Goal: Task Accomplishment & Management: Complete application form

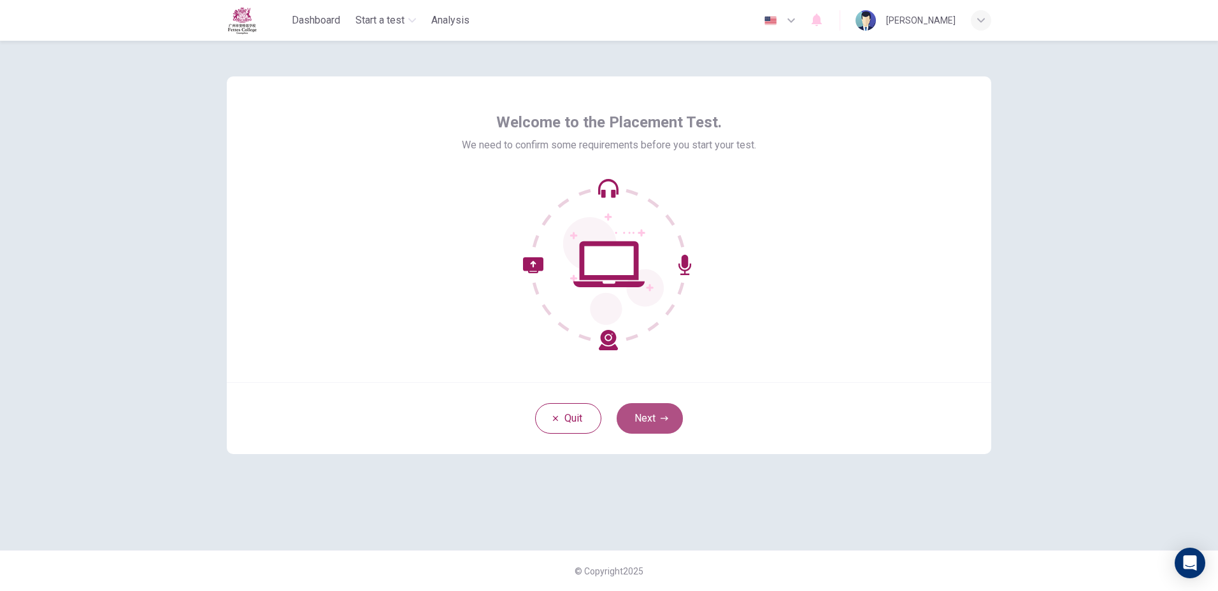
click at [653, 419] on button "Next" at bounding box center [650, 418] width 66 height 31
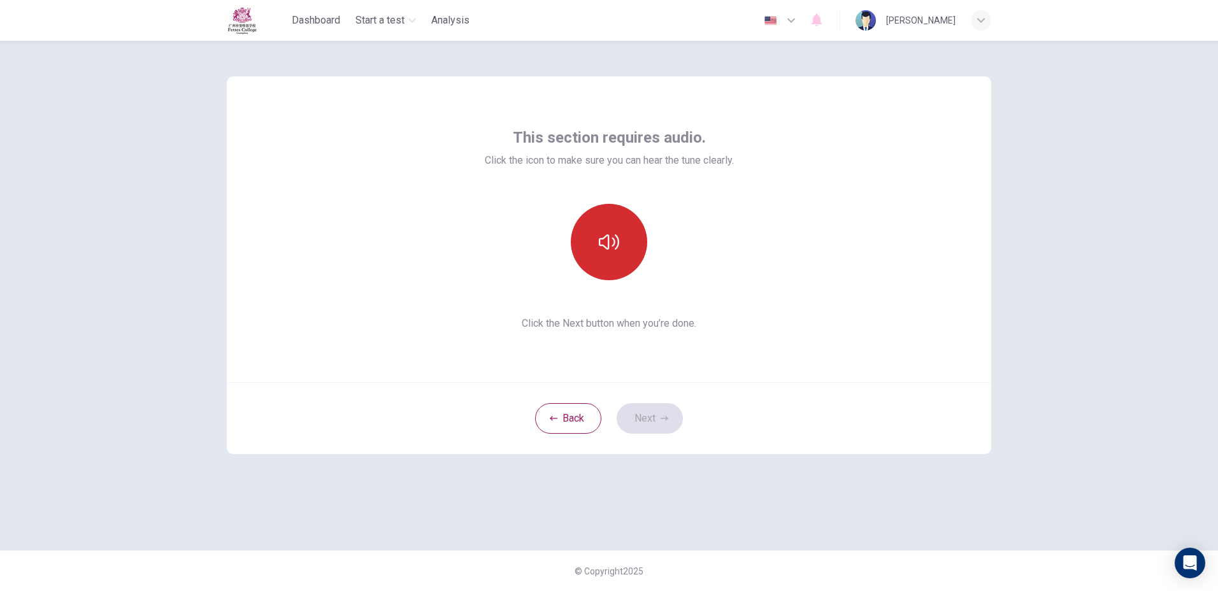
click at [595, 235] on button "button" at bounding box center [609, 242] width 76 height 76
click at [605, 235] on icon "button" at bounding box center [609, 242] width 20 height 20
click at [605, 279] on button "button" at bounding box center [609, 242] width 76 height 76
drag, startPoint x: 613, startPoint y: 273, endPoint x: 613, endPoint y: 282, distance: 8.9
click at [613, 282] on div "This section requires audio. Click the icon to make sure you can hear the tune …" at bounding box center [609, 229] width 249 height 204
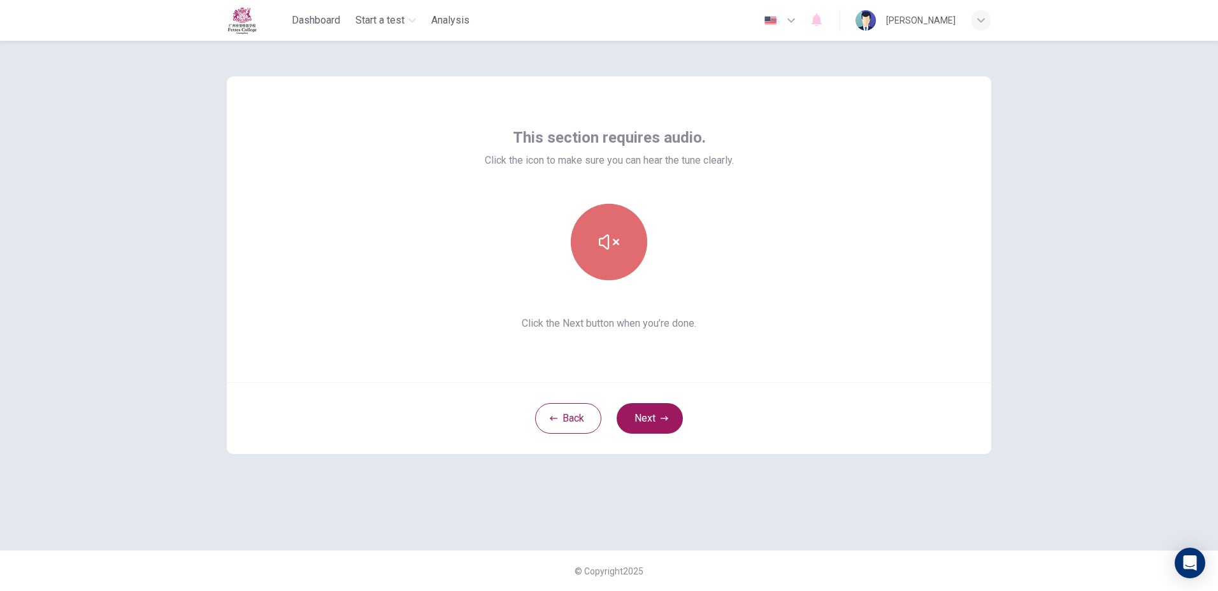
click at [599, 252] on icon "button" at bounding box center [609, 242] width 20 height 20
click at [654, 417] on button "Next" at bounding box center [650, 418] width 66 height 31
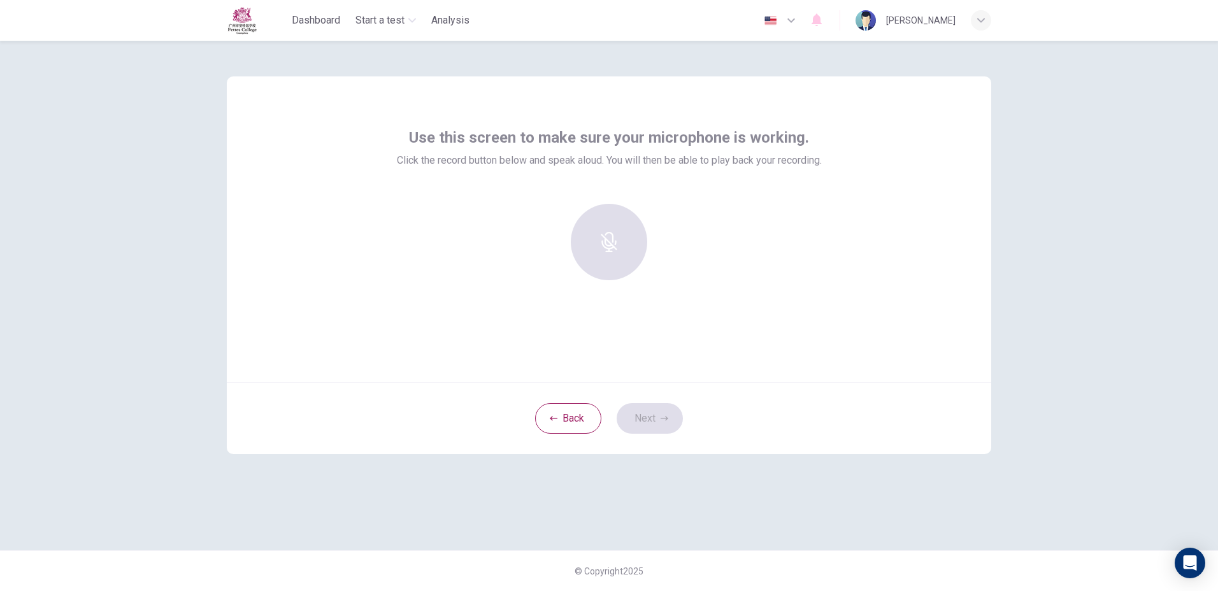
click at [608, 247] on div at bounding box center [609, 242] width 138 height 76
click at [610, 235] on icon "button" at bounding box center [609, 233] width 20 height 20
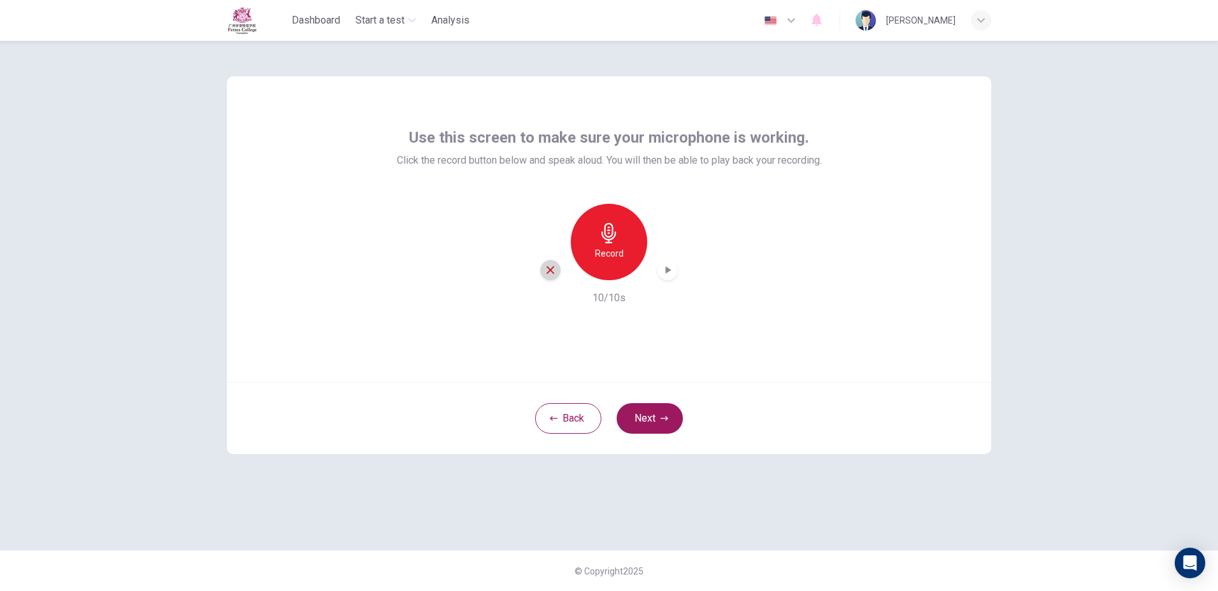
click at [547, 269] on icon "button" at bounding box center [550, 269] width 11 height 11
click at [656, 414] on button "Next" at bounding box center [650, 418] width 66 height 31
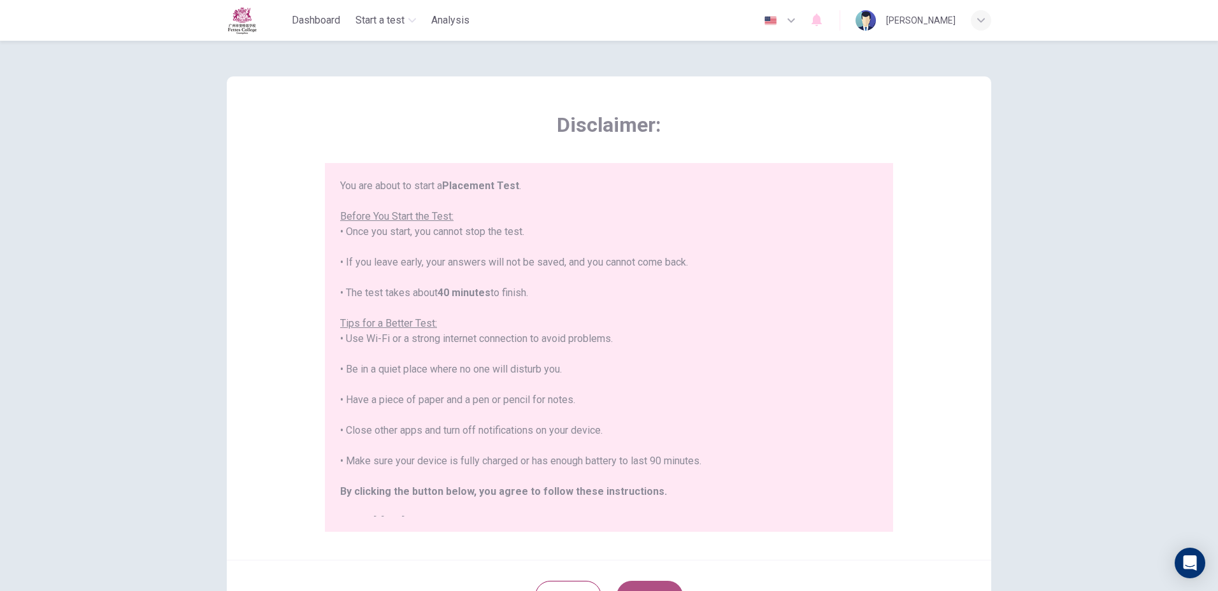
click at [628, 585] on button "Next" at bounding box center [650, 596] width 66 height 31
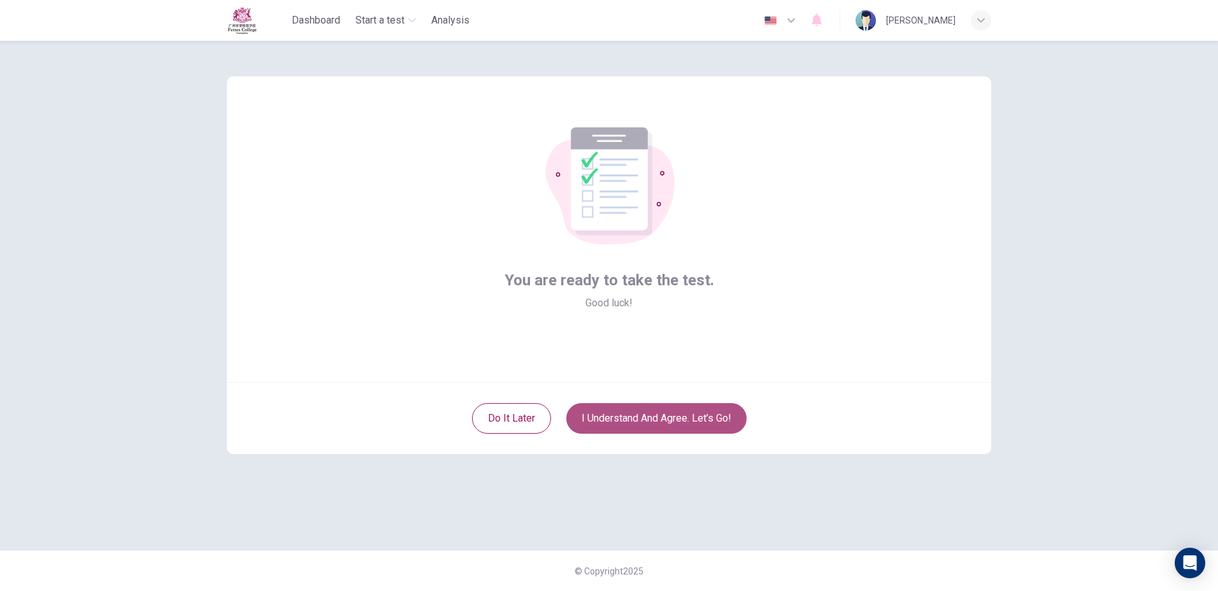
click at [638, 417] on button "I understand and agree. Let’s go!" at bounding box center [656, 418] width 180 height 31
click at [638, 415] on button "I understand and agree. Let’s go!" at bounding box center [656, 418] width 180 height 31
click at [624, 407] on button "I understand and agree. Let’s go!" at bounding box center [656, 418] width 180 height 31
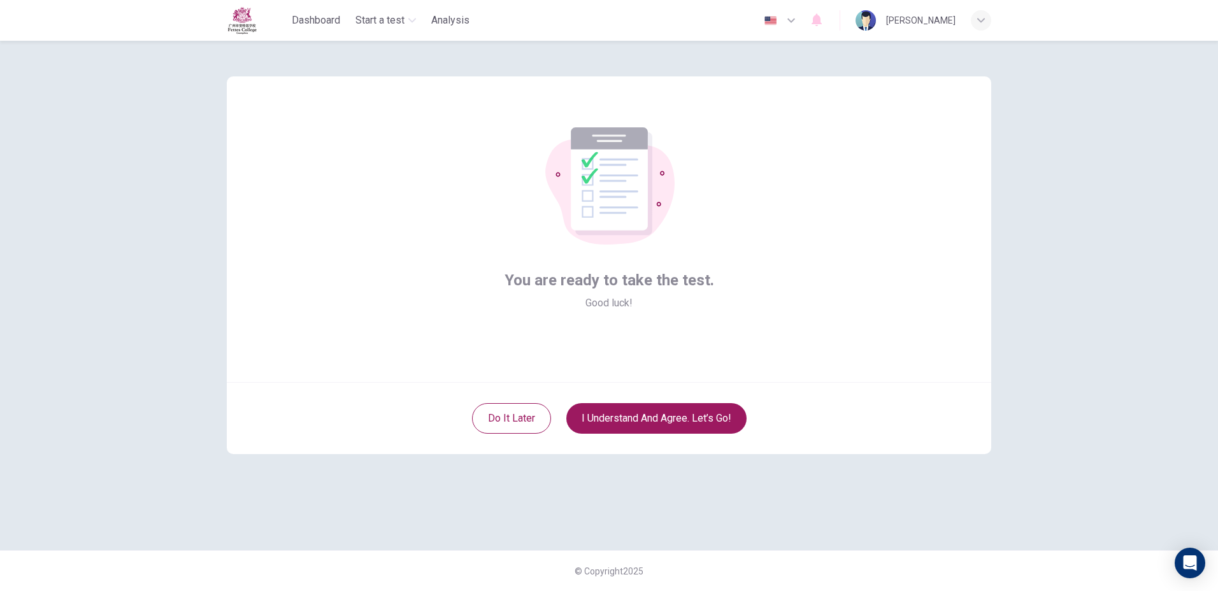
drag, startPoint x: 615, startPoint y: 403, endPoint x: 601, endPoint y: 394, distance: 15.7
click at [615, 403] on div "Do it later I understand and agree. Let’s go!" at bounding box center [609, 418] width 764 height 72
click at [613, 399] on div "Do it later I understand and agree. Let’s go!" at bounding box center [609, 418] width 764 height 72
click at [661, 412] on button "I understand and agree. Let’s go!" at bounding box center [656, 418] width 180 height 31
click at [659, 412] on button "I understand and agree. Let’s go!" at bounding box center [656, 418] width 180 height 31
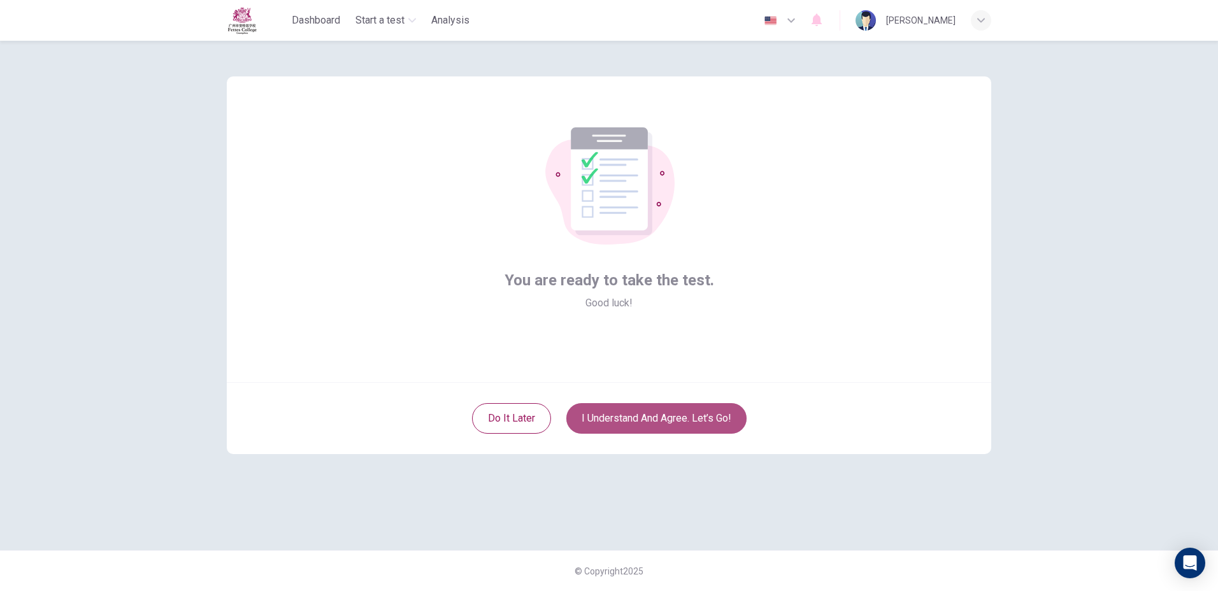
click at [659, 412] on button "I understand and agree. Let’s go!" at bounding box center [656, 418] width 180 height 31
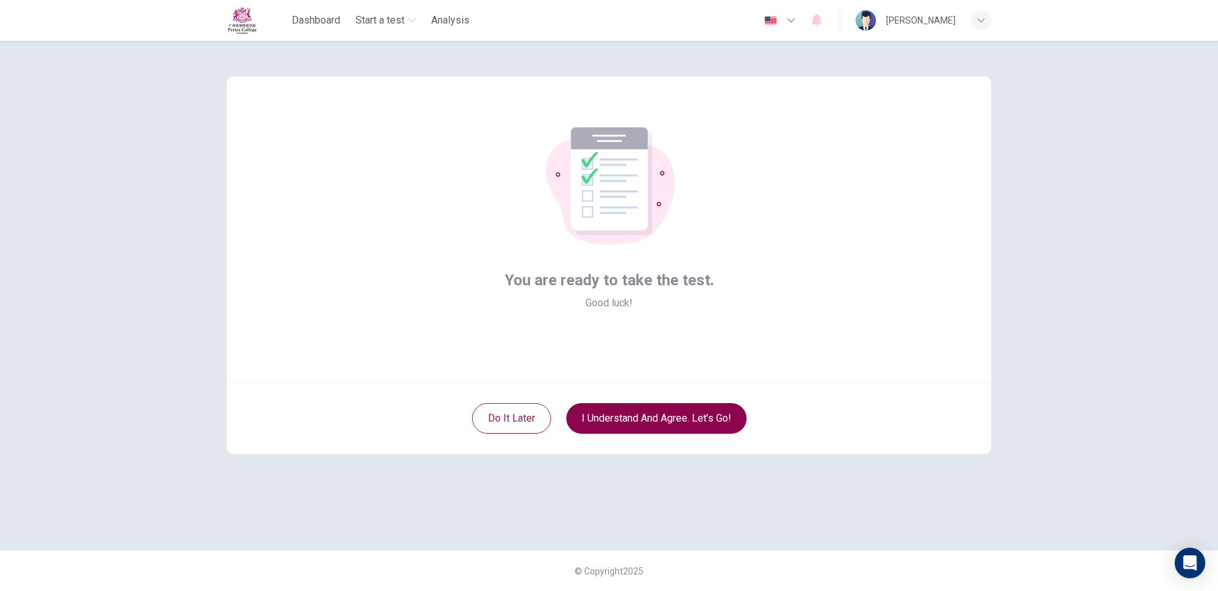
click at [652, 407] on button "I understand and agree. Let’s go!" at bounding box center [656, 418] width 180 height 31
drag, startPoint x: 653, startPoint y: 410, endPoint x: 661, endPoint y: 421, distance: 13.3
click at [662, 421] on button "I understand and agree. Let’s go!" at bounding box center [656, 418] width 180 height 31
click at [659, 420] on button "I understand and agree. Let’s go!" at bounding box center [656, 418] width 180 height 31
click at [657, 419] on button "I understand and agree. Let’s go!" at bounding box center [656, 418] width 180 height 31
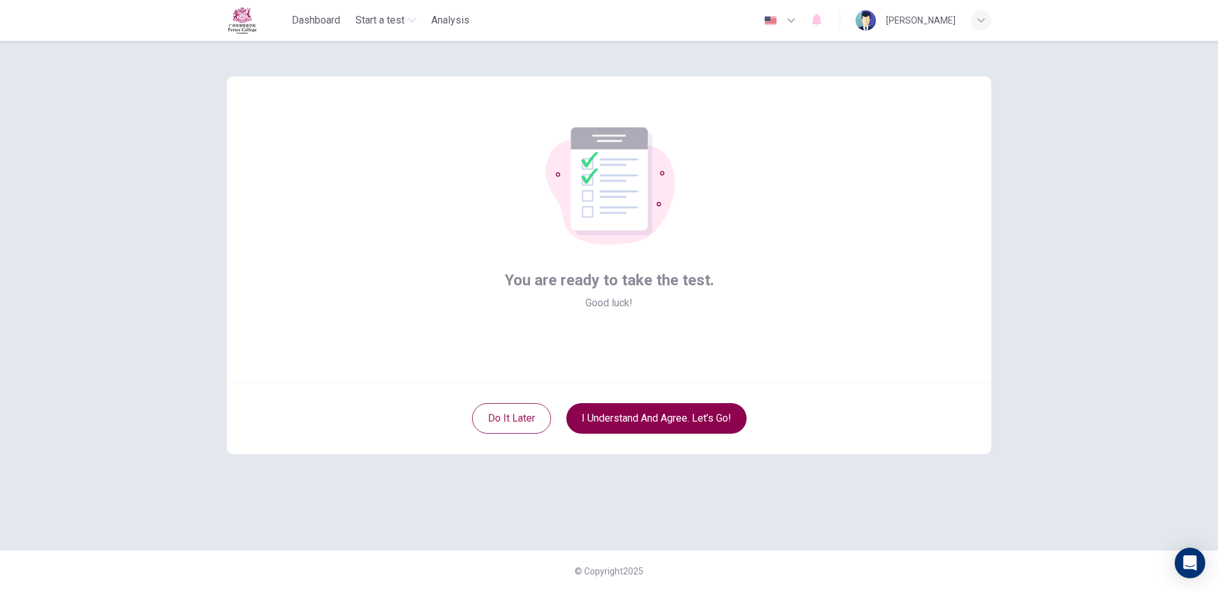
click at [657, 419] on button "I understand and agree. Let’s go!" at bounding box center [656, 418] width 180 height 31
click at [655, 417] on button "I understand and agree. Let’s go!" at bounding box center [656, 418] width 180 height 31
click at [654, 417] on button "I understand and agree. Let’s go!" at bounding box center [656, 418] width 180 height 31
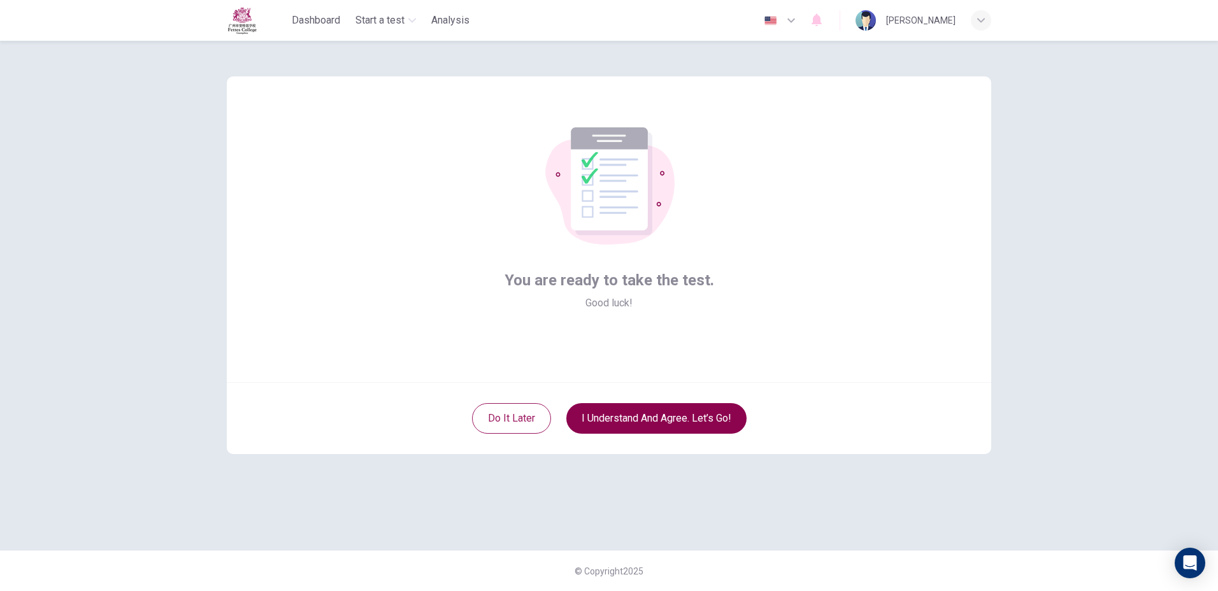
click at [654, 417] on button "I understand and agree. Let’s go!" at bounding box center [656, 418] width 180 height 31
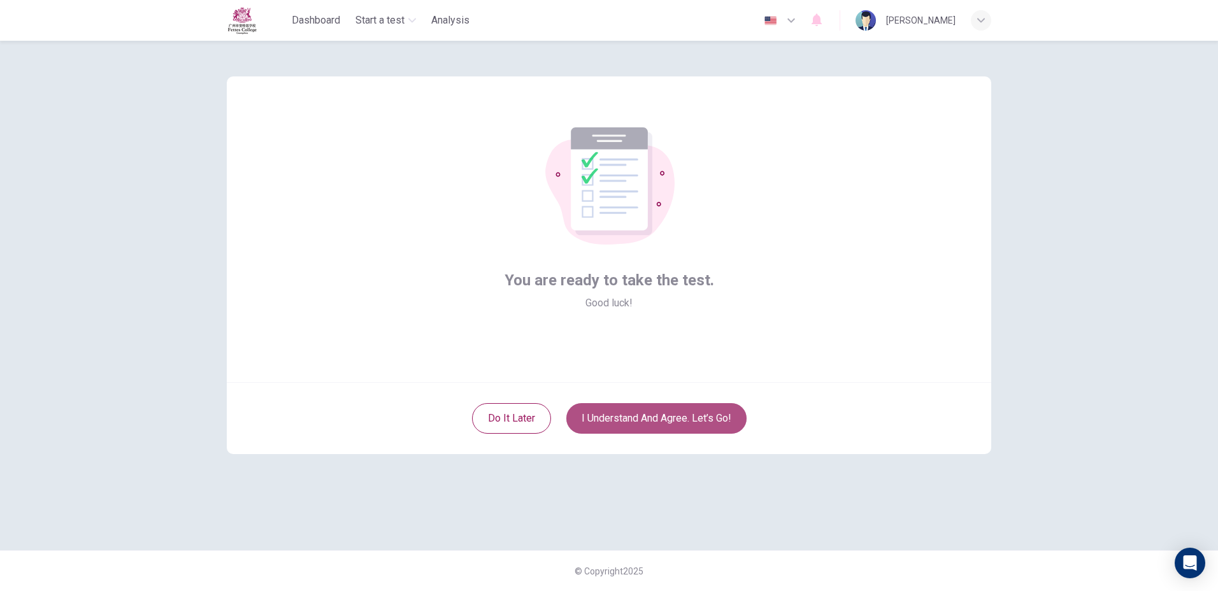
click at [654, 417] on button "I understand and agree. Let’s go!" at bounding box center [656, 418] width 180 height 31
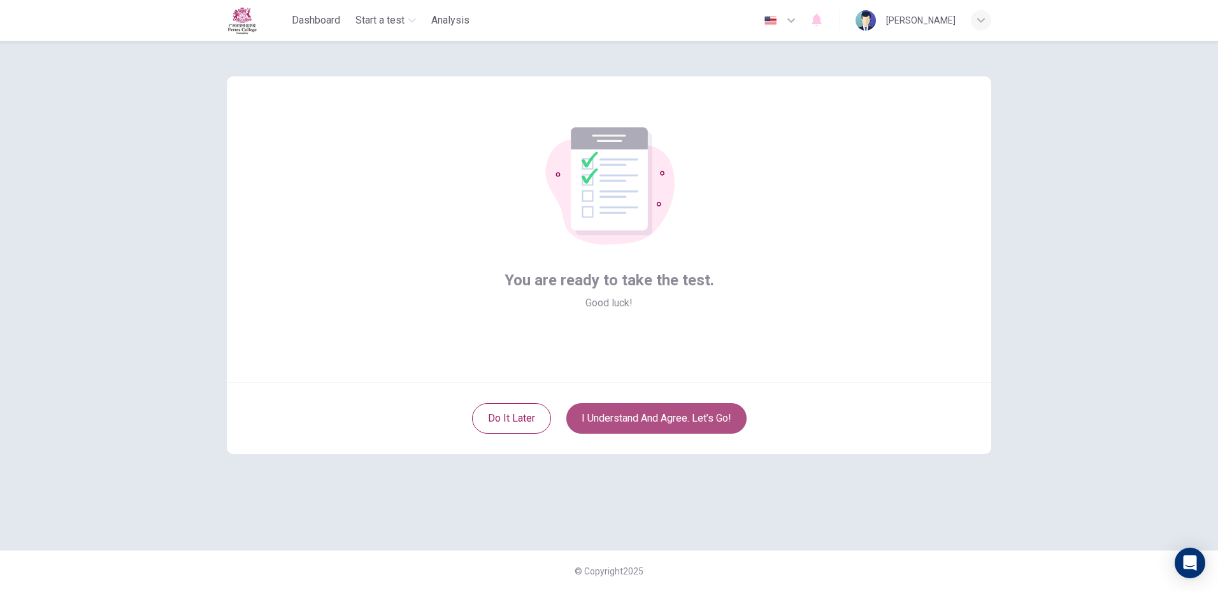
click at [654, 417] on button "I understand and agree. Let’s go!" at bounding box center [656, 418] width 180 height 31
click at [652, 415] on button "I understand and agree. Let’s go!" at bounding box center [656, 418] width 180 height 31
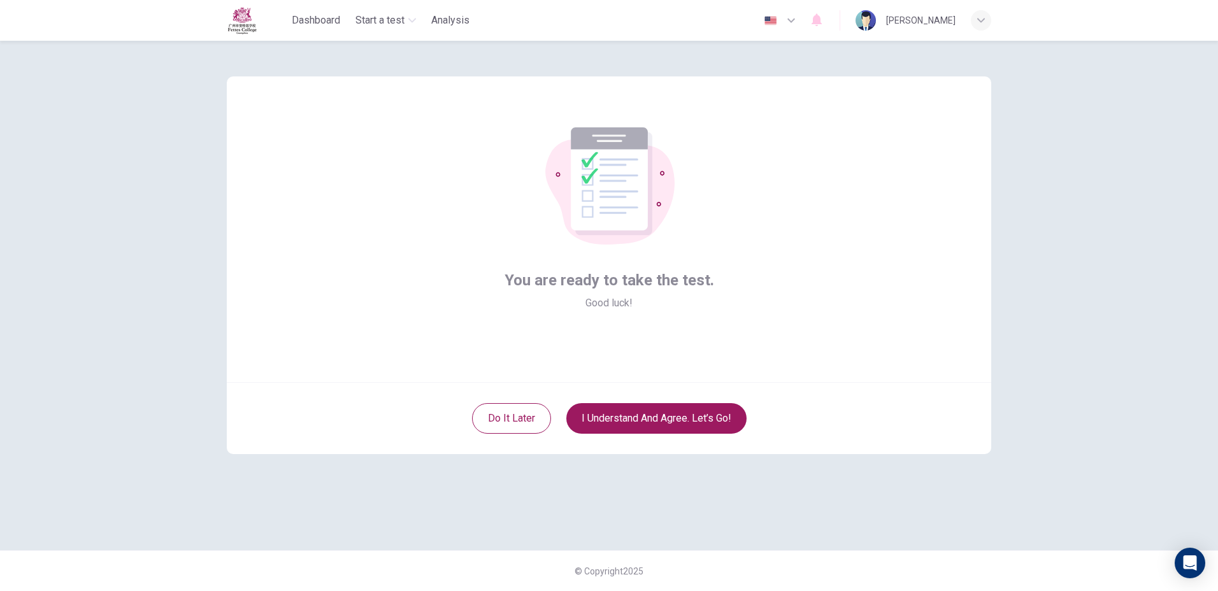
click at [584, 163] on icon at bounding box center [589, 168] width 17 height 32
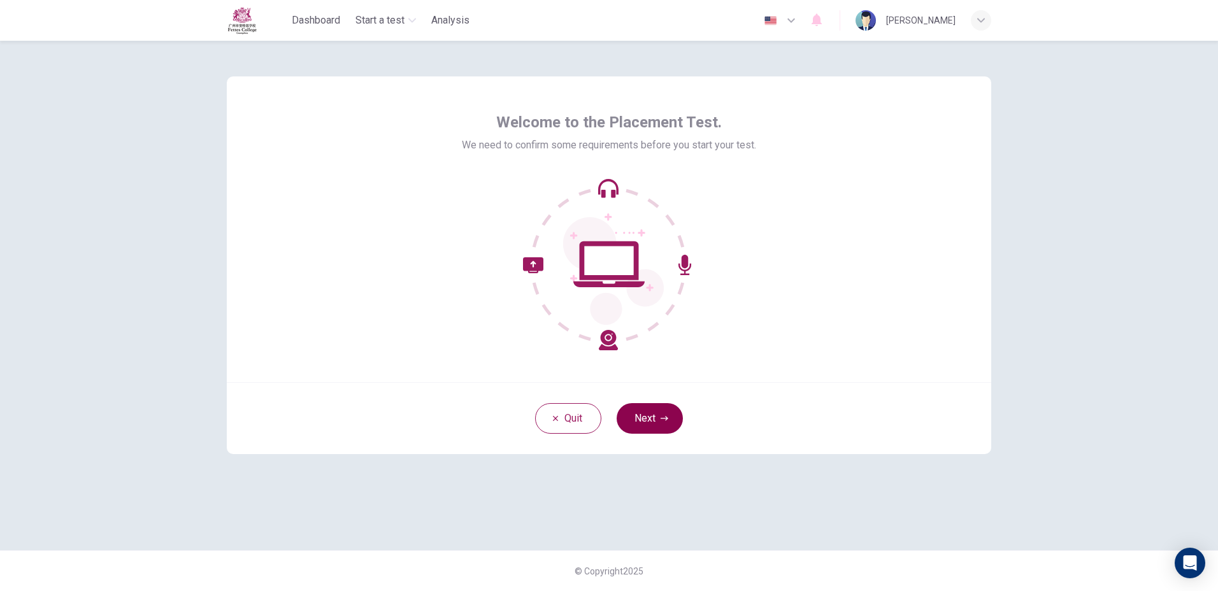
click at [634, 426] on button "Next" at bounding box center [650, 418] width 66 height 31
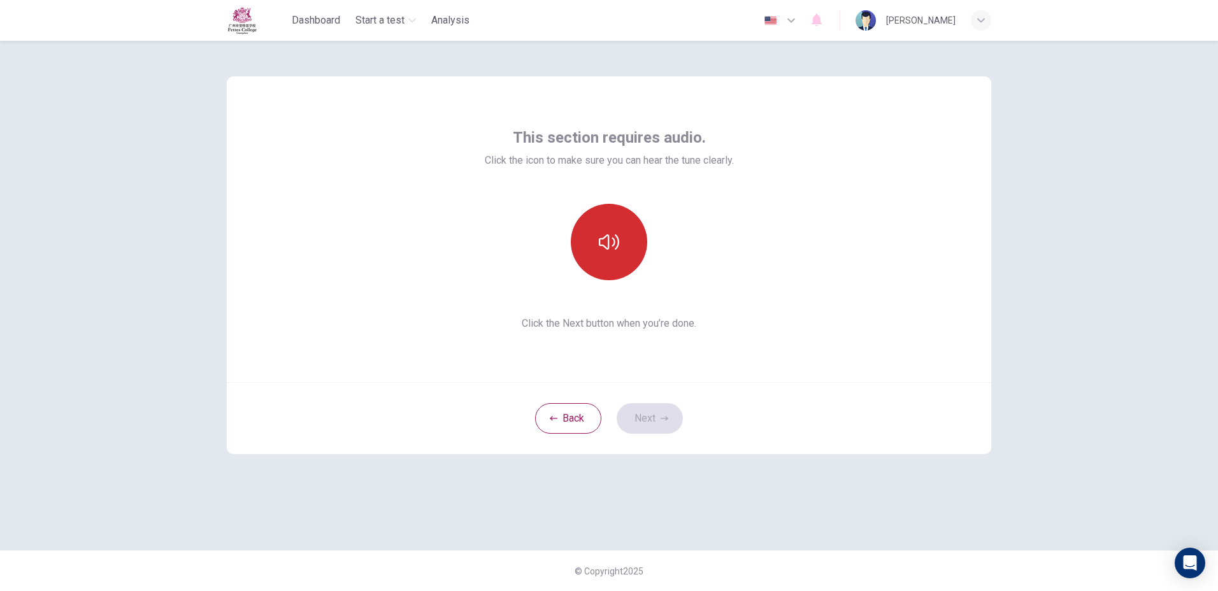
click at [635, 269] on button "button" at bounding box center [609, 242] width 76 height 76
click at [647, 423] on button "Next" at bounding box center [650, 418] width 66 height 31
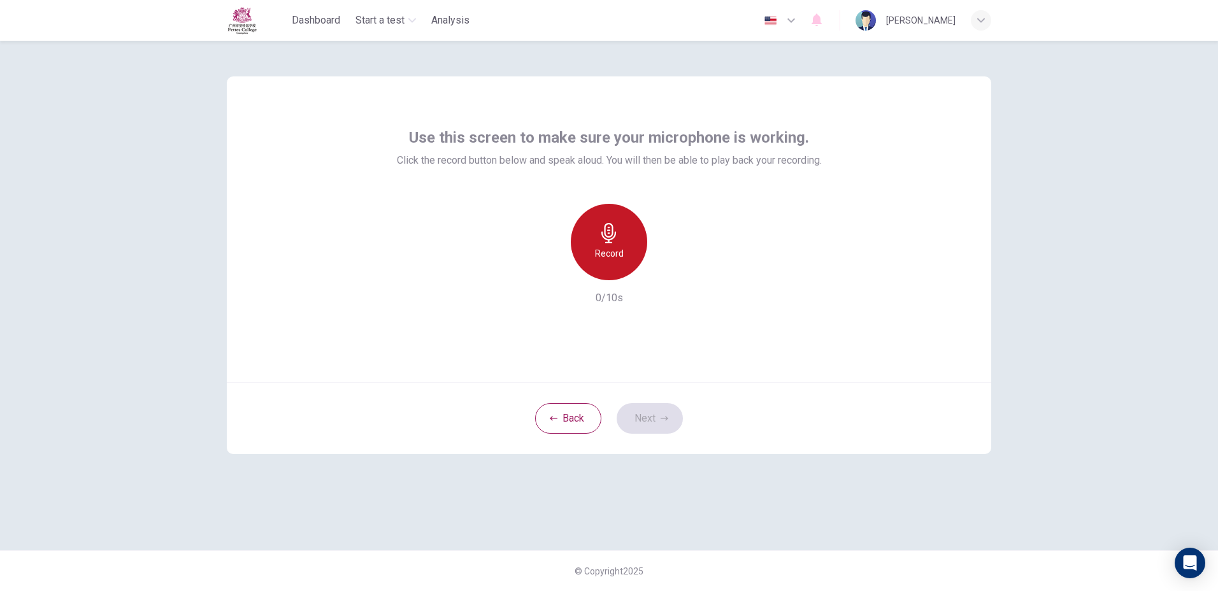
click at [612, 244] on div "Record" at bounding box center [609, 242] width 76 height 76
click at [612, 244] on div "Stop" at bounding box center [609, 242] width 76 height 76
click at [643, 423] on button "Next" at bounding box center [650, 418] width 66 height 31
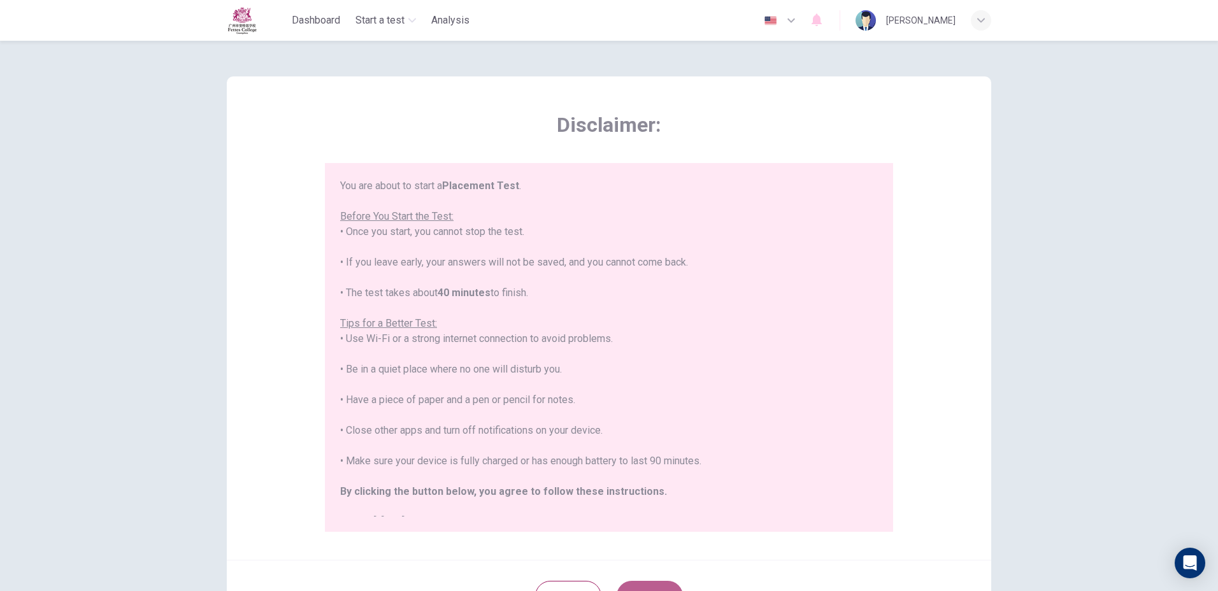
click at [654, 584] on button "Next" at bounding box center [650, 596] width 66 height 31
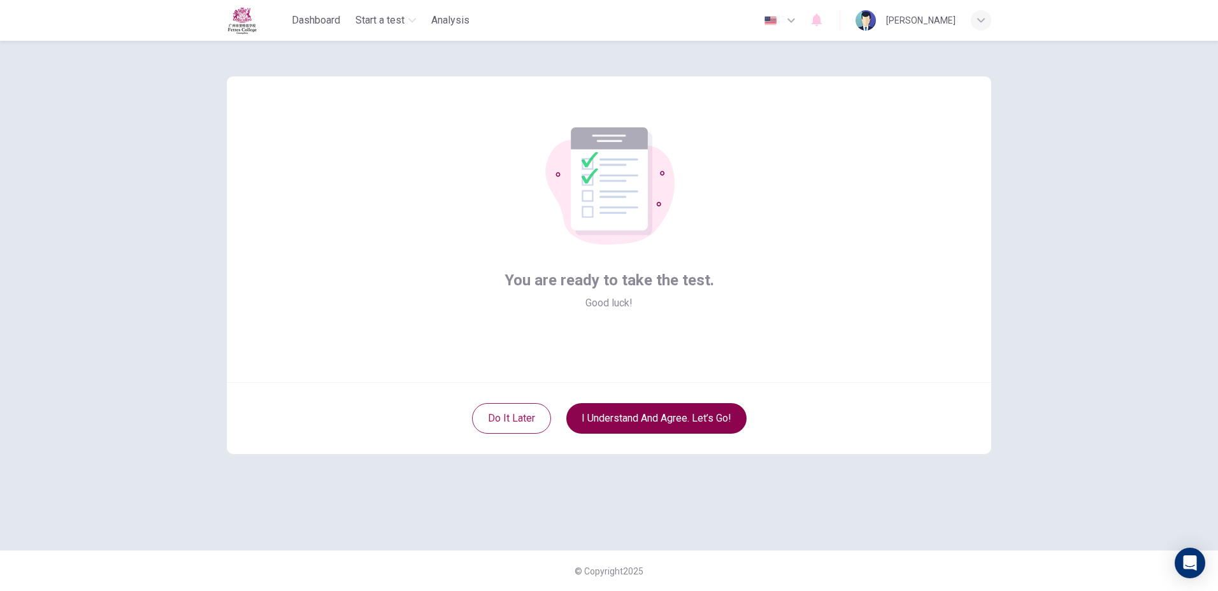
click at [659, 421] on button "I understand and agree. Let’s go!" at bounding box center [656, 418] width 180 height 31
click at [665, 426] on button "I understand and agree. Let’s go!" at bounding box center [656, 418] width 180 height 31
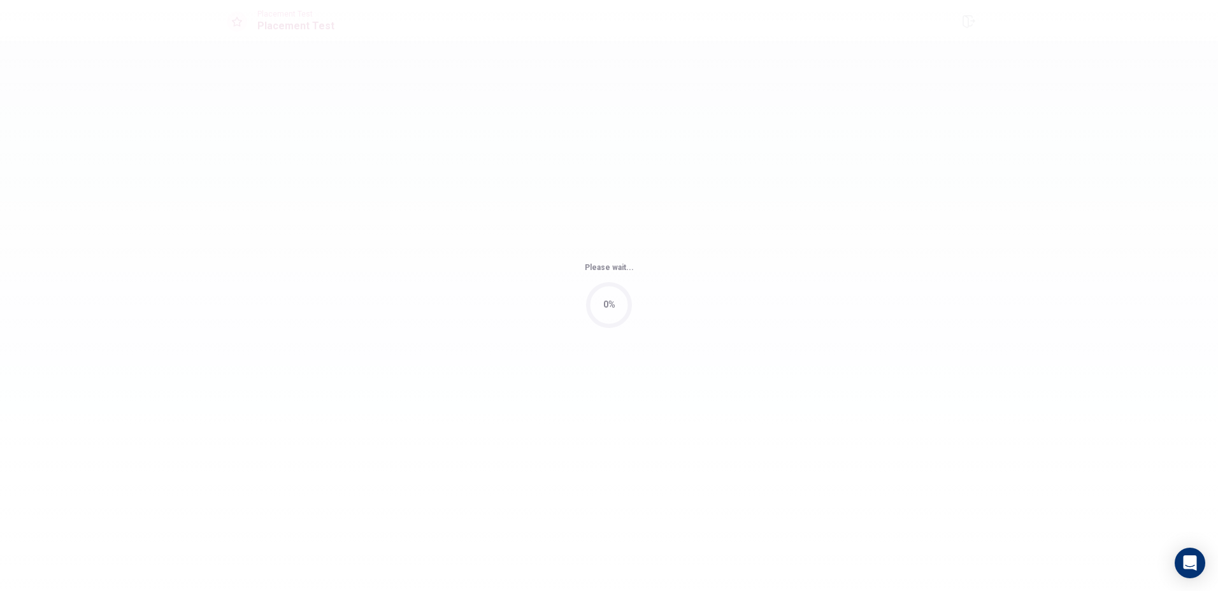
click at [665, 426] on div "Please wait... 0%" at bounding box center [609, 295] width 1218 height 591
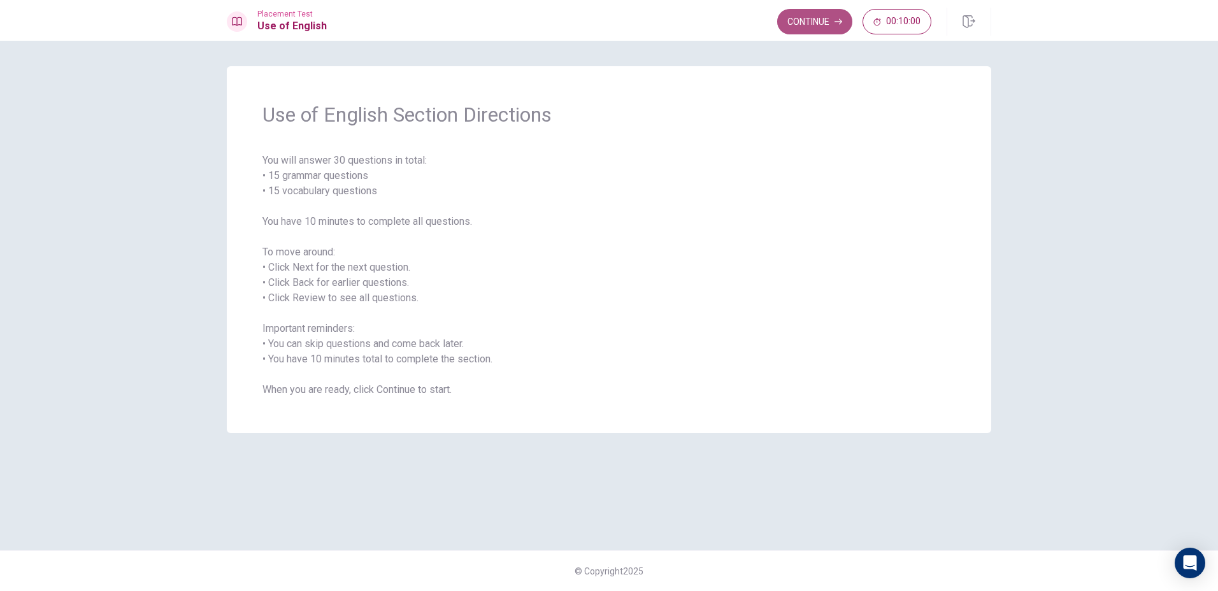
click at [801, 22] on button "Continue" at bounding box center [814, 21] width 75 height 25
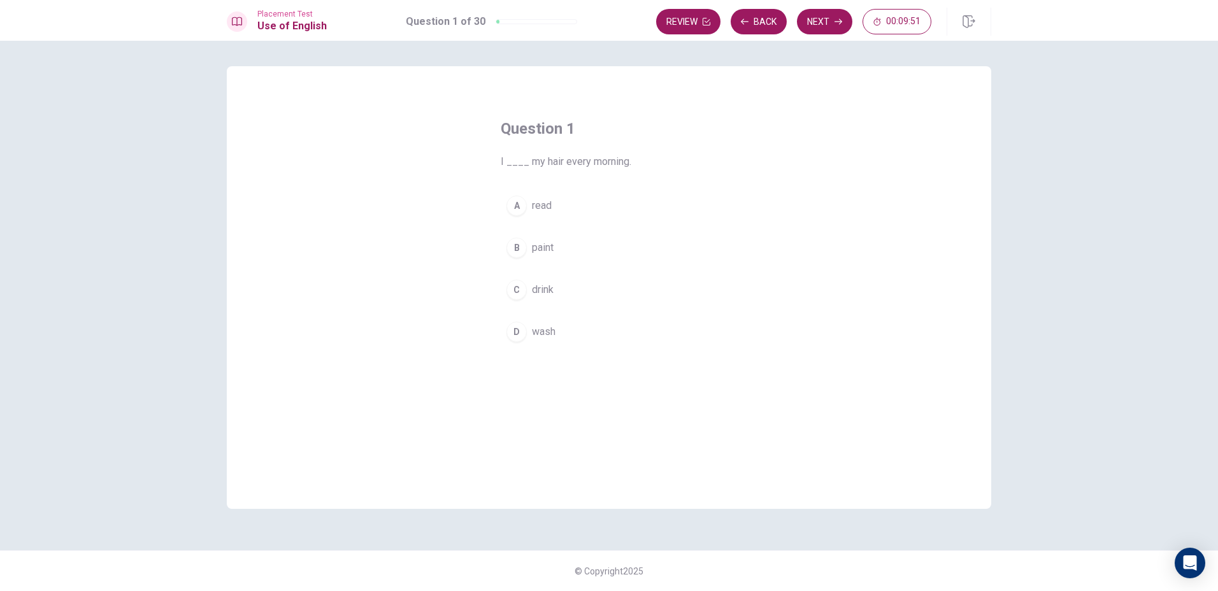
click at [522, 335] on div "D" at bounding box center [516, 332] width 20 height 20
click at [521, 336] on div "D" at bounding box center [516, 332] width 20 height 20
click at [820, 24] on button "Next" at bounding box center [824, 21] width 55 height 25
click at [508, 330] on div "D" at bounding box center [516, 332] width 20 height 20
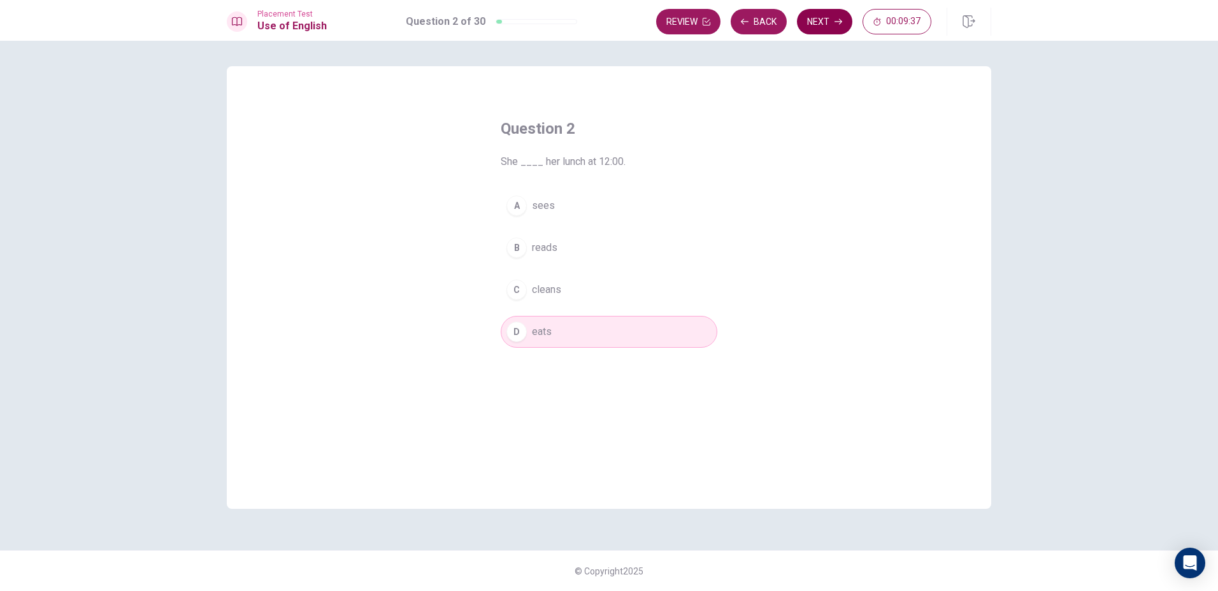
click at [822, 11] on button "Next" at bounding box center [824, 21] width 55 height 25
click at [513, 285] on div "C" at bounding box center [516, 290] width 20 height 20
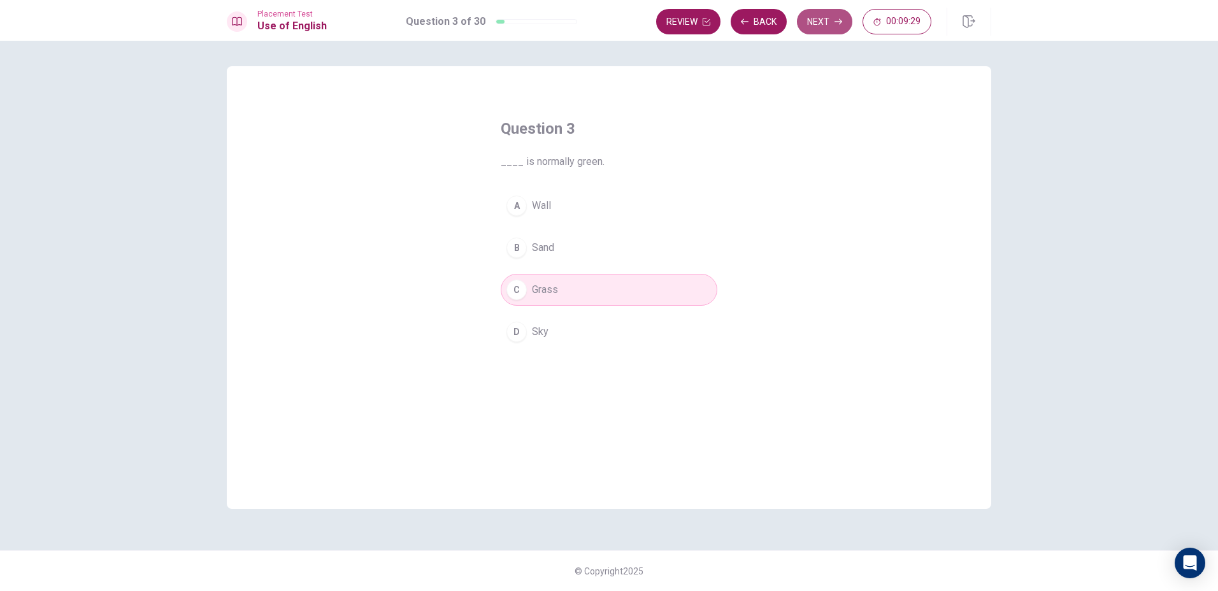
click at [815, 21] on button "Next" at bounding box center [824, 21] width 55 height 25
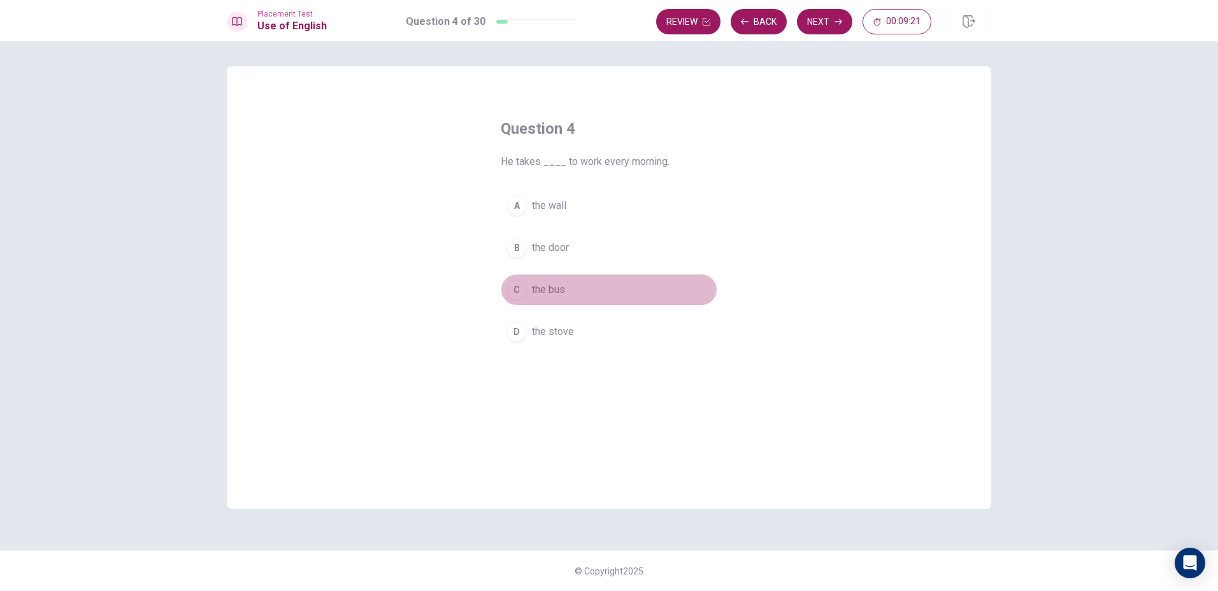
click at [523, 286] on div "C" at bounding box center [516, 290] width 20 height 20
click at [838, 21] on icon "button" at bounding box center [839, 22] width 8 height 8
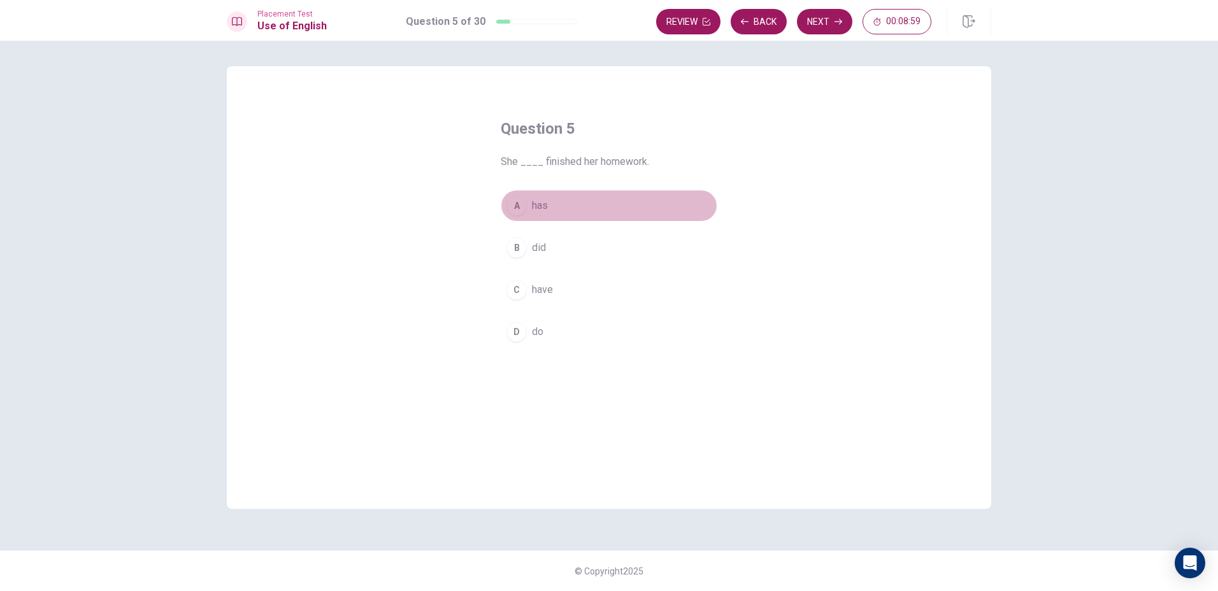
click at [514, 201] on div "A" at bounding box center [516, 206] width 20 height 20
click at [834, 15] on button "Next" at bounding box center [824, 21] width 55 height 25
click at [521, 210] on div "A" at bounding box center [516, 206] width 20 height 20
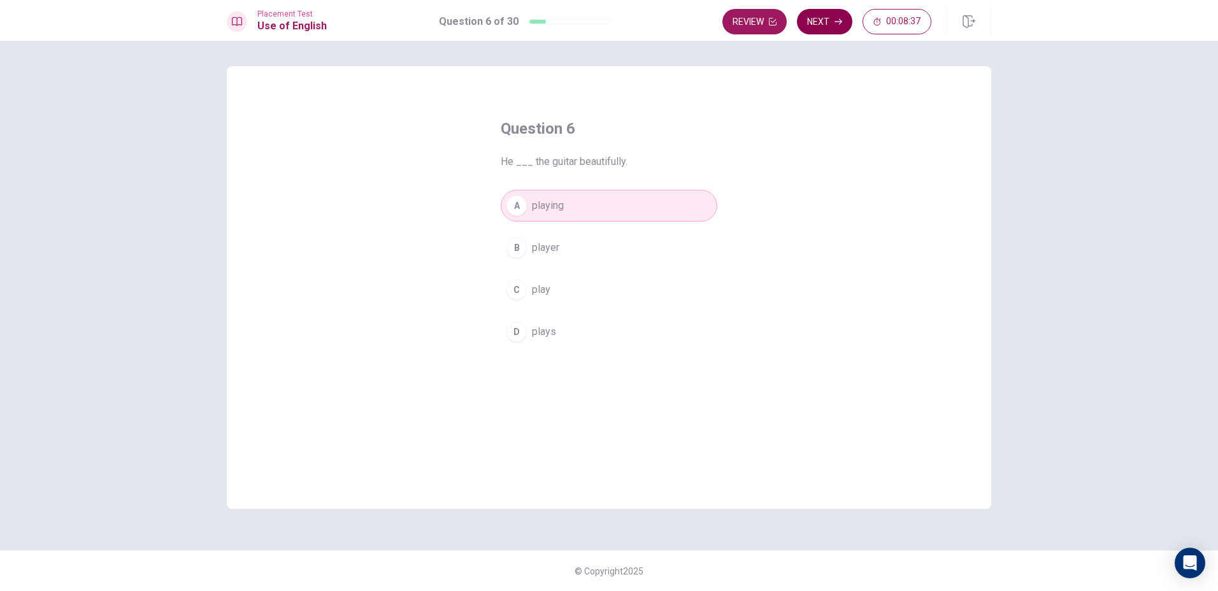
click at [831, 34] on button "Next" at bounding box center [824, 21] width 55 height 25
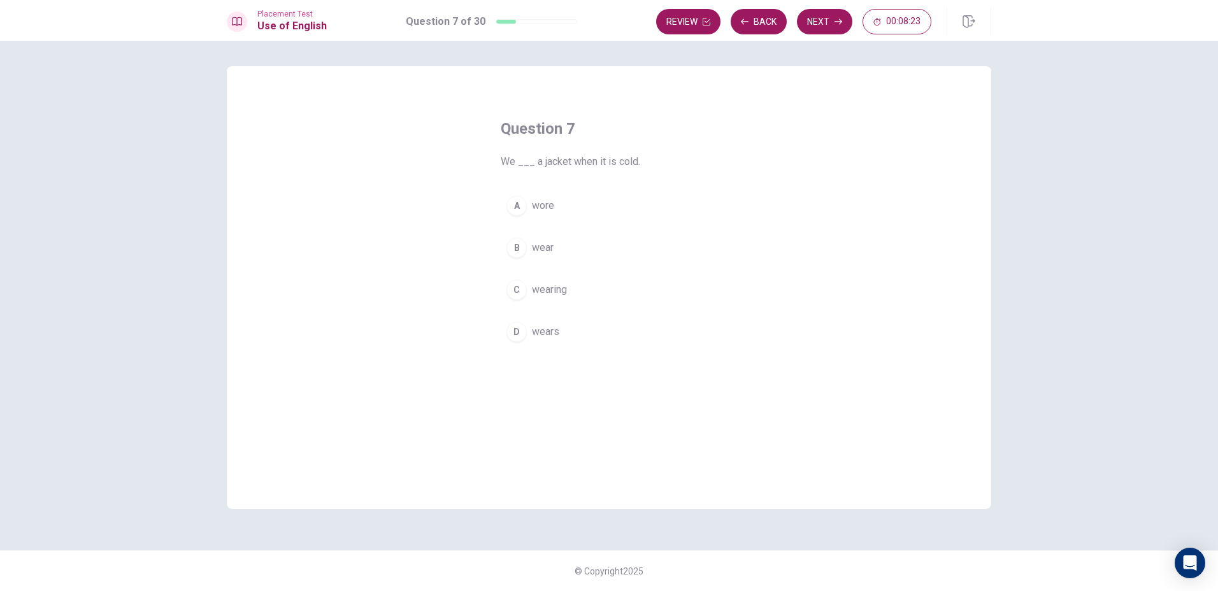
click at [517, 242] on div "B" at bounding box center [516, 248] width 20 height 20
click at [847, 23] on button "Next" at bounding box center [824, 21] width 55 height 25
click at [526, 341] on button "D Off" at bounding box center [609, 332] width 217 height 32
click at [824, 29] on button "Next" at bounding box center [824, 21] width 55 height 25
click at [516, 213] on div "A" at bounding box center [516, 206] width 20 height 20
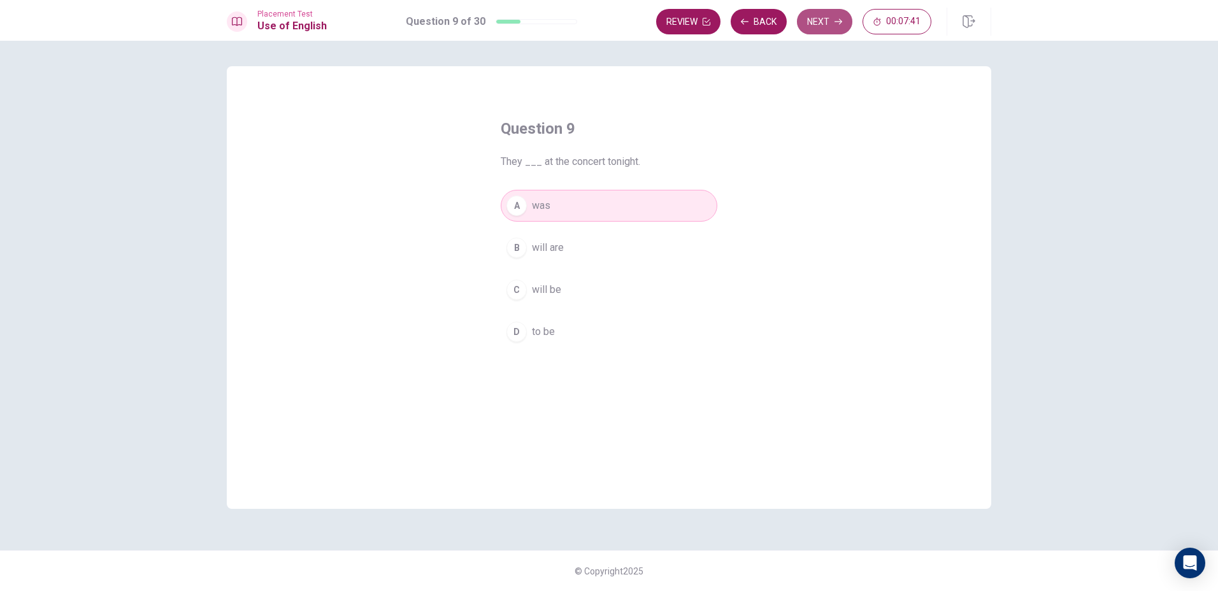
click at [843, 10] on button "Next" at bounding box center [824, 21] width 55 height 25
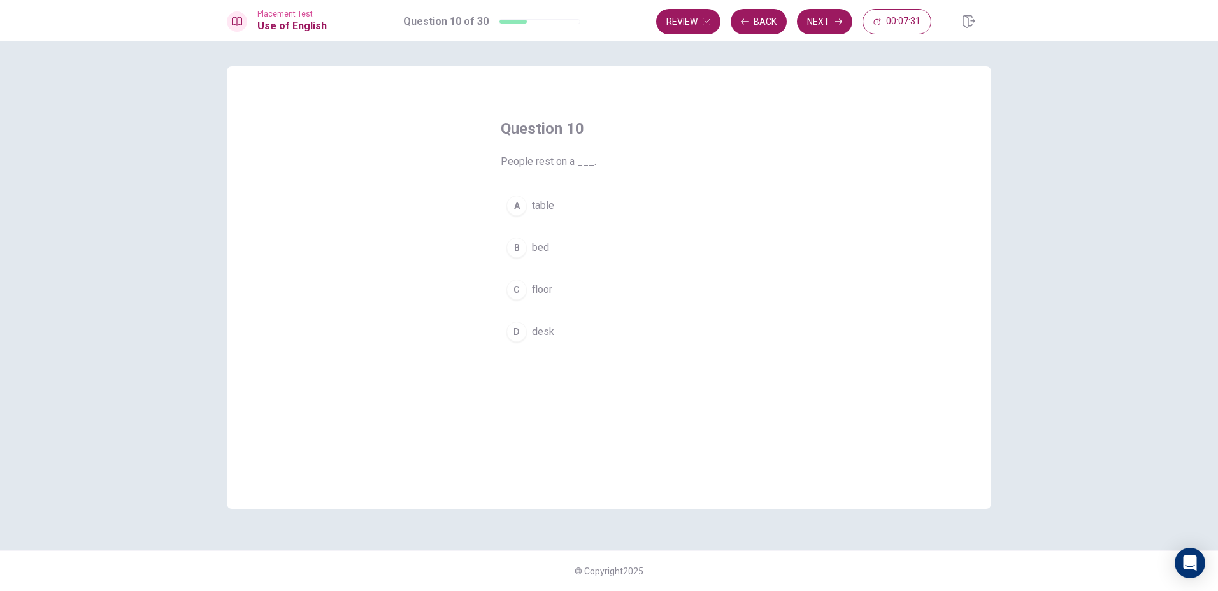
drag, startPoint x: 533, startPoint y: 160, endPoint x: 560, endPoint y: 166, distance: 27.4
click at [560, 166] on span "People rest on a ___." at bounding box center [609, 161] width 217 height 15
click at [536, 163] on span "People rest on a ___." at bounding box center [609, 161] width 217 height 15
click at [525, 254] on div "B" at bounding box center [516, 248] width 20 height 20
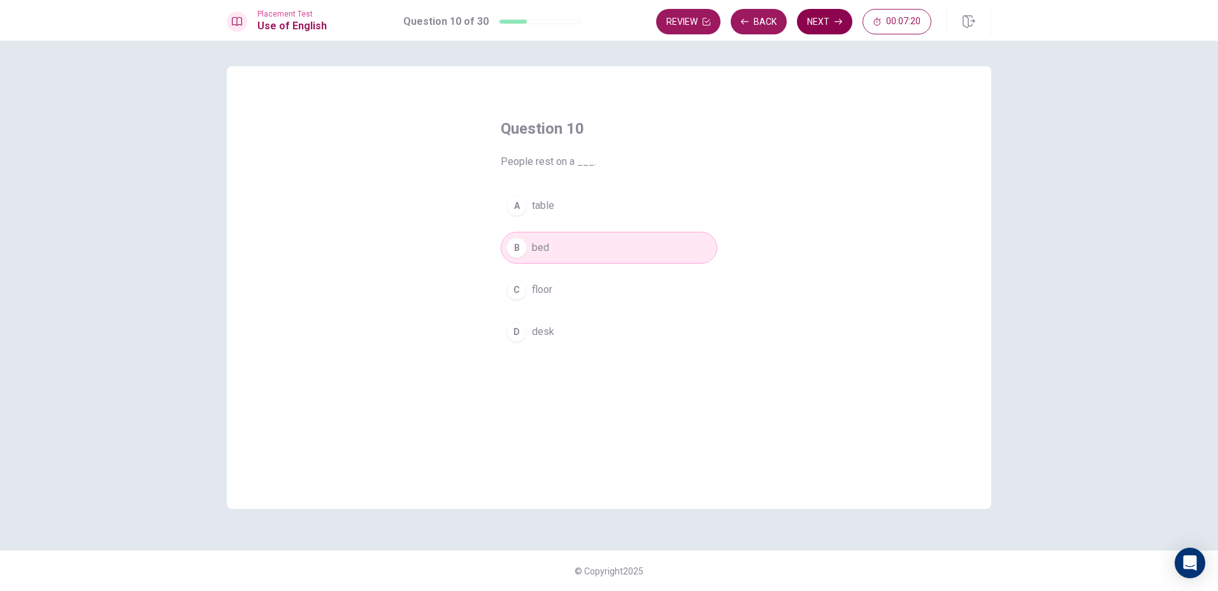
click at [820, 24] on button "Next" at bounding box center [824, 21] width 55 height 25
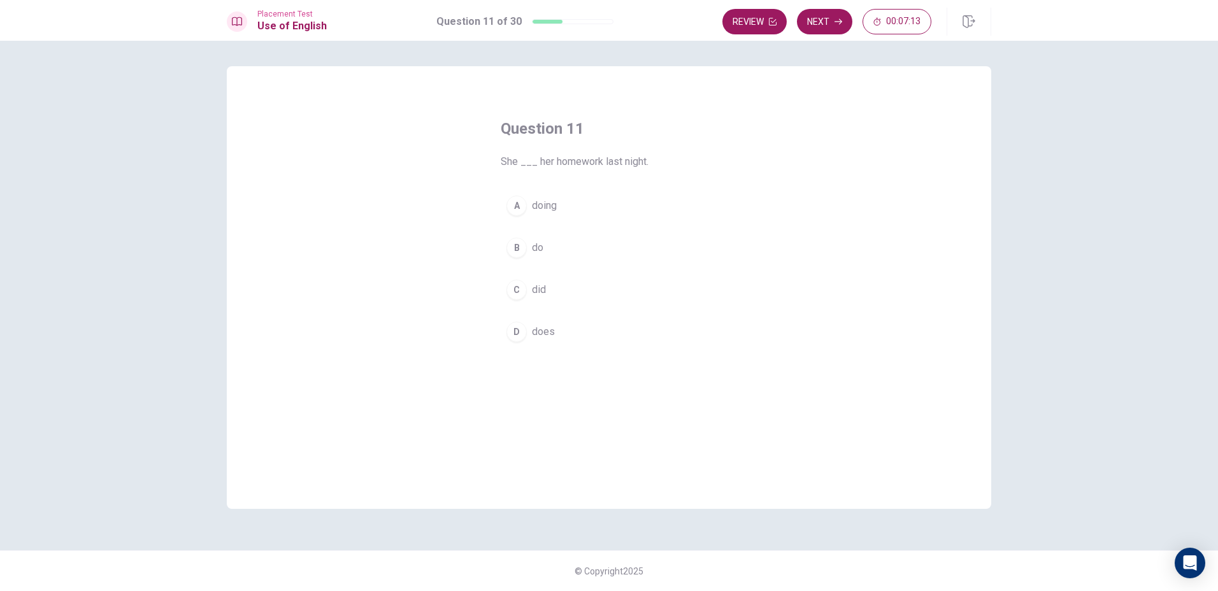
click at [517, 253] on div "B" at bounding box center [516, 248] width 20 height 20
click at [815, 16] on button "Next" at bounding box center [824, 21] width 55 height 25
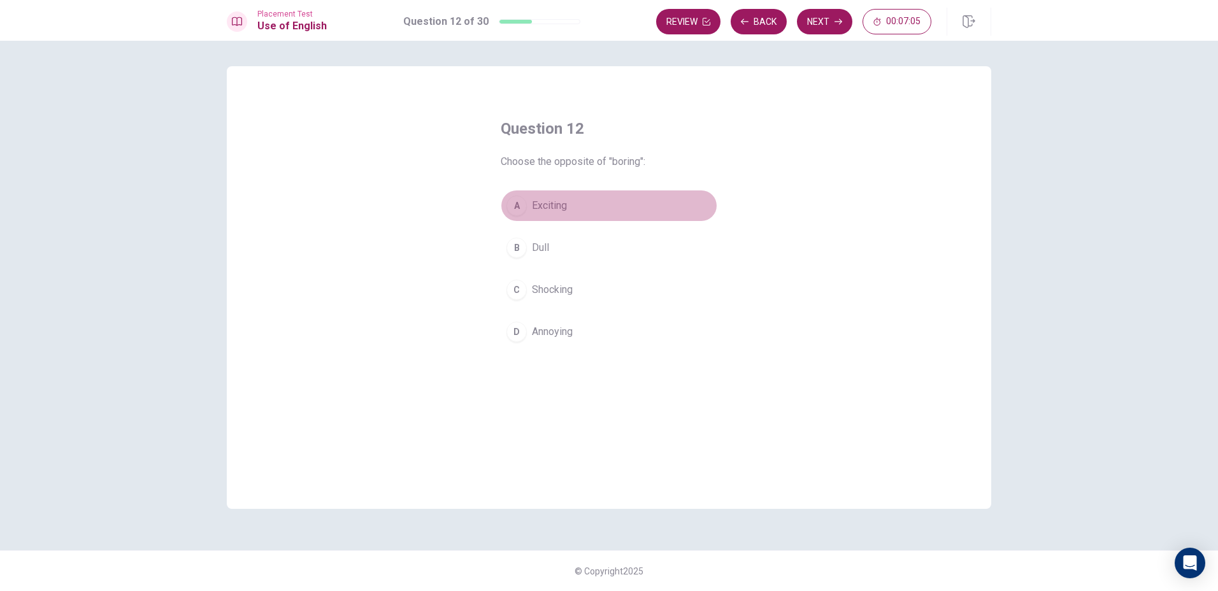
click at [513, 202] on div "A" at bounding box center [516, 206] width 20 height 20
click at [816, 14] on button "Next" at bounding box center [824, 21] width 55 height 25
click at [524, 249] on div "B" at bounding box center [516, 248] width 20 height 20
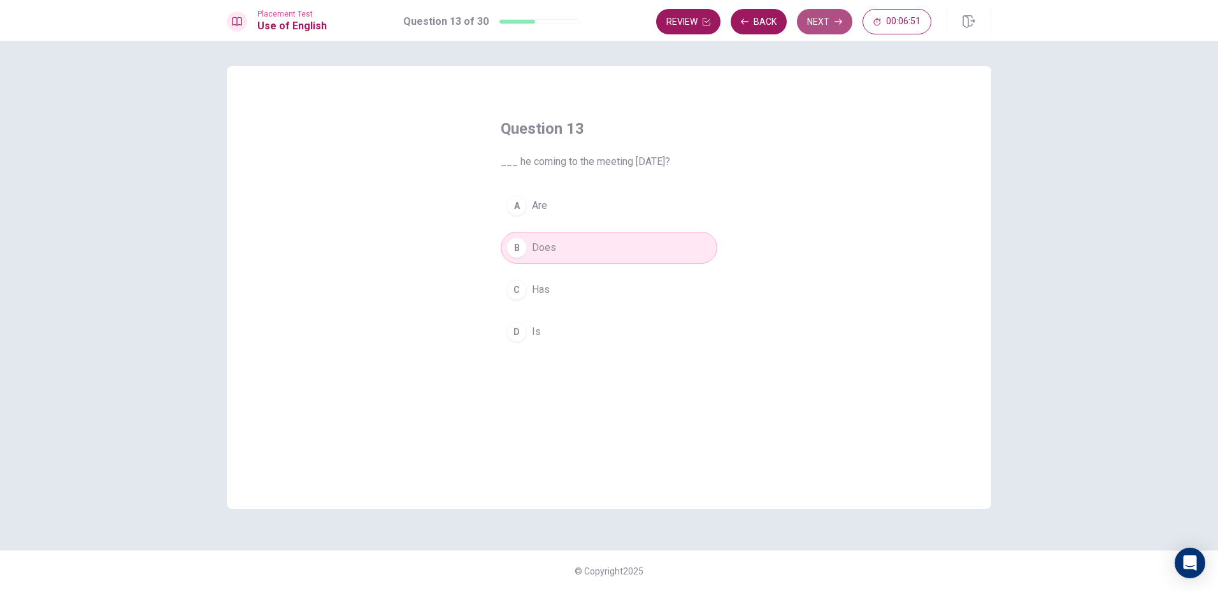
click at [821, 24] on button "Next" at bounding box center [824, 21] width 55 height 25
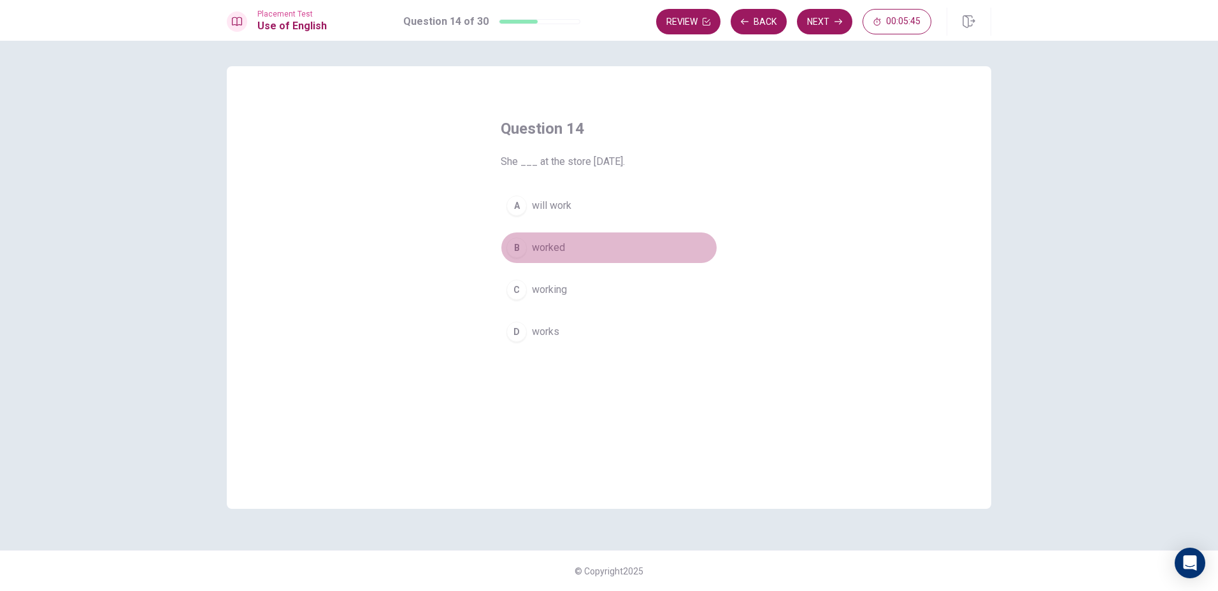
click at [512, 252] on div "B" at bounding box center [516, 248] width 20 height 20
click at [822, 25] on button "Next" at bounding box center [824, 21] width 55 height 25
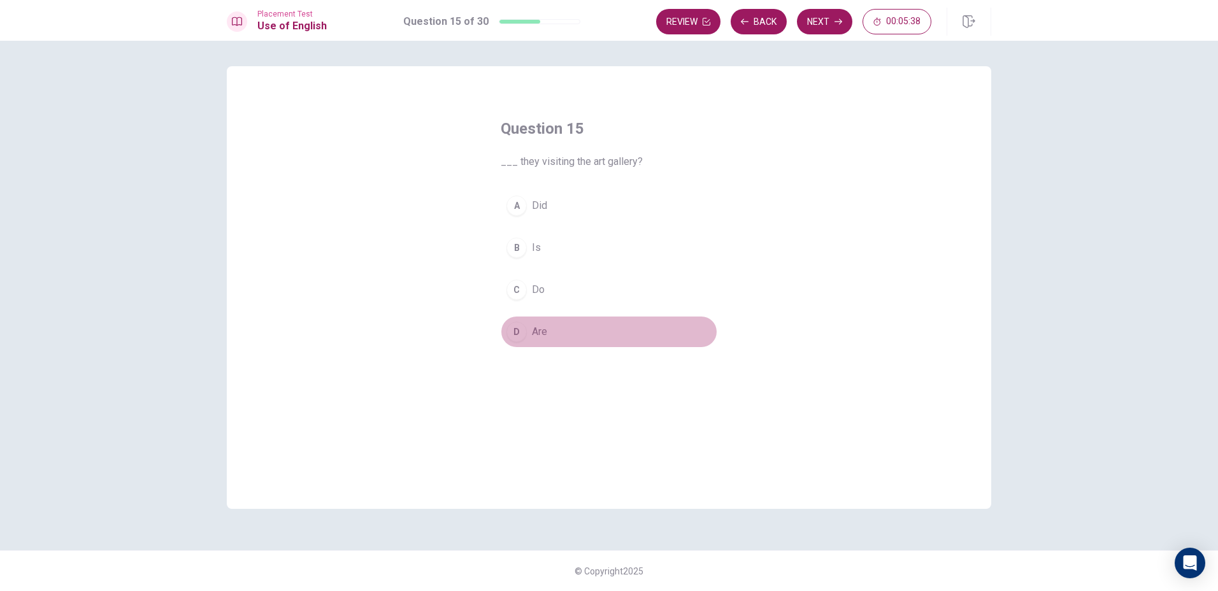
click at [528, 340] on button "D Are" at bounding box center [609, 332] width 217 height 32
click at [829, 15] on button "Next" at bounding box center [824, 21] width 55 height 25
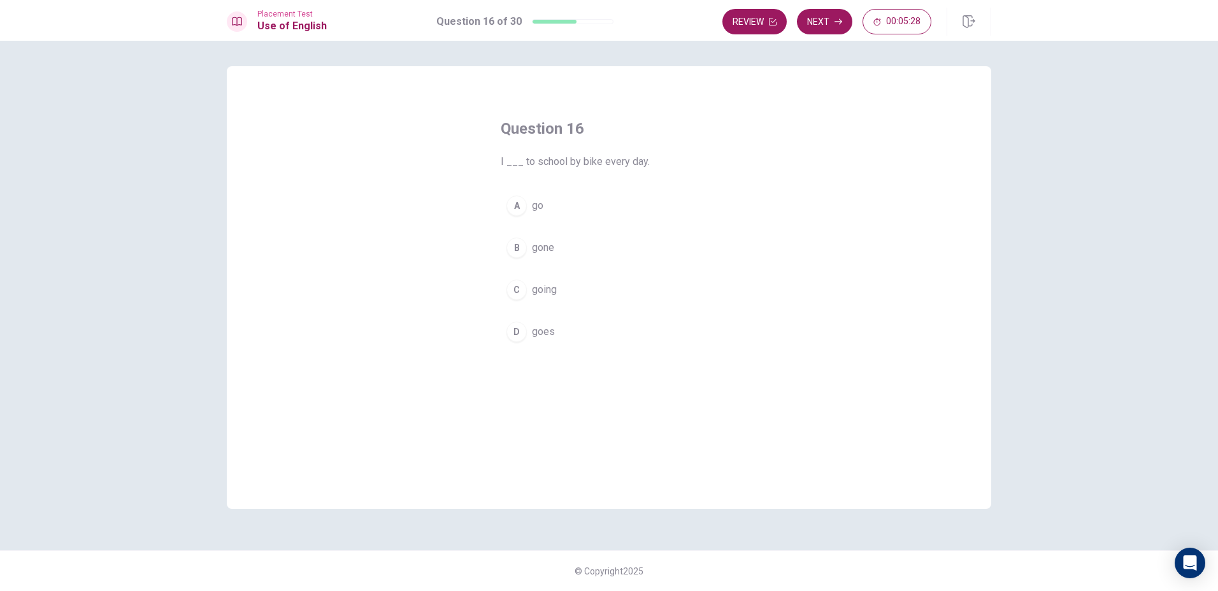
click at [520, 206] on div "A" at bounding box center [516, 206] width 20 height 20
click at [812, 14] on button "Next" at bounding box center [824, 21] width 55 height 25
click at [515, 243] on div "B" at bounding box center [516, 248] width 20 height 20
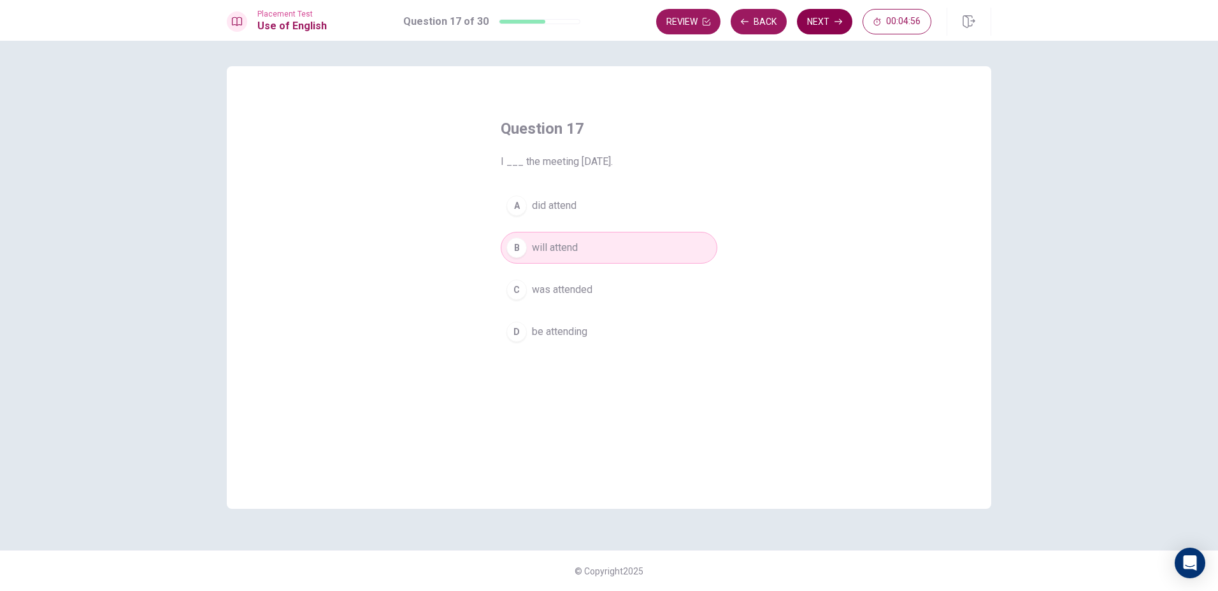
click at [835, 28] on button "Next" at bounding box center [824, 21] width 55 height 25
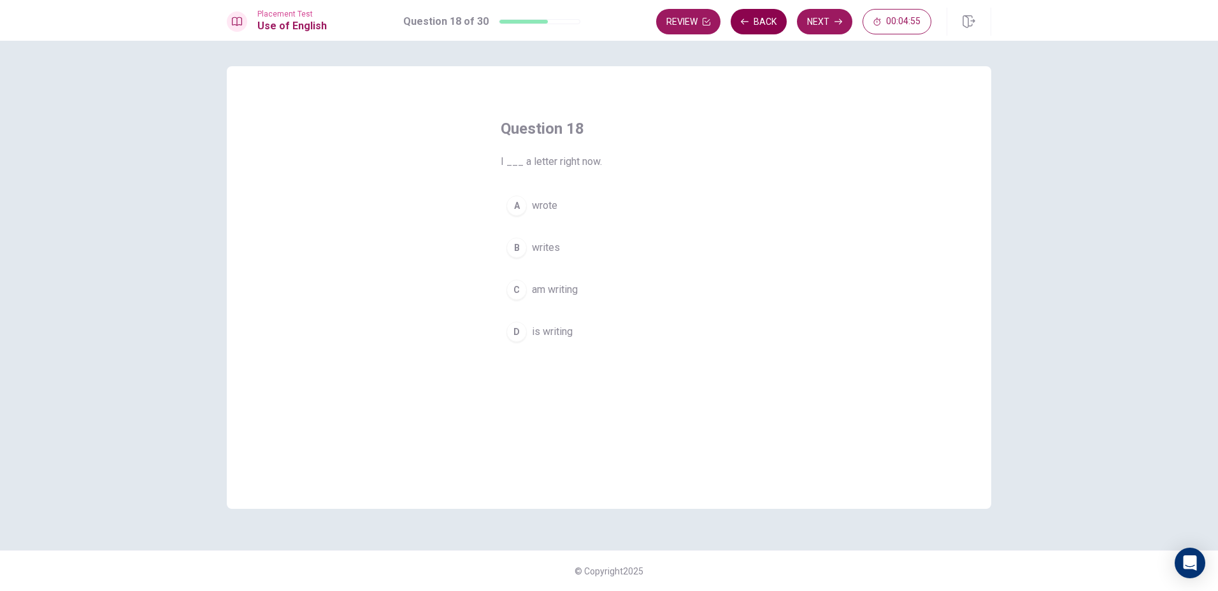
click at [745, 27] on button "Back" at bounding box center [759, 21] width 56 height 25
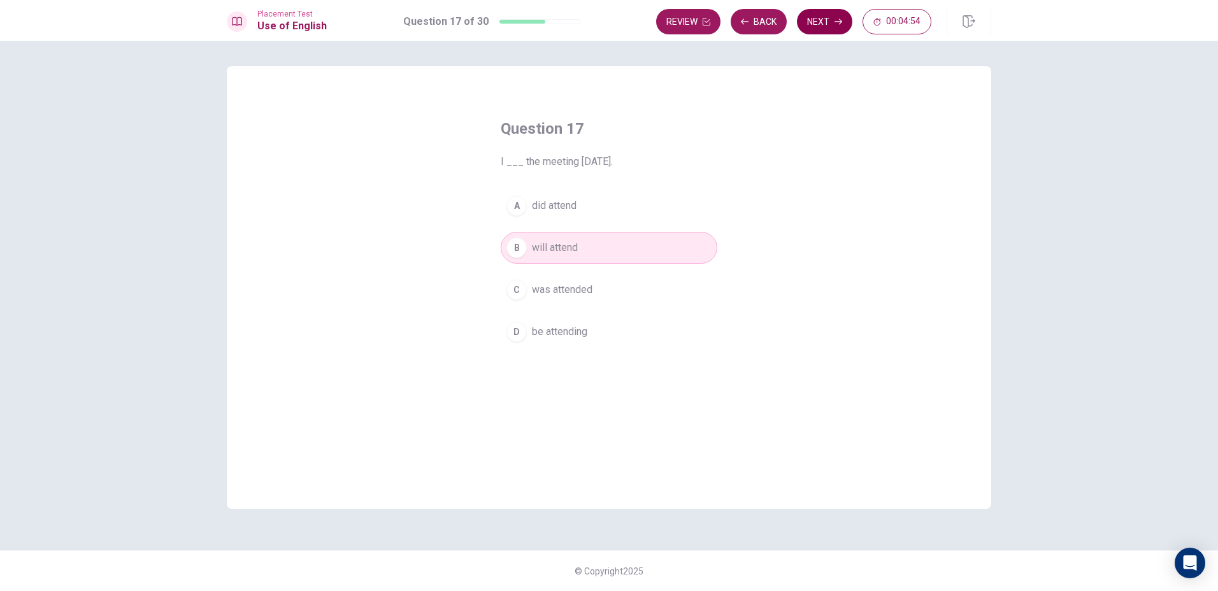
click at [815, 17] on button "Next" at bounding box center [824, 21] width 55 height 25
click at [519, 295] on div "C" at bounding box center [516, 290] width 20 height 20
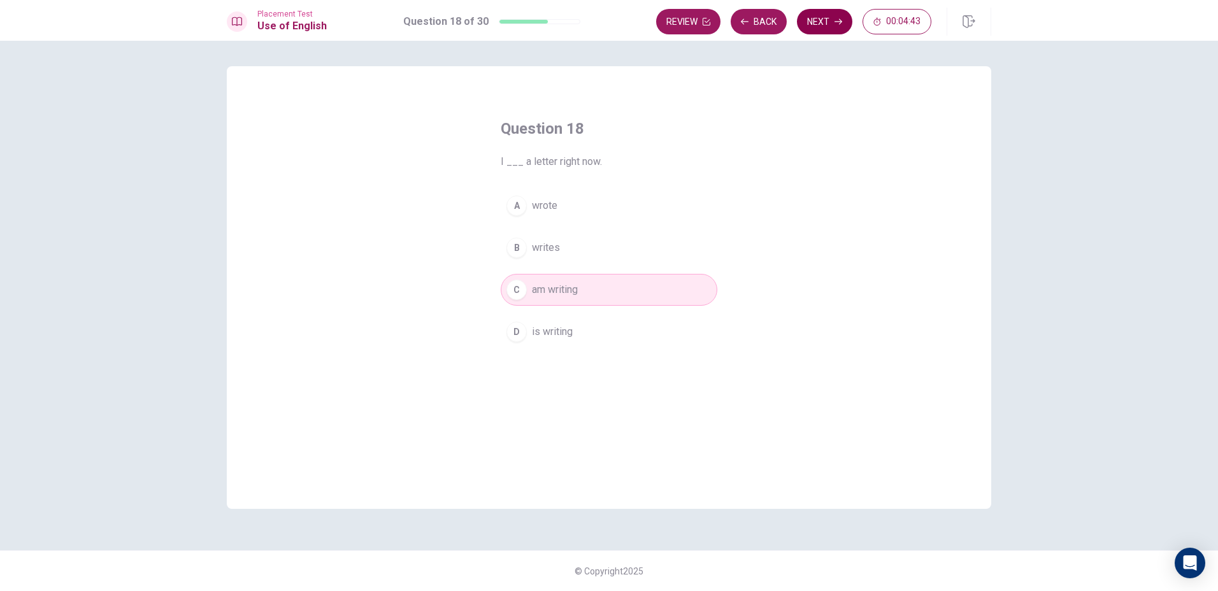
click at [836, 26] on button "Next" at bounding box center [824, 21] width 55 height 25
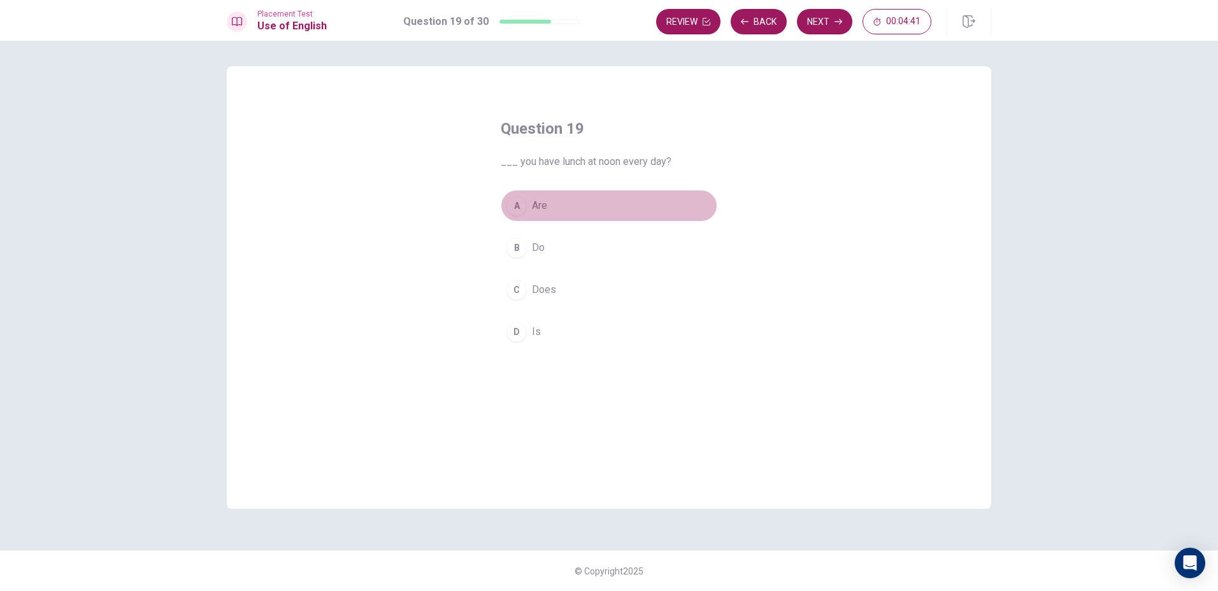
click at [513, 201] on div "A" at bounding box center [516, 206] width 20 height 20
click at [509, 234] on button "B Do" at bounding box center [609, 248] width 217 height 32
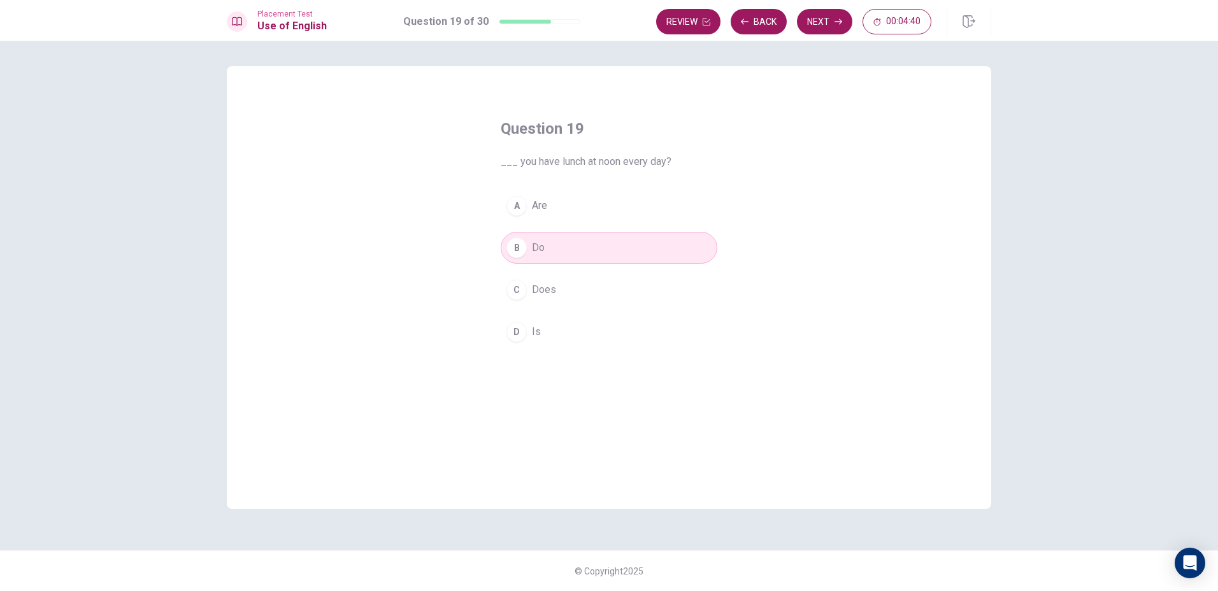
click at [513, 287] on div "C" at bounding box center [516, 290] width 20 height 20
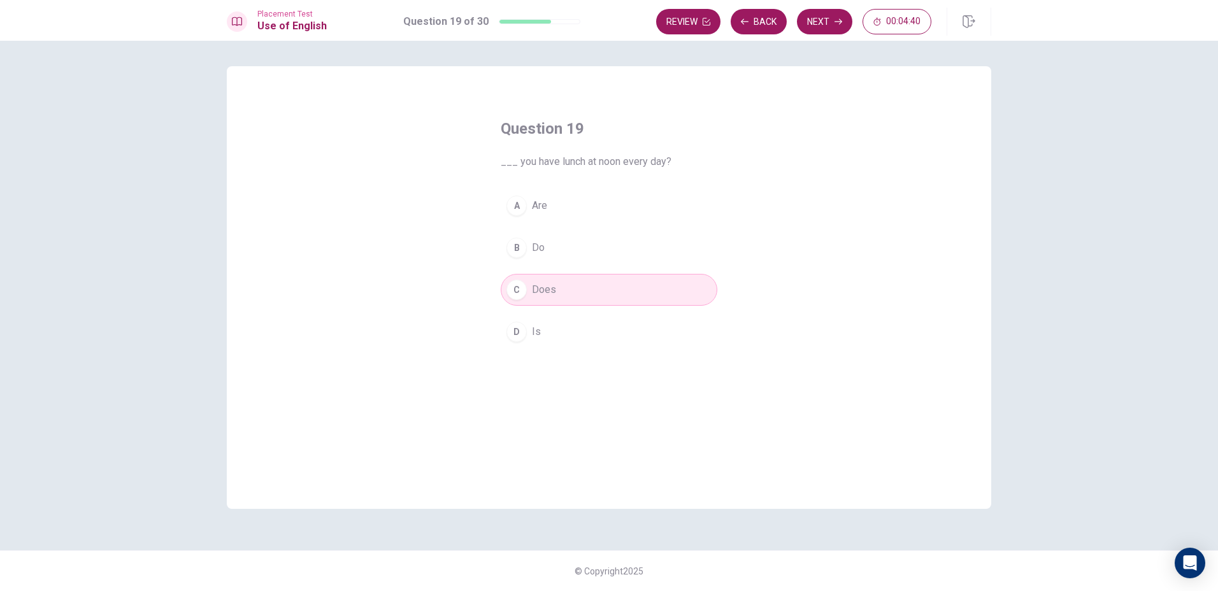
click at [515, 348] on div "Question 19 ___ you have lunch at noon every day? A Are B Do C Does D Is" at bounding box center [609, 233] width 268 height 270
click at [515, 334] on div "D" at bounding box center [516, 332] width 20 height 20
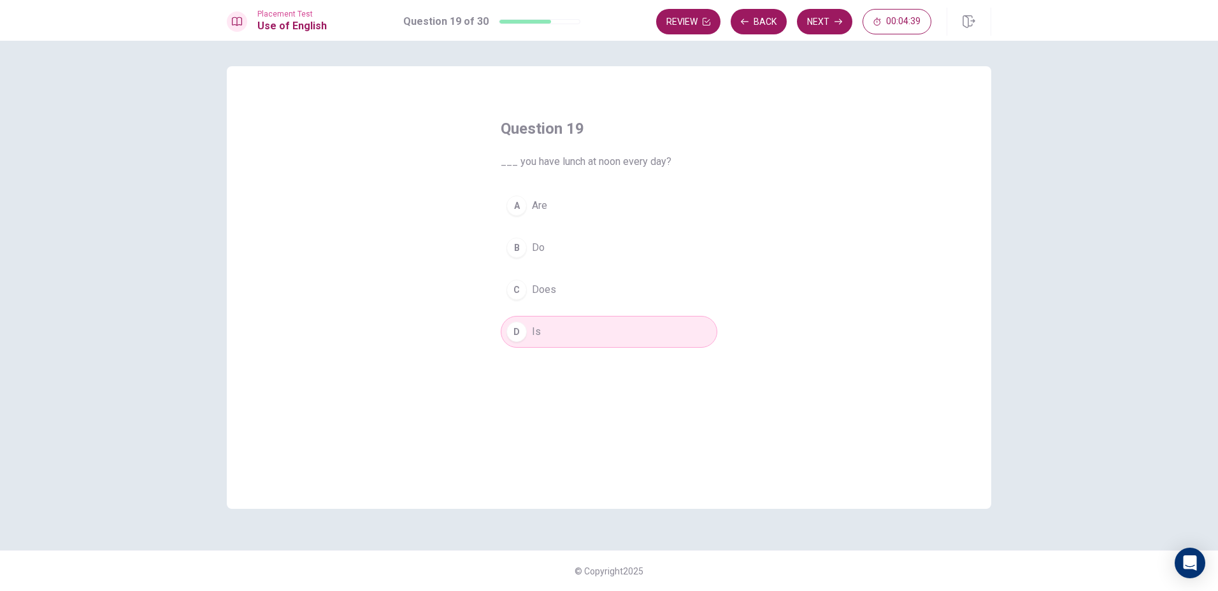
click at [533, 259] on button "B Do" at bounding box center [609, 248] width 217 height 32
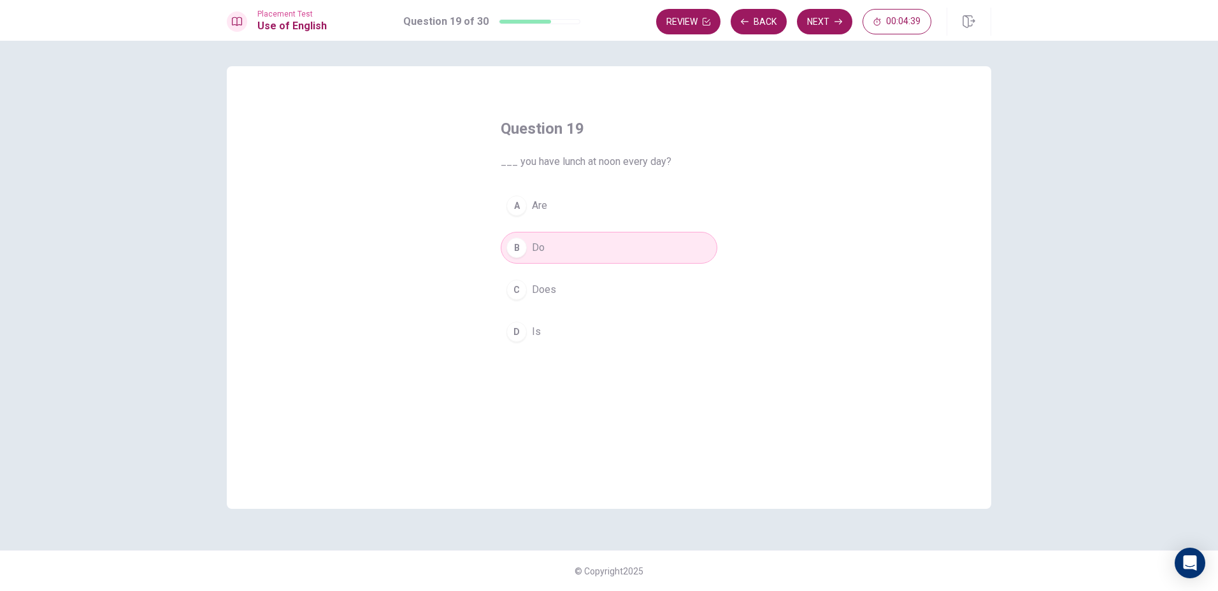
click at [533, 259] on button "B Do" at bounding box center [609, 248] width 217 height 32
click at [554, 229] on div "A Are B Do C Does D Is" at bounding box center [609, 269] width 217 height 158
drag, startPoint x: 554, startPoint y: 229, endPoint x: 557, endPoint y: 237, distance: 8.3
click at [557, 236] on div "A Are B Do C Does D Is" at bounding box center [609, 269] width 217 height 158
drag, startPoint x: 557, startPoint y: 237, endPoint x: 566, endPoint y: 266, distance: 30.6
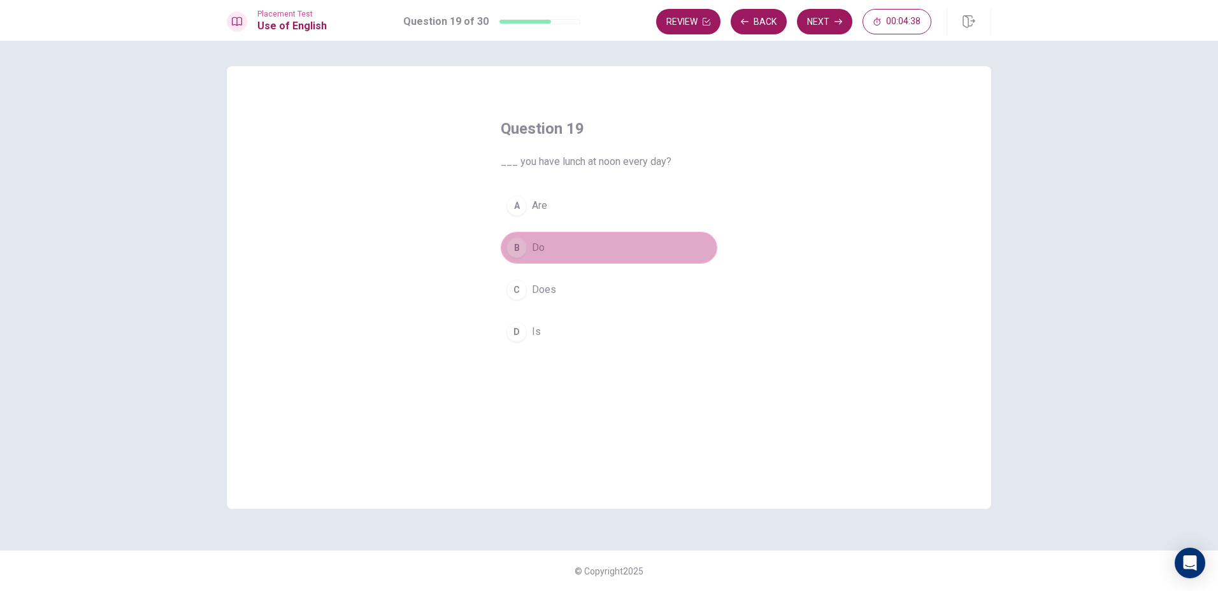
click at [566, 266] on div "A Are B Do C Does D Is" at bounding box center [609, 269] width 217 height 158
click at [544, 320] on div "A Are B Do C Does D Is" at bounding box center [609, 269] width 217 height 158
click at [537, 330] on span "Is" at bounding box center [536, 331] width 9 height 15
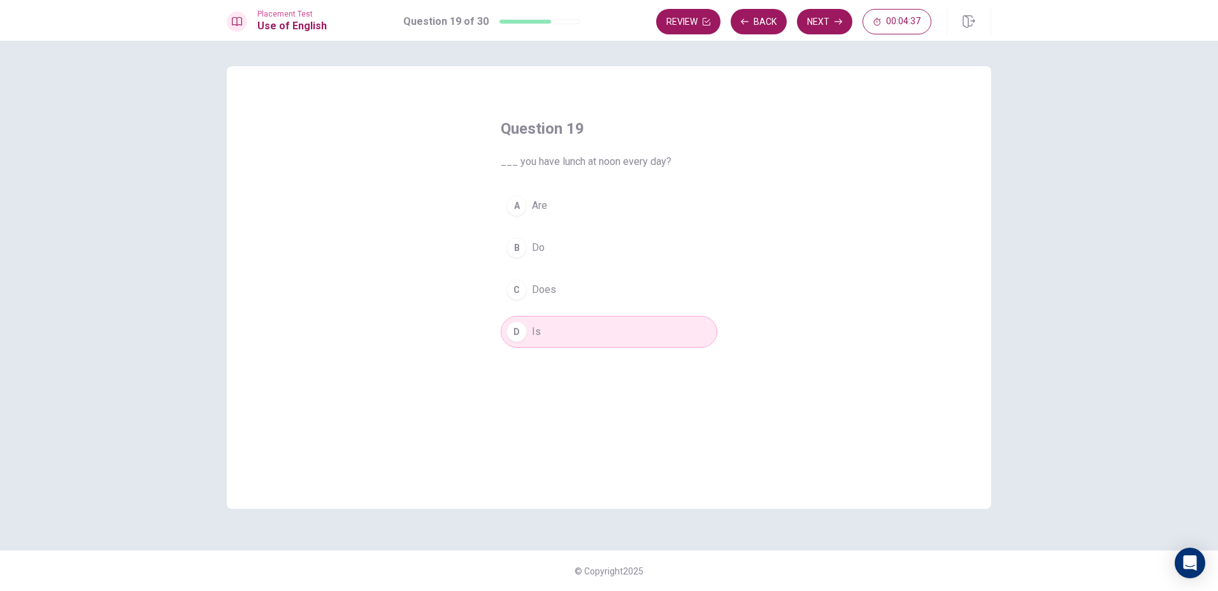
click at [527, 341] on button "D Is" at bounding box center [609, 332] width 217 height 32
drag, startPoint x: 517, startPoint y: 308, endPoint x: 526, endPoint y: 288, distance: 21.7
click at [526, 288] on div "A Are B Do C Does D Is" at bounding box center [609, 269] width 217 height 158
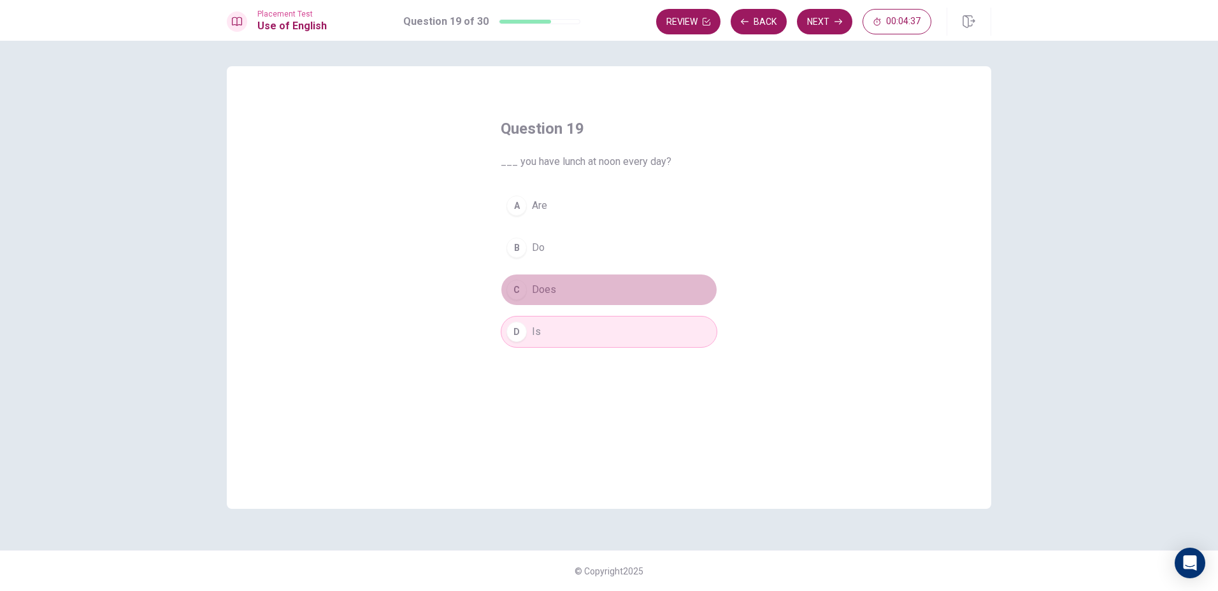
drag, startPoint x: 526, startPoint y: 288, endPoint x: 534, endPoint y: 268, distance: 21.4
click at [526, 287] on div "C" at bounding box center [516, 290] width 20 height 20
drag, startPoint x: 534, startPoint y: 268, endPoint x: 559, endPoint y: 210, distance: 63.1
click at [540, 261] on div "A Are B Do C Does D Is" at bounding box center [609, 269] width 217 height 158
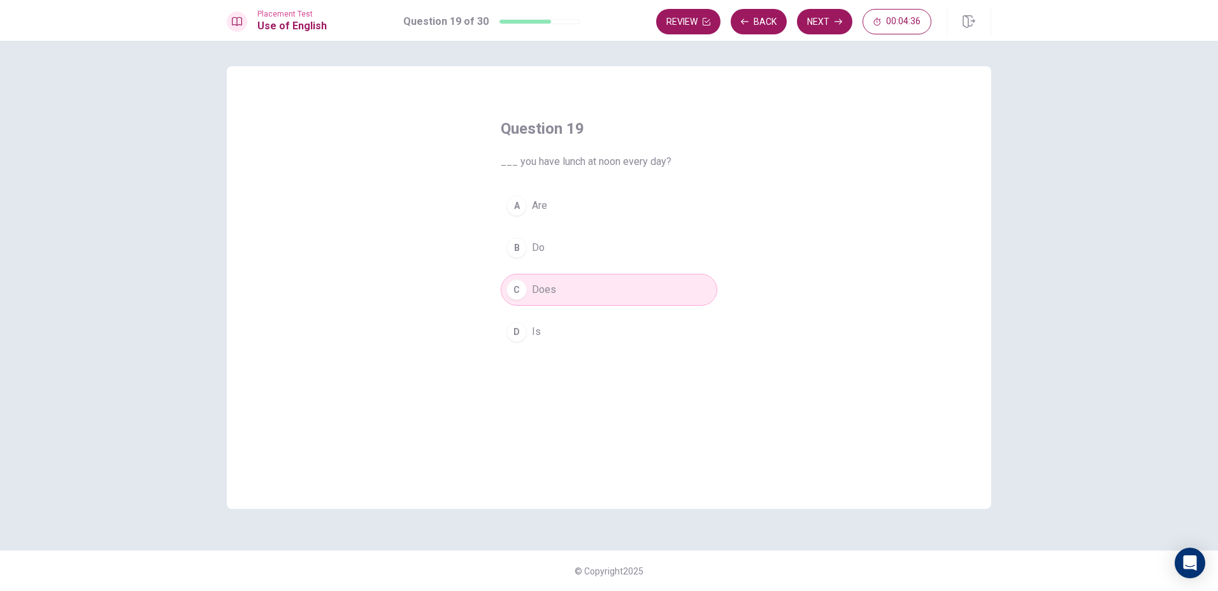
drag, startPoint x: 559, startPoint y: 210, endPoint x: 574, endPoint y: 186, distance: 28.6
click at [567, 200] on button "A Are" at bounding box center [609, 206] width 217 height 32
click at [573, 188] on div "Question 19 ___ you have lunch at noon every day? A Are B Do C Does D Is" at bounding box center [609, 233] width 268 height 270
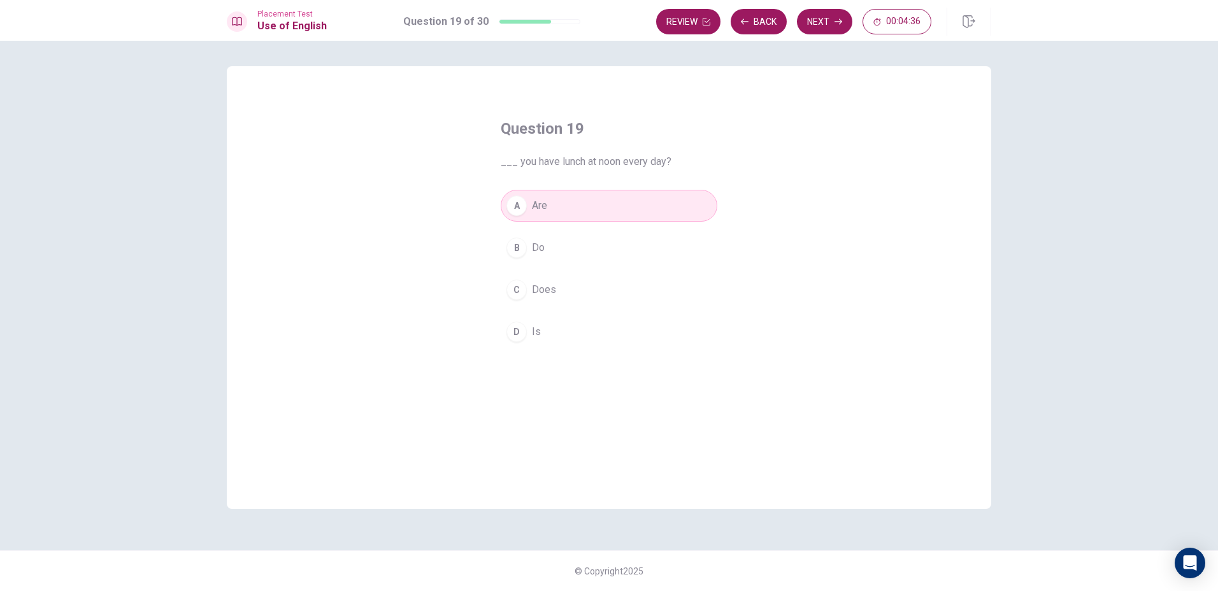
drag, startPoint x: 574, startPoint y: 186, endPoint x: 569, endPoint y: 209, distance: 23.5
click at [575, 186] on div "Question 19 ___ you have lunch at noon every day? A Are B Do C Does D Is" at bounding box center [609, 233] width 268 height 270
click at [569, 209] on button "A Are" at bounding box center [609, 206] width 217 height 32
click at [476, 269] on div "Question 19 ___ you have lunch at noon every day? A Are B Do C Does D Is" at bounding box center [609, 233] width 268 height 270
drag, startPoint x: 470, startPoint y: 269, endPoint x: 499, endPoint y: 267, distance: 28.7
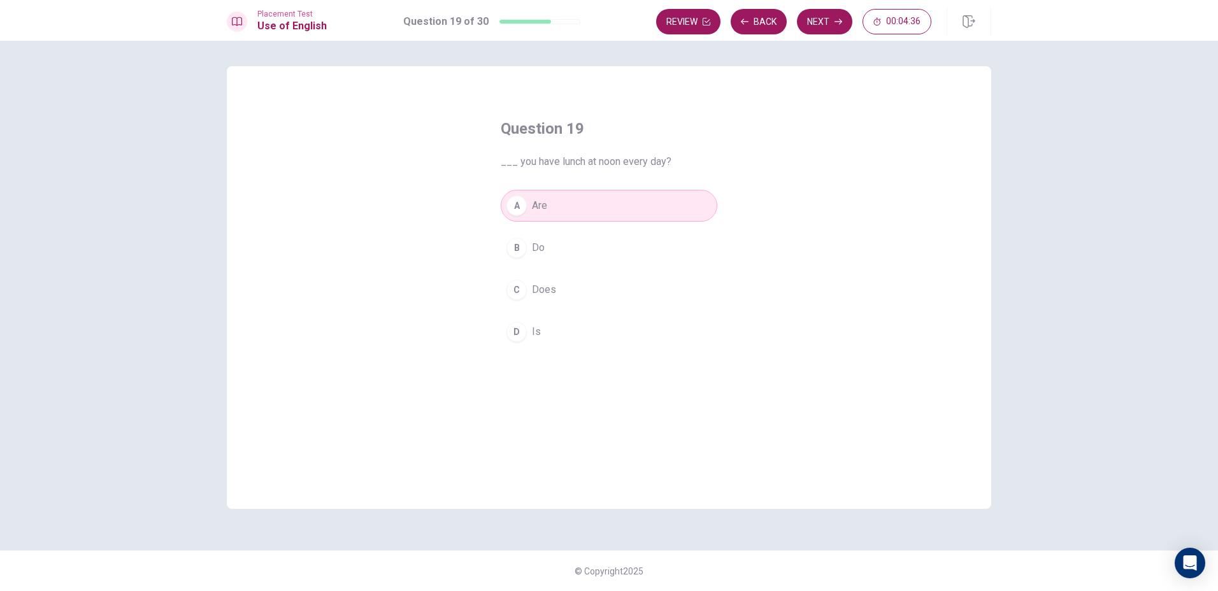
click at [494, 278] on div "Question 19 ___ you have lunch at noon every day? A Are B Do C Does D Is" at bounding box center [609, 287] width 764 height 443
drag, startPoint x: 557, startPoint y: 224, endPoint x: 555, endPoint y: 213, distance: 11.0
click at [566, 219] on div "A Are B Do C Does D Is" at bounding box center [609, 269] width 217 height 158
click at [555, 213] on button "A Are" at bounding box center [609, 206] width 217 height 32
click at [564, 211] on button "A Are" at bounding box center [609, 206] width 217 height 32
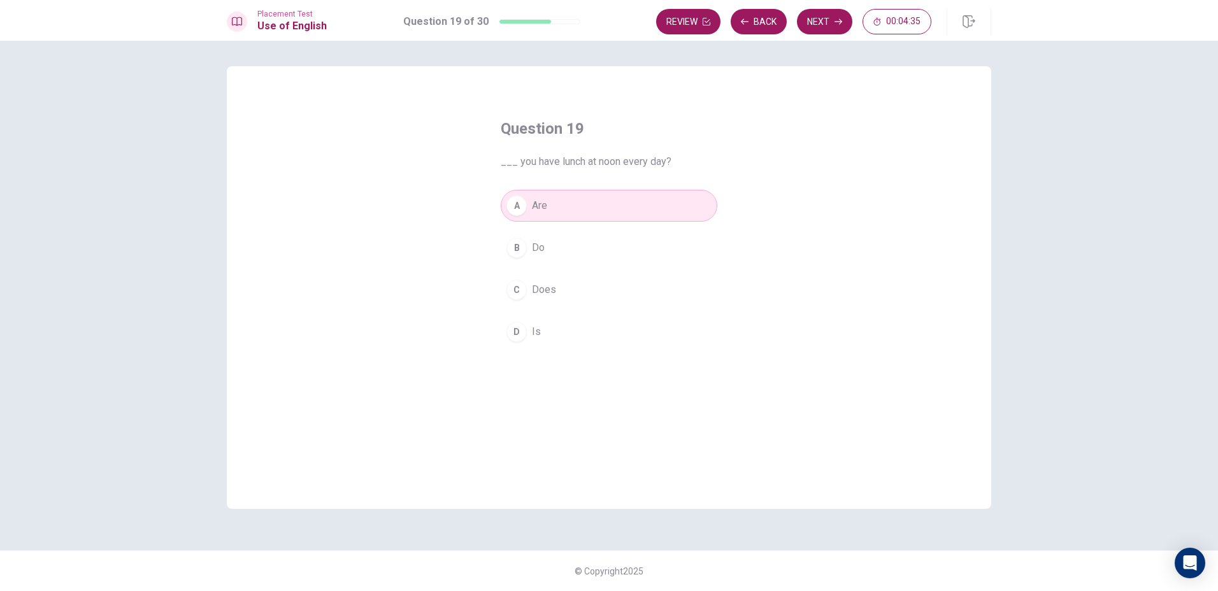
drag, startPoint x: 785, startPoint y: 90, endPoint x: 1039, endPoint y: 43, distance: 258.6
click at [789, 89] on div "Question 19 ___ you have lunch at noon every day? A Are B Do C Does D Is" at bounding box center [609, 287] width 764 height 443
click at [1052, 85] on div "Question 19 ___ you have lunch at noon every day? A Are B Do C Does D Is © Copy…" at bounding box center [609, 316] width 1218 height 550
click at [1048, 71] on div "Question 19 ___ you have lunch at noon every day? A Are B Do C Does D Is © Copy…" at bounding box center [609, 316] width 1218 height 550
click at [1056, 10] on div "Placement Test Use of English Question 19 of 30 Review Back Next 00:04:34" at bounding box center [609, 20] width 1218 height 41
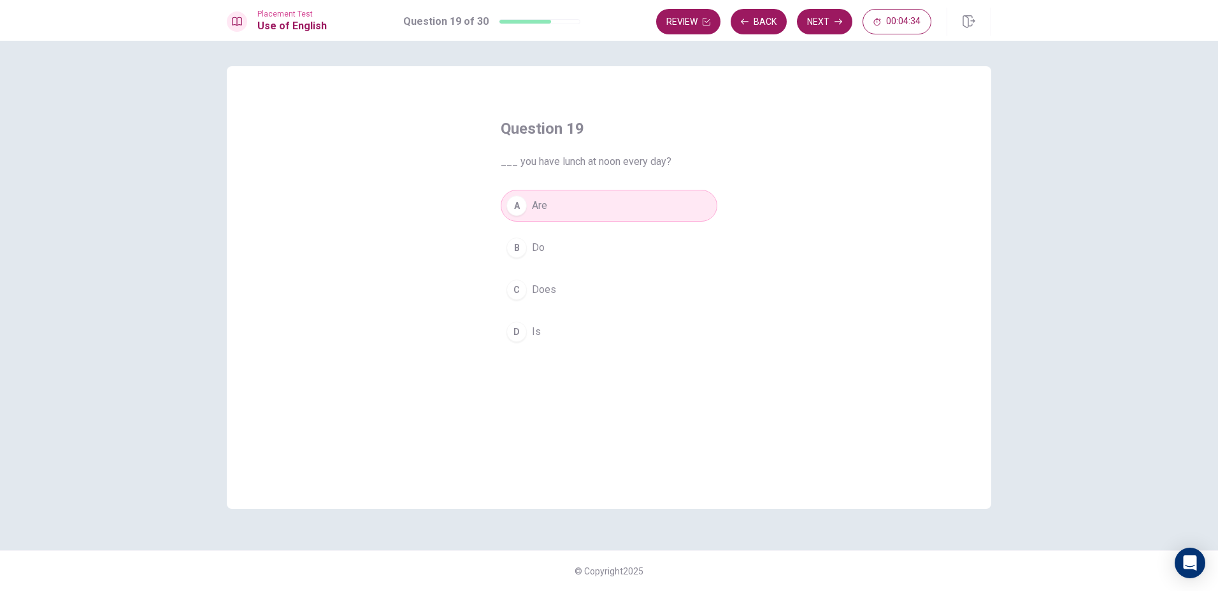
click at [1056, 10] on div "Placement Test Use of English Question 19 of 30 Review Back Next 00:04:34" at bounding box center [609, 20] width 1218 height 41
click at [1084, 141] on div "Placement Test Use of English Question 19 of 30 Review Back Next 00:04:33 Quest…" at bounding box center [609, 295] width 1218 height 591
click at [1094, 152] on div "Question 19 ___ you have lunch at noon every day? A Are B Do C Does D Is © Copy…" at bounding box center [609, 316] width 1218 height 550
drag, startPoint x: 1094, startPoint y: 152, endPoint x: 1156, endPoint y: 383, distance: 239.4
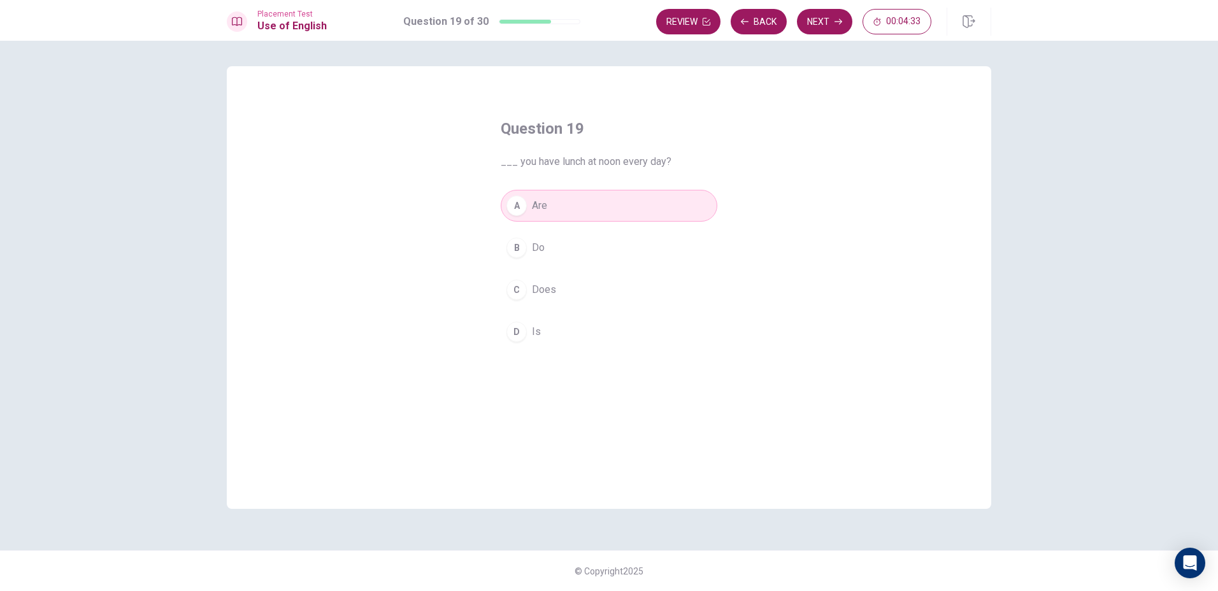
click at [1156, 383] on div "Question 19 ___ you have lunch at noon every day? A Are B Do C Does D Is © Copy…" at bounding box center [609, 316] width 1218 height 550
drag, startPoint x: 1156, startPoint y: 383, endPoint x: 856, endPoint y: 102, distance: 410.6
click at [1153, 381] on div "Question 19 ___ you have lunch at noon every day? A Are B Do C Does D Is © Copy…" at bounding box center [609, 316] width 1218 height 550
click at [544, 252] on span "Do" at bounding box center [538, 247] width 13 height 15
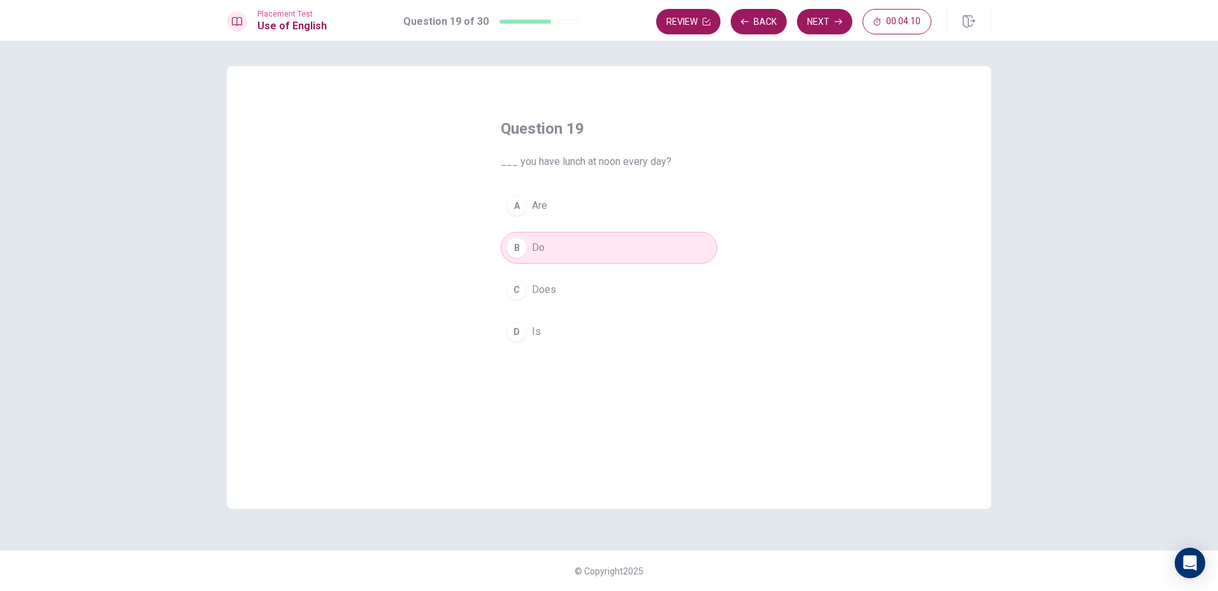
click at [559, 211] on button "A Are" at bounding box center [609, 206] width 217 height 32
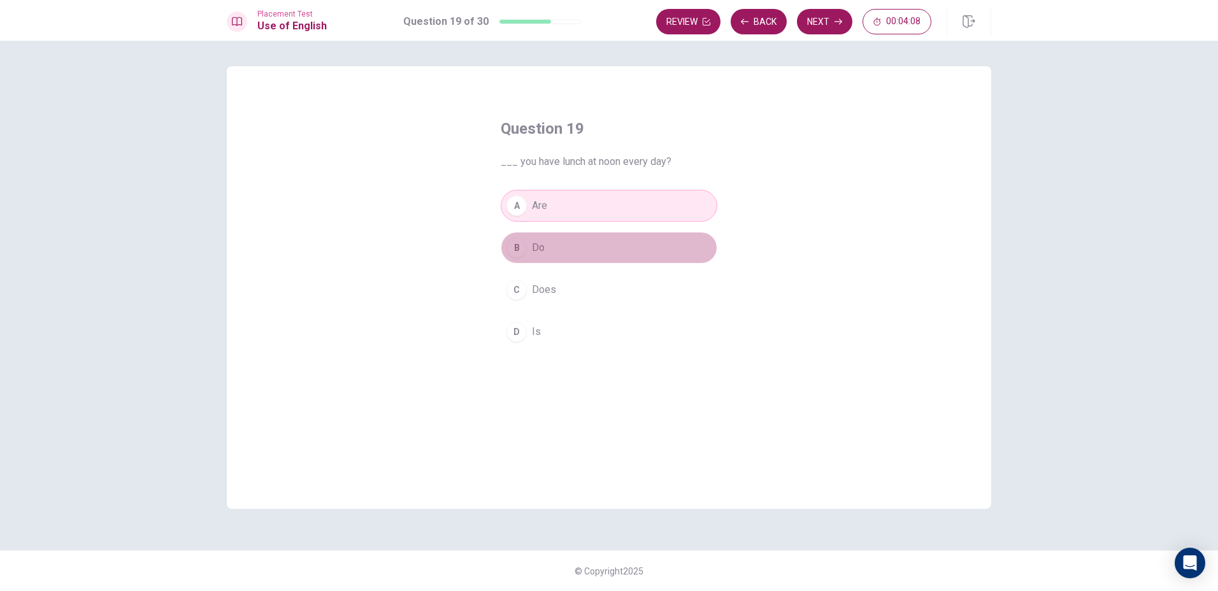
click at [562, 246] on button "B Do" at bounding box center [609, 248] width 217 height 32
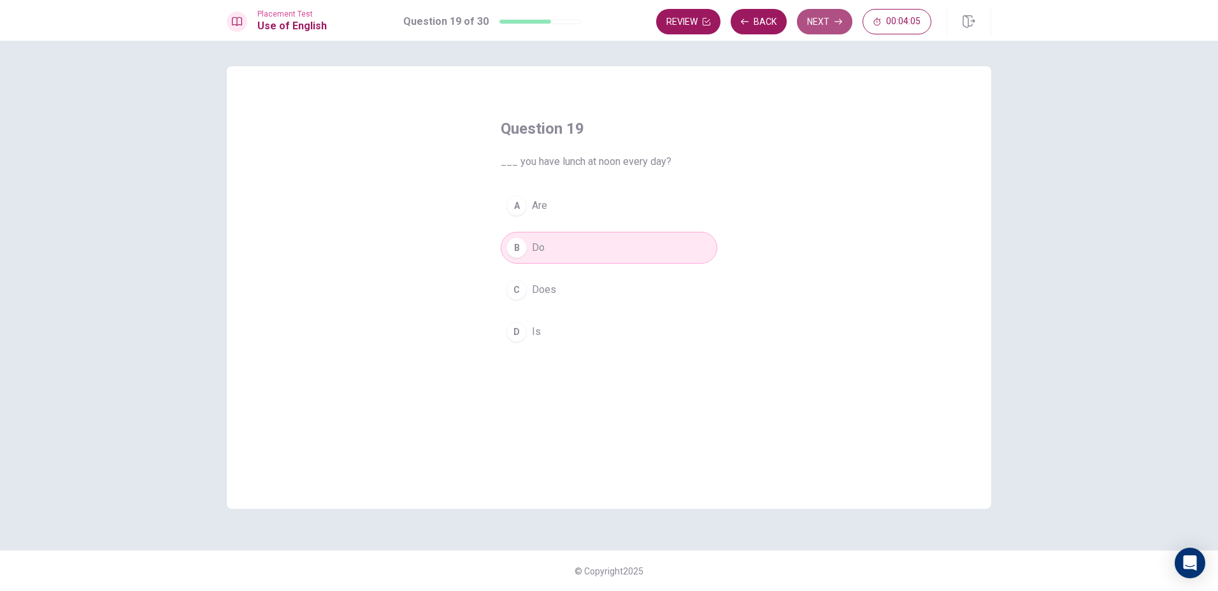
click at [827, 16] on button "Next" at bounding box center [824, 21] width 55 height 25
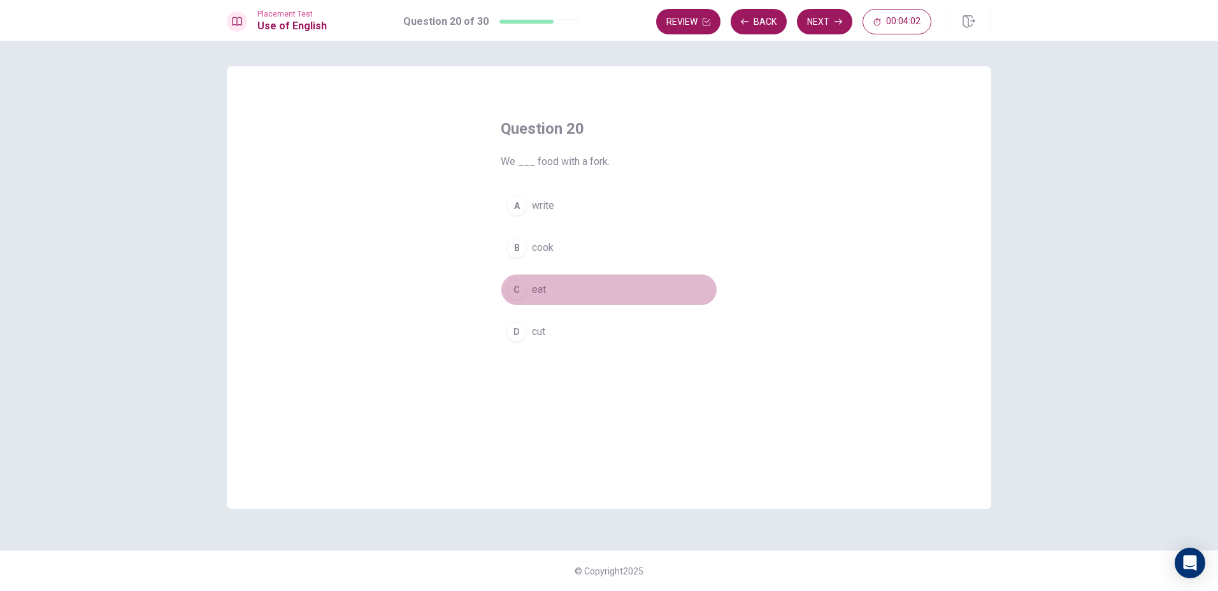
click at [515, 283] on div "C" at bounding box center [516, 290] width 20 height 20
click at [835, 25] on icon "button" at bounding box center [839, 22] width 8 height 8
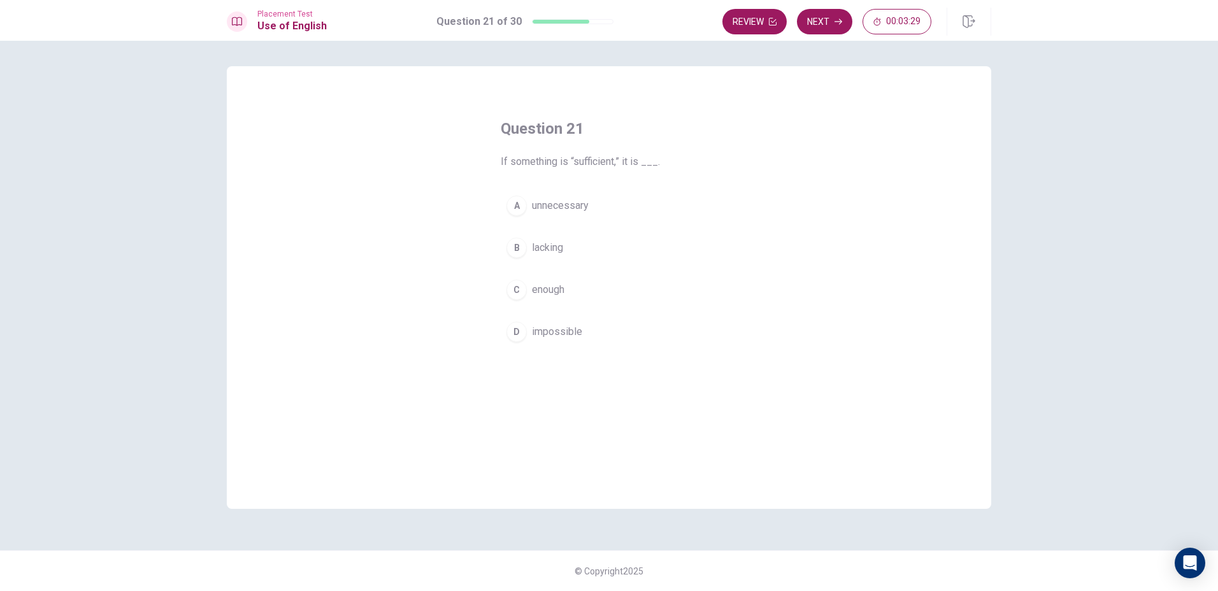
drag, startPoint x: 576, startPoint y: 162, endPoint x: 715, endPoint y: 159, distance: 139.5
click at [595, 190] on div "Question 21 If something is “sufficient,” it is ___. A unnecessary B lacking C …" at bounding box center [609, 233] width 268 height 270
click at [513, 347] on button "D impossible" at bounding box center [609, 332] width 217 height 32
click at [851, 20] on button "Next" at bounding box center [824, 21] width 55 height 25
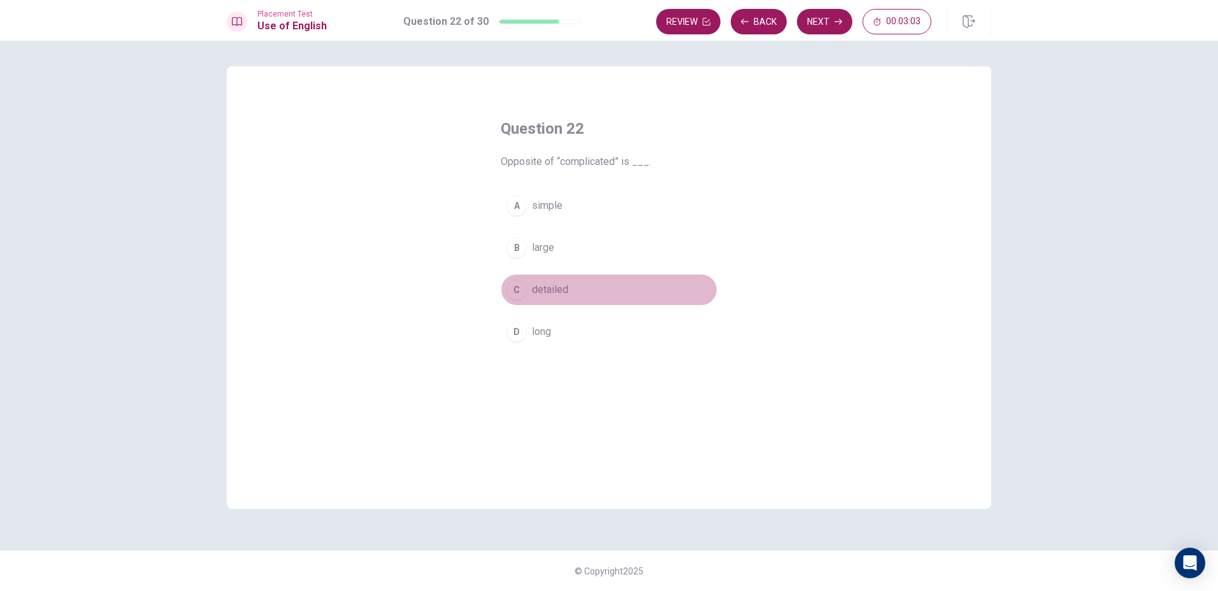
click at [517, 289] on div "C" at bounding box center [516, 290] width 20 height 20
click at [810, 16] on button "Next" at bounding box center [824, 21] width 55 height 25
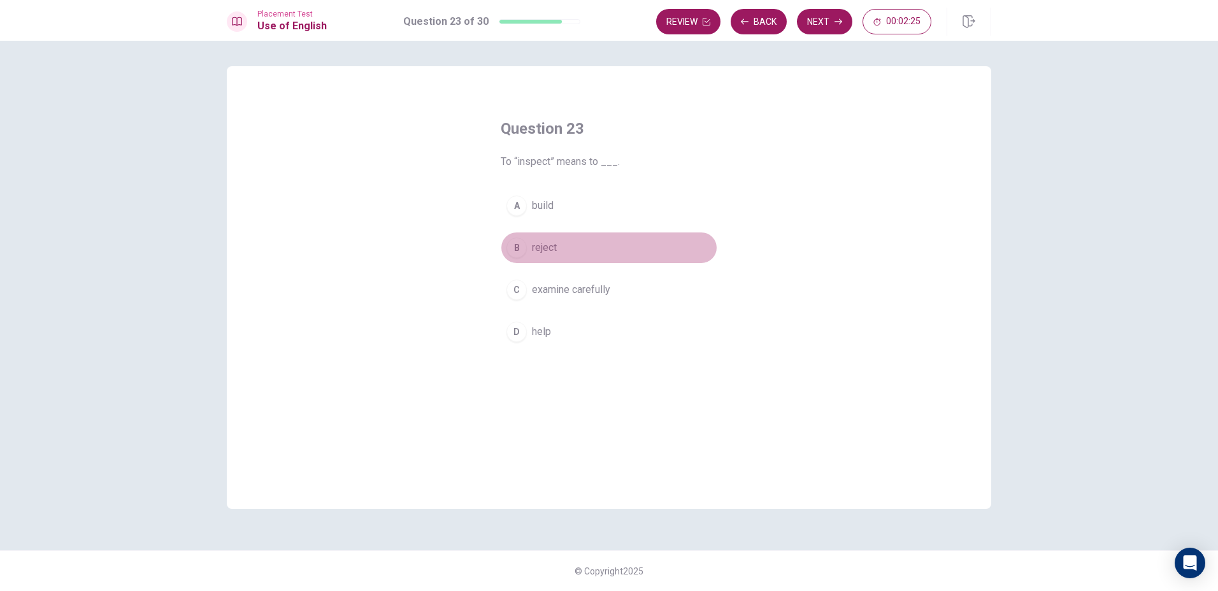
click at [528, 251] on button "B reject" at bounding box center [609, 248] width 217 height 32
click at [543, 290] on span "examine carefully" at bounding box center [571, 289] width 78 height 15
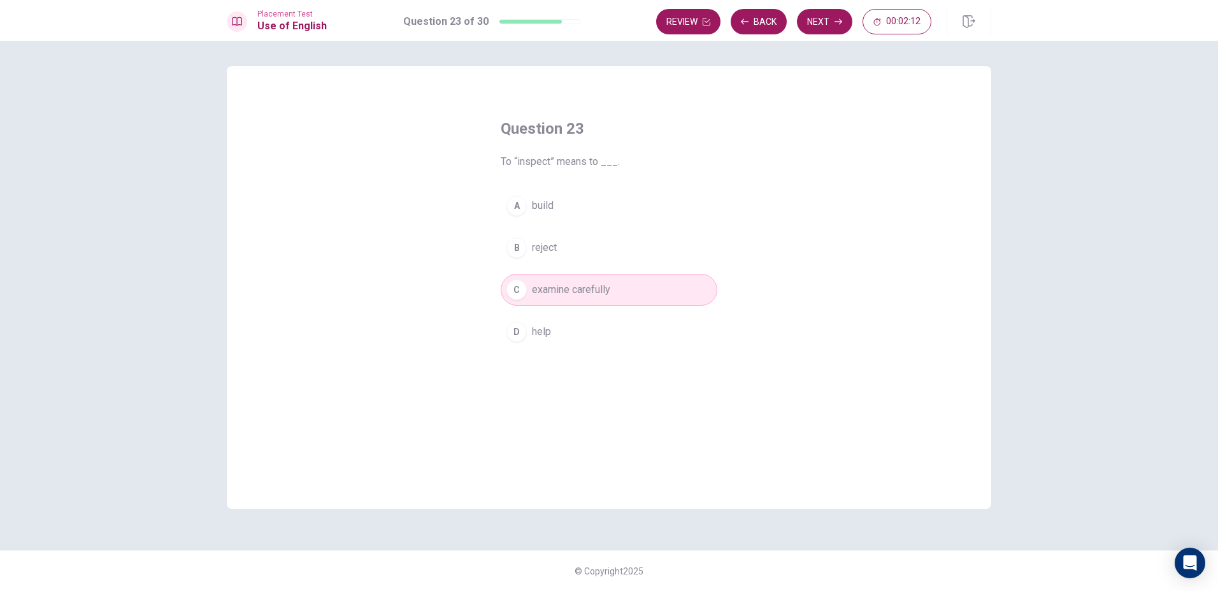
click at [531, 329] on button "D help" at bounding box center [609, 332] width 217 height 32
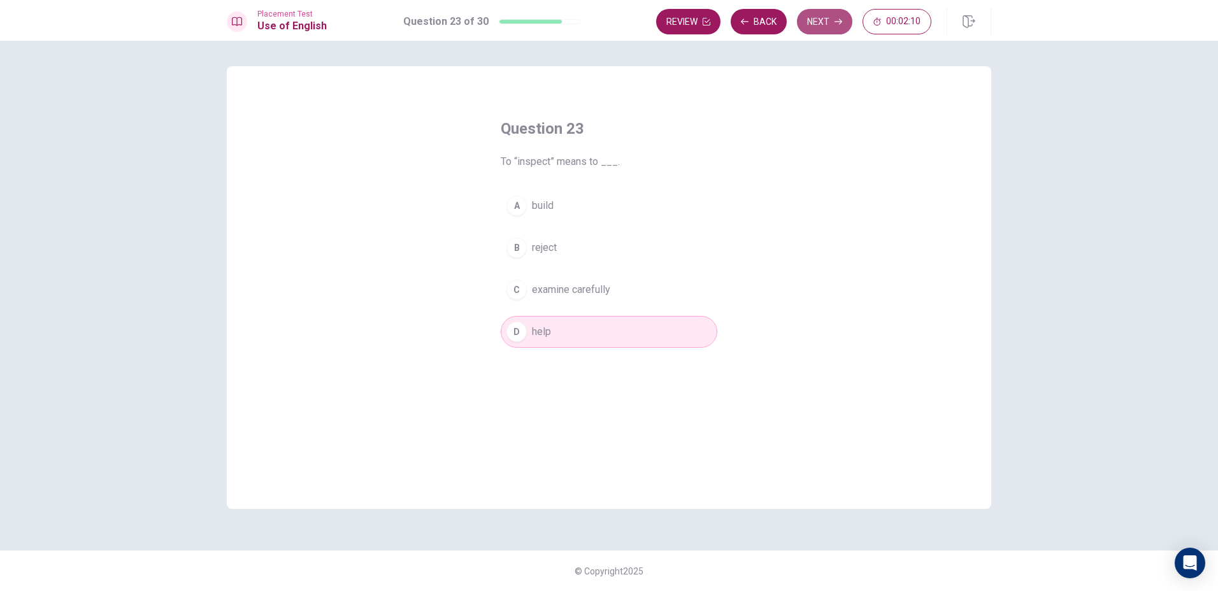
click at [808, 20] on button "Next" at bounding box center [824, 21] width 55 height 25
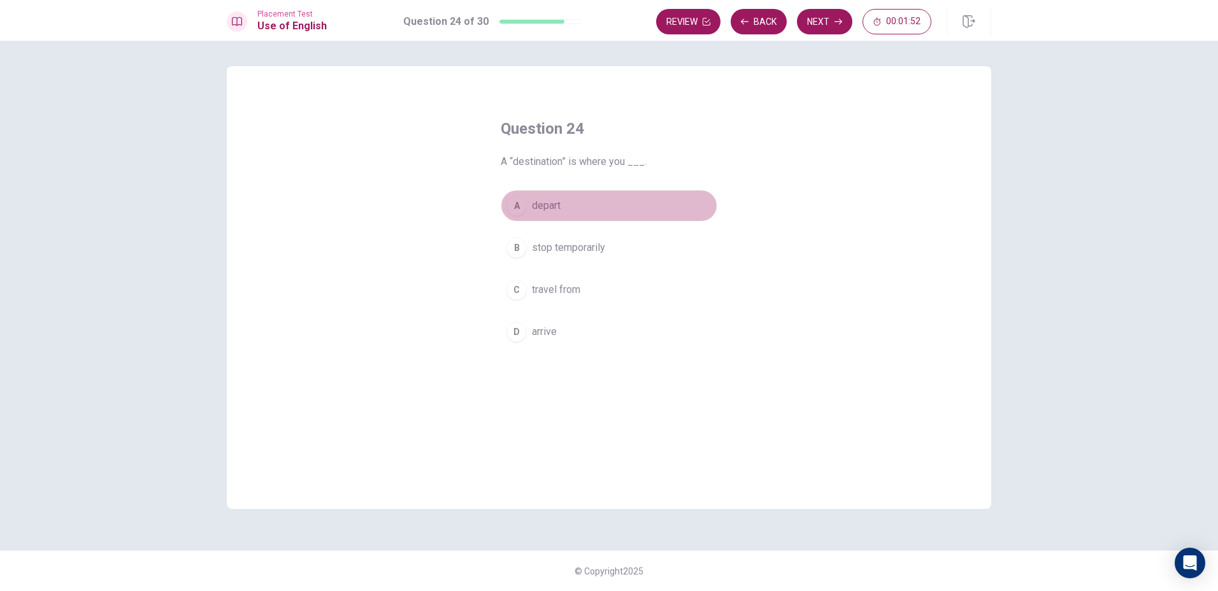
click at [534, 207] on span "depart" at bounding box center [546, 205] width 29 height 15
click at [547, 243] on span "stop temporarily" at bounding box center [568, 247] width 73 height 15
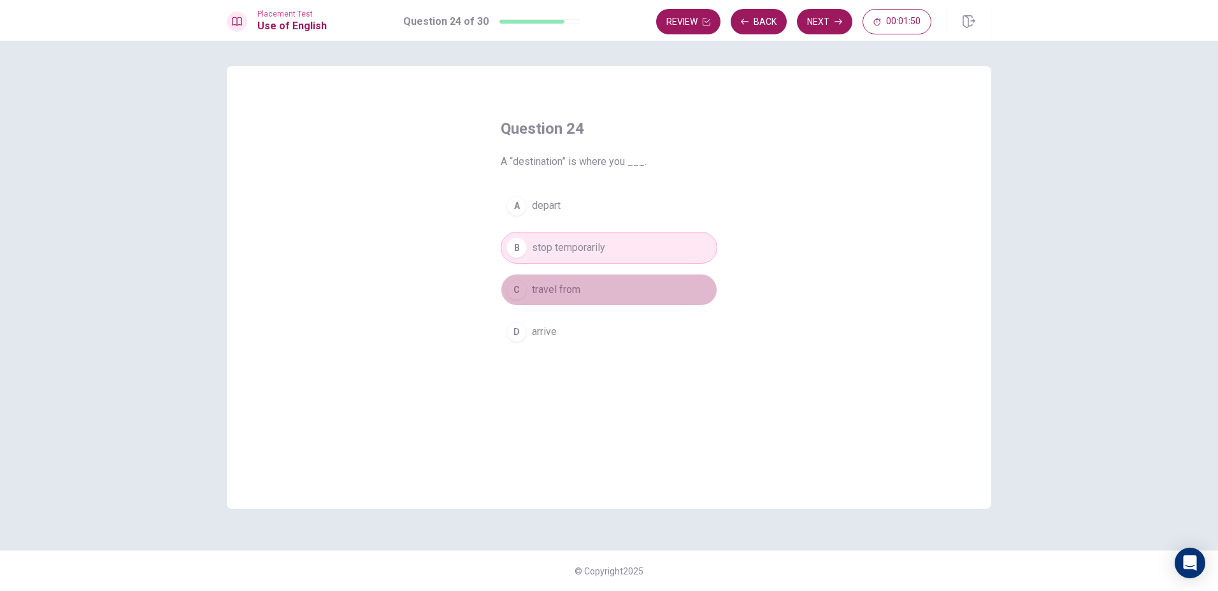
click at [541, 287] on span "travel from" at bounding box center [556, 289] width 48 height 15
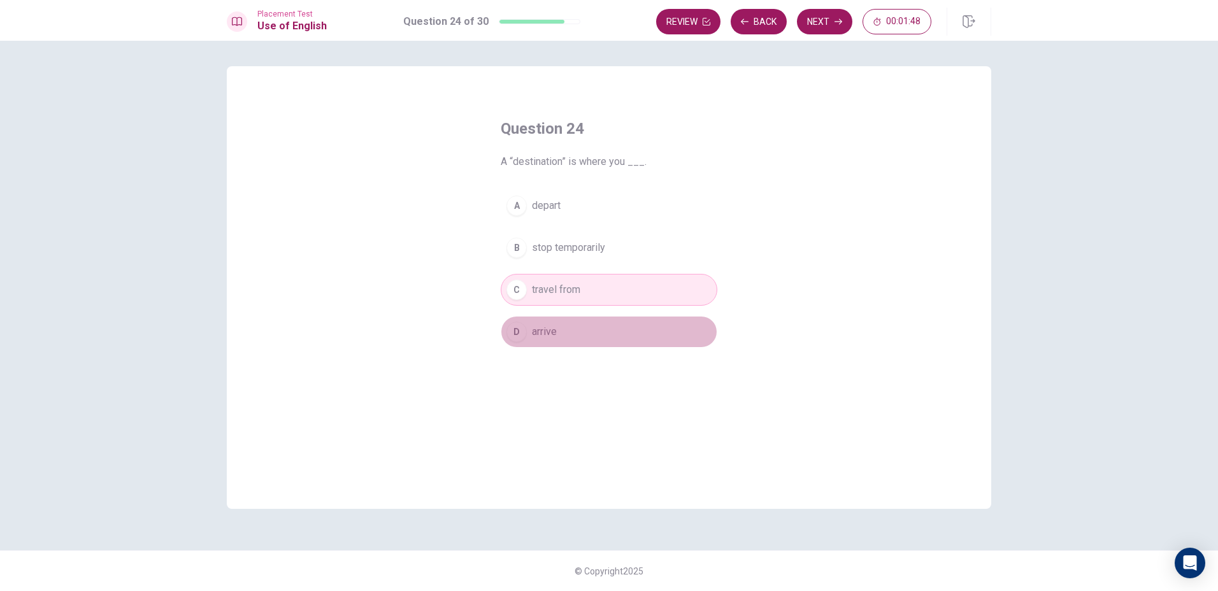
click at [552, 336] on span "arrive" at bounding box center [544, 331] width 25 height 15
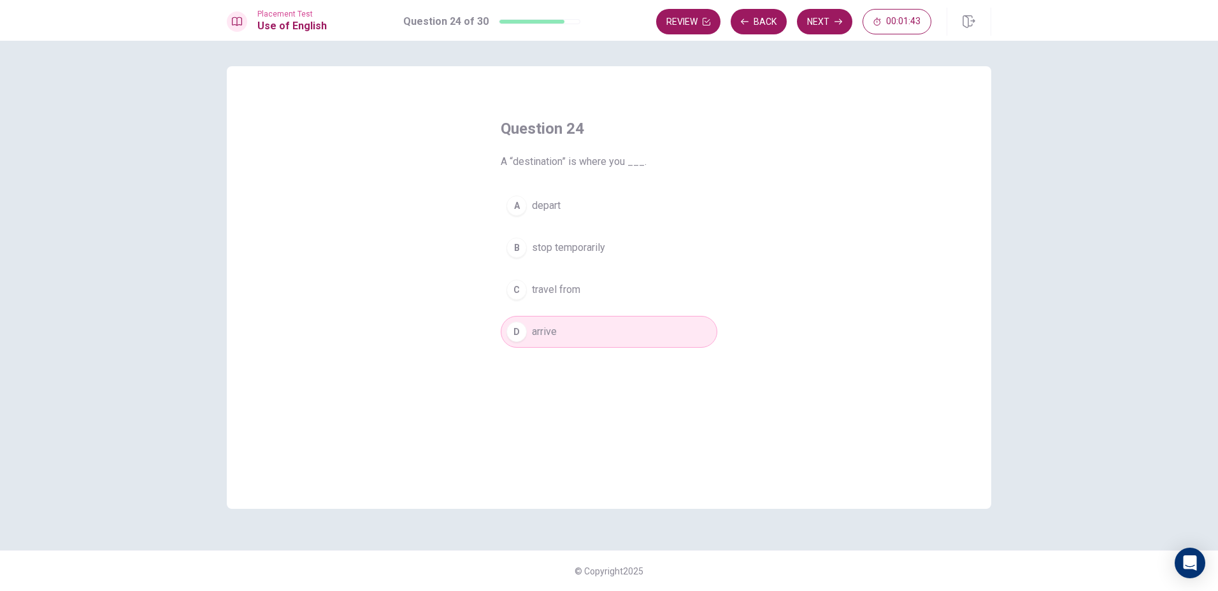
click at [546, 248] on span "stop temporarily" at bounding box center [568, 247] width 73 height 15
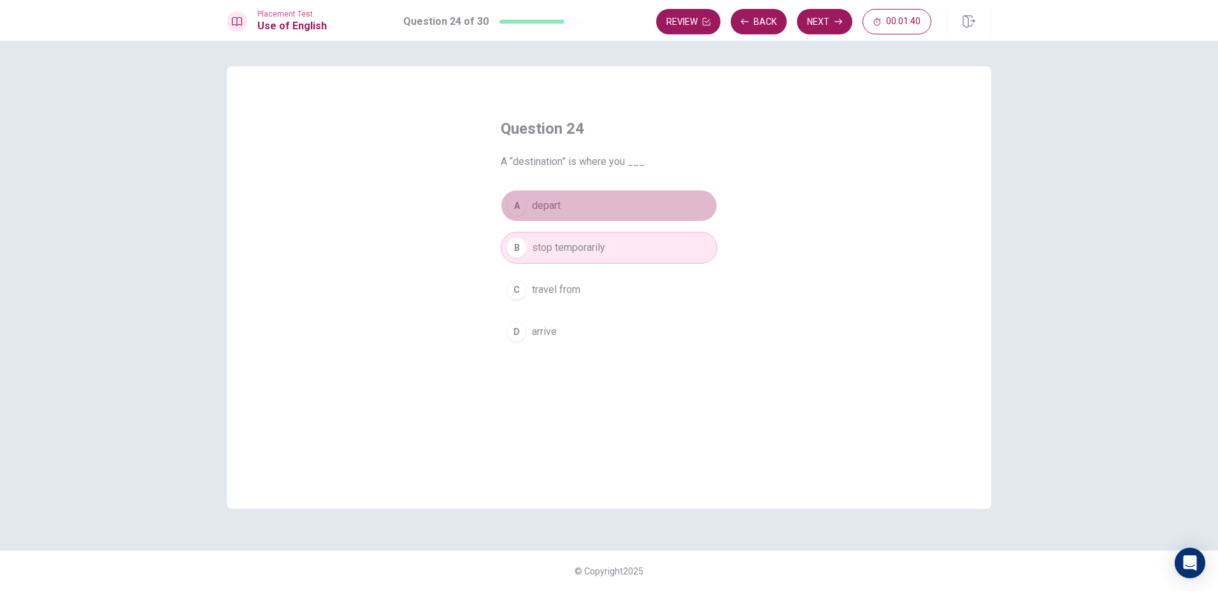
click at [555, 213] on button "A depart" at bounding box center [609, 206] width 217 height 32
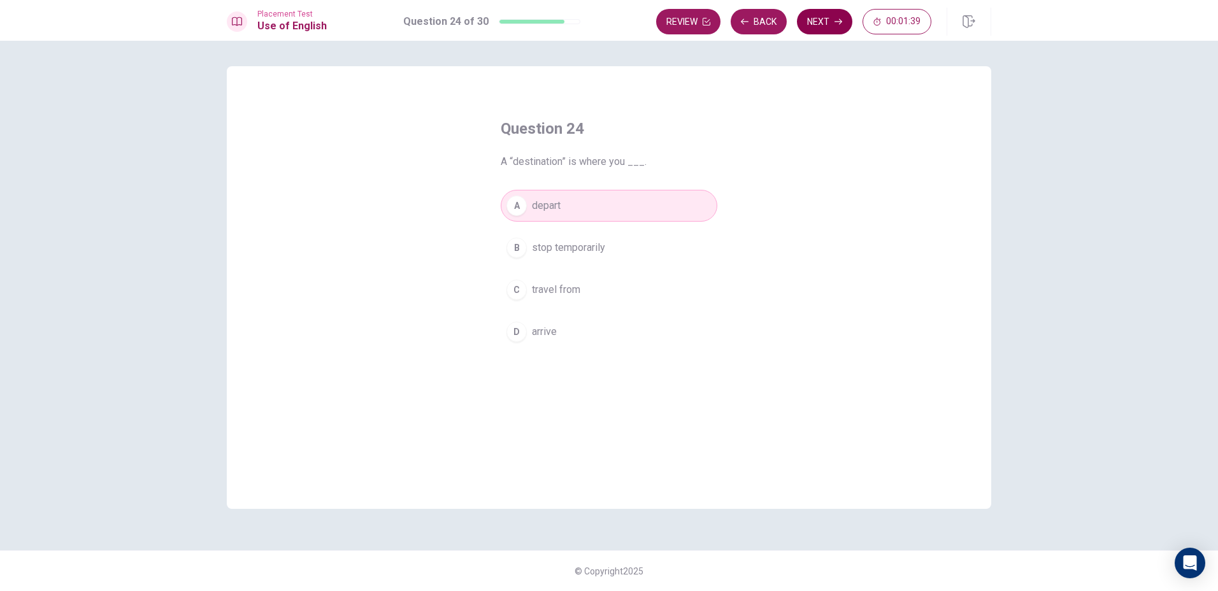
click at [813, 14] on button "Next" at bounding box center [824, 21] width 55 height 25
drag, startPoint x: 520, startPoint y: 218, endPoint x: 531, endPoint y: 248, distance: 31.6
click at [521, 220] on button "A will meet" at bounding box center [609, 206] width 217 height 32
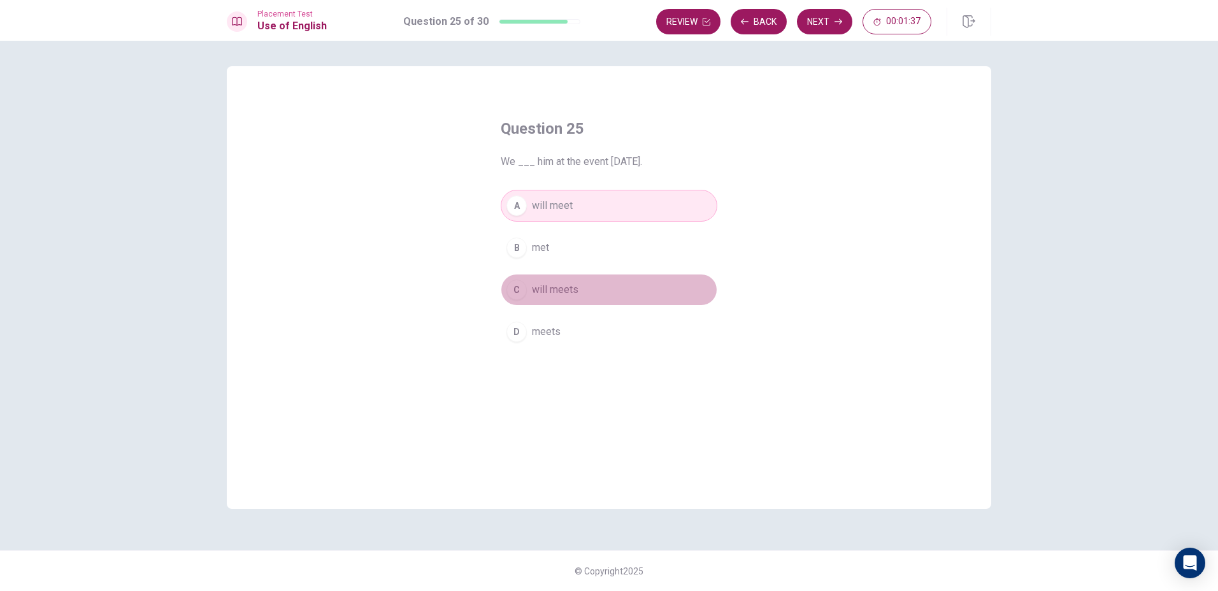
click at [543, 291] on span "will meets" at bounding box center [555, 289] width 47 height 15
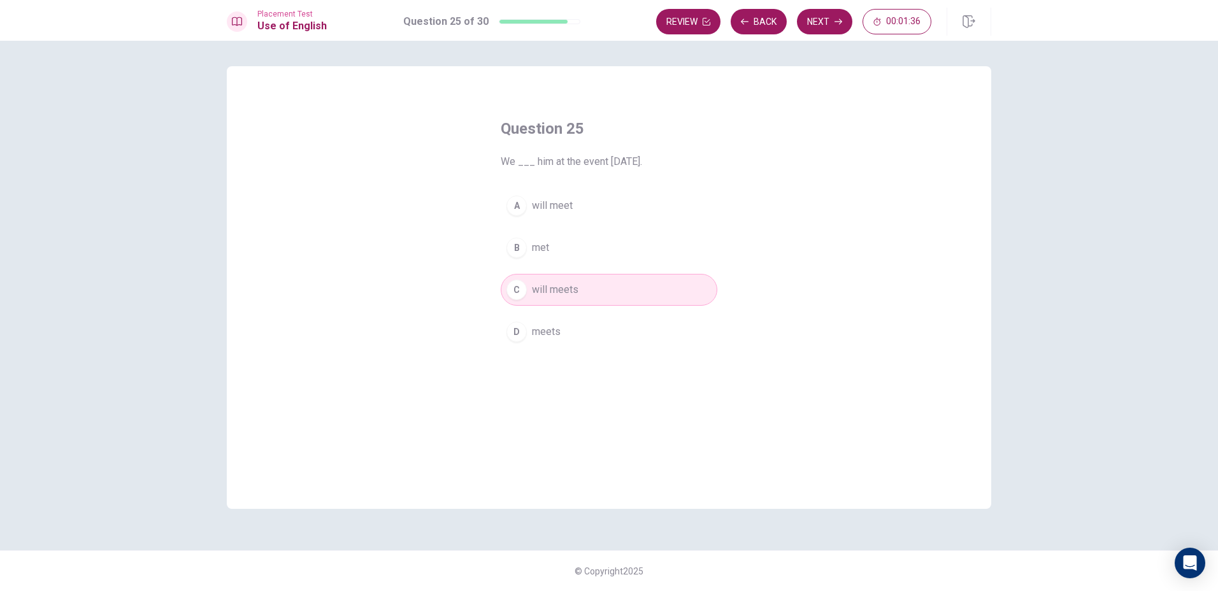
click at [542, 324] on div "A will meet B met C will meets D meets" at bounding box center [609, 269] width 217 height 158
click at [536, 339] on span "meets" at bounding box center [546, 331] width 29 height 15
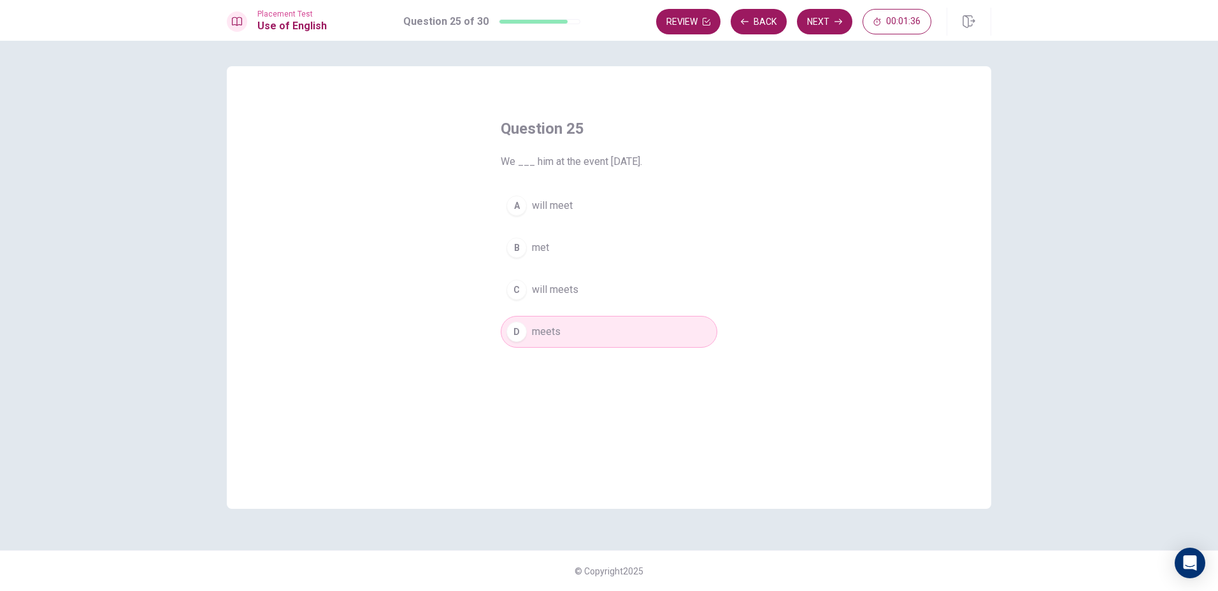
drag, startPoint x: 536, startPoint y: 339, endPoint x: 536, endPoint y: 331, distance: 7.6
click at [536, 338] on span "meets" at bounding box center [546, 331] width 29 height 15
drag, startPoint x: 536, startPoint y: 329, endPoint x: 538, endPoint y: 317, distance: 12.9
click at [536, 329] on span "meets" at bounding box center [546, 331] width 29 height 15
click at [539, 312] on div "A will meet B met C will meets D meets" at bounding box center [609, 269] width 217 height 158
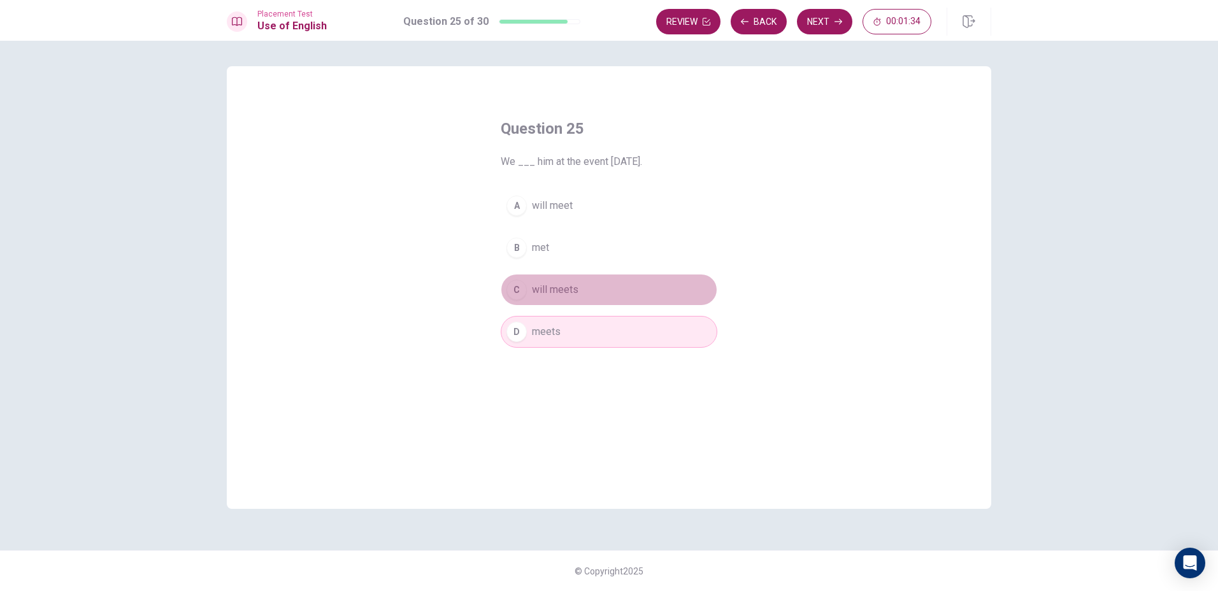
click at [543, 294] on span "will meets" at bounding box center [555, 289] width 47 height 15
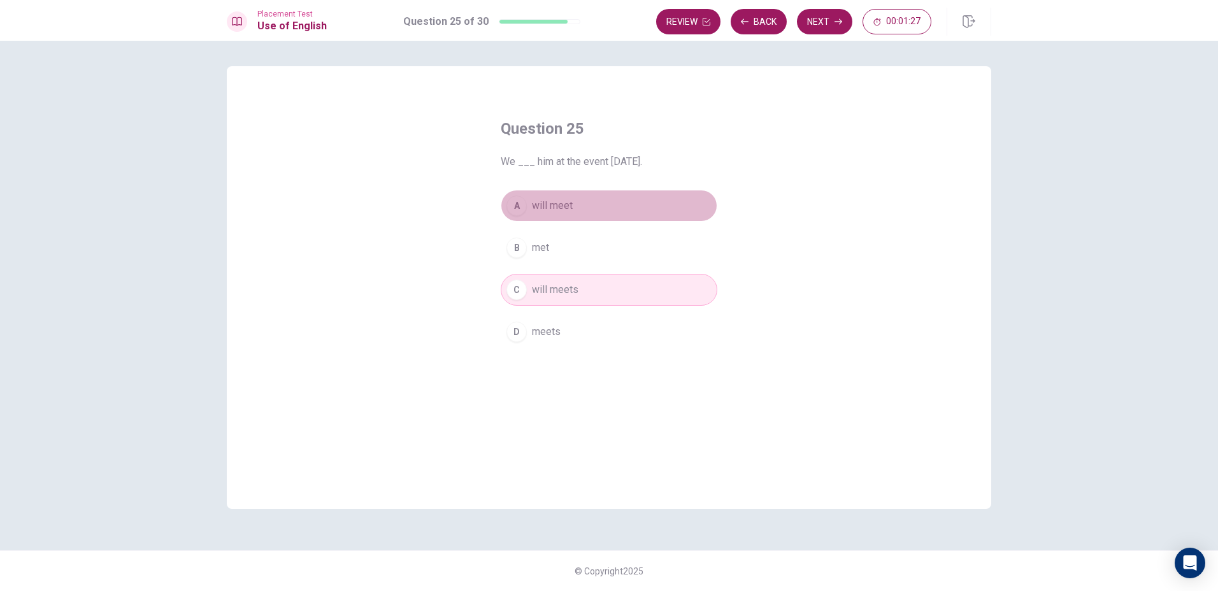
click at [517, 205] on div "A" at bounding box center [516, 206] width 20 height 20
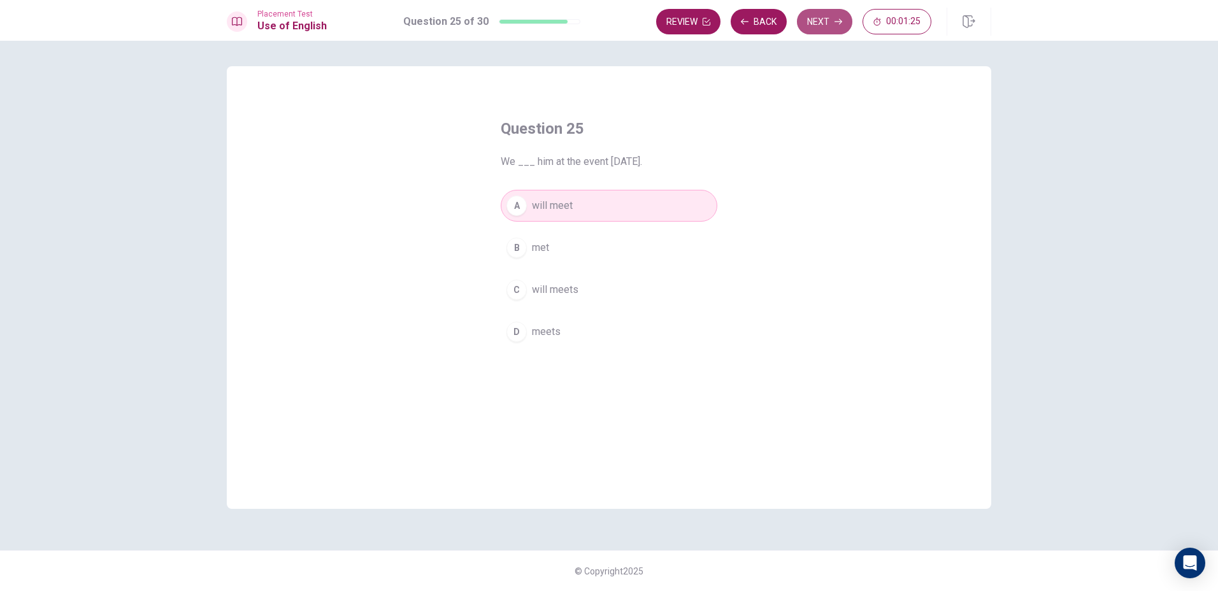
click at [833, 25] on button "Next" at bounding box center [824, 21] width 55 height 25
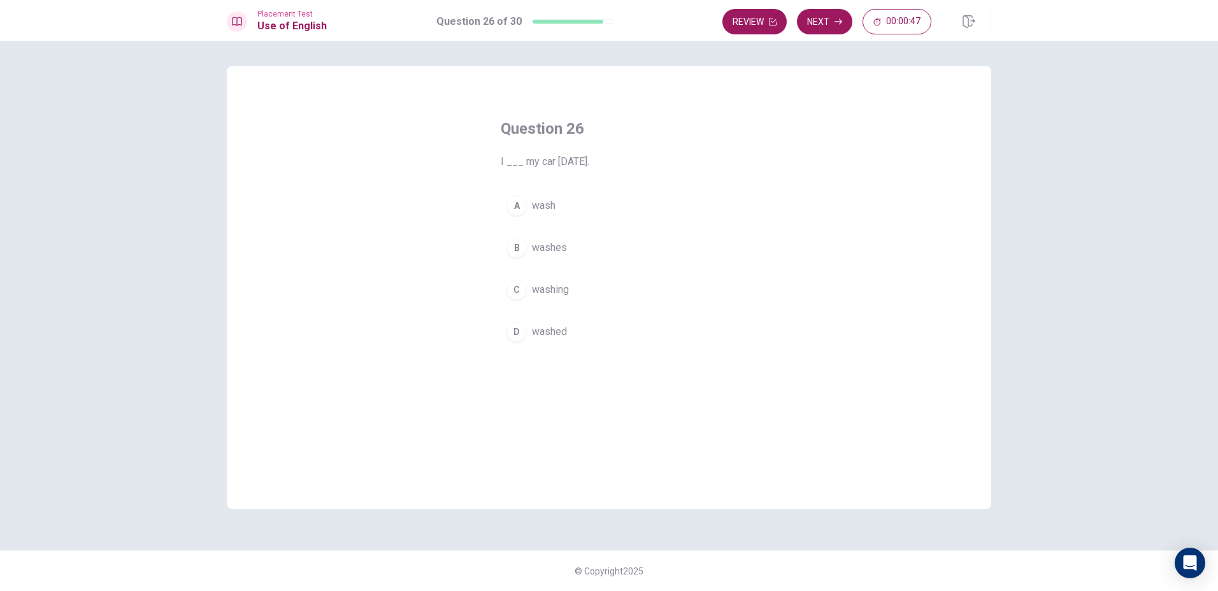
click at [513, 341] on div "D" at bounding box center [516, 332] width 20 height 20
click at [832, 14] on button "Next" at bounding box center [824, 21] width 55 height 25
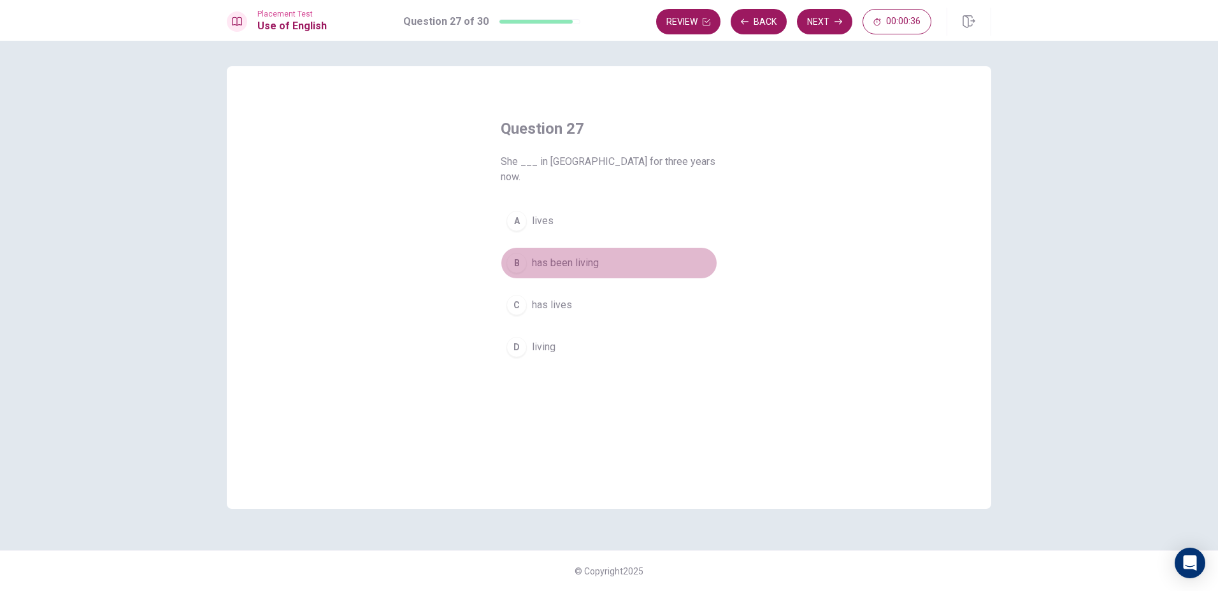
click at [527, 253] on button "B has been living" at bounding box center [609, 263] width 217 height 32
click at [846, 22] on button "Next" at bounding box center [824, 21] width 55 height 25
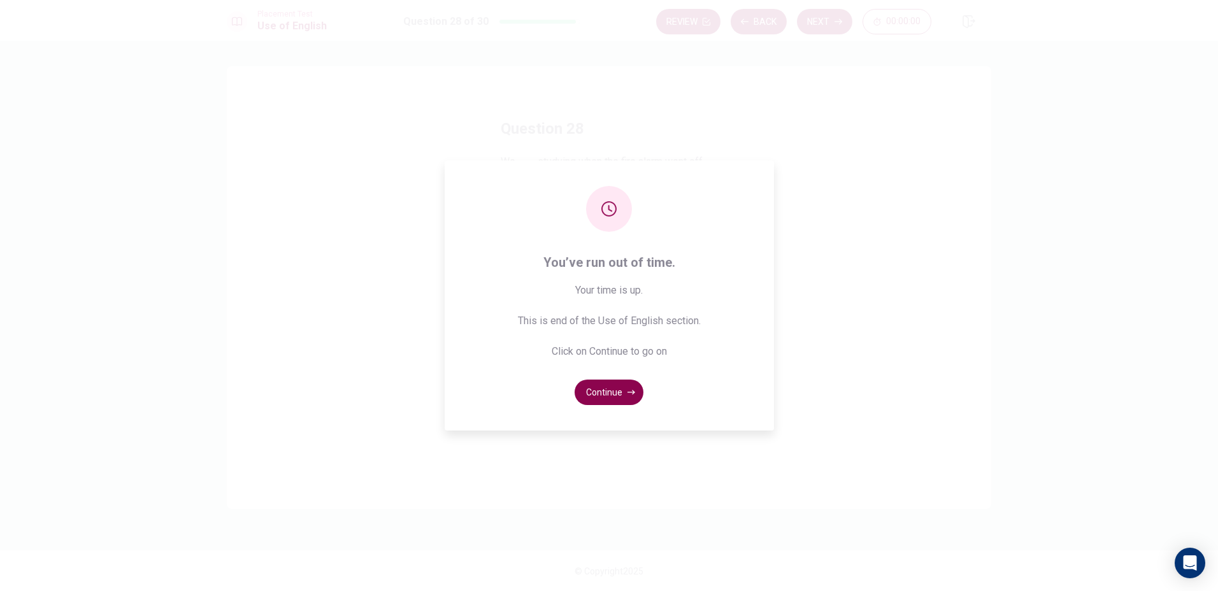
click at [616, 391] on button "Continue" at bounding box center [609, 392] width 69 height 25
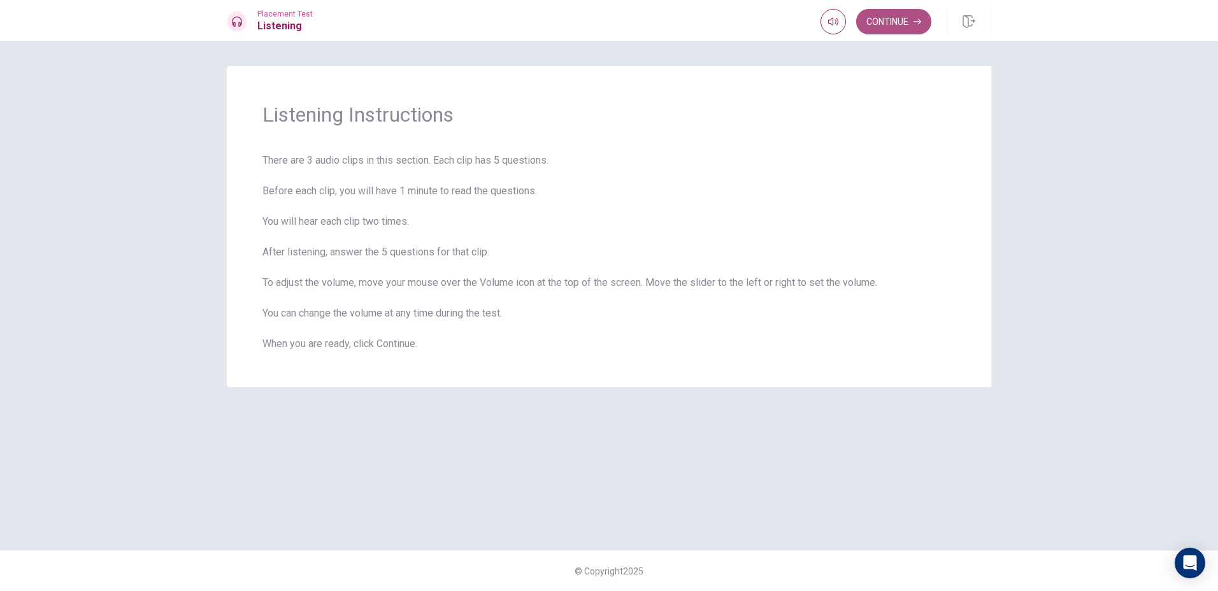
click at [915, 31] on button "Continue" at bounding box center [893, 21] width 75 height 25
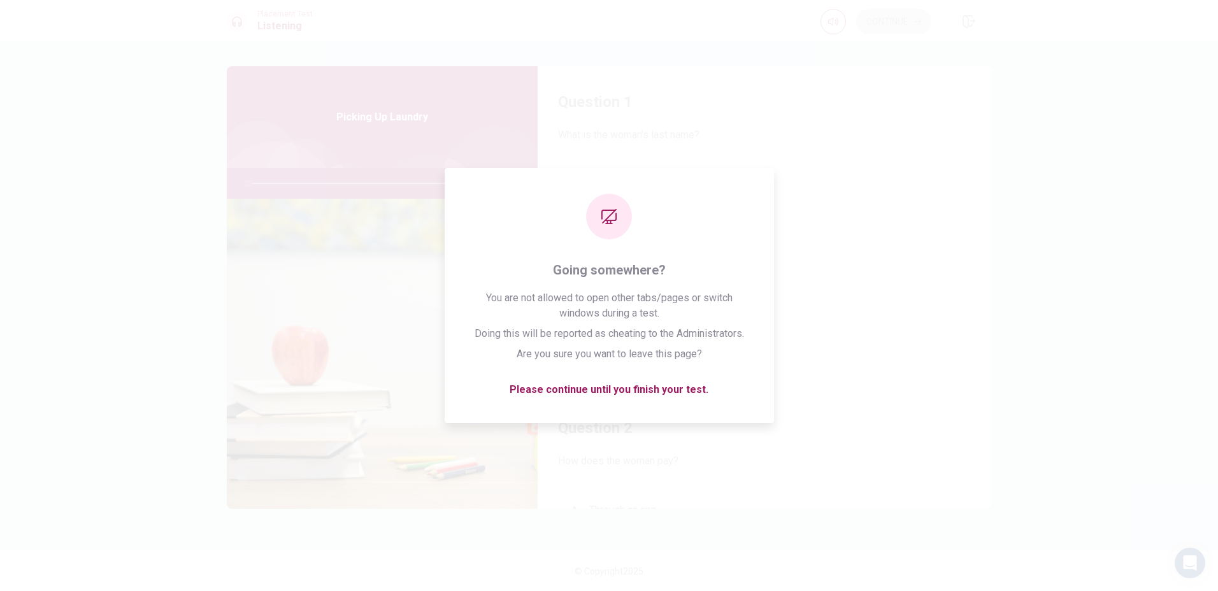
click at [827, 217] on button "[PERSON_NAME]" at bounding box center [764, 231] width 413 height 32
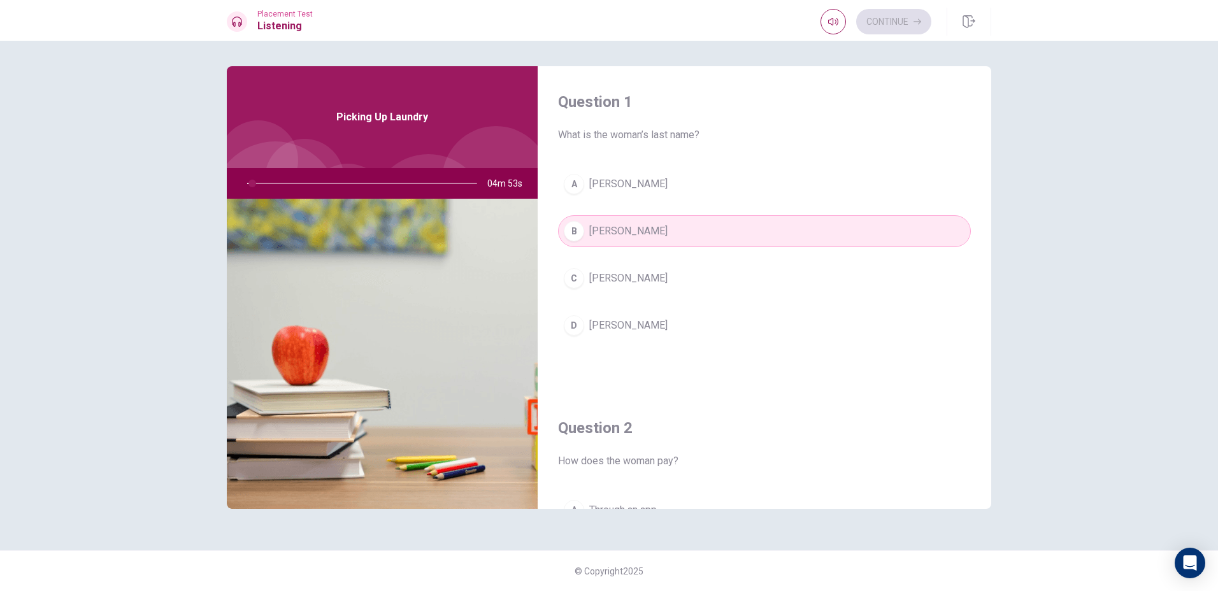
click at [620, 187] on span "[PERSON_NAME]" at bounding box center [628, 183] width 78 height 15
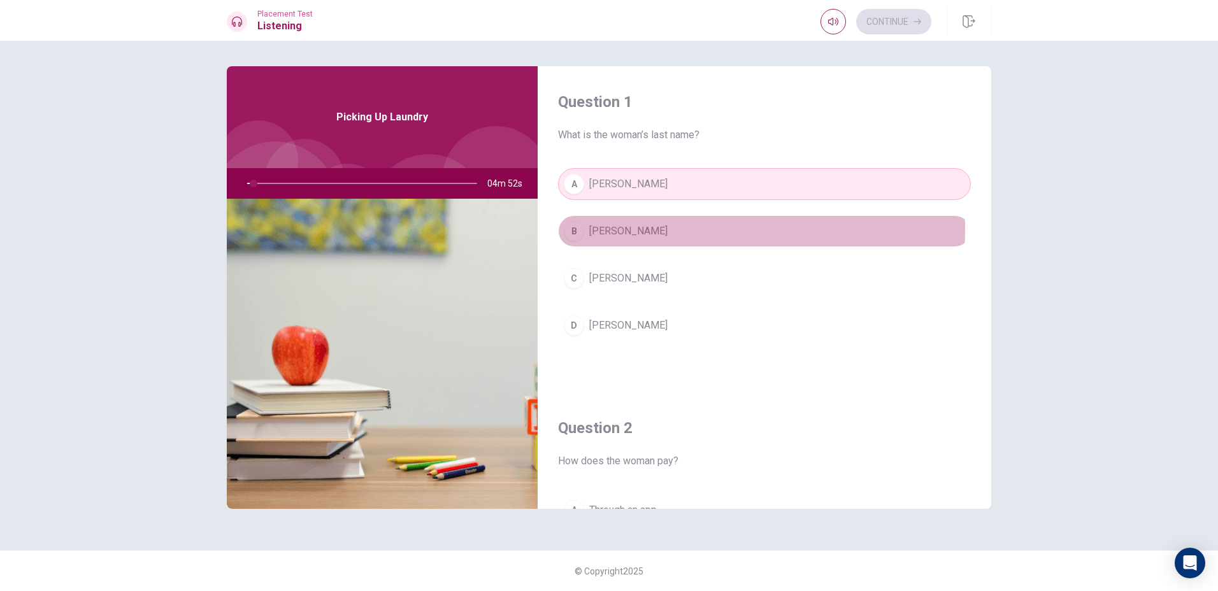
click at [605, 229] on span "[PERSON_NAME]" at bounding box center [628, 231] width 78 height 15
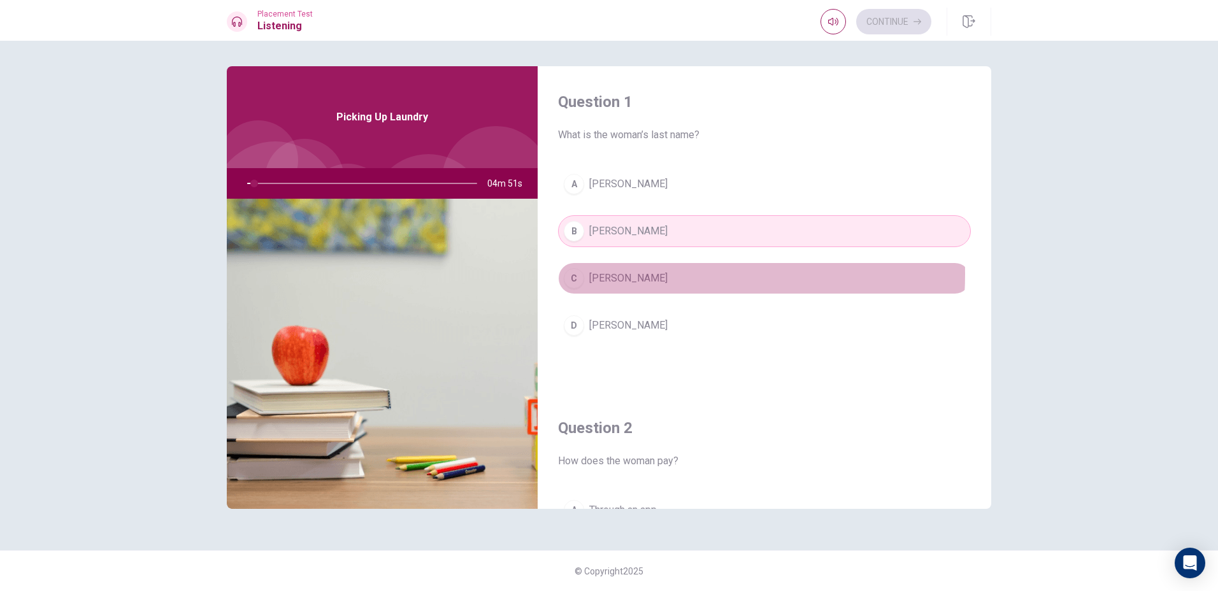
click at [610, 274] on span "[PERSON_NAME]" at bounding box center [628, 278] width 78 height 15
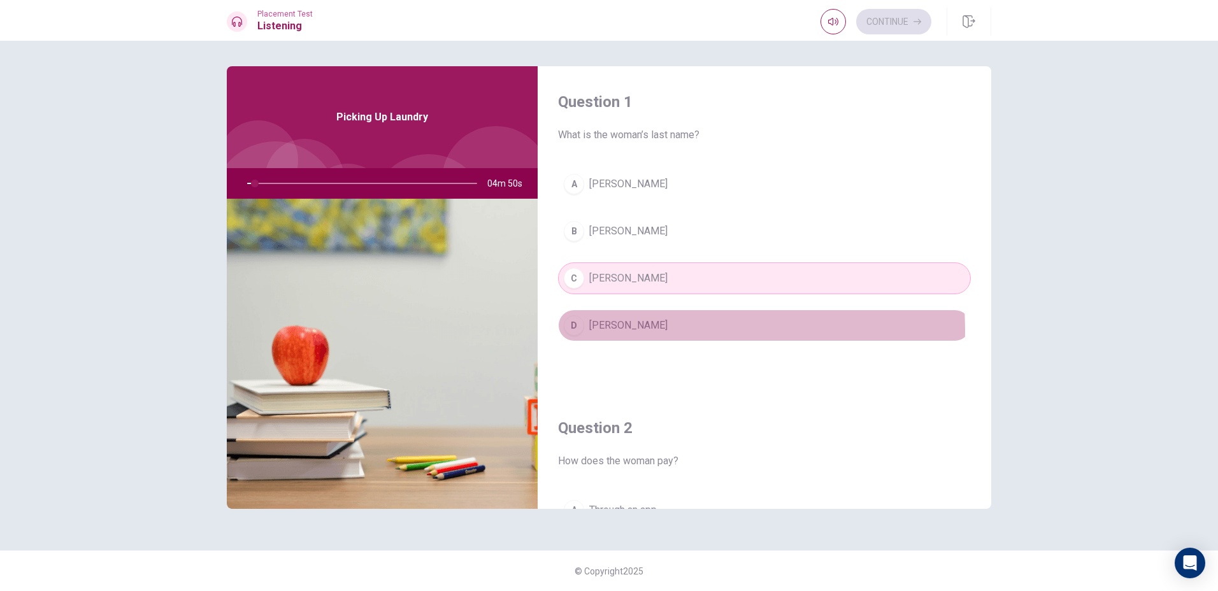
click at [612, 331] on span "[PERSON_NAME]" at bounding box center [628, 325] width 78 height 15
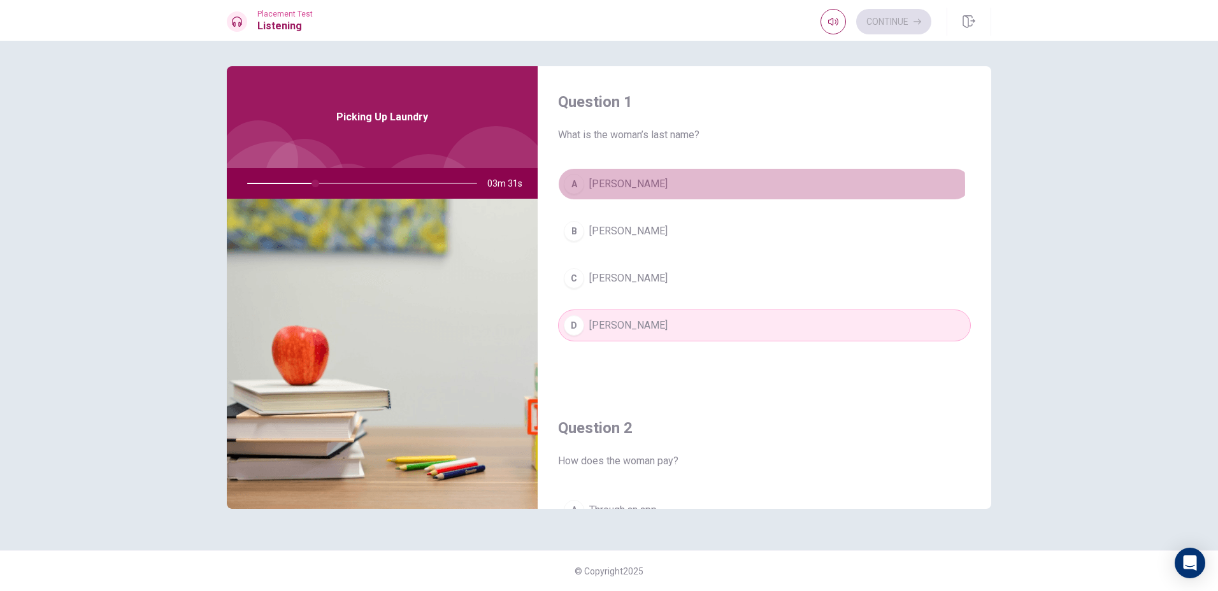
click at [587, 186] on button "A [PERSON_NAME]" at bounding box center [764, 184] width 413 height 32
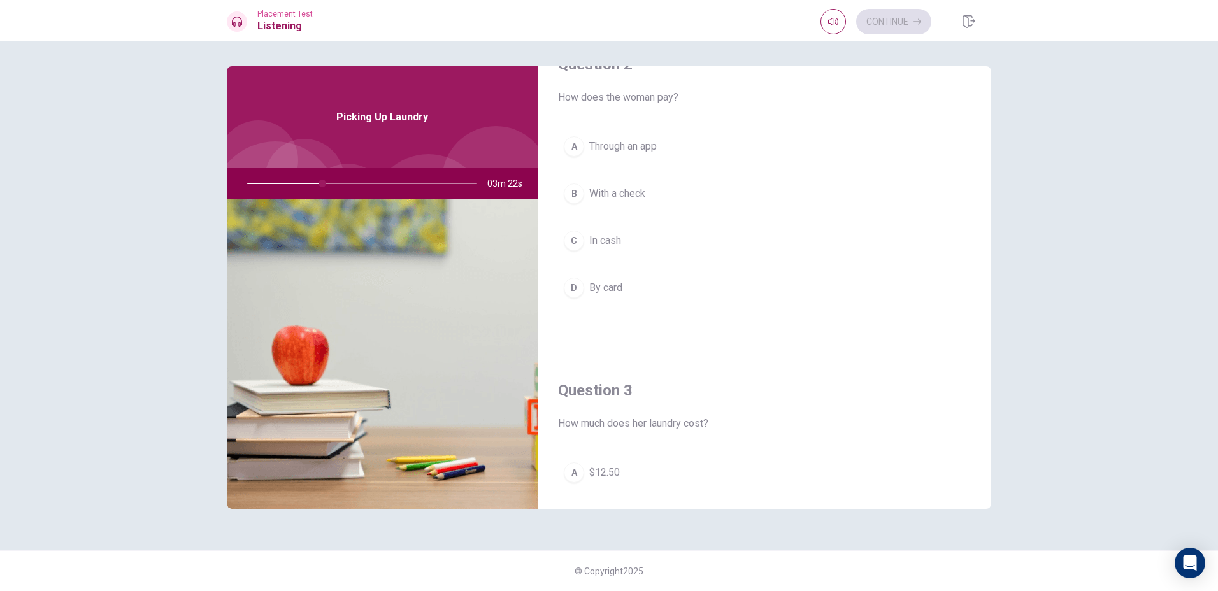
scroll to position [446, 0]
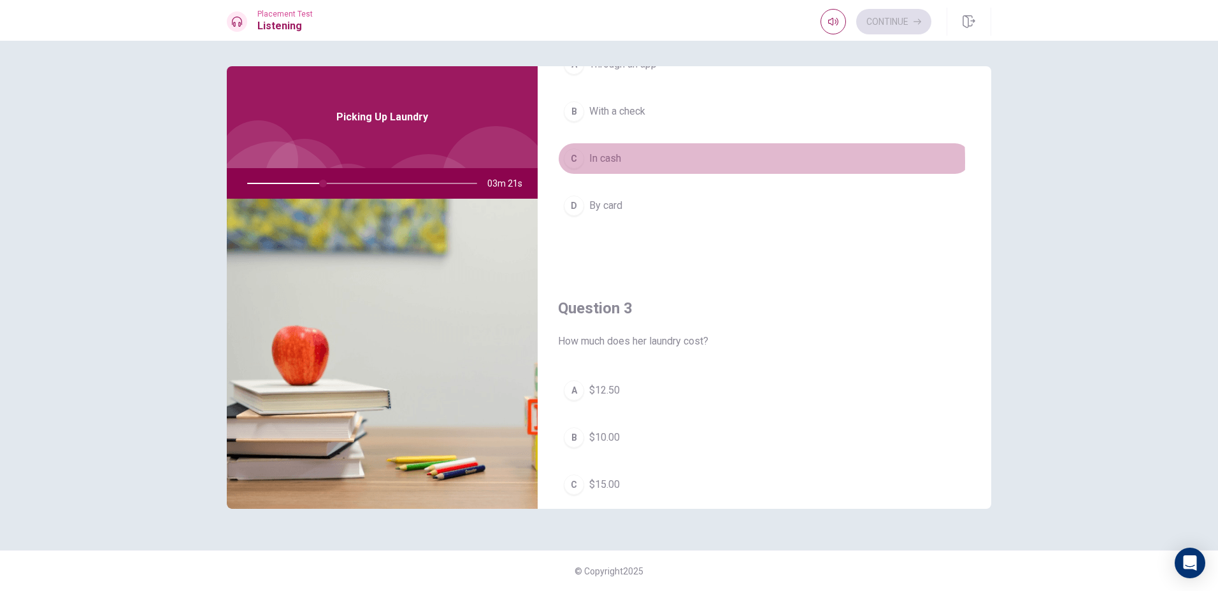
click at [567, 162] on div "C" at bounding box center [574, 158] width 20 height 20
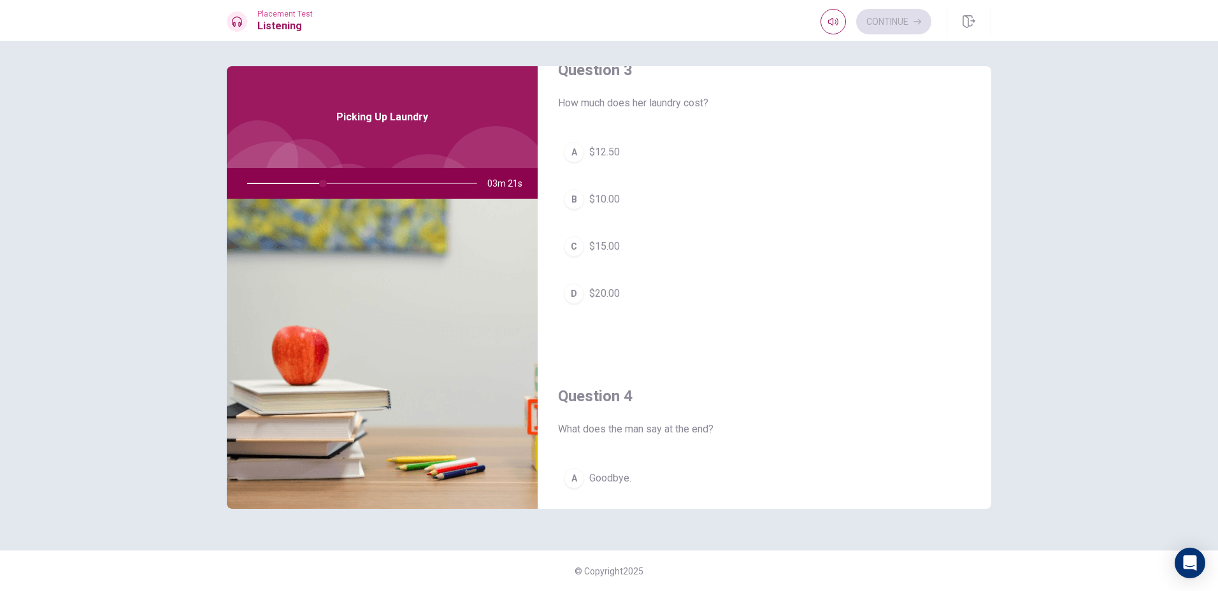
scroll to position [701, 0]
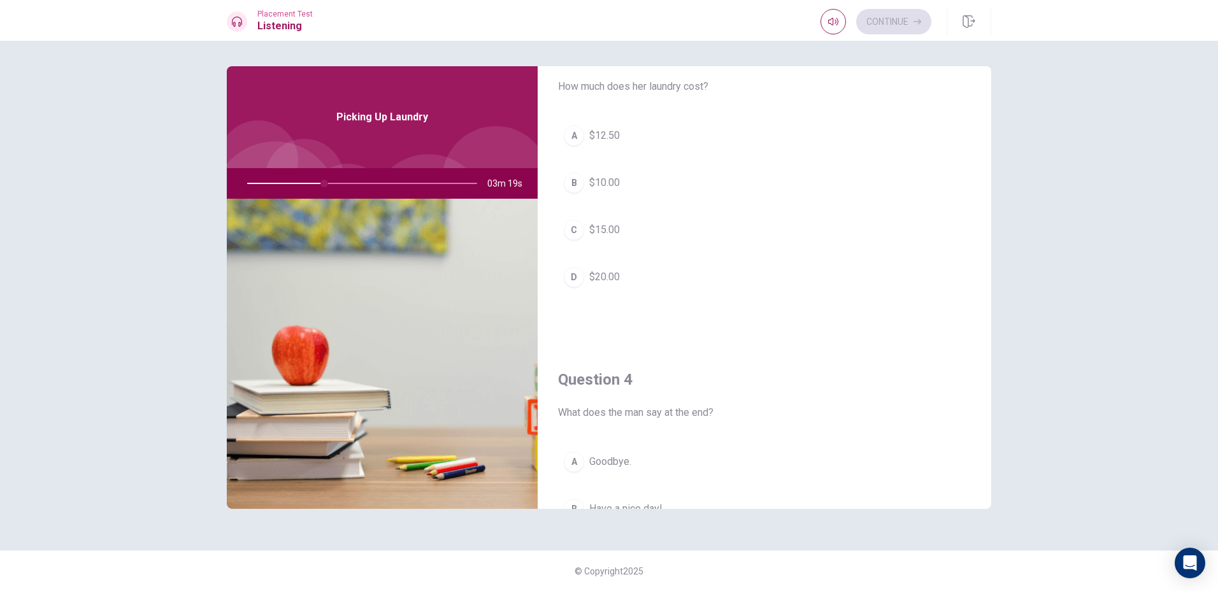
click at [568, 234] on div "C" at bounding box center [574, 230] width 20 height 20
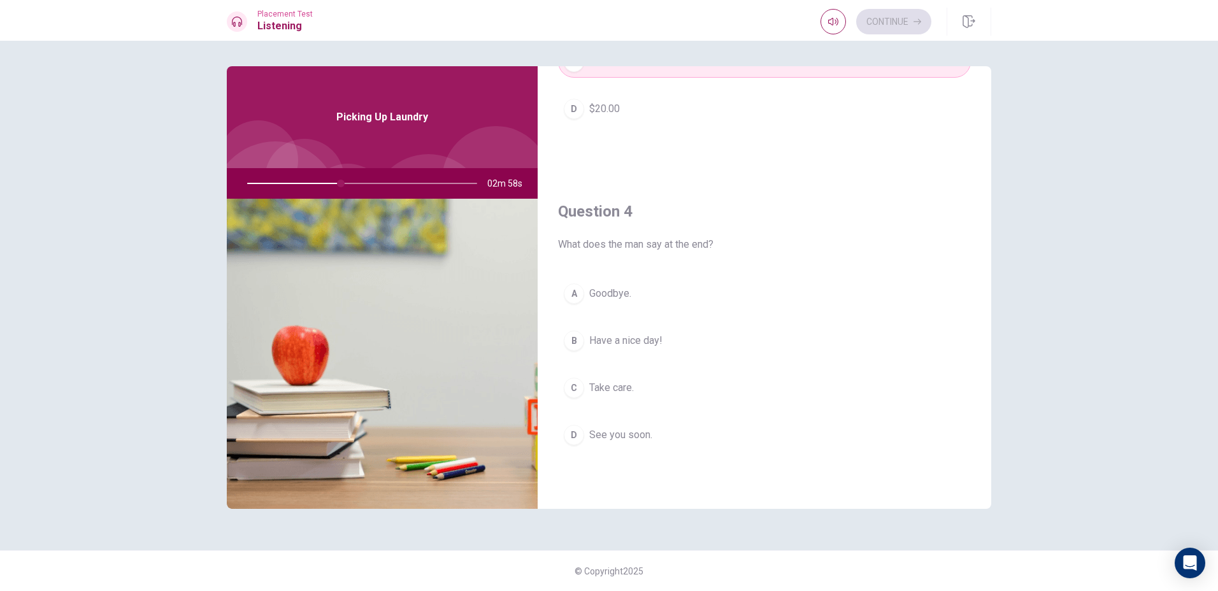
scroll to position [892, 0]
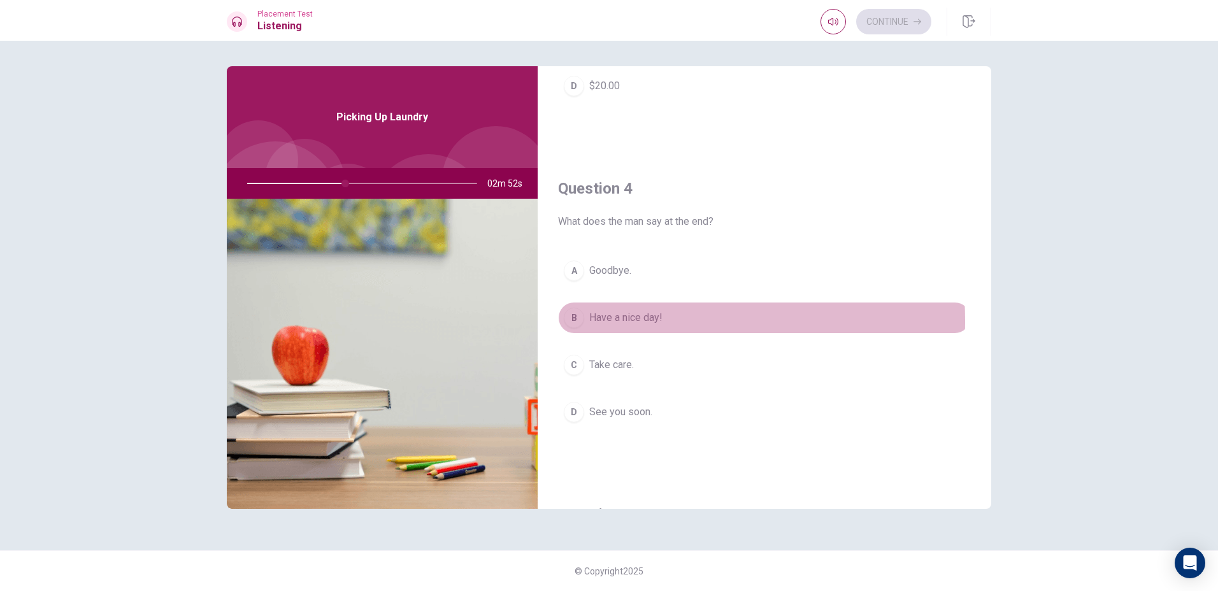
click at [577, 321] on div "B" at bounding box center [574, 318] width 20 height 20
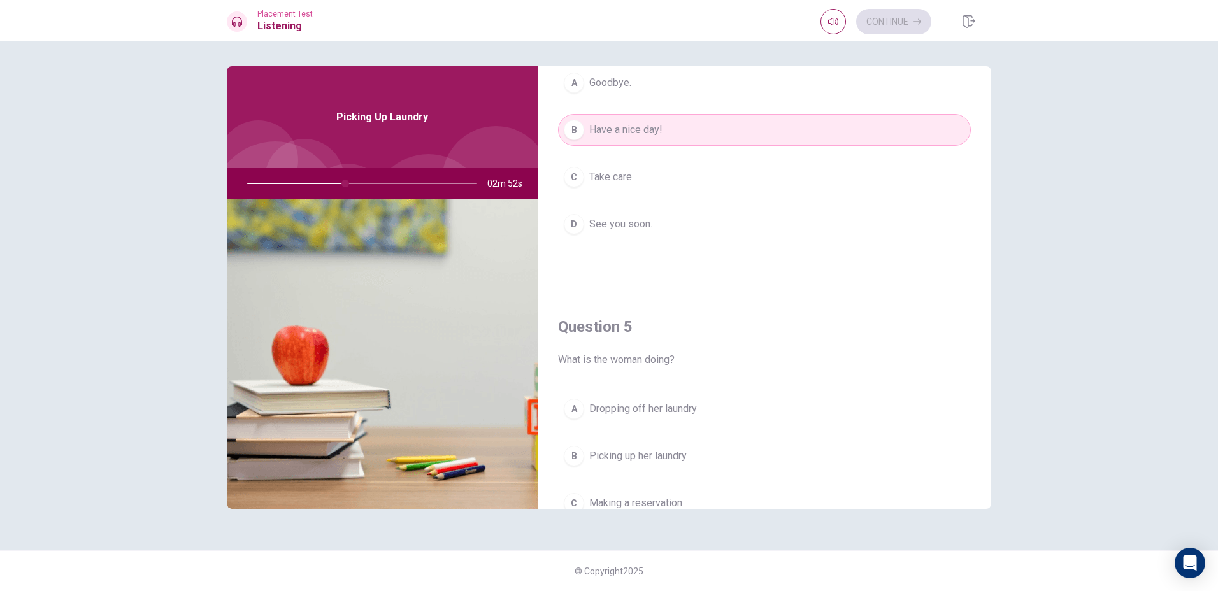
scroll to position [1188, 0]
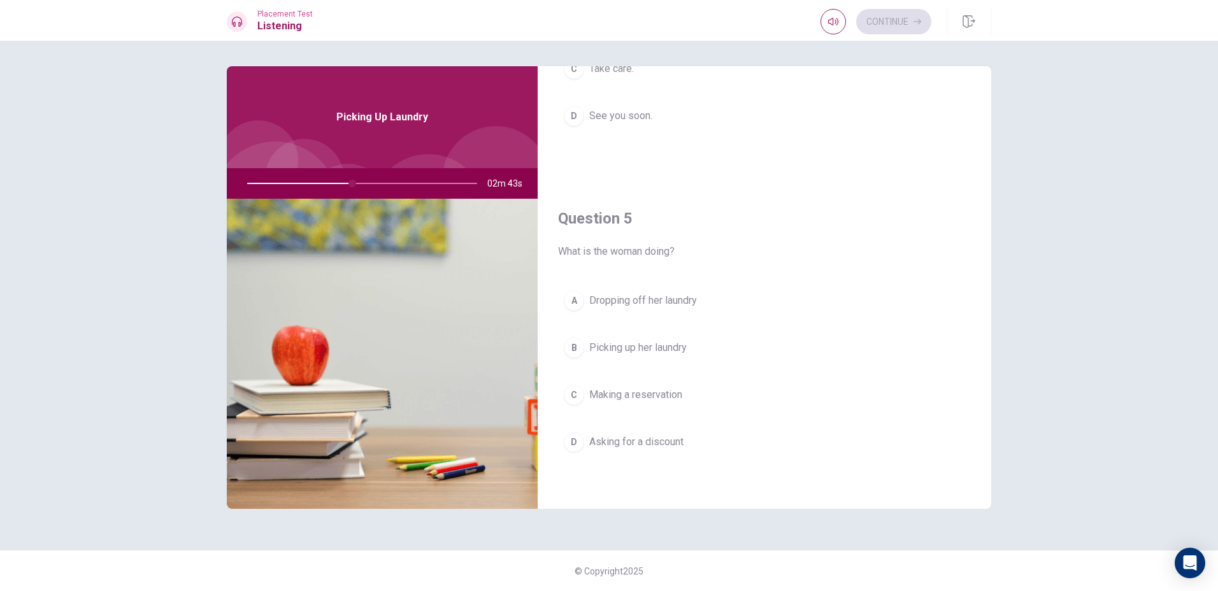
click at [575, 352] on div "B" at bounding box center [574, 348] width 20 height 20
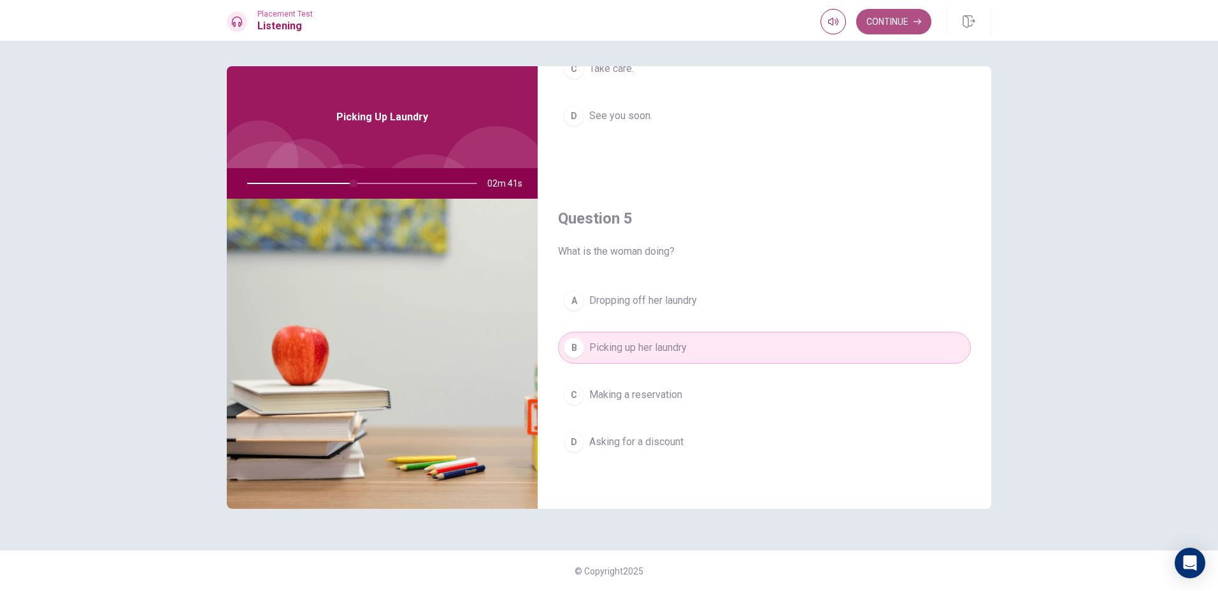
click at [896, 20] on button "Continue" at bounding box center [893, 21] width 75 height 25
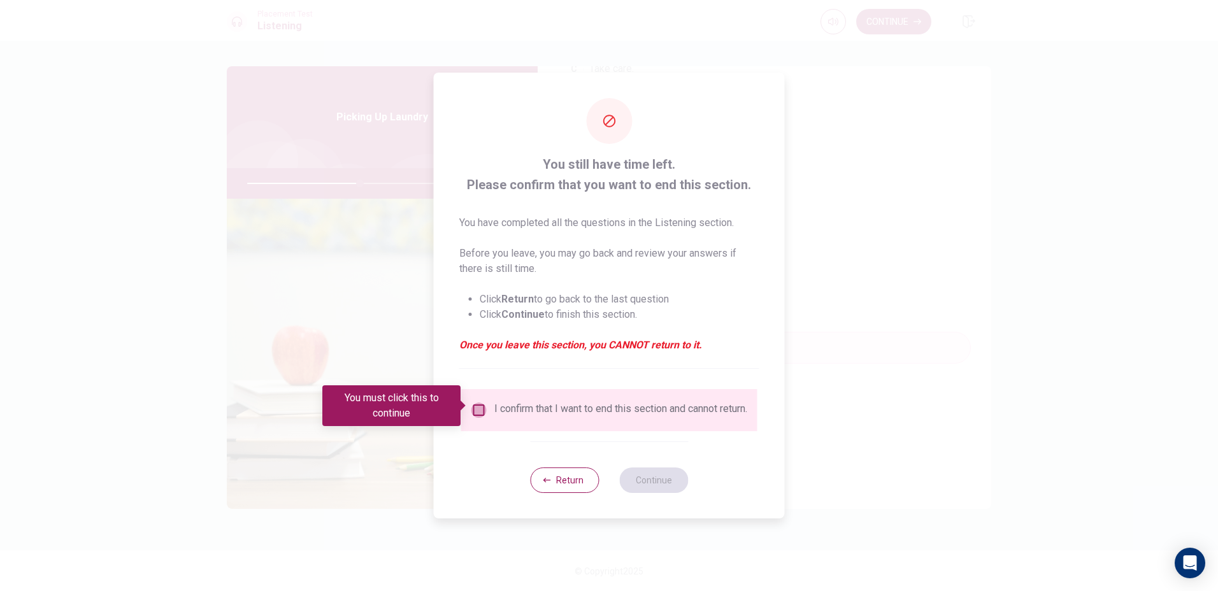
click at [480, 405] on input "You must click this to continue" at bounding box center [478, 410] width 15 height 15
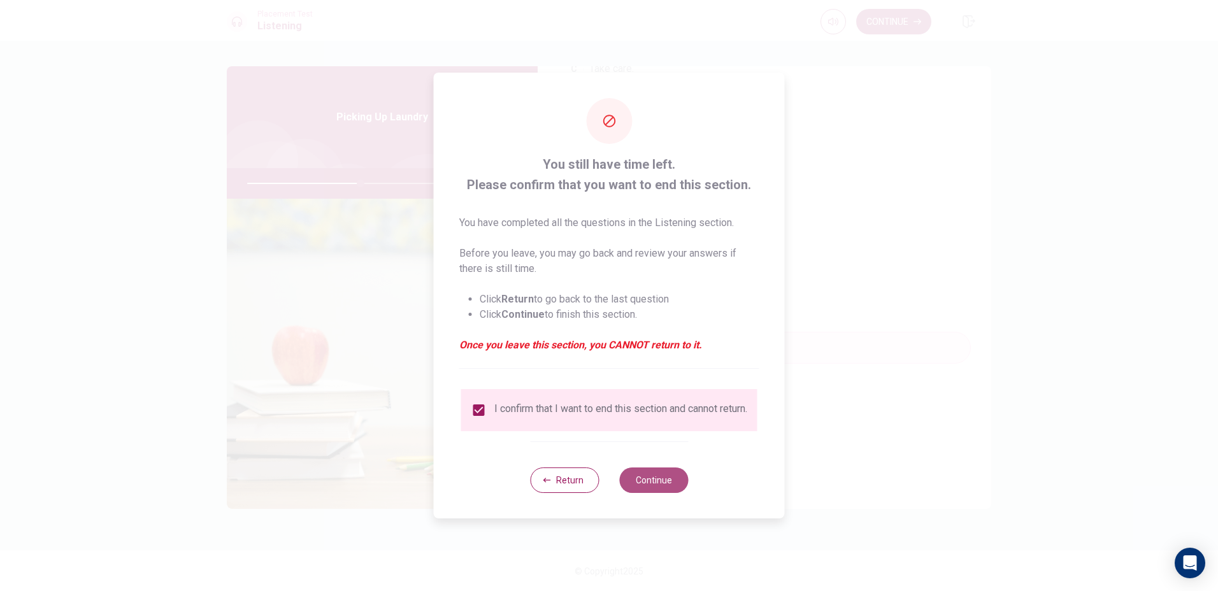
click at [650, 492] on button "Continue" at bounding box center [653, 480] width 69 height 25
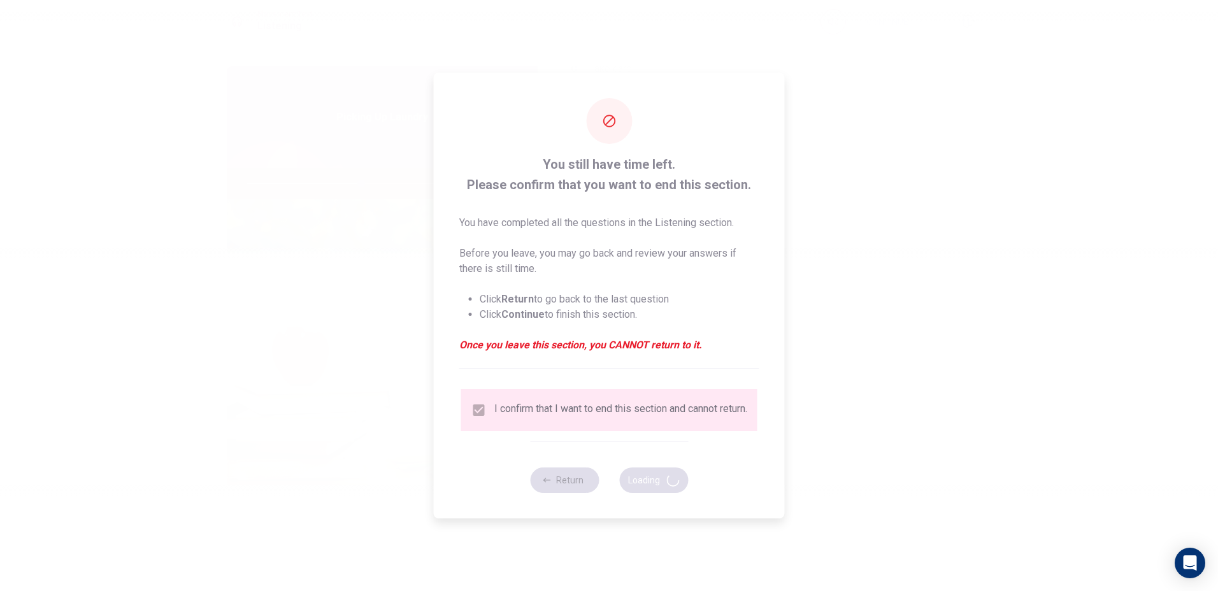
type input "50"
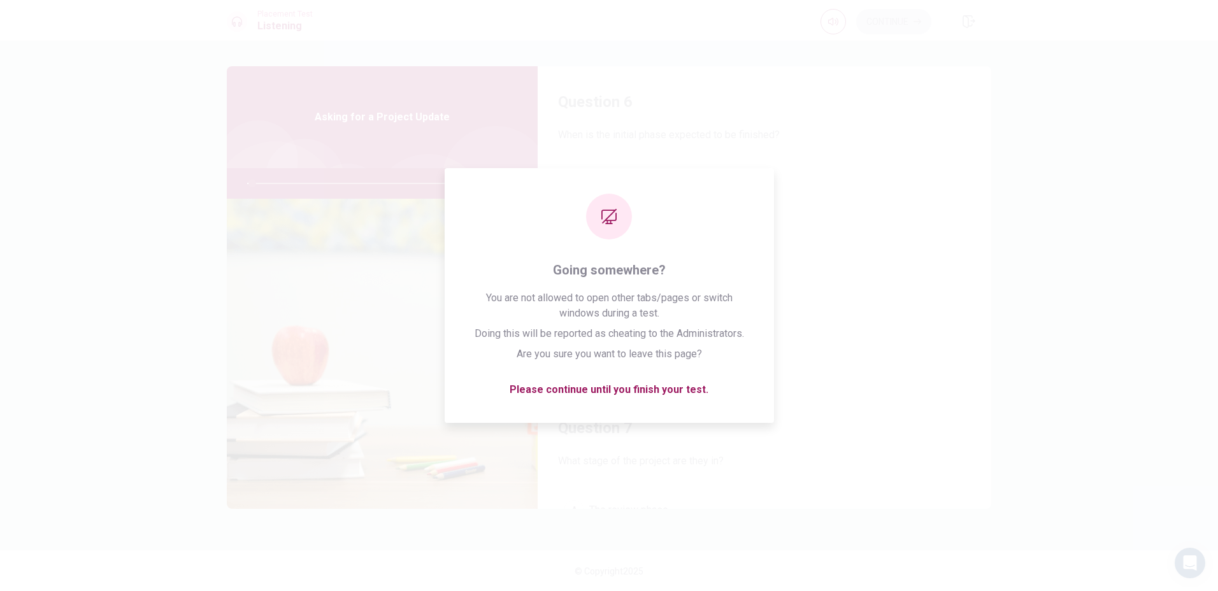
click at [894, 376] on div "Question 6 When is the initial phase expected to be finished? A Next month B [D…" at bounding box center [765, 229] width 454 height 326
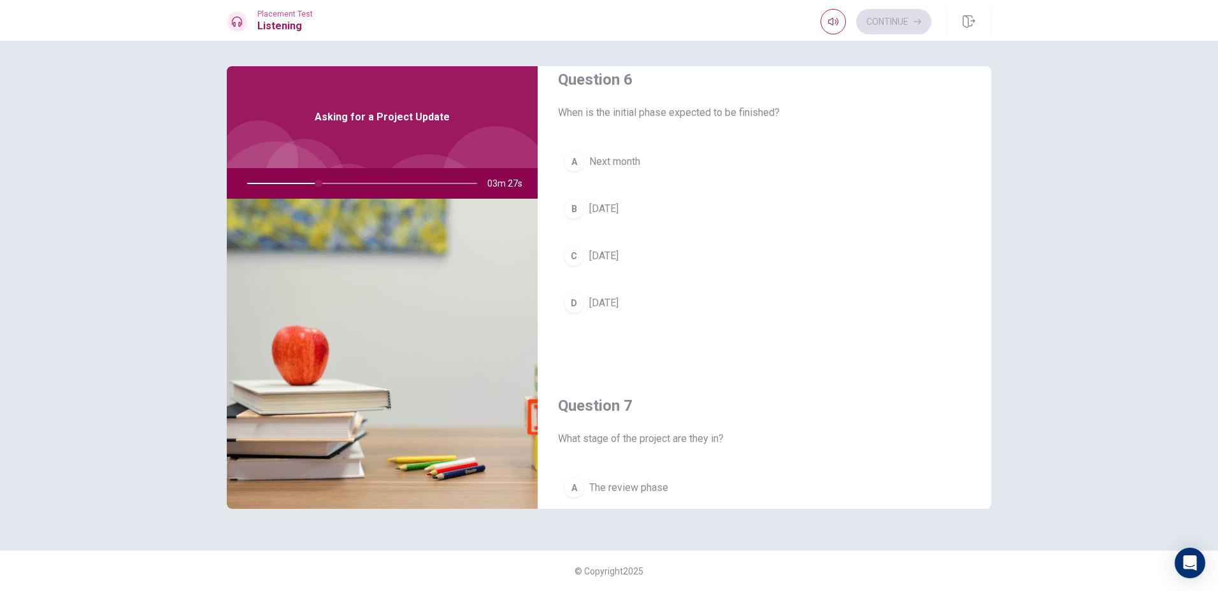
scroll to position [0, 0]
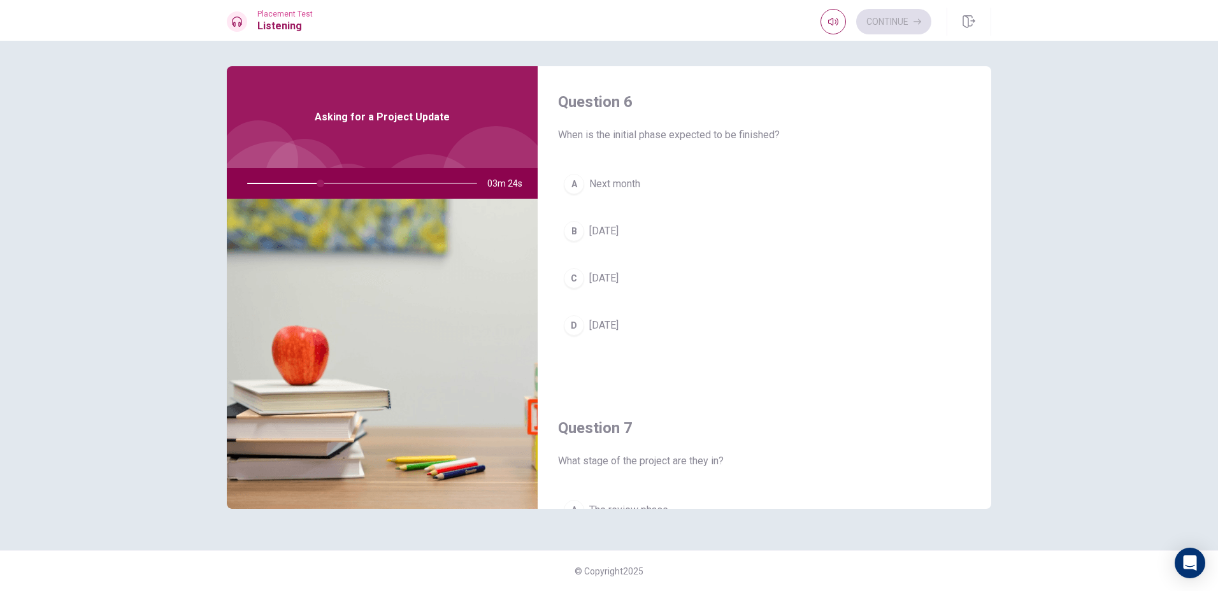
click at [580, 275] on div "C" at bounding box center [574, 278] width 20 height 20
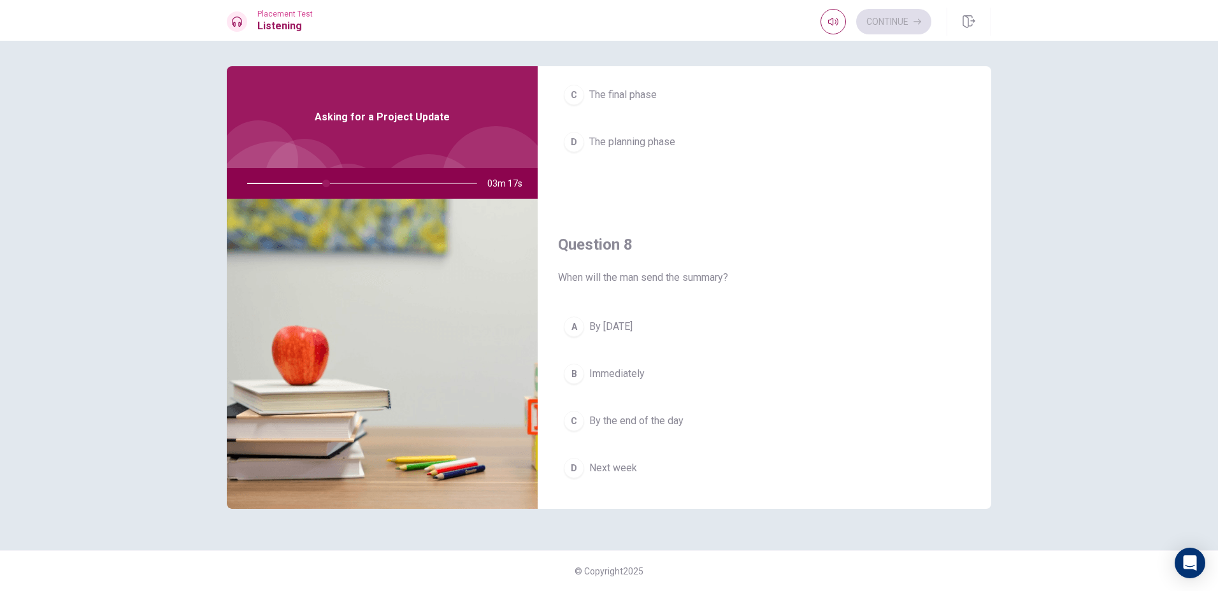
scroll to position [637, 0]
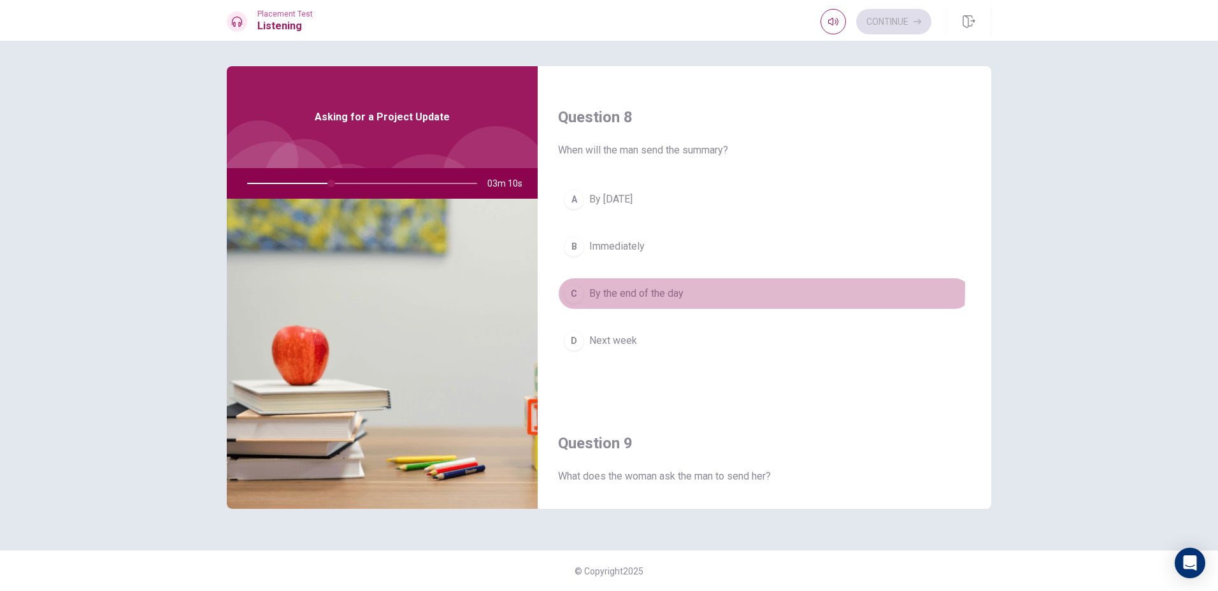
click at [578, 287] on div "C" at bounding box center [574, 293] width 20 height 20
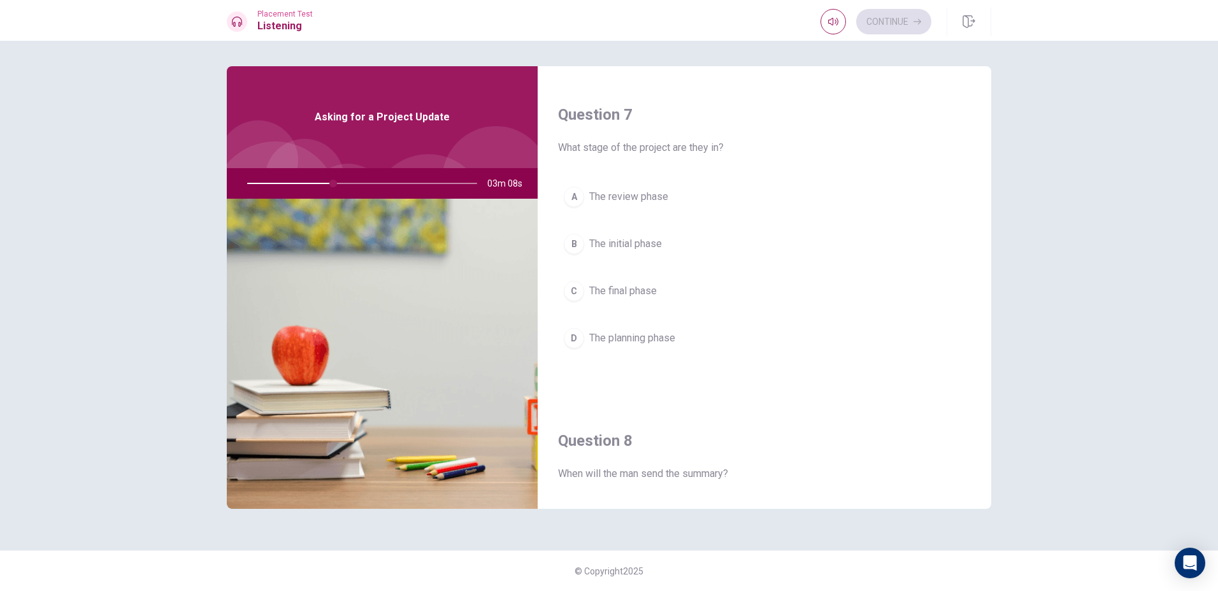
scroll to position [319, 0]
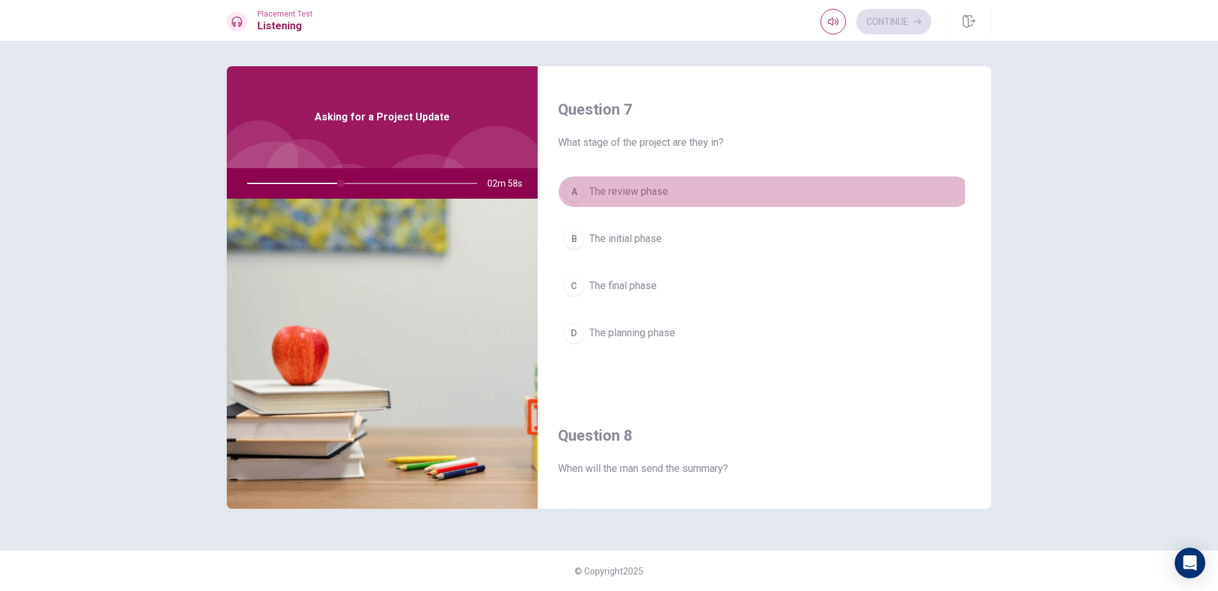
click at [579, 193] on div "A" at bounding box center [574, 192] width 20 height 20
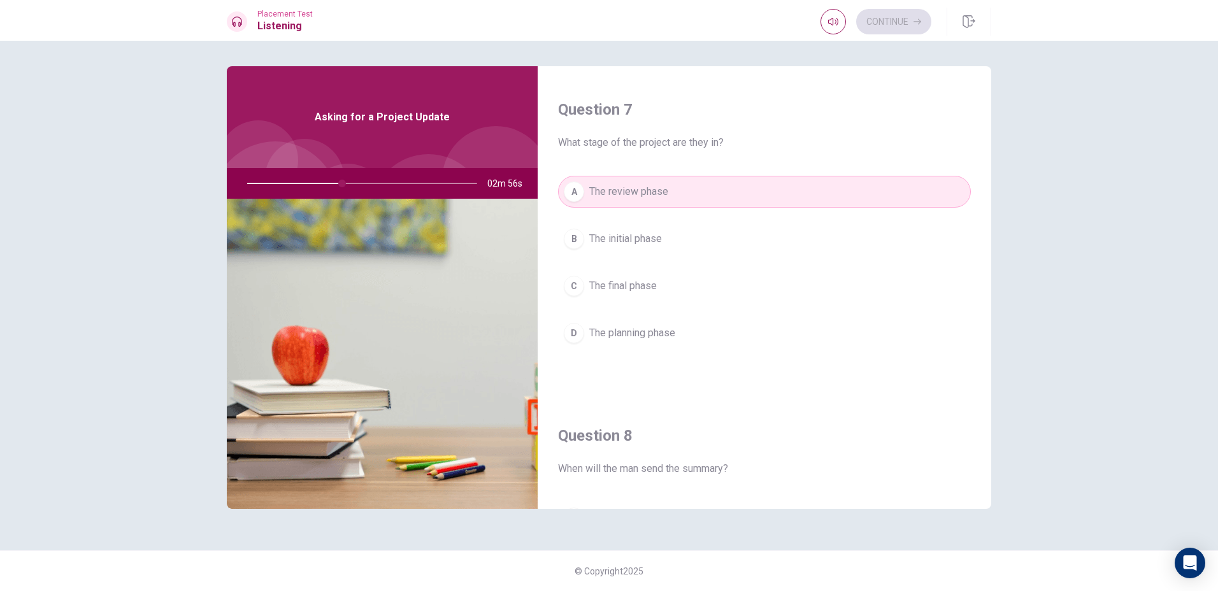
click at [573, 238] on div "B" at bounding box center [574, 239] width 20 height 20
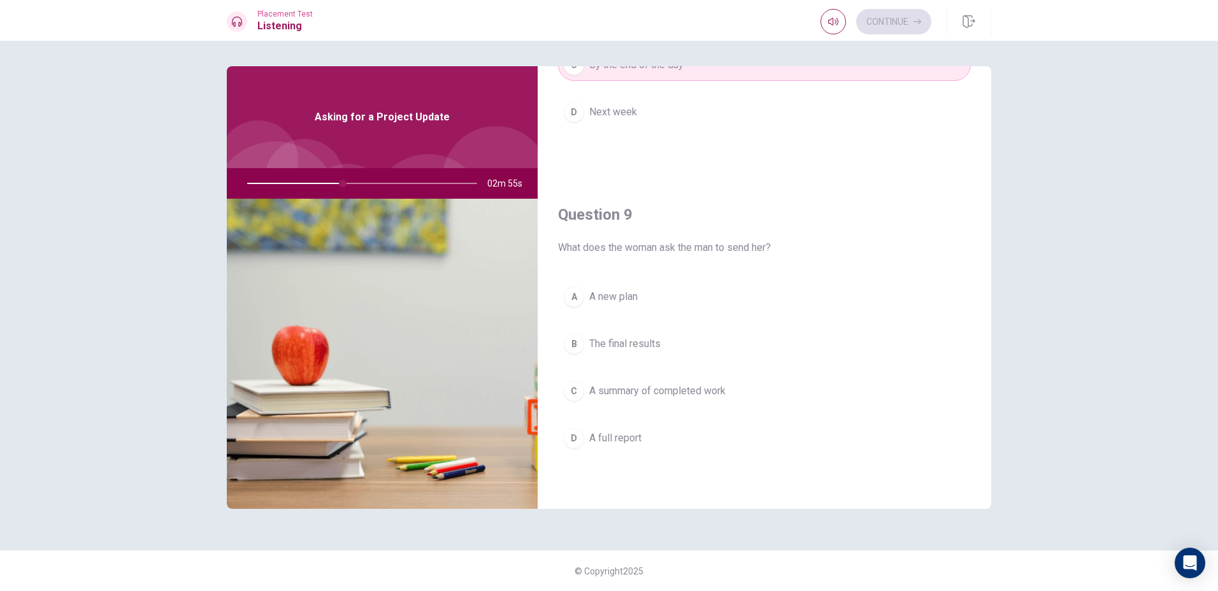
scroll to position [892, 0]
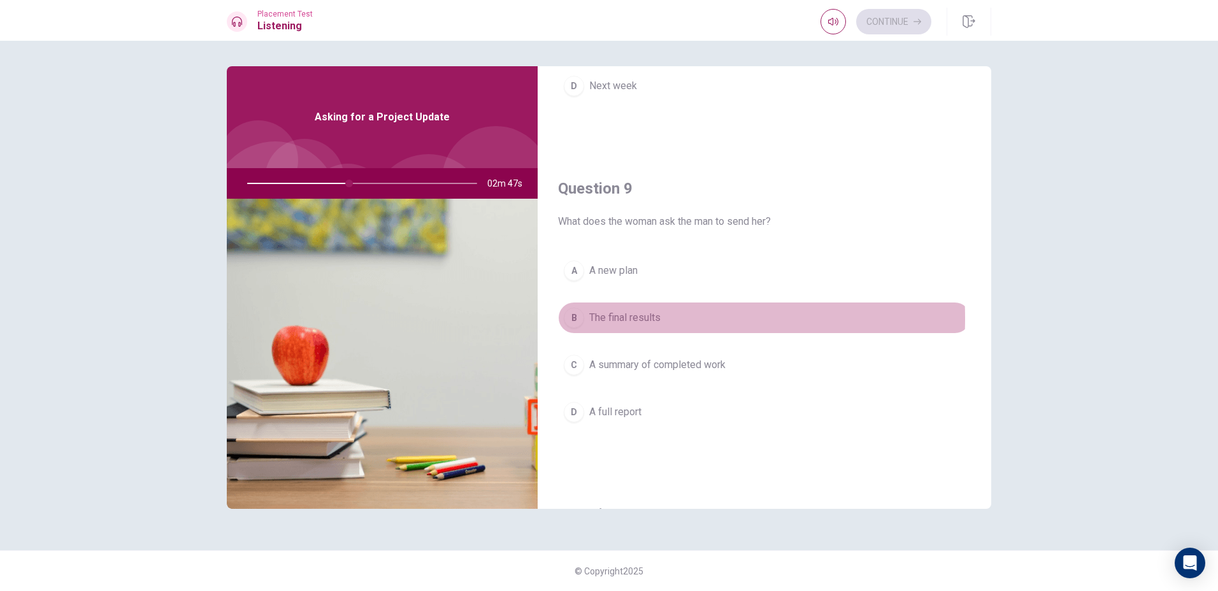
click at [576, 321] on div "B" at bounding box center [574, 318] width 20 height 20
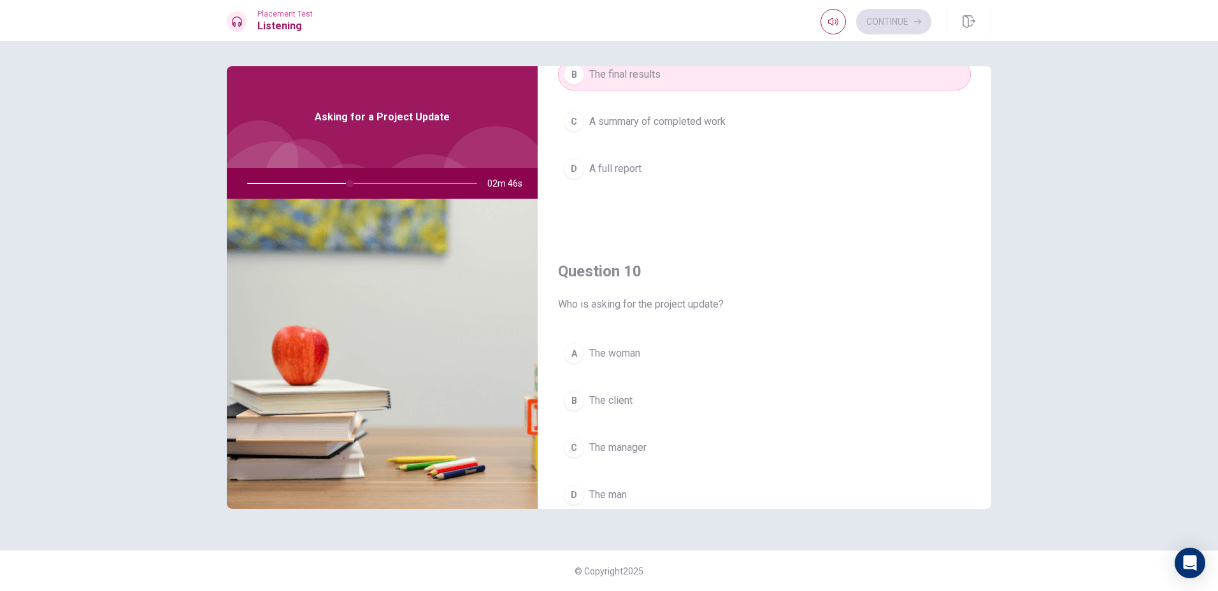
scroll to position [1188, 0]
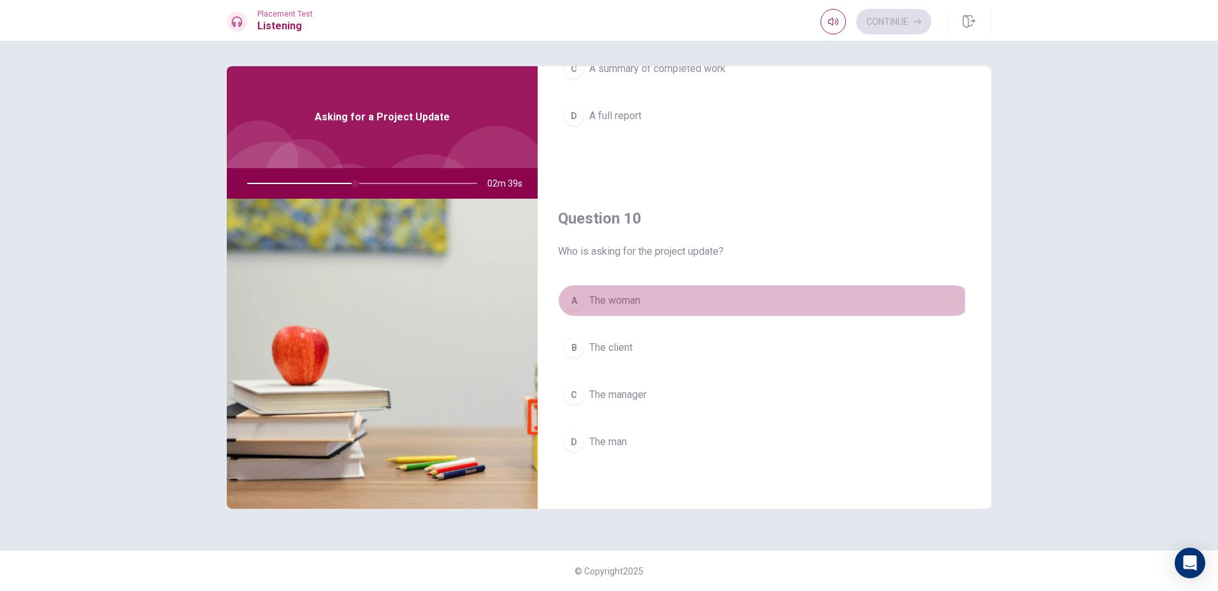
click at [587, 298] on button "A The woman" at bounding box center [764, 301] width 413 height 32
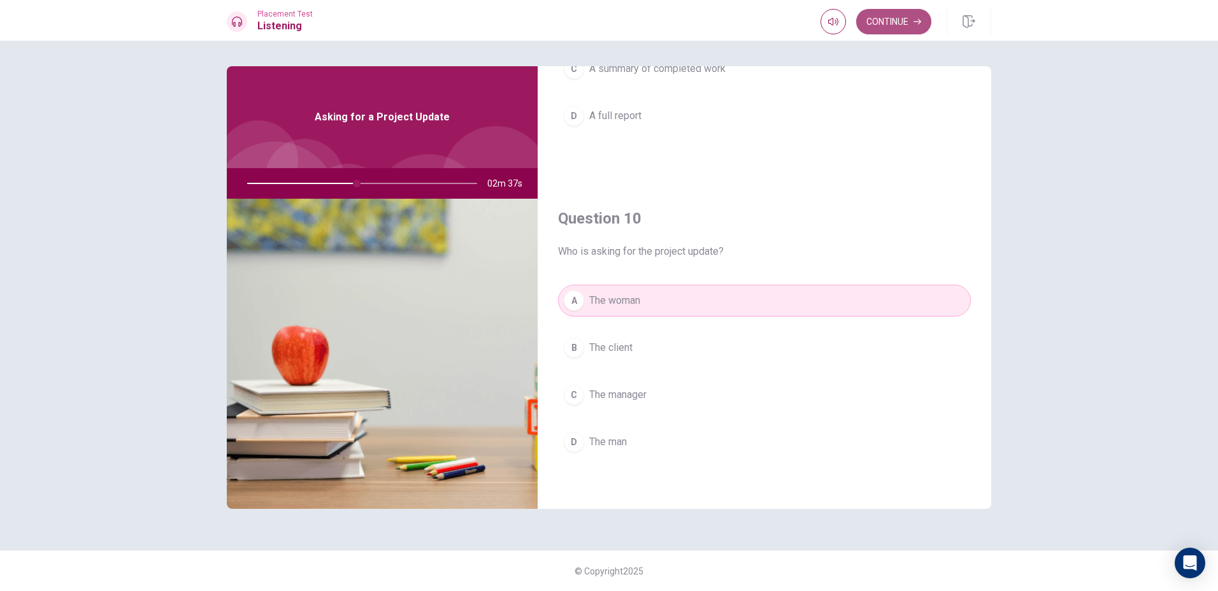
click at [878, 24] on button "Continue" at bounding box center [893, 21] width 75 height 25
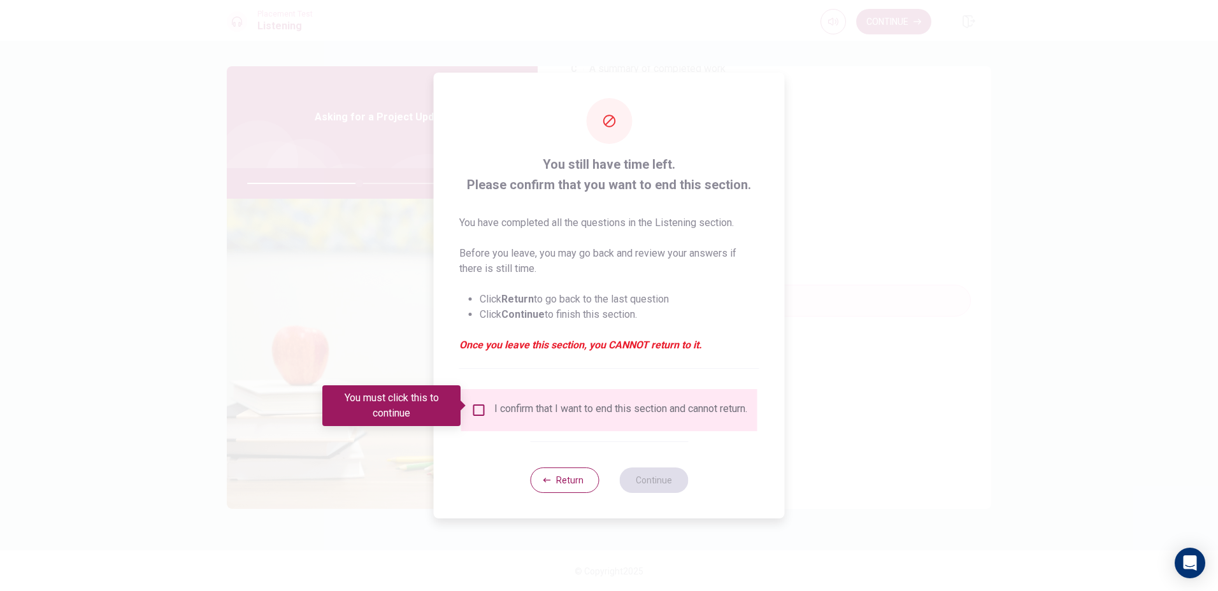
click at [478, 395] on div "I confirm that I want to end this section and cannot return." at bounding box center [609, 410] width 296 height 42
click at [473, 403] on input "You must click this to continue" at bounding box center [478, 410] width 15 height 15
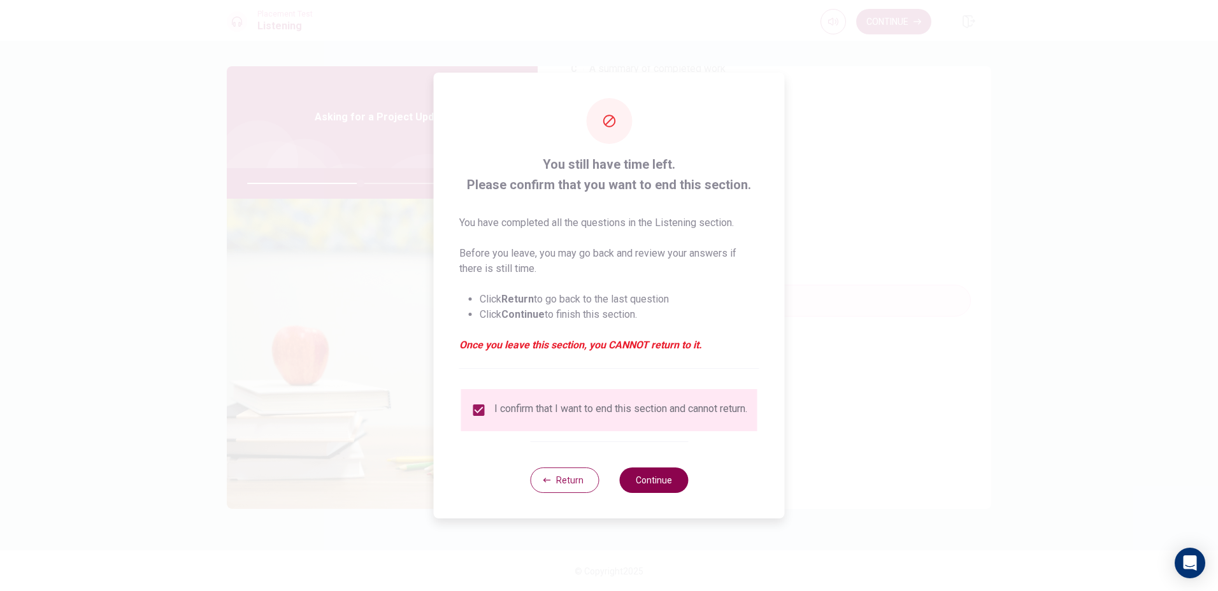
click at [663, 491] on button "Continue" at bounding box center [653, 480] width 69 height 25
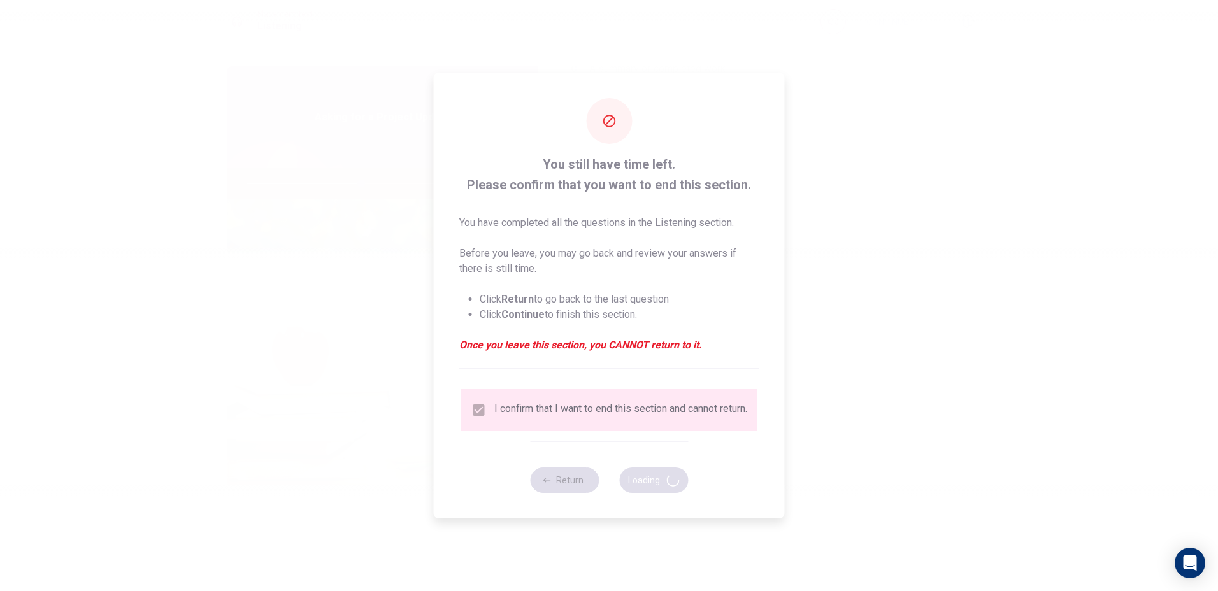
type input "50"
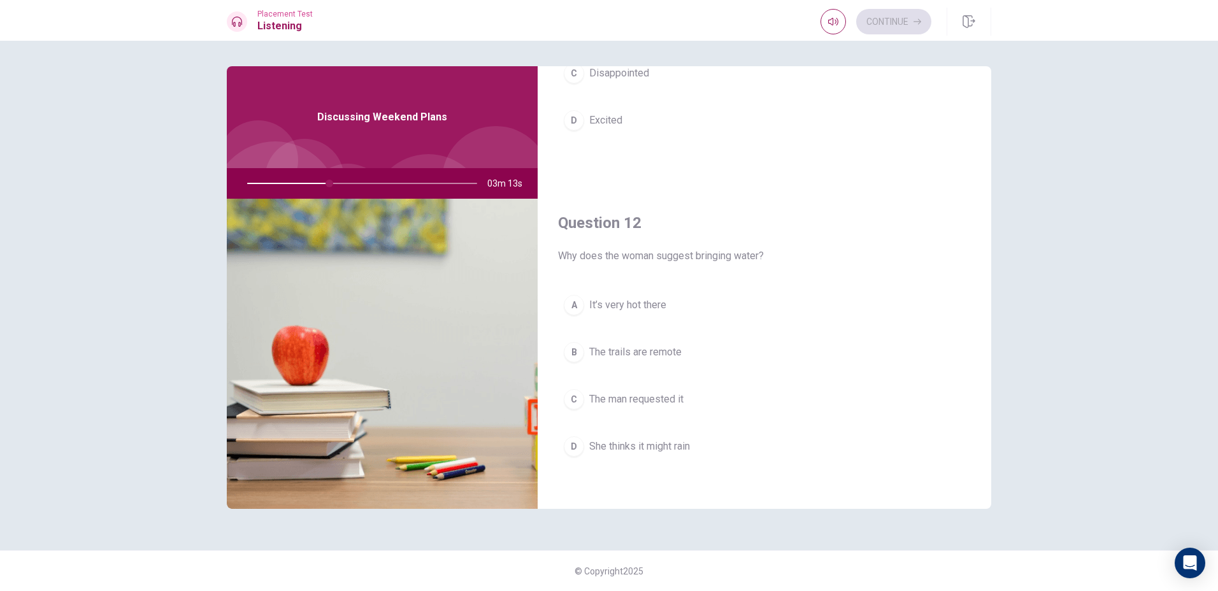
scroll to position [255, 0]
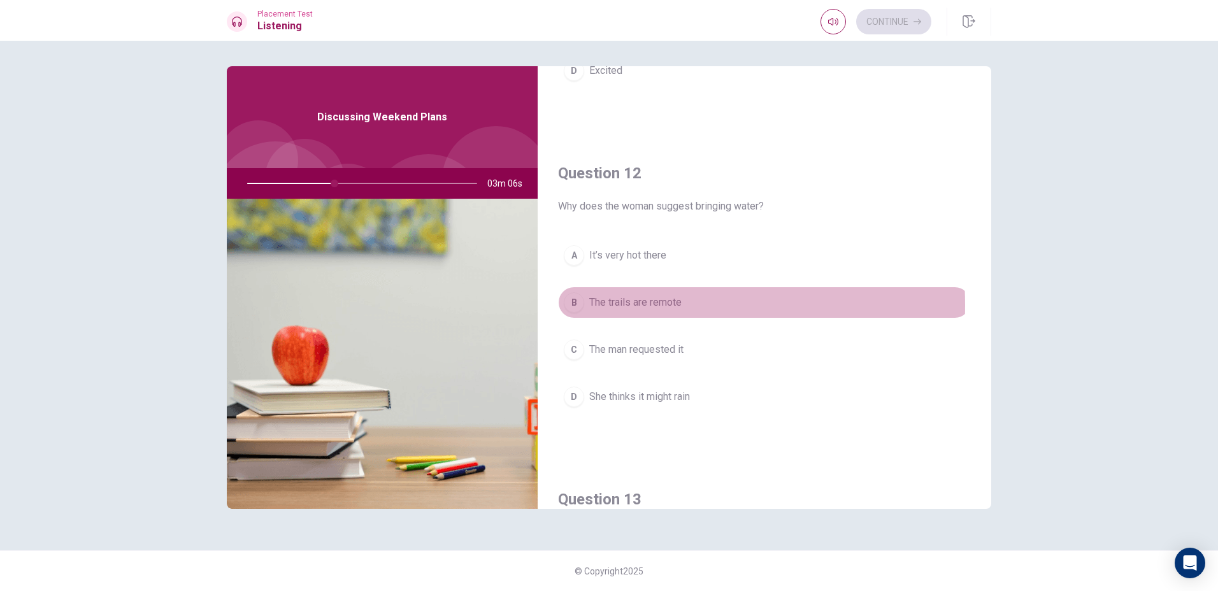
click at [578, 305] on div "B" at bounding box center [574, 302] width 20 height 20
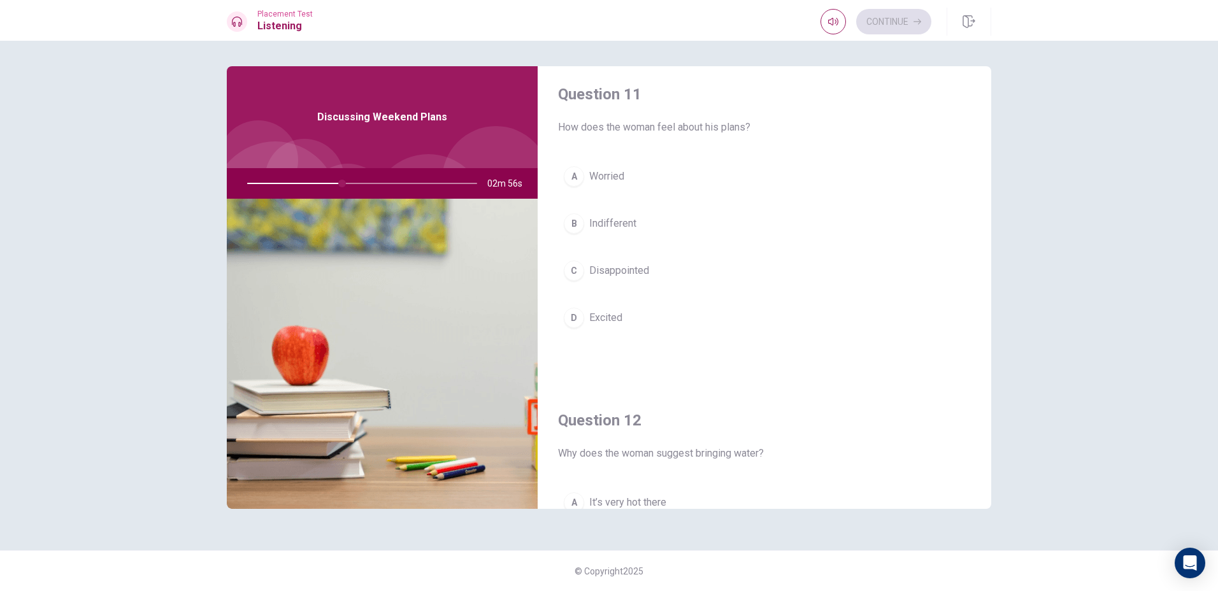
scroll to position [0, 0]
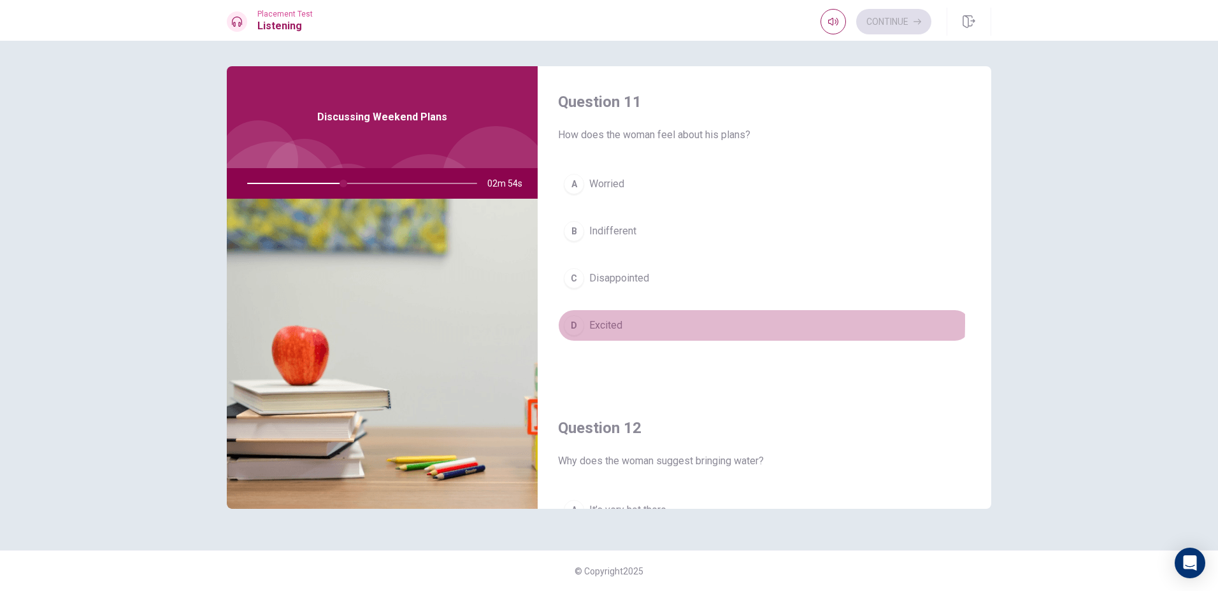
click at [575, 322] on div "D" at bounding box center [574, 325] width 20 height 20
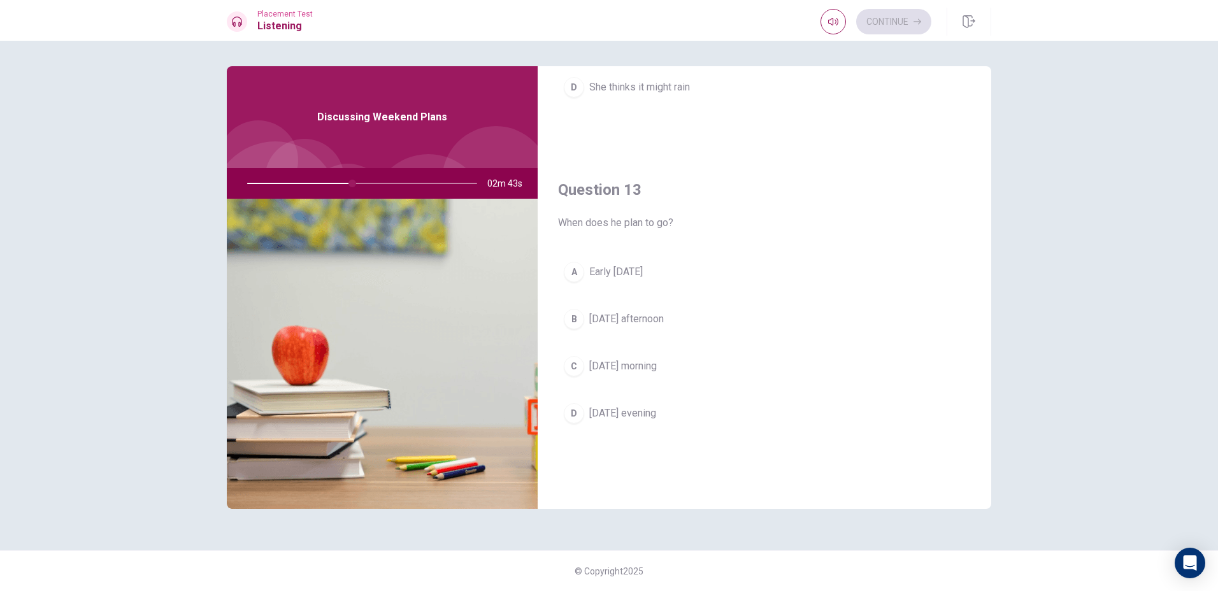
scroll to position [637, 0]
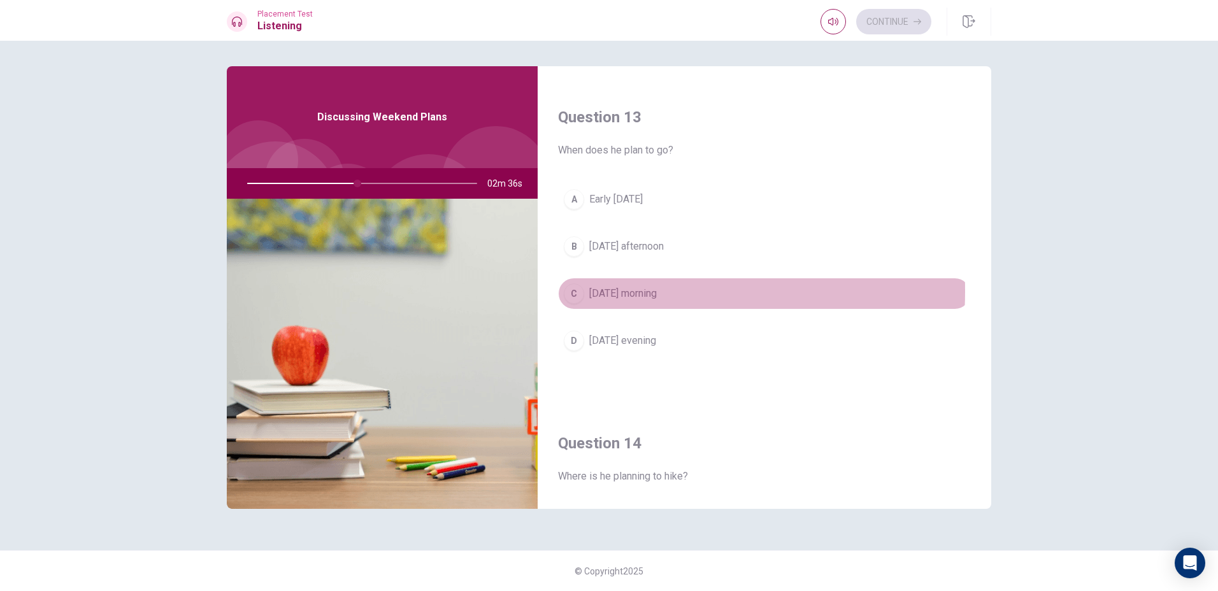
drag, startPoint x: 569, startPoint y: 291, endPoint x: 574, endPoint y: 296, distance: 6.8
click at [574, 296] on div "C" at bounding box center [574, 293] width 20 height 20
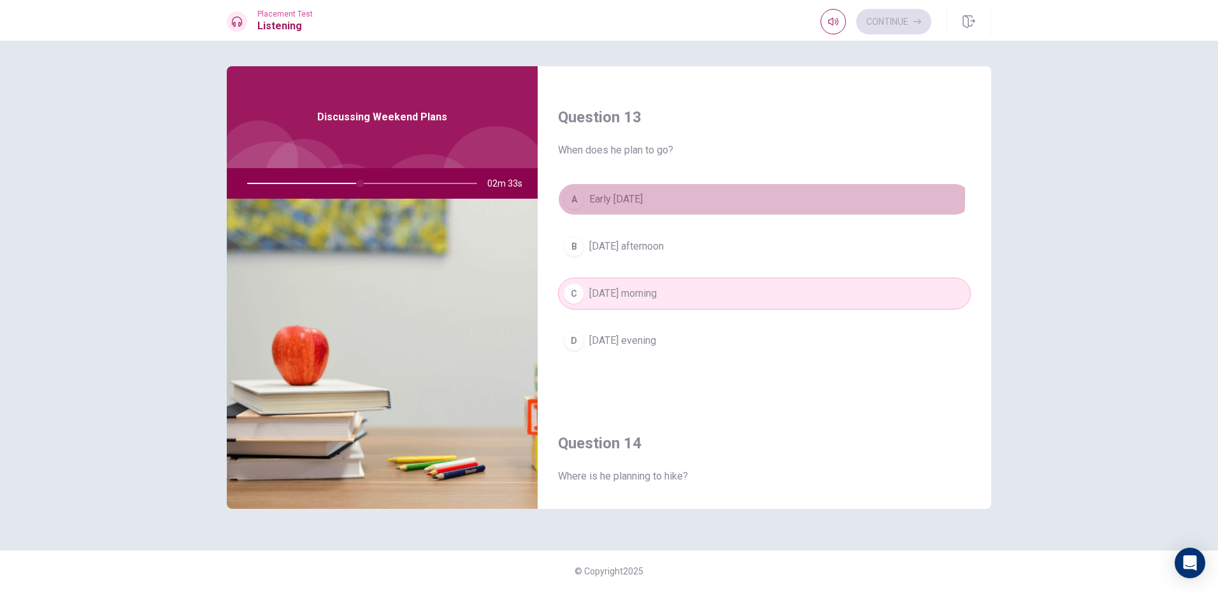
click at [570, 195] on div "A" at bounding box center [574, 199] width 20 height 20
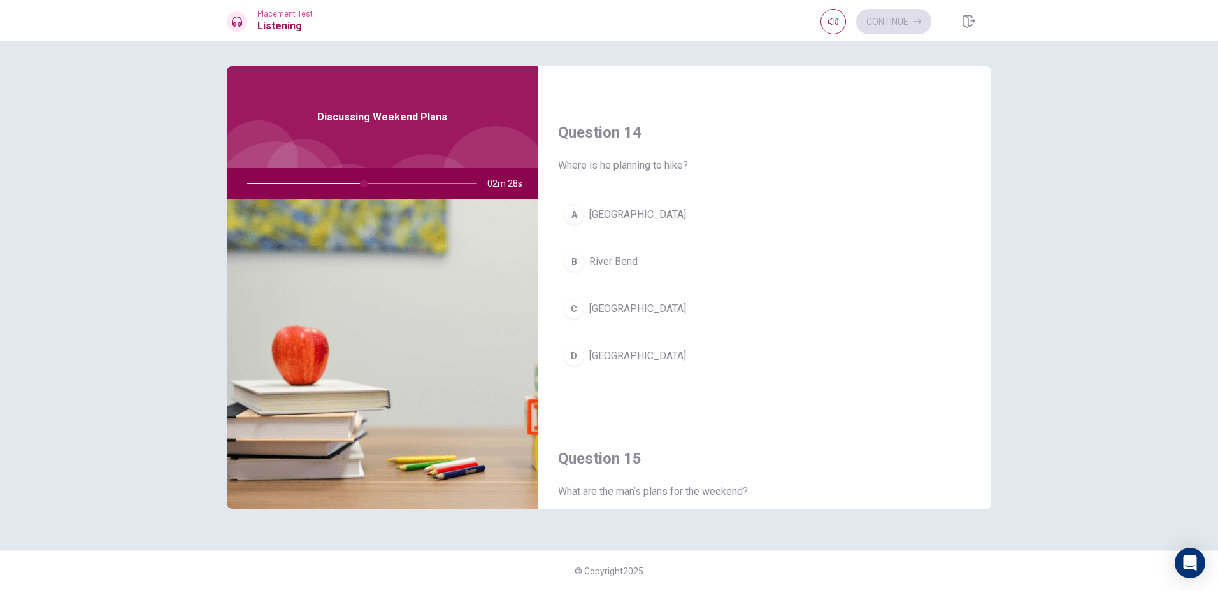
scroll to position [956, 0]
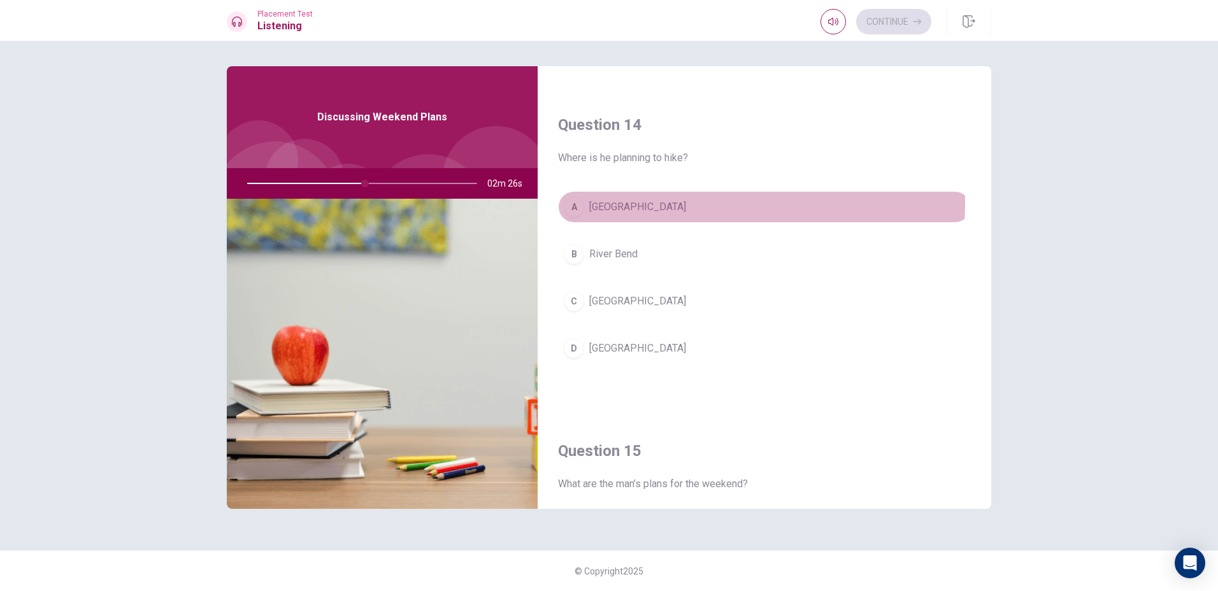
click at [575, 203] on div "A" at bounding box center [574, 207] width 20 height 20
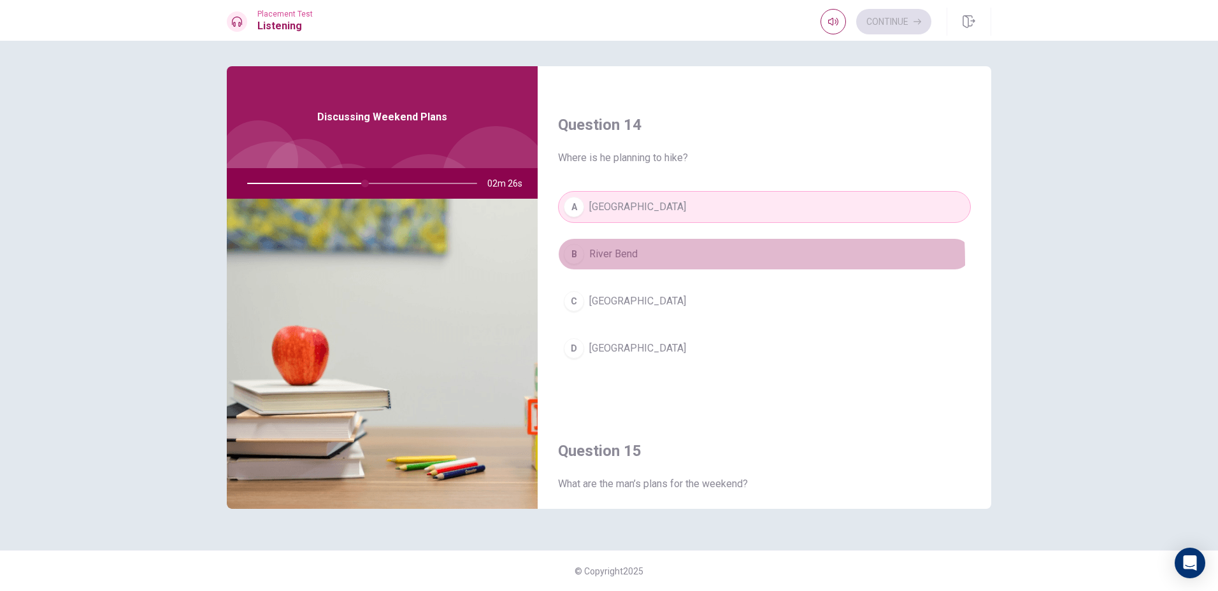
drag, startPoint x: 577, startPoint y: 263, endPoint x: 587, endPoint y: 268, distance: 10.8
click at [587, 268] on button "B River Bend" at bounding box center [764, 254] width 413 height 32
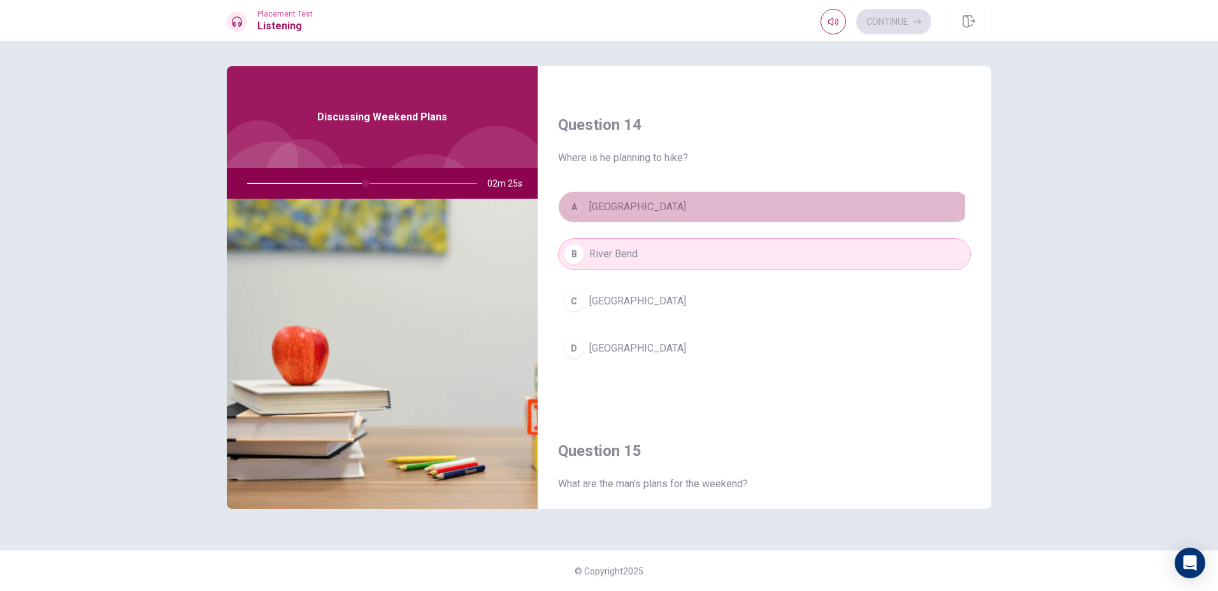
click at [585, 206] on button "A [GEOGRAPHIC_DATA]" at bounding box center [764, 207] width 413 height 32
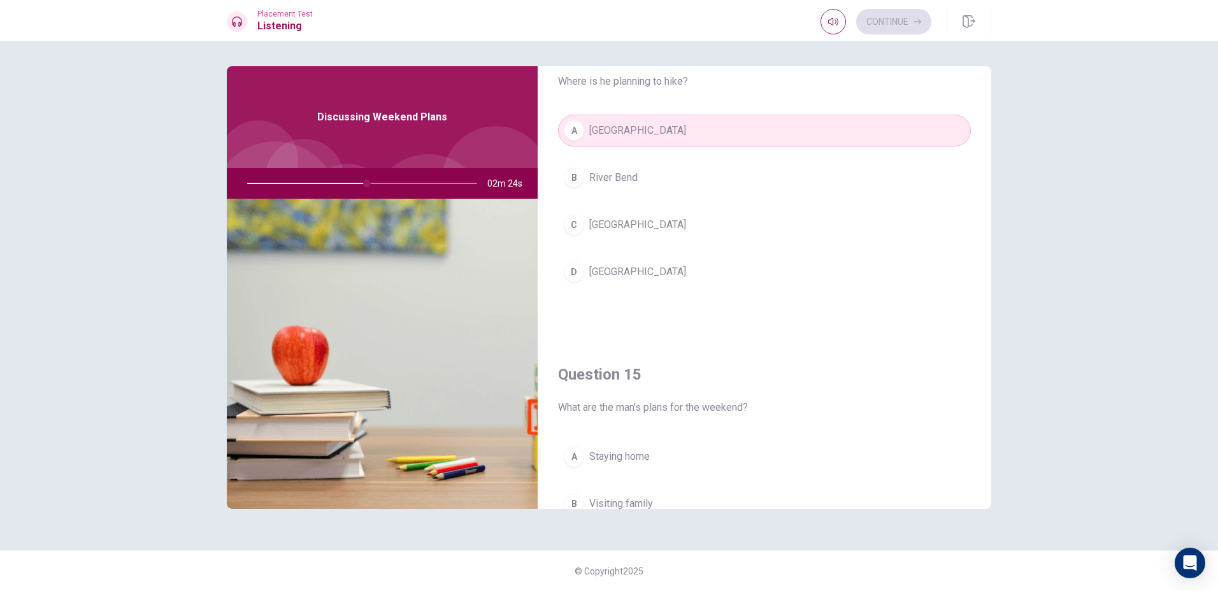
scroll to position [1188, 0]
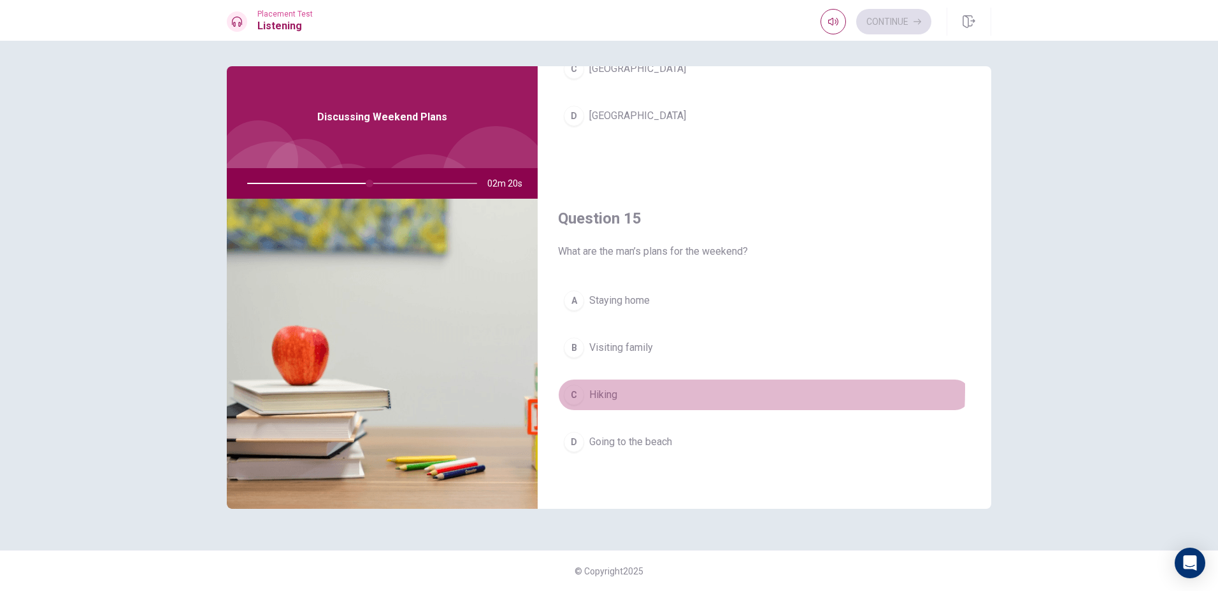
click at [577, 389] on div "C" at bounding box center [574, 395] width 20 height 20
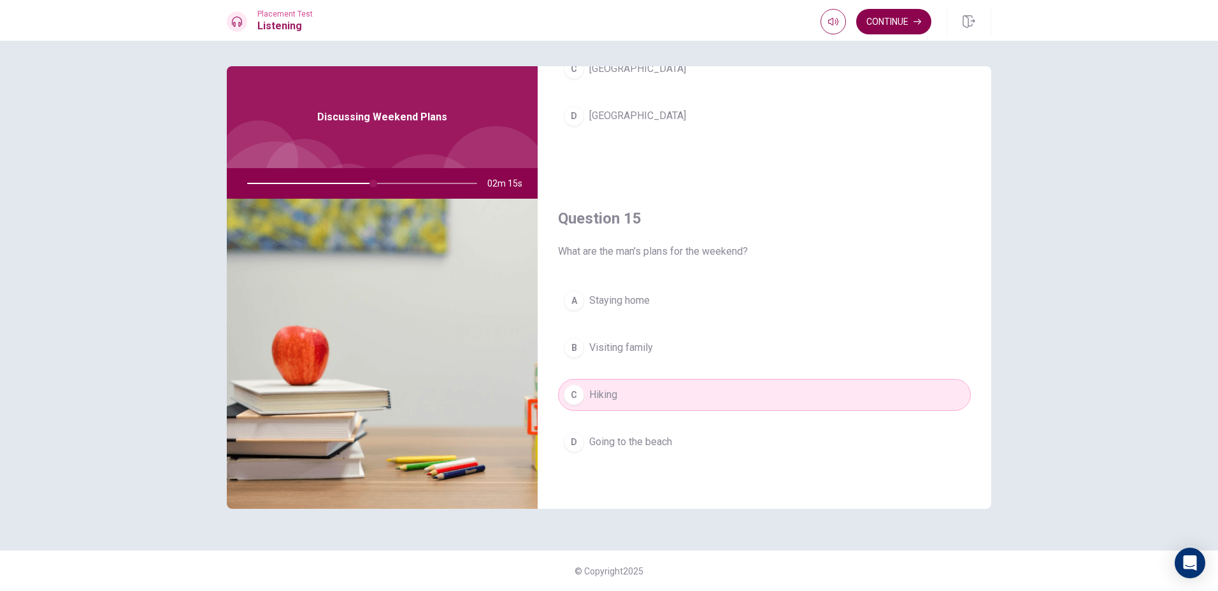
click at [926, 28] on button "Continue" at bounding box center [893, 21] width 75 height 25
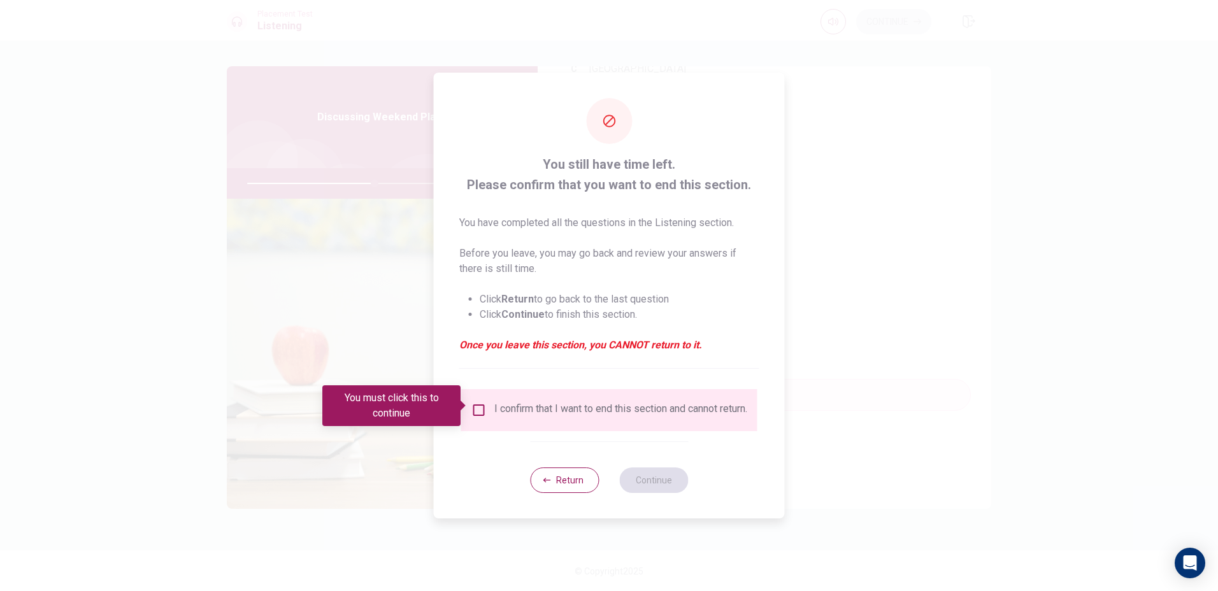
click at [916, 28] on div at bounding box center [609, 295] width 1218 height 591
click at [463, 408] on span at bounding box center [464, 406] width 7 height 10
click at [474, 404] on input "You must click this to continue" at bounding box center [478, 410] width 15 height 15
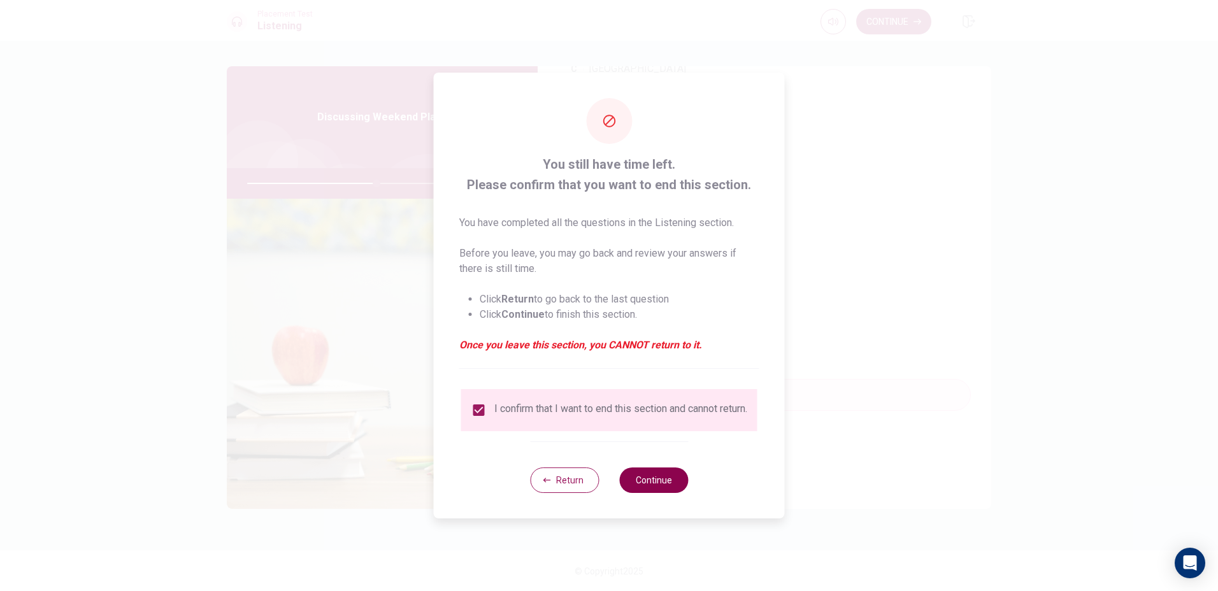
click at [661, 484] on button "Continue" at bounding box center [653, 480] width 69 height 25
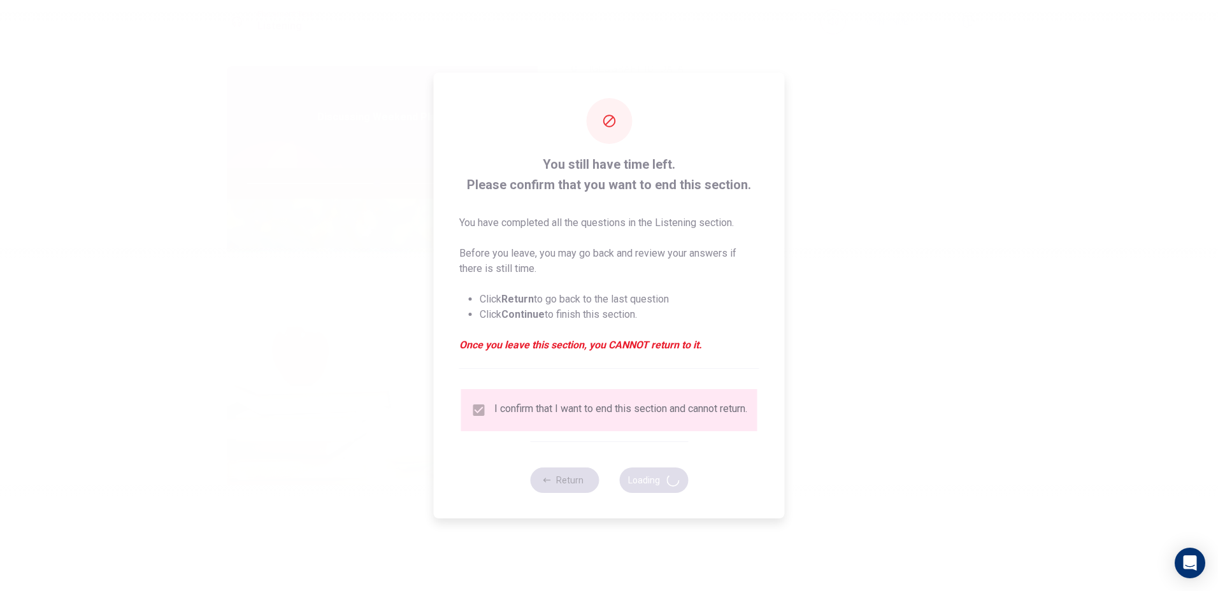
type input "57"
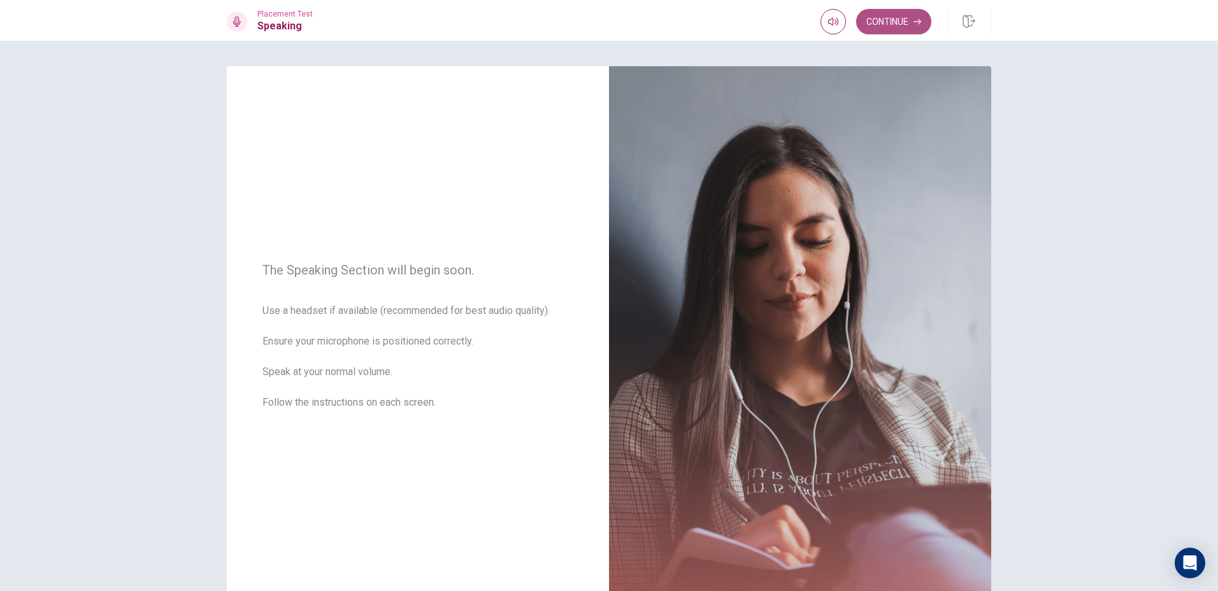
drag, startPoint x: 657, startPoint y: 468, endPoint x: 901, endPoint y: 18, distance: 512.5
click at [901, 18] on button "Continue" at bounding box center [893, 21] width 75 height 25
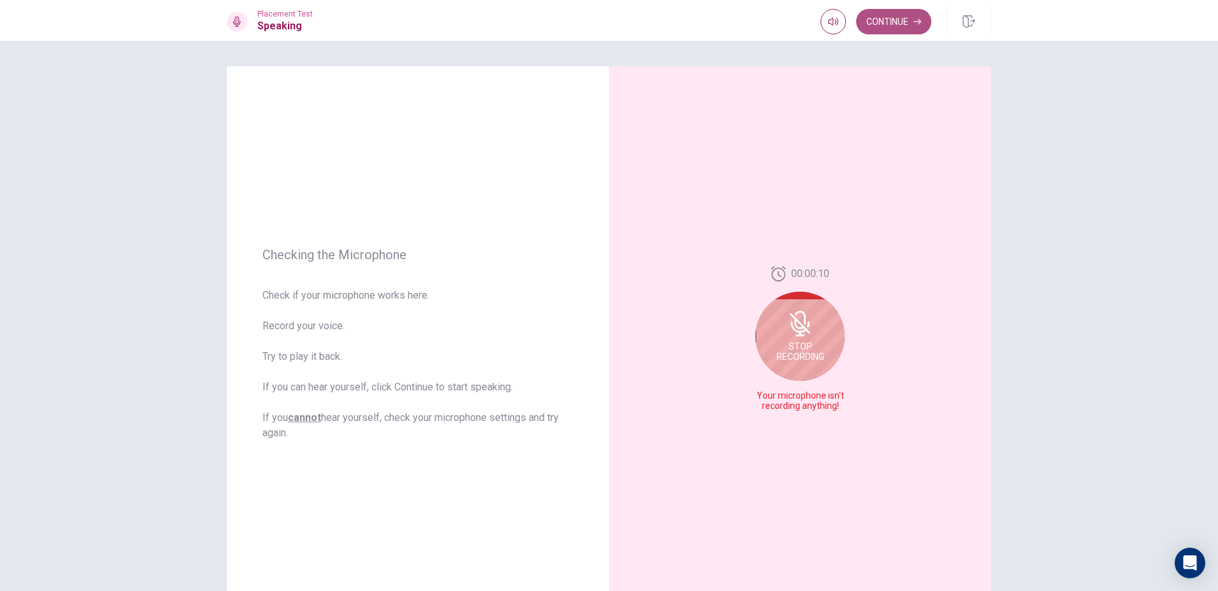
click at [912, 20] on button "Continue" at bounding box center [893, 21] width 75 height 25
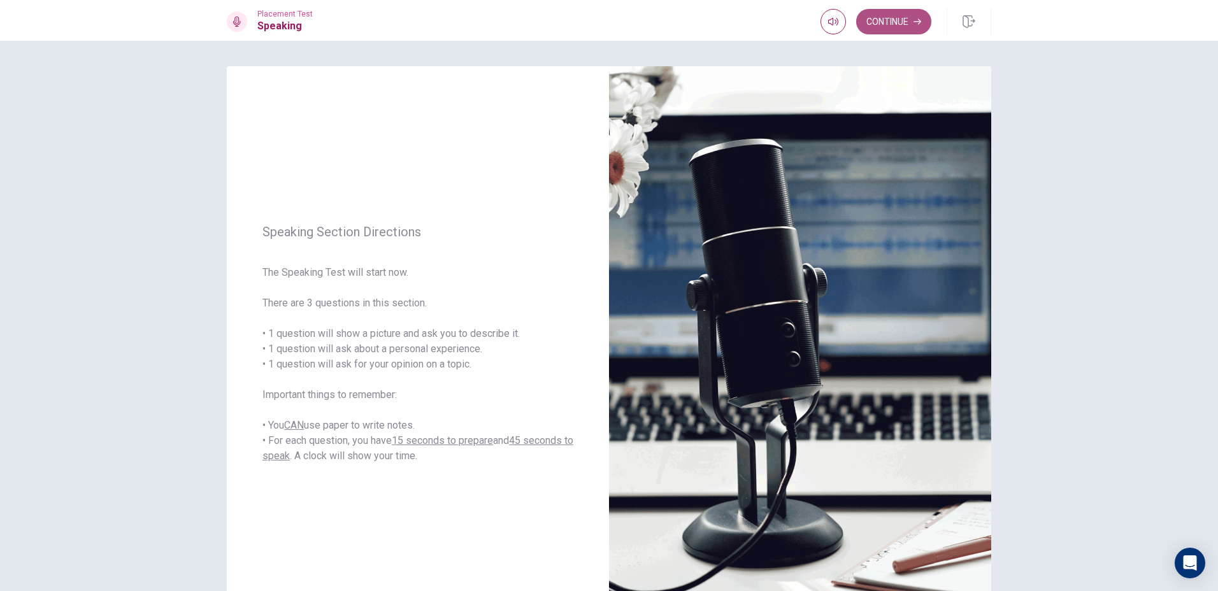
click at [899, 26] on button "Continue" at bounding box center [893, 21] width 75 height 25
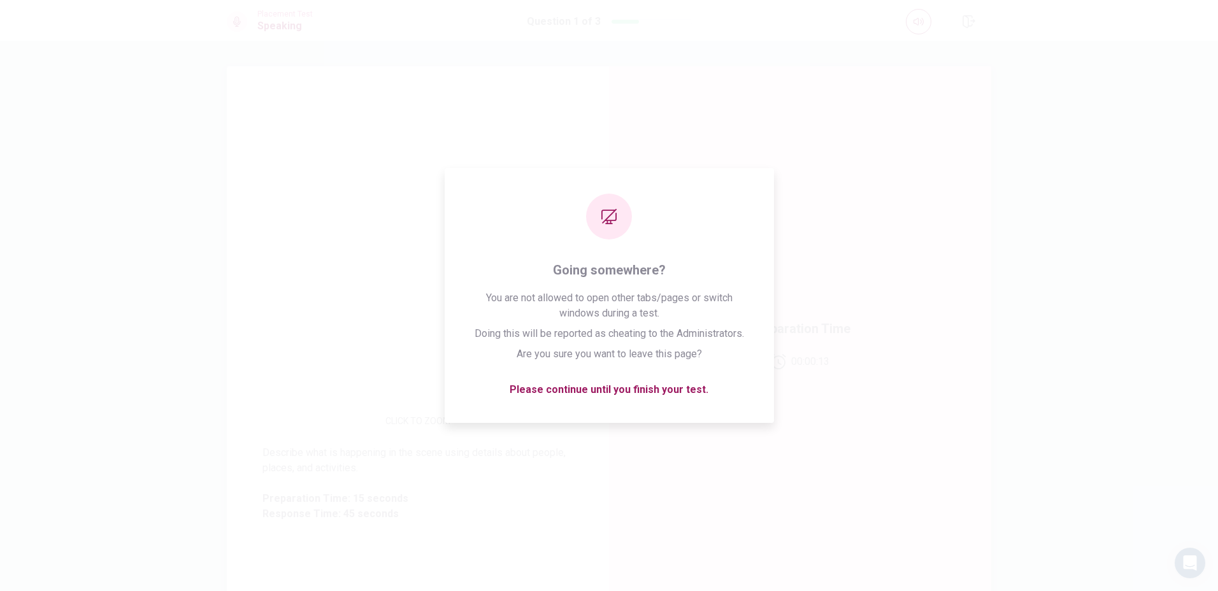
click at [275, 154] on div "CLICK TO ZOOM" at bounding box center [418, 291] width 382 height 278
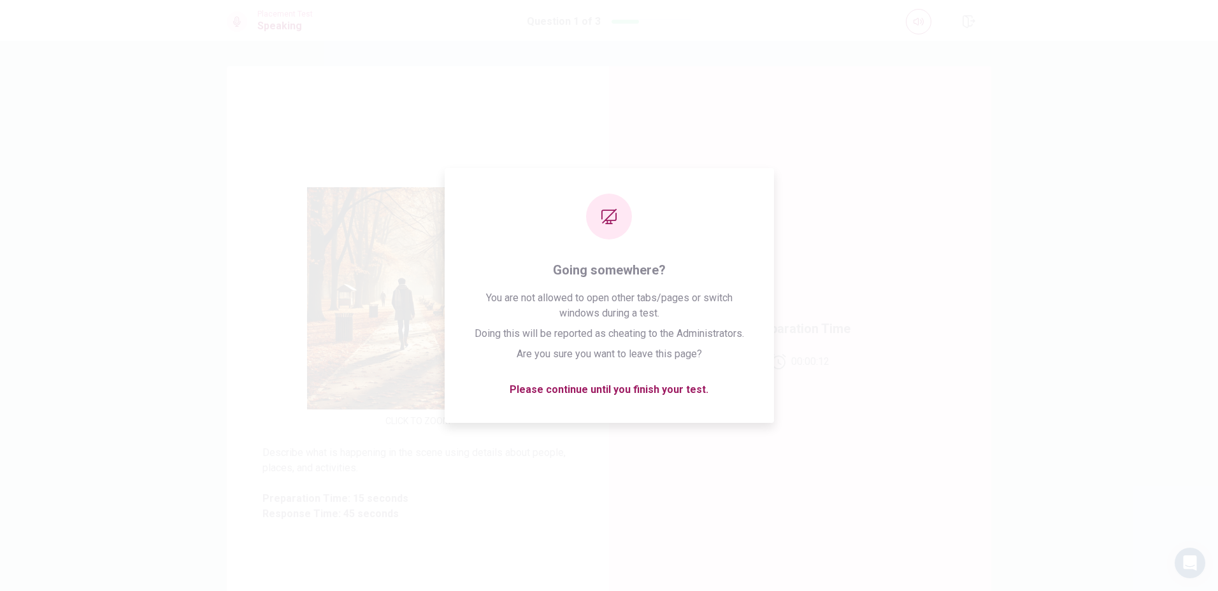
drag, startPoint x: 1054, startPoint y: 431, endPoint x: 1049, endPoint y: 411, distance: 21.0
click at [1056, 430] on div "CLICK TO ZOOM Describe what is happening in the scene using details about peopl…" at bounding box center [609, 316] width 1218 height 550
click at [1019, 385] on div "CLICK TO ZOOM Describe what is happening in the scene using details about peopl…" at bounding box center [609, 316] width 1218 height 550
click at [1017, 372] on div "CLICK TO ZOOM Describe what is happening in the scene using details about peopl…" at bounding box center [609, 316] width 1218 height 550
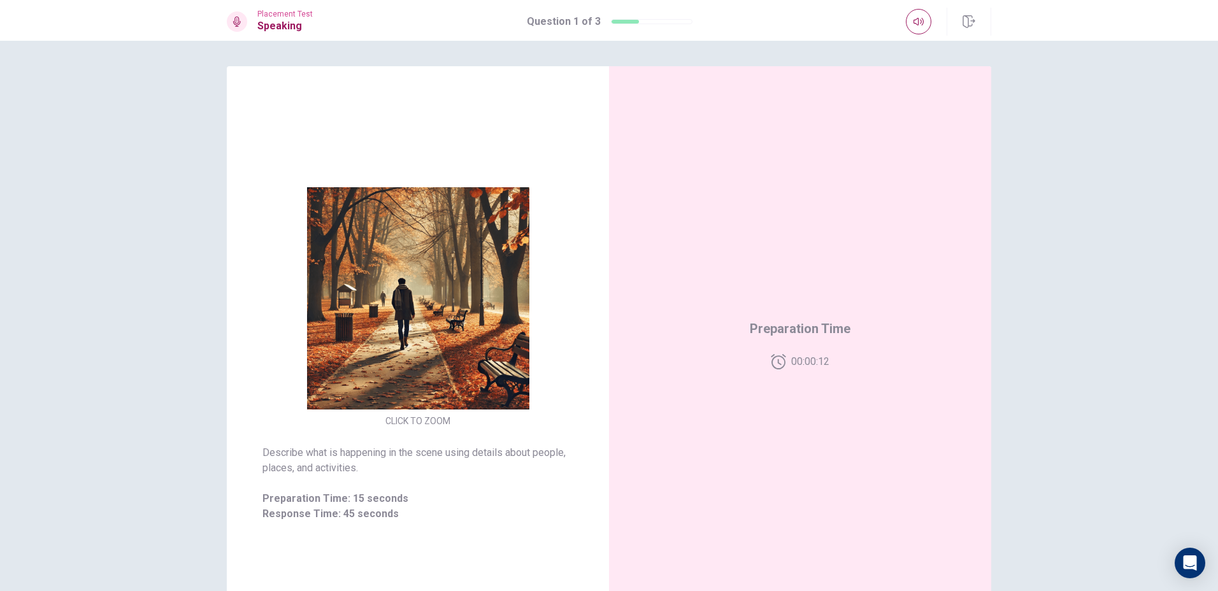
click at [1003, 368] on div "CLICK TO ZOOM Describe what is happening in the scene using details about peopl…" at bounding box center [608, 343] width 805 height 555
click at [1006, 366] on div "CLICK TO ZOOM Describe what is happening in the scene using details about peopl…" at bounding box center [608, 343] width 805 height 555
drag, startPoint x: 1006, startPoint y: 366, endPoint x: 987, endPoint y: 322, distance: 48.3
click at [1006, 366] on div "CLICK TO ZOOM Describe what is happening in the scene using details about peopl…" at bounding box center [608, 343] width 805 height 555
click at [987, 319] on div "Preparation Time 00:00:11" at bounding box center [800, 343] width 382 height 555
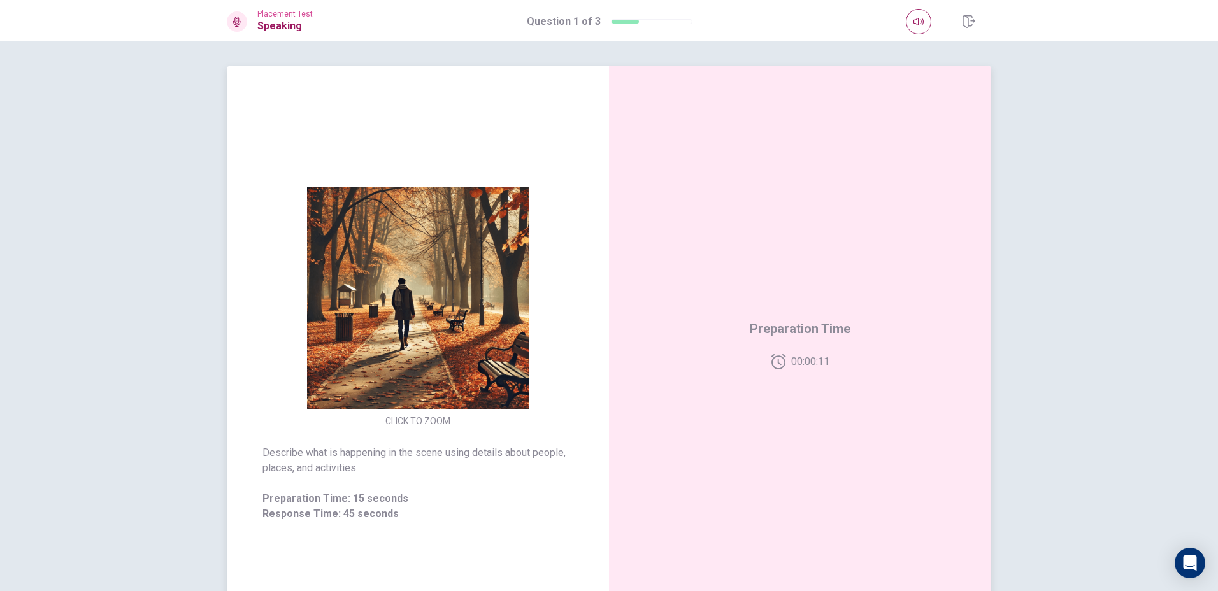
click at [987, 319] on div "Preparation Time 00:00:11" at bounding box center [800, 343] width 382 height 555
click at [809, 342] on icon at bounding box center [799, 341] width 25 height 25
click at [800, 340] on icon at bounding box center [799, 341] width 25 height 25
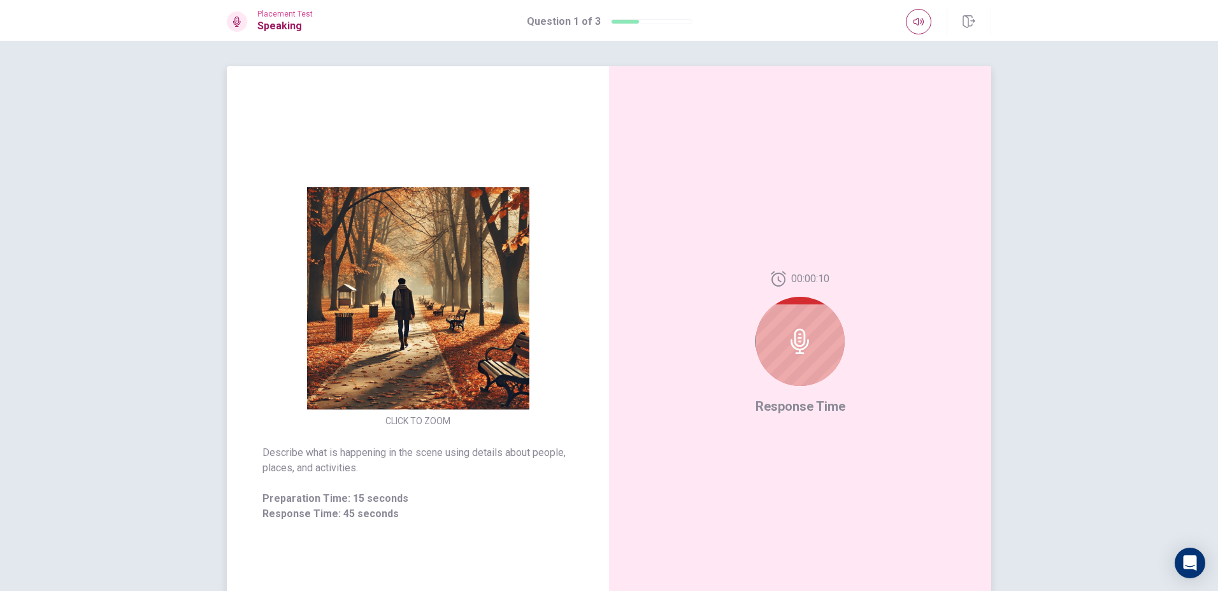
click at [800, 340] on icon at bounding box center [799, 341] width 25 height 25
click at [715, 382] on div "00:00:10 Response Time" at bounding box center [800, 343] width 382 height 555
click at [820, 333] on div at bounding box center [800, 341] width 89 height 89
click at [803, 349] on div at bounding box center [800, 341] width 89 height 89
click at [803, 349] on icon at bounding box center [799, 341] width 25 height 25
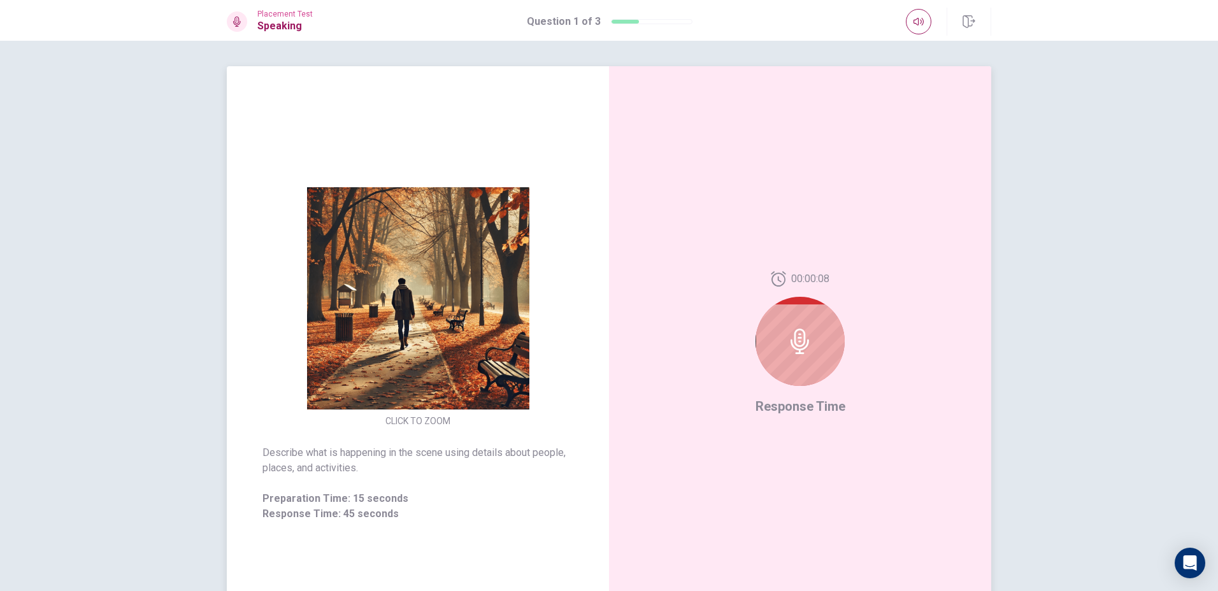
click at [847, 294] on div "00:00:08 Response Time" at bounding box center [800, 343] width 382 height 555
drag, startPoint x: 775, startPoint y: 329, endPoint x: 829, endPoint y: 330, distance: 54.2
click at [775, 329] on div at bounding box center [800, 341] width 89 height 89
drag, startPoint x: 829, startPoint y: 331, endPoint x: 818, endPoint y: 364, distance: 34.9
click at [827, 342] on div at bounding box center [800, 341] width 89 height 89
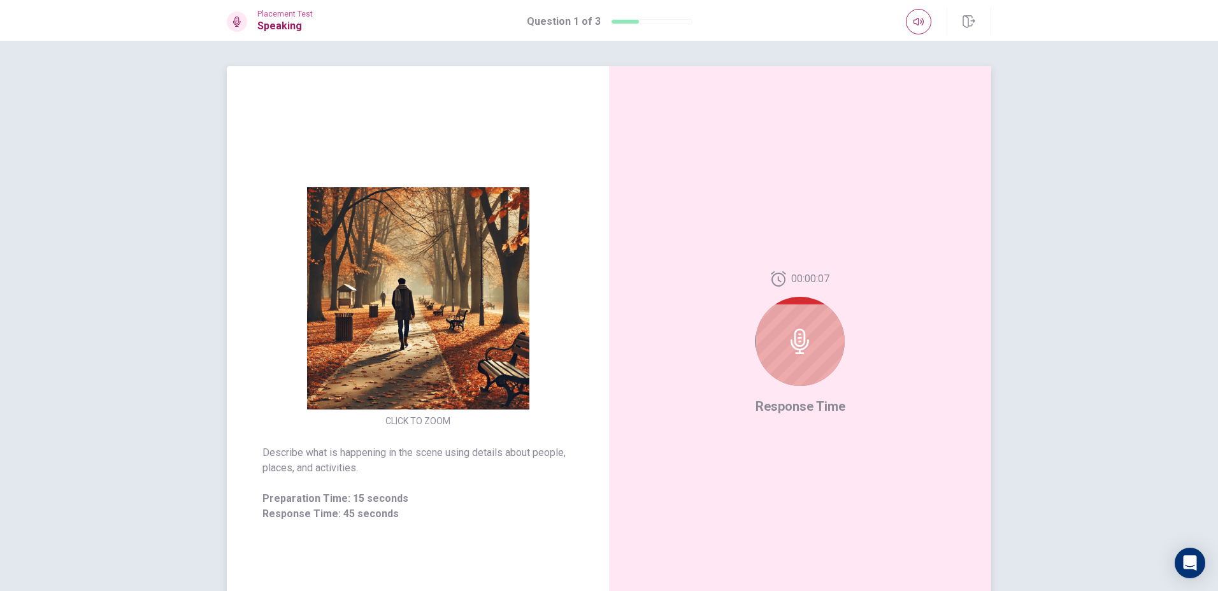
click at [808, 375] on div at bounding box center [800, 341] width 89 height 89
click at [773, 378] on div at bounding box center [800, 341] width 89 height 89
drag, startPoint x: 827, startPoint y: 362, endPoint x: 832, endPoint y: 367, distance: 6.8
click at [832, 367] on div at bounding box center [800, 341] width 89 height 89
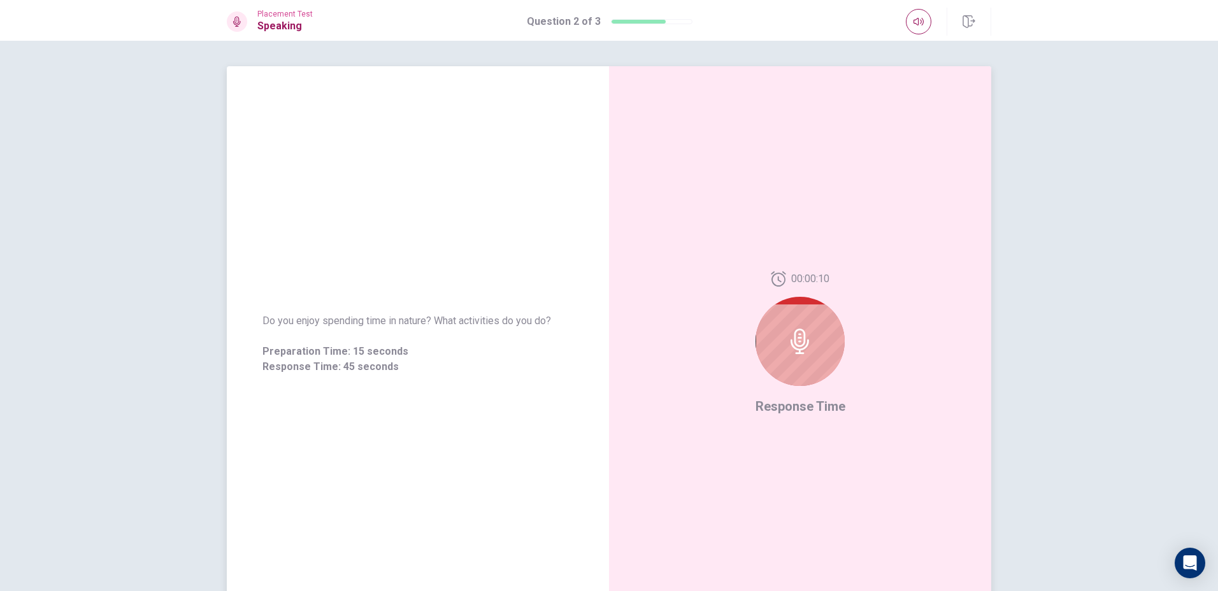
click at [778, 391] on div "00:00:10" at bounding box center [800, 333] width 89 height 125
click at [813, 350] on div at bounding box center [800, 341] width 89 height 89
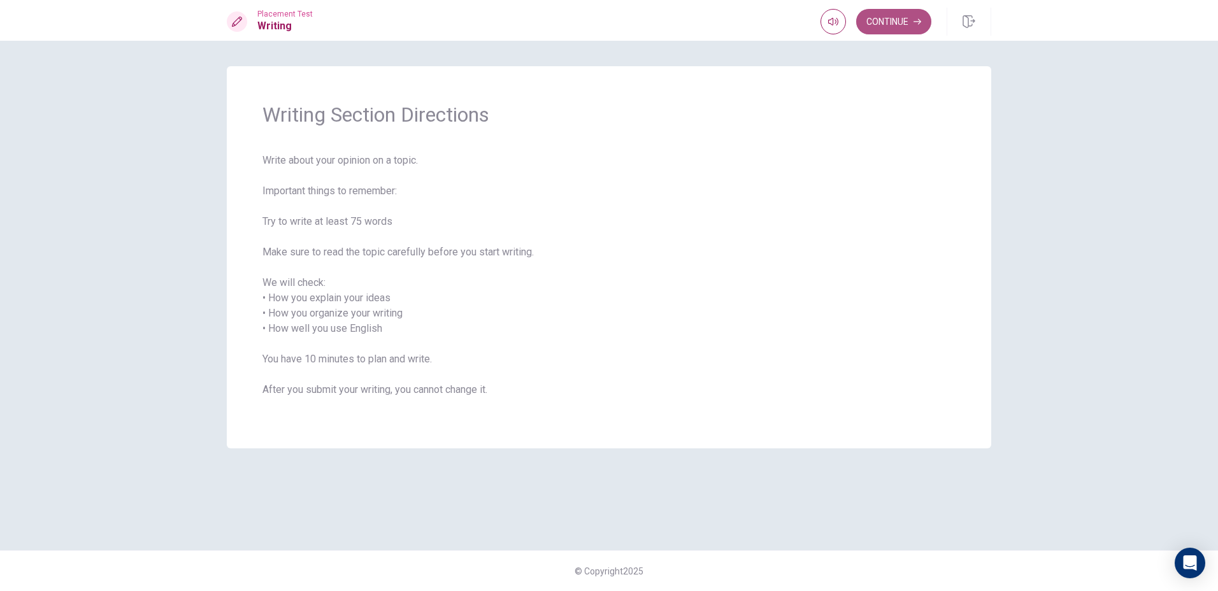
click at [877, 15] on button "Continue" at bounding box center [893, 21] width 75 height 25
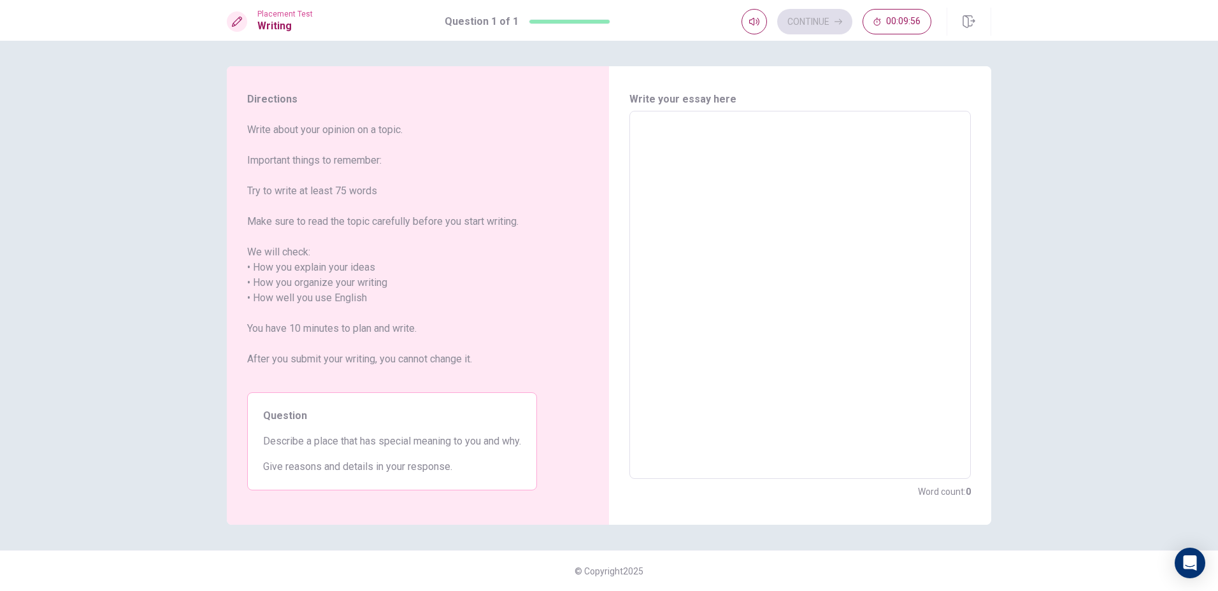
click at [671, 118] on div "x ​" at bounding box center [799, 295] width 341 height 368
type textarea "9"
type textarea "x"
type textarea "91"
type textarea "x"
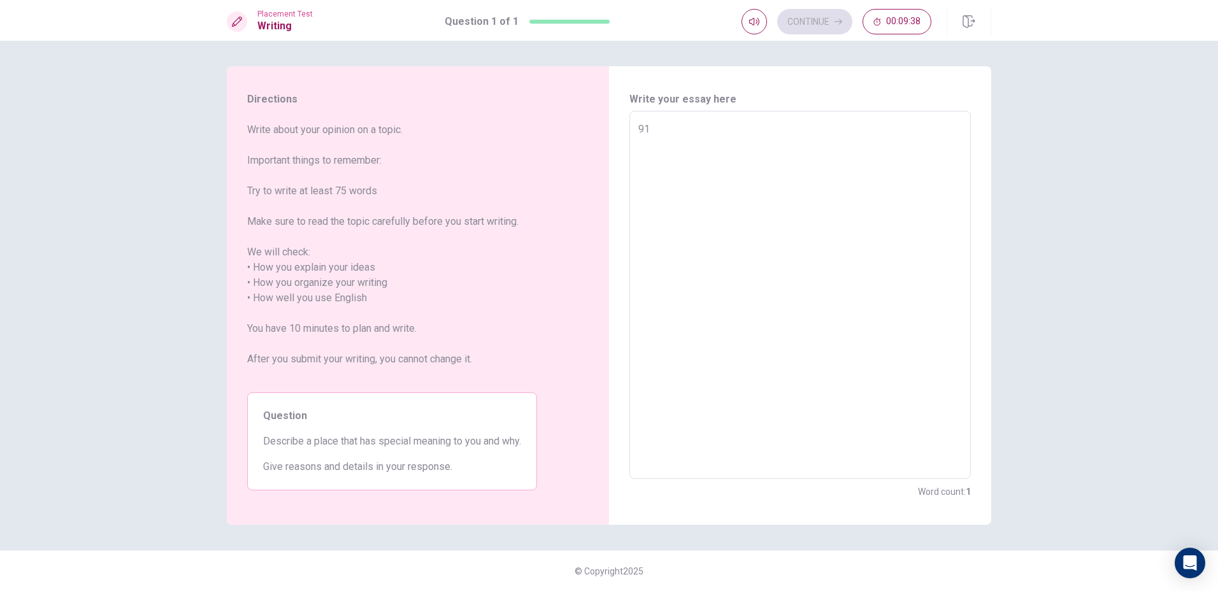
type textarea "919"
type textarea "x"
type textarea "9191"
type textarea "x"
type textarea "91919"
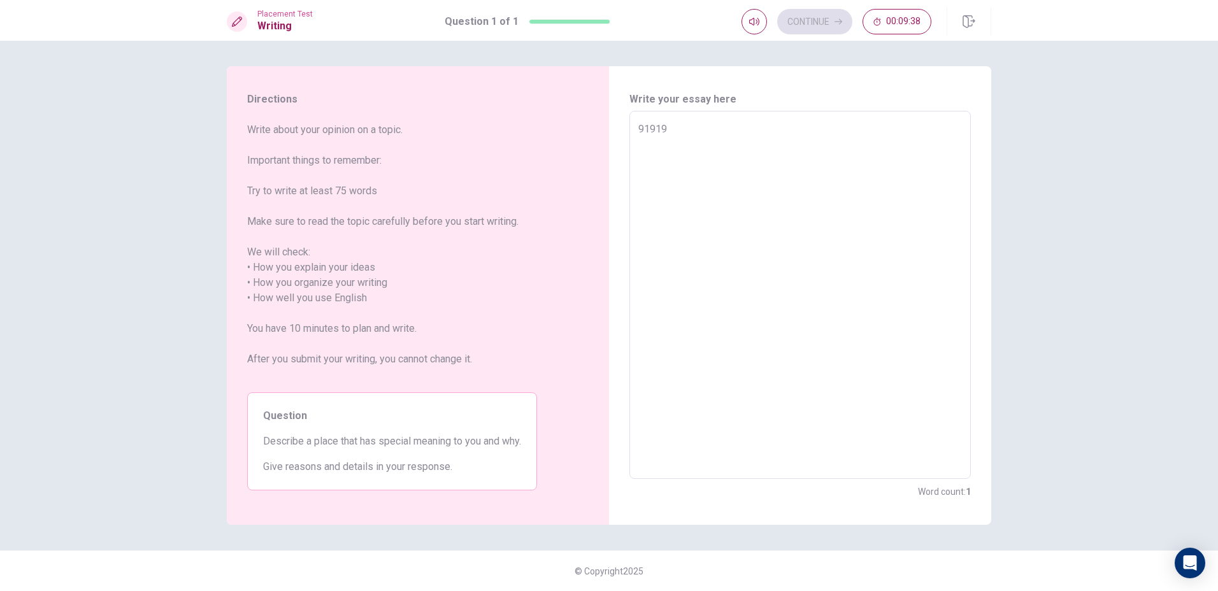
type textarea "x"
type textarea "919191"
type textarea "x"
type textarea "9191919"
type textarea "x"
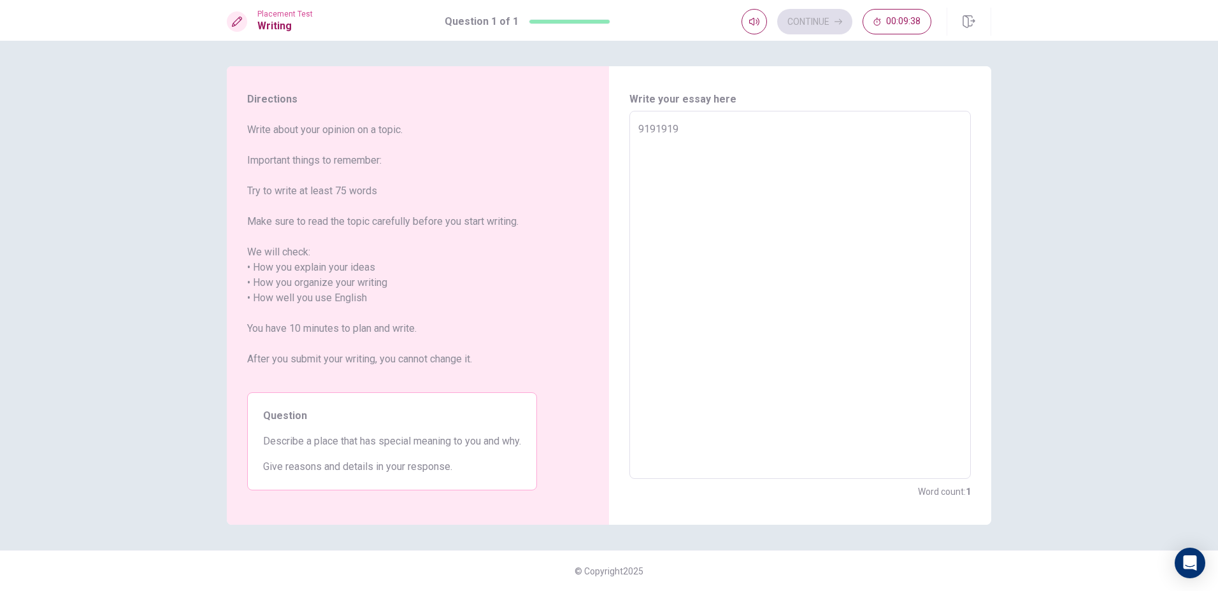
type textarea "91919191"
type textarea "x"
type textarea "919191919"
type textarea "x"
type textarea "9191919191"
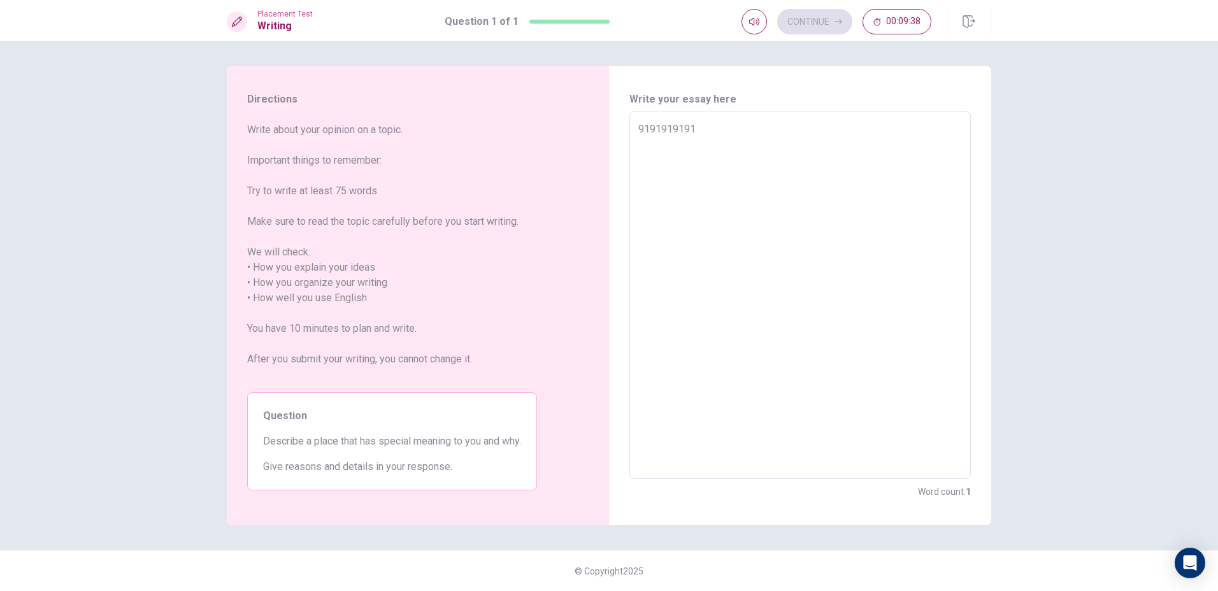
type textarea "x"
type textarea "91919191919"
type textarea "x"
type textarea "919191919191"
type textarea "x"
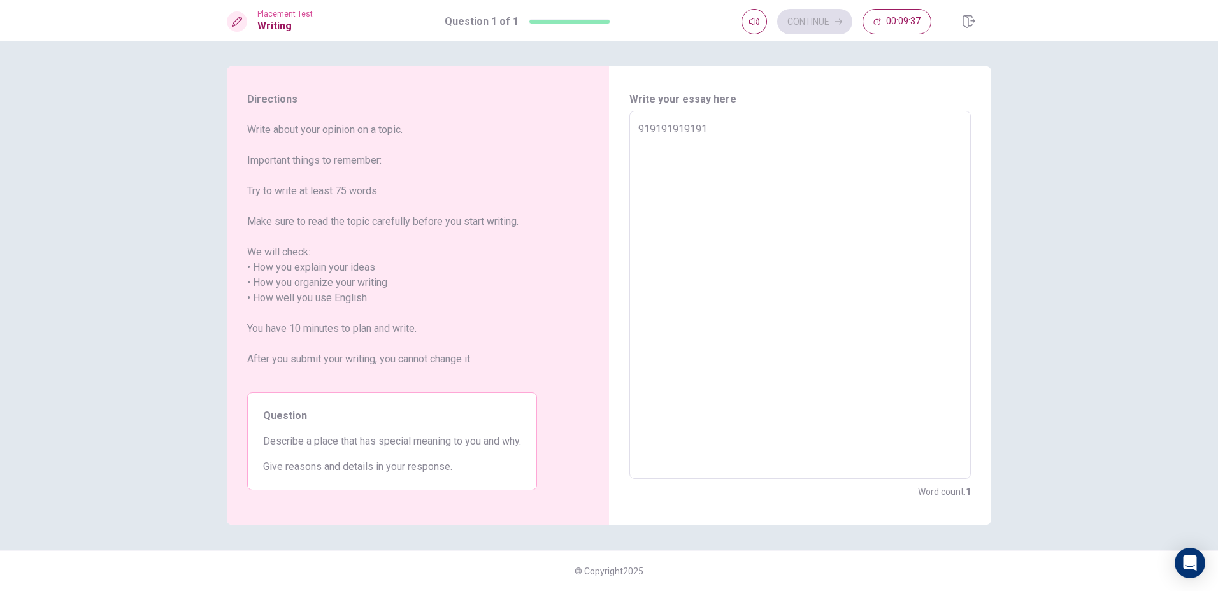
type textarea "9191919191919"
type textarea "x"
type textarea "91919191919191"
type textarea "x"
type textarea "919191919191919"
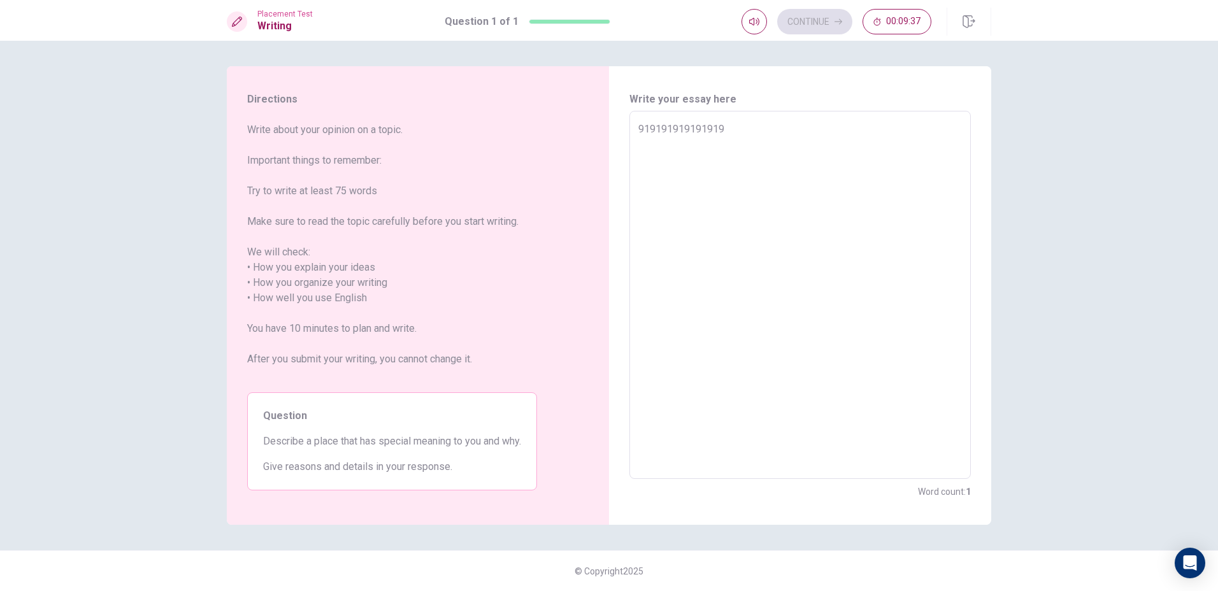
type textarea "x"
type textarea "9191919191919191"
type textarea "x"
type textarea "91919191919191919"
type textarea "x"
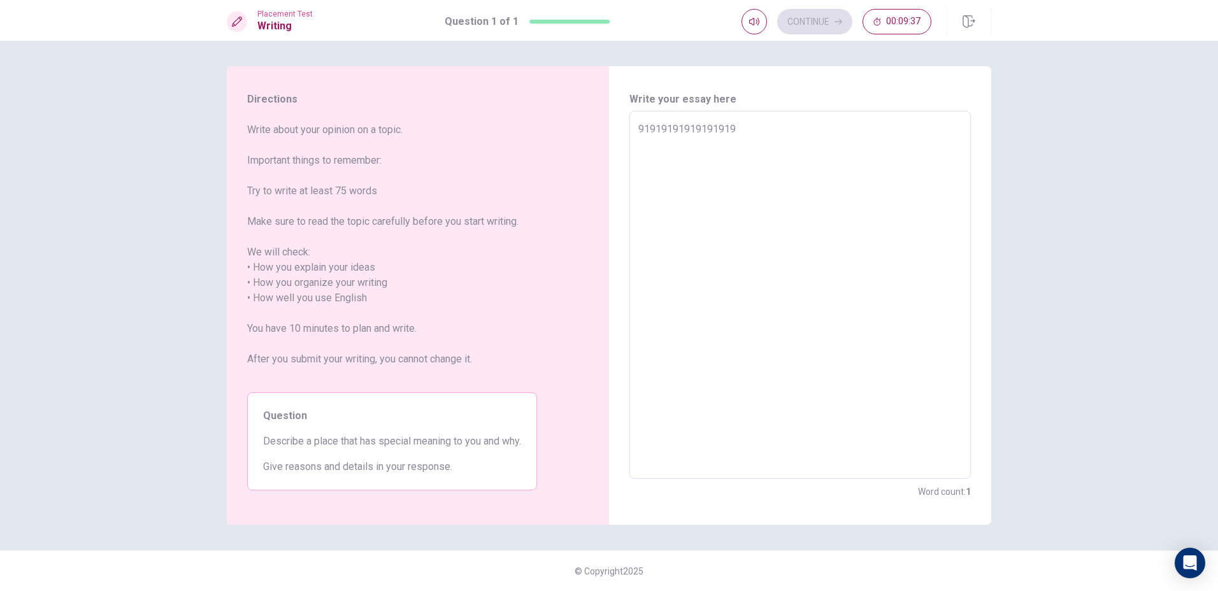
type textarea "919191919191919191"
type textarea "x"
type textarea "9191919191919191919"
type textarea "x"
type textarea "91919191919191919191"
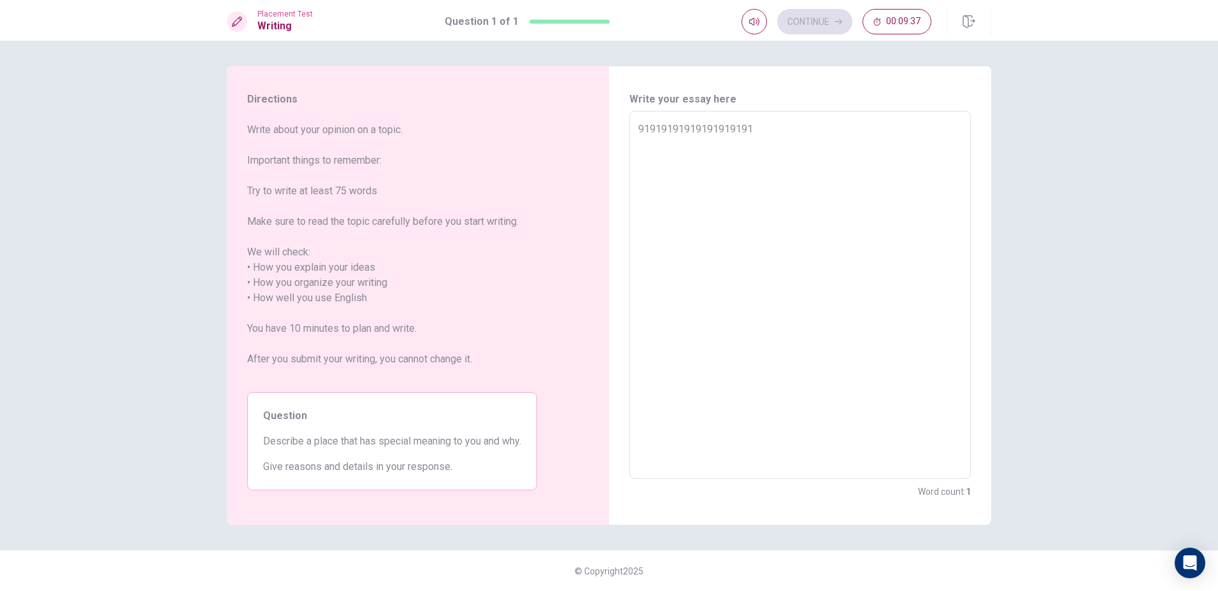
type textarea "x"
type textarea "919191919191919191919"
type textarea "x"
type textarea "9191919191919191919191"
type textarea "x"
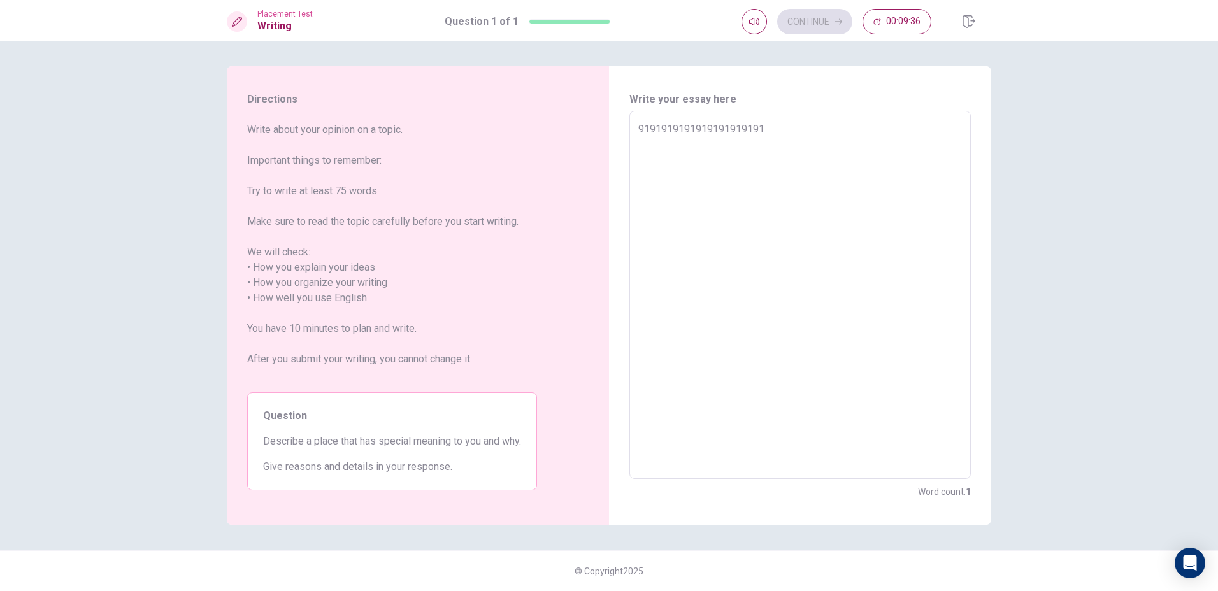
type textarea "91919191919191919191919"
type textarea "x"
type textarea "919191919191919191919191"
type textarea "x"
type textarea "9191919191919191919191919"
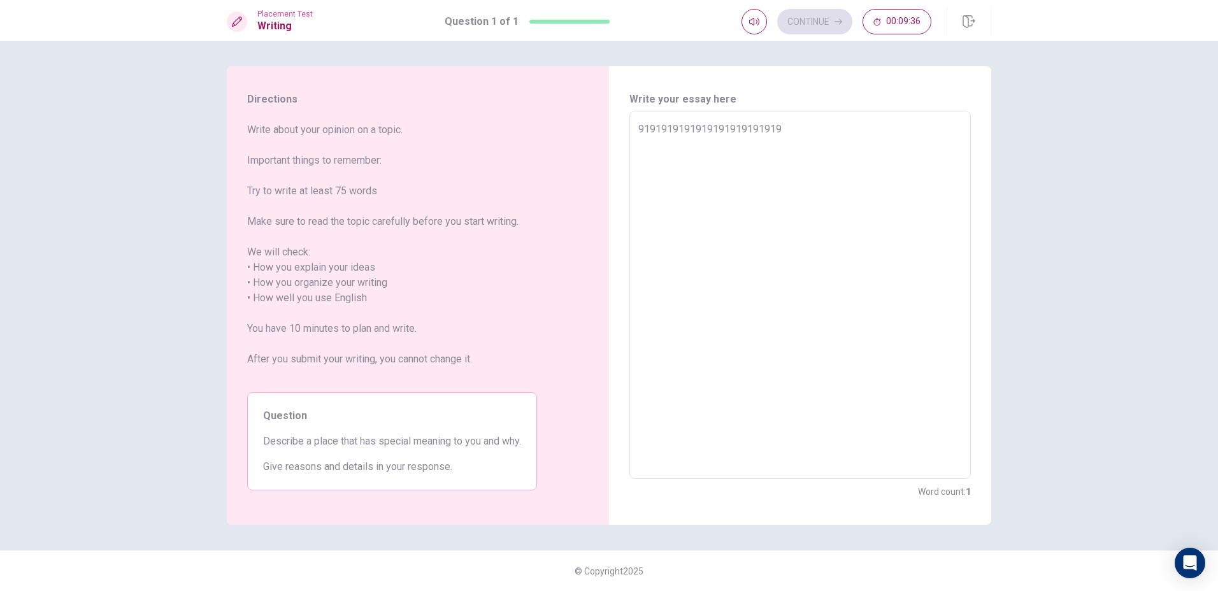
type textarea "x"
type textarea "91919191919191919191919191"
type textarea "x"
type textarea "919191919191919191919191919"
type textarea "x"
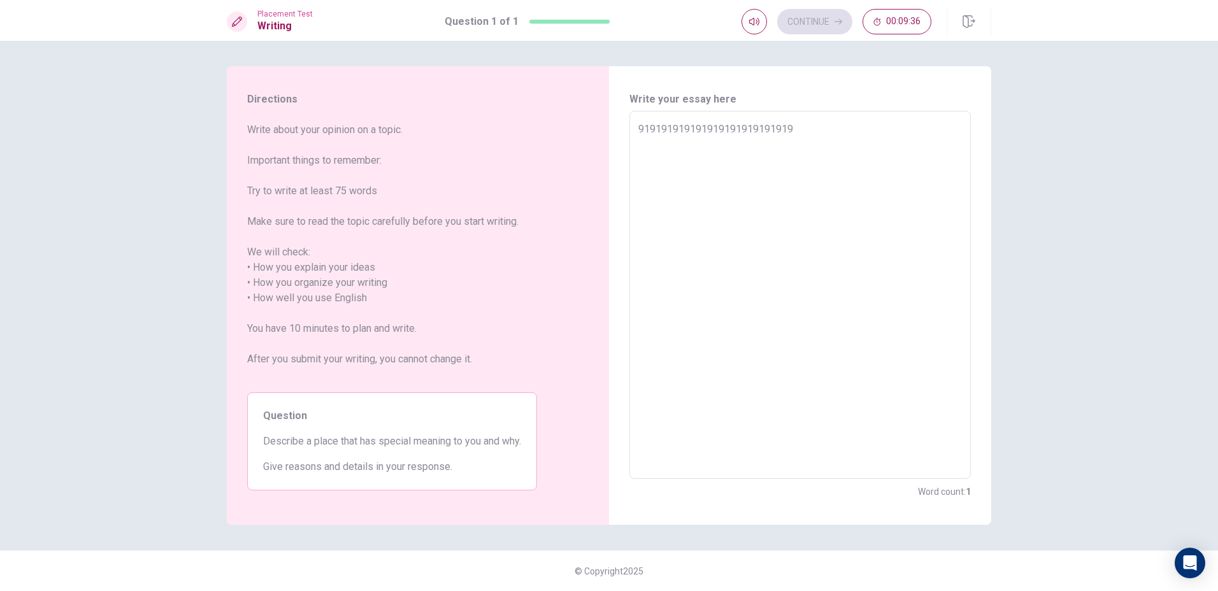
type textarea "9191919191919191919191919191"
type textarea "x"
type textarea "91919191919191919191919191919"
type textarea "x"
type textarea "919191919191919191919191919191"
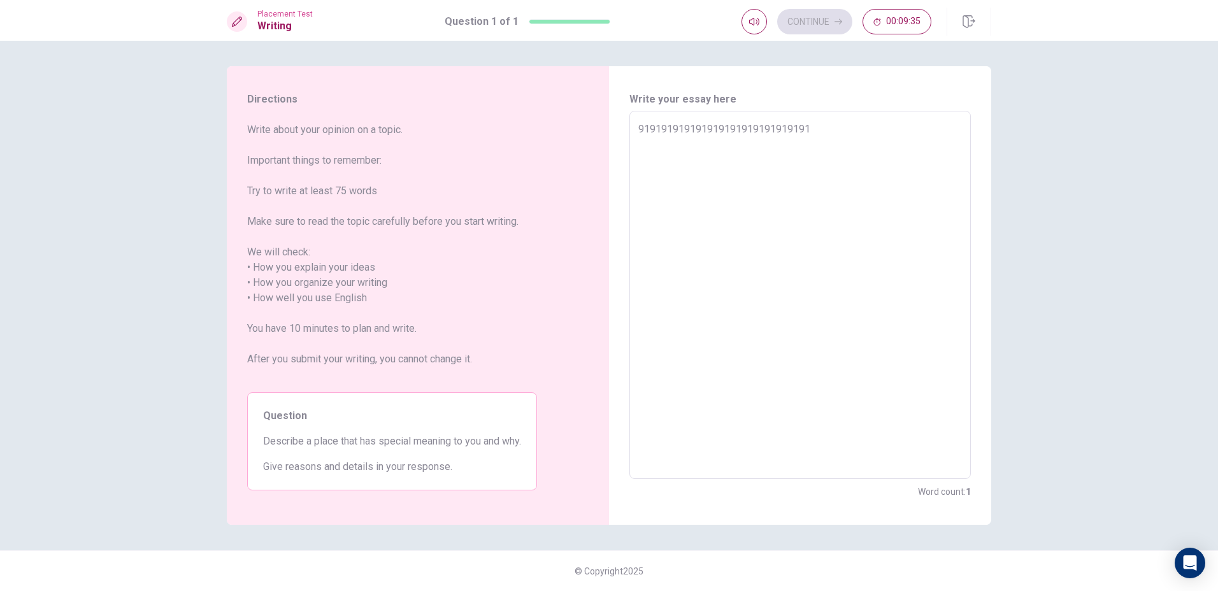
type textarea "x"
type textarea "9191919191919191919191919191919"
type textarea "x"
type textarea "91919191919191919191919191919199"
type textarea "x"
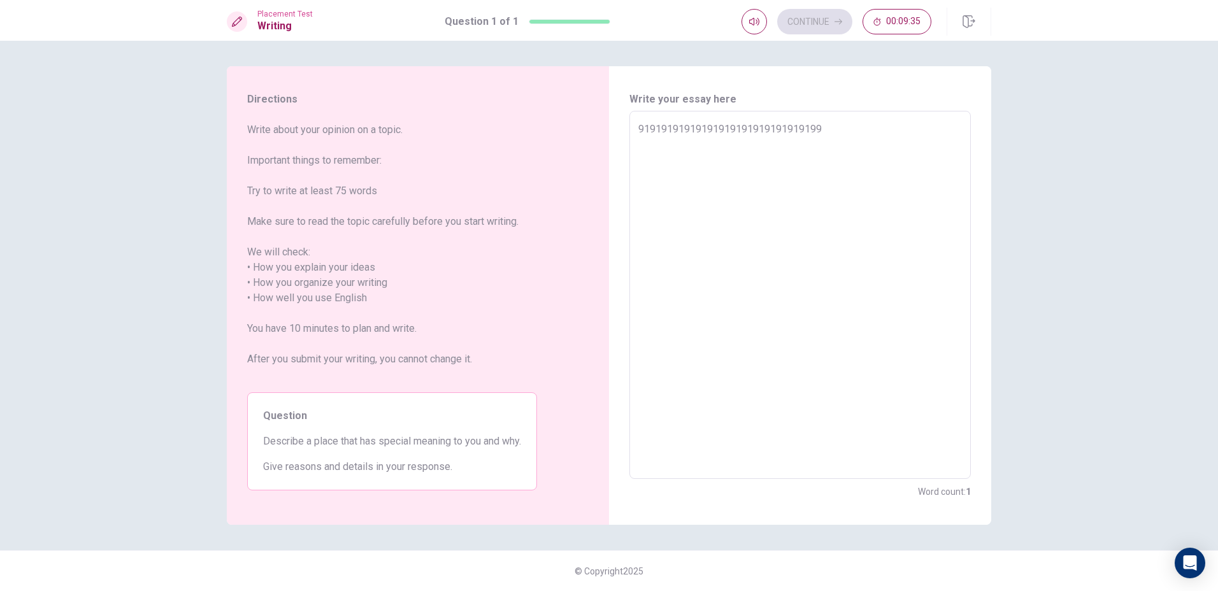
type textarea "919191919191919191919191919191991"
type textarea "x"
type textarea "9191919191919191919191919191919919"
type textarea "x"
type textarea "91919191919191919191919191919199191"
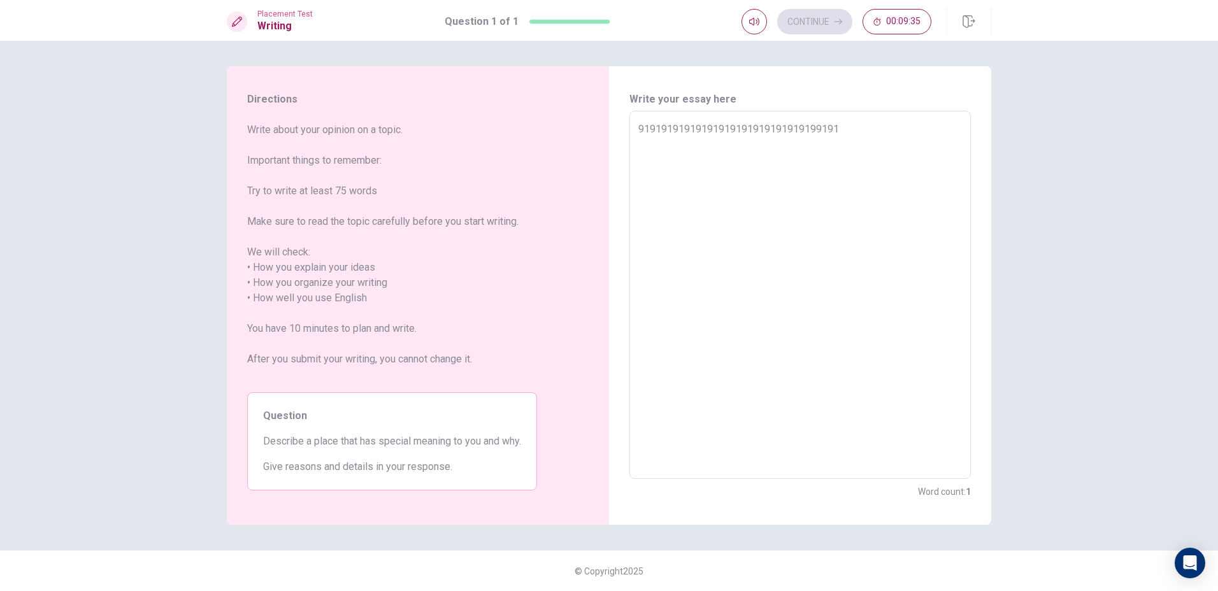
type textarea "x"
type textarea "919191919191919191919191919191991919"
type textarea "x"
type textarea "9191919191919191919191919191919919191"
type textarea "x"
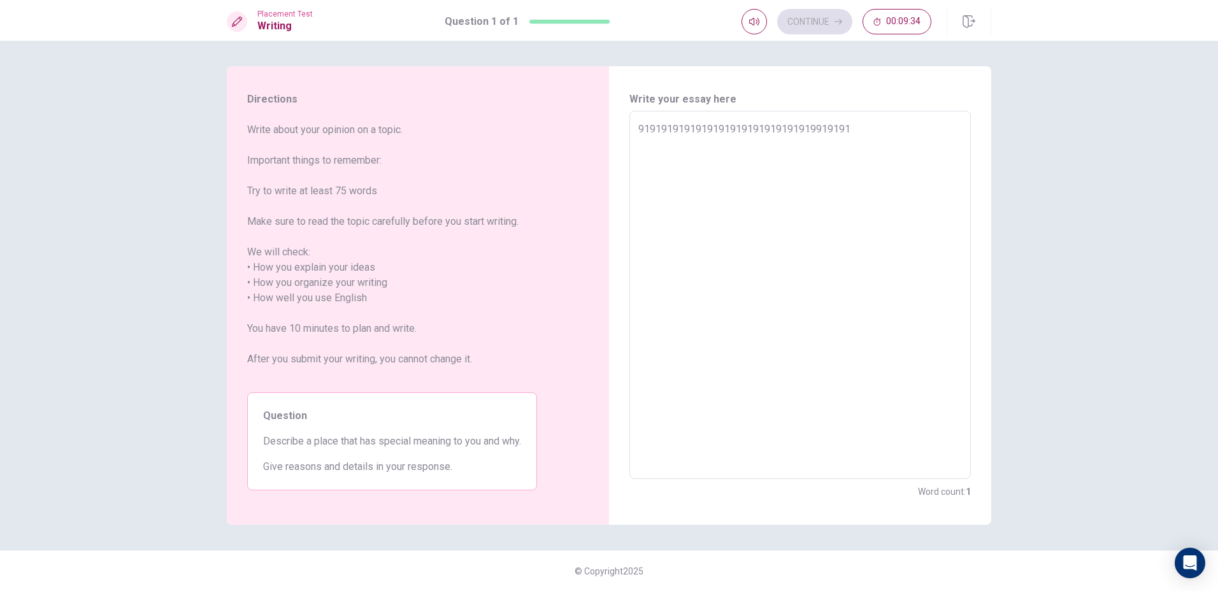
type textarea "91919191919191919191919191919199191919"
type textarea "x"
type textarea "919191919191919191919191919191991919191"
type textarea "x"
type textarea "9191919191919191919191919191919919191919"
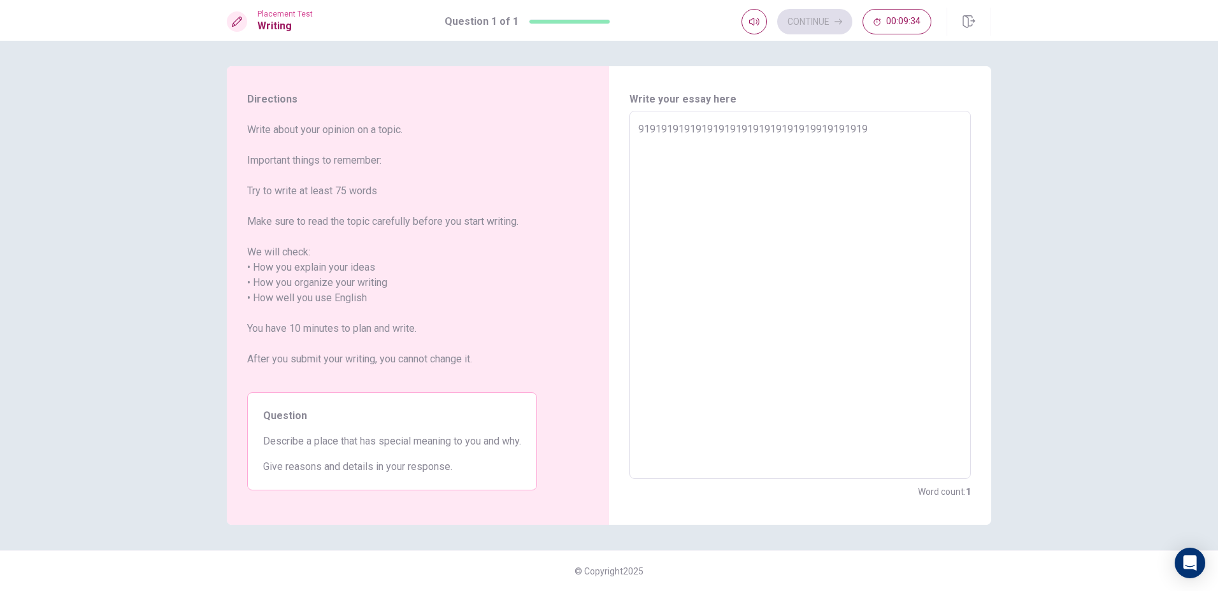
type textarea "x"
type textarea "91919191919191919191919191919199191919191"
type textarea "x"
type textarea "919191919191919191919191919191991919191919"
type textarea "x"
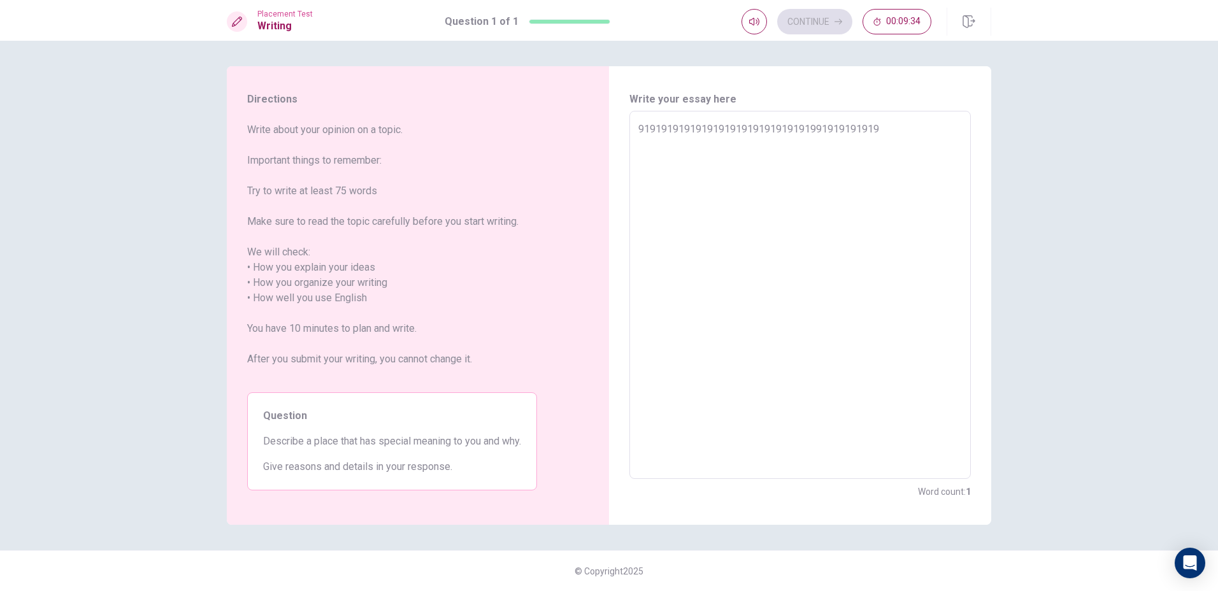
type textarea "9191919191919191919191919191919919191919191"
type textarea "x"
type textarea "91919191919191919191919191919199191919191919"
type textarea "x"
type textarea "919191919191919191919191919191991919191919191"
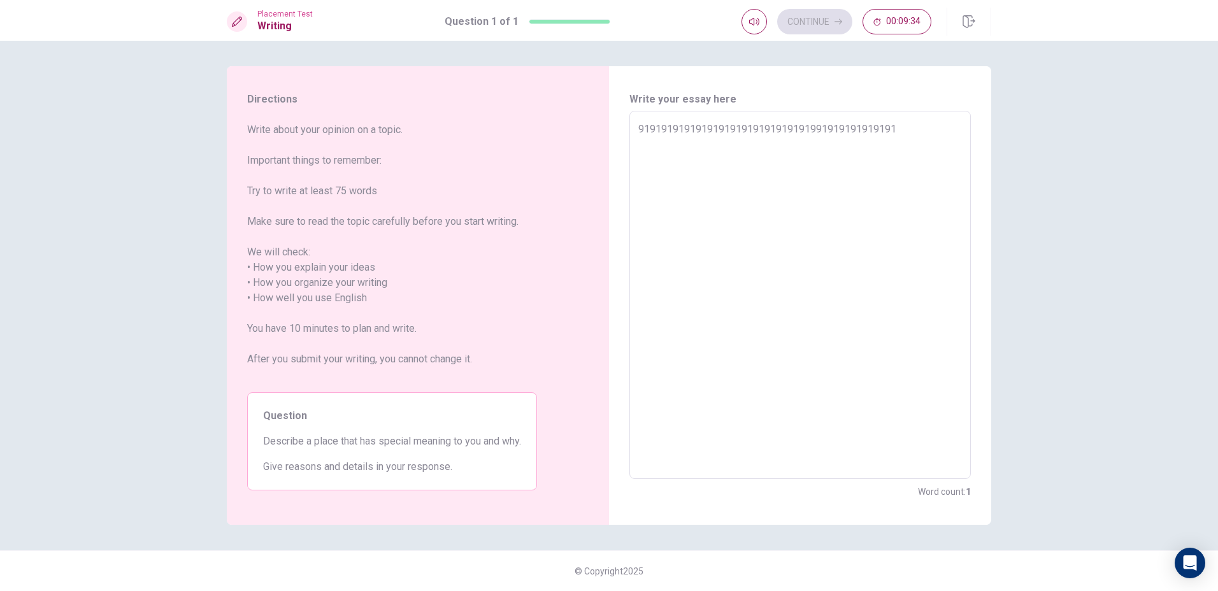
type textarea "x"
type textarea "9191919191919191919191919191919919191919191919"
type textarea "x"
type textarea "91919191919191919191919191919199191919191919191"
type textarea "x"
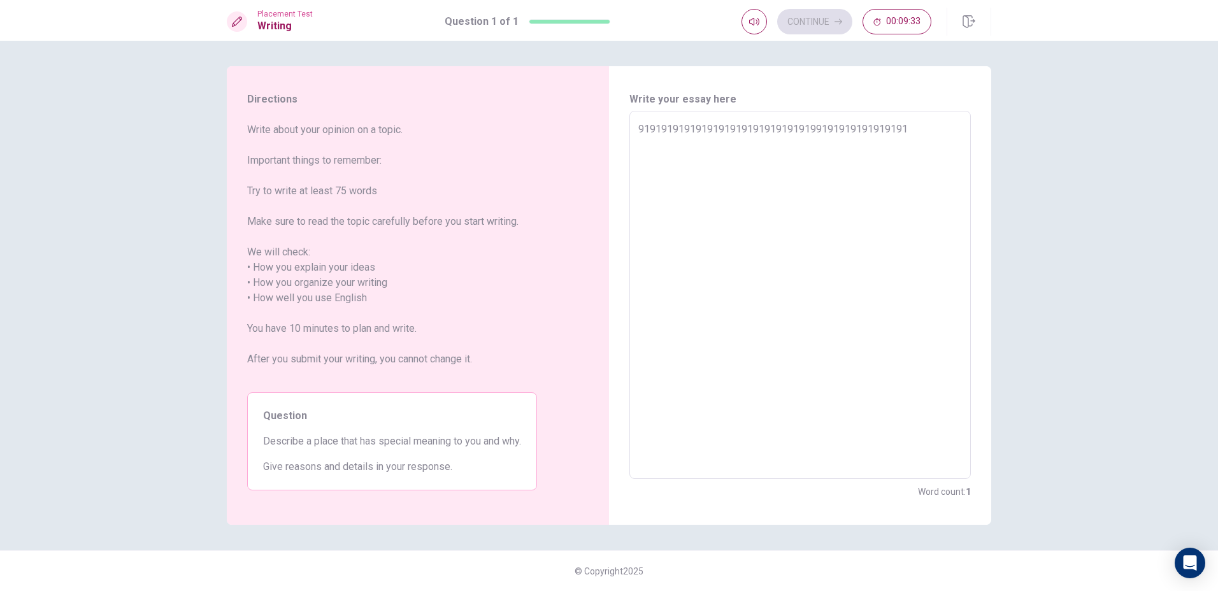
type textarea "919191919191919191919191919191991919191919191919"
type textarea "x"
type textarea "9191919191919191919191919191919919191919191919199"
type textarea "x"
type textarea "91919191919191919191919191919199191919191919191991"
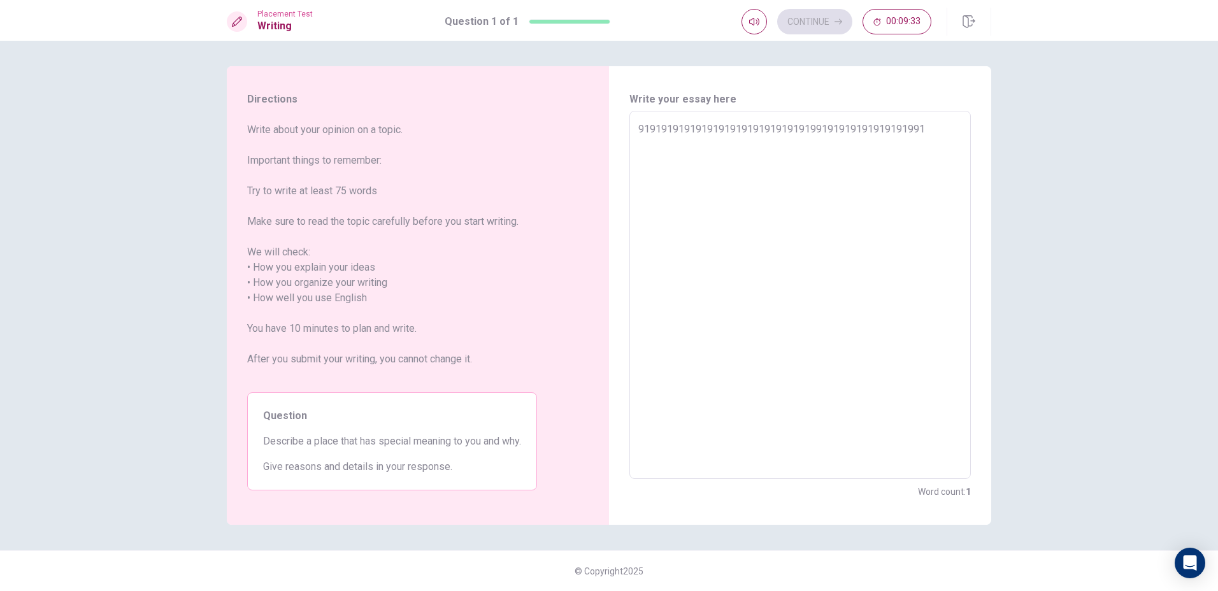
type textarea "x"
type textarea "919191919191919191919191919191991919191919191919919"
type textarea "x"
type textarea "9191919191919191919191919191919919191919191919199191"
type textarea "x"
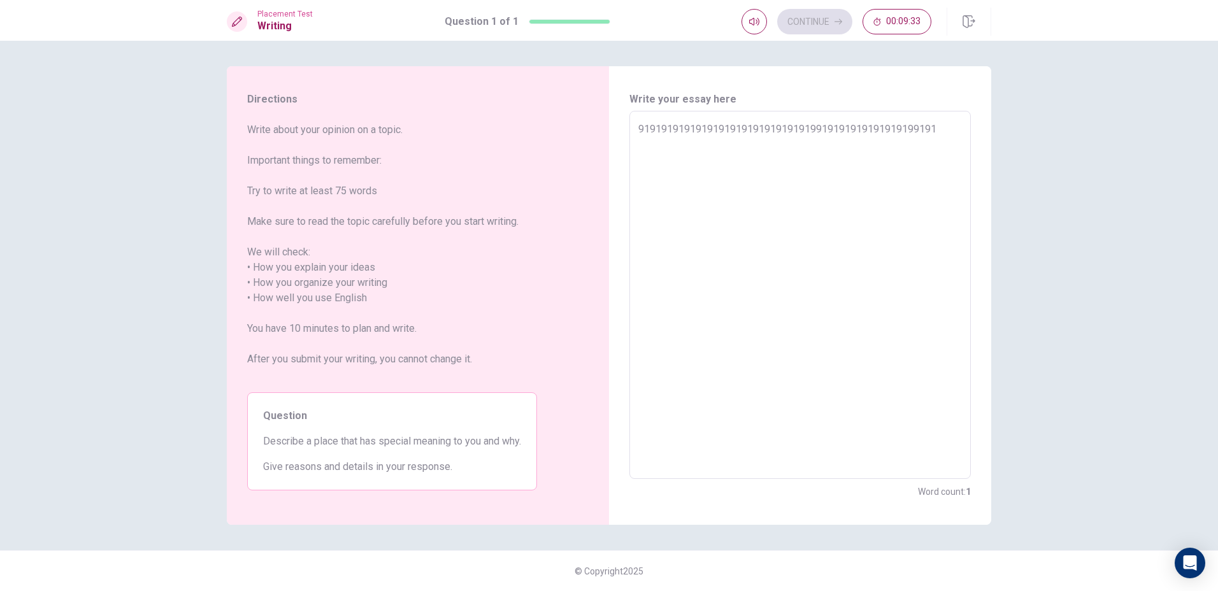
type textarea "91919191919191919191919191919199191919191919191991919"
type textarea "x"
type textarea "9191919191919191919191919191919919191919191919199191919"
type textarea "x"
type textarea "91919191919191919191919191919199191919191919191991919199"
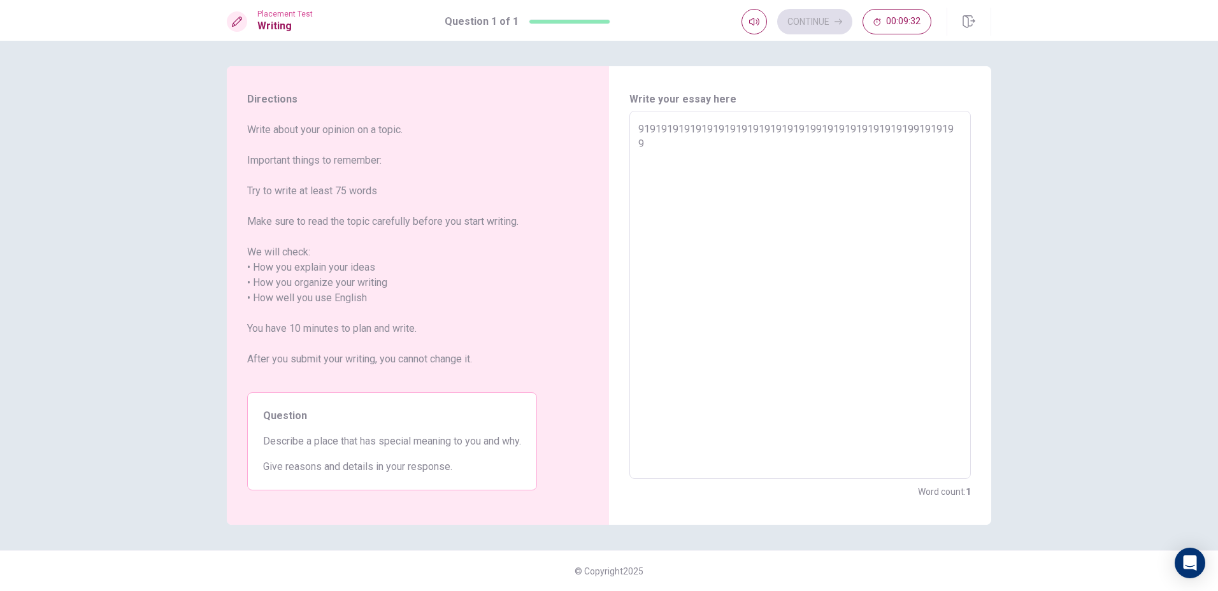
type textarea "x"
type textarea "919191919191919191919191919191991919191919191919919191991"
type textarea "x"
type textarea "9191919191919191919191919191919919191919191919199191919919"
type textarea "x"
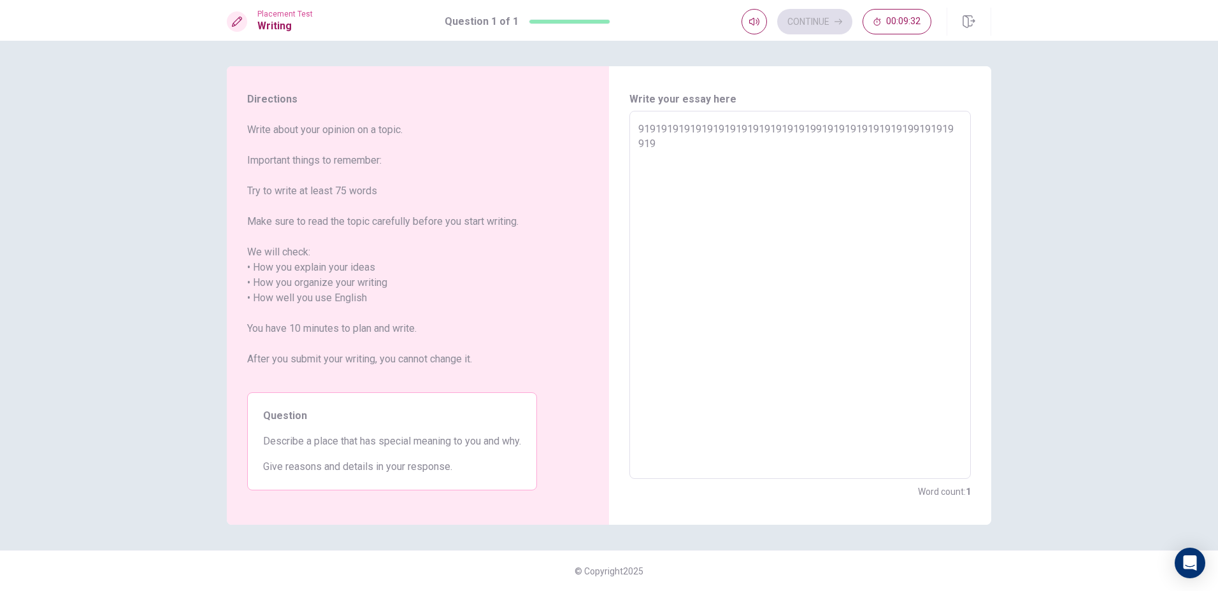
type textarea "91919191919191919191919191919199191919191919191991919199191"
type textarea "x"
type textarea "919191919191919191919191919191991919191919191919919191991919"
type textarea "x"
type textarea "9191919191919191919191919191919919191919191919199191919919191"
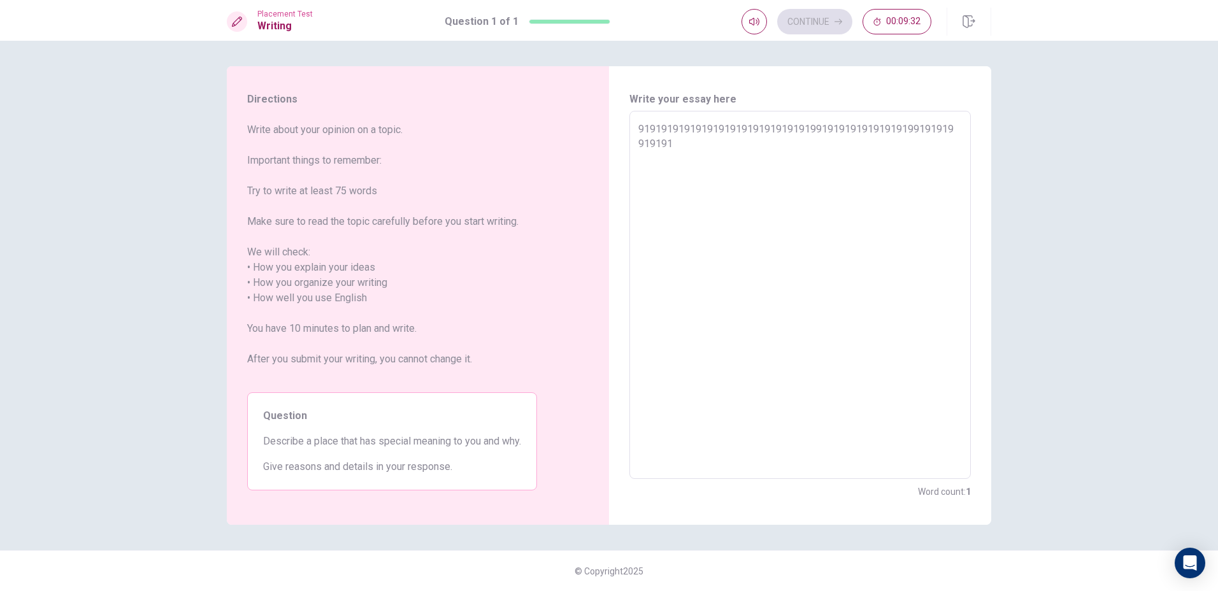
type textarea "x"
type textarea "91919191919191919191919191919199191919191919191991919199191919"
type textarea "x"
type textarea "919191919191919191919191919191991919191919191919919191991919199"
type textarea "x"
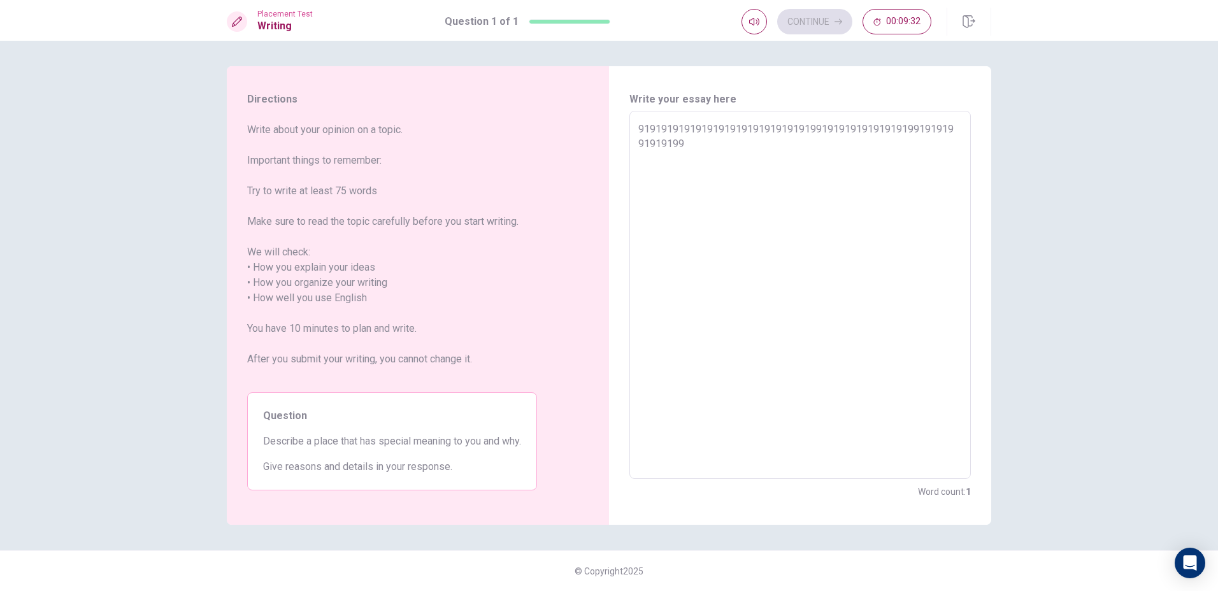
type textarea "9191919191919191919191919191919919191919191919199191919919191991"
type textarea "x"
type textarea "91919191919191919191919191919199191919191919191991919199191919919"
type textarea "x"
type textarea "919191919191919191919191919191991919191919191919919191991919199199"
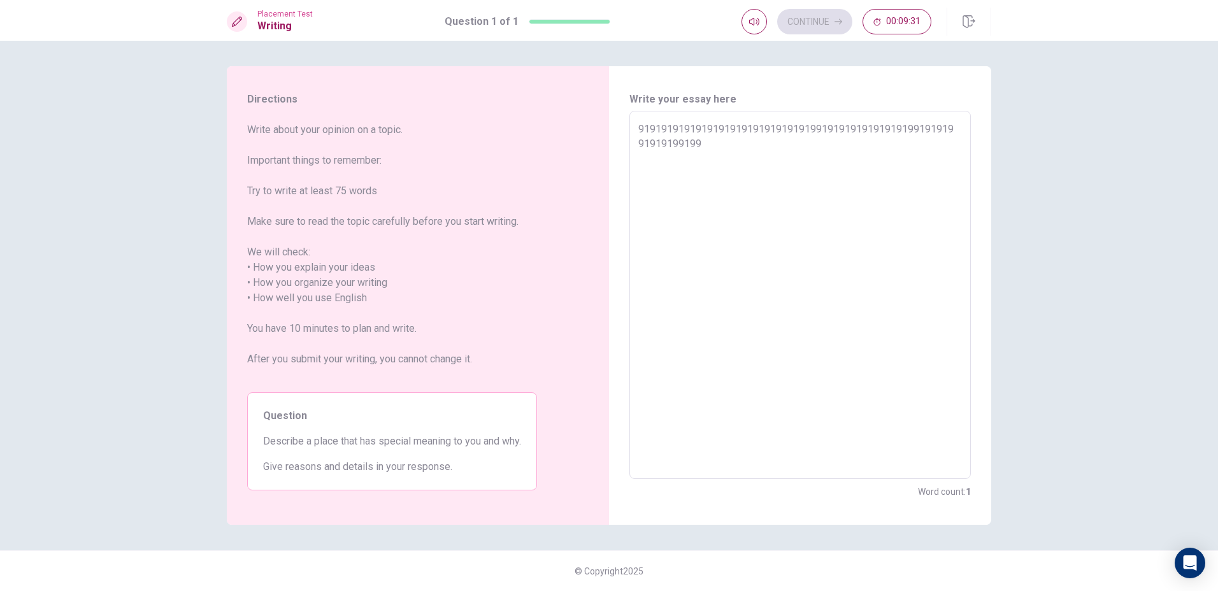
type textarea "x"
type textarea "9191919191919191919191919191919919191919191919199191919919191991999"
type textarea "x"
type textarea "91919191919191919191919191919199191919191919191991919199191919919991"
type textarea "x"
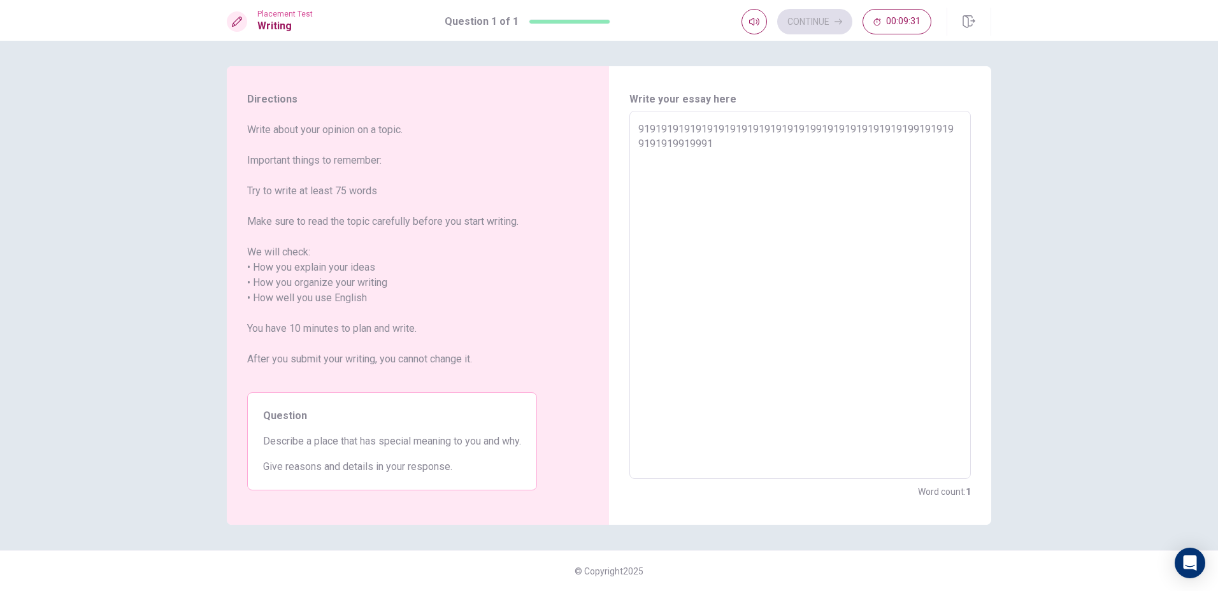
type textarea "919191919191919191919191919191991919191919191919919191991919199199919"
type textarea "x"
type textarea "9191919191919191919191919191919919191919191919199191919919191991999191"
type textarea "x"
type textarea "91919191919191919191919191919199191919191919191991919199191919919991919"
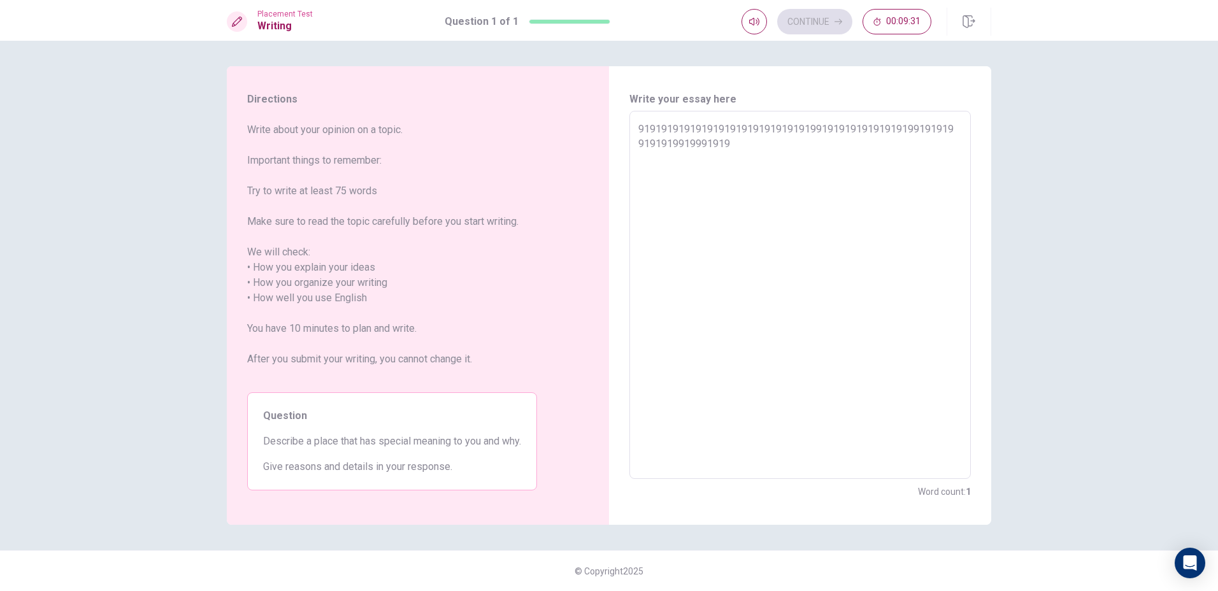
type textarea "x"
type textarea "919191919191919191919191919191991919191919191919919191991919199199919191"
type textarea "x"
type textarea "9191919191919191919191919191919919191919191919199191919919191991999191919"
type textarea "x"
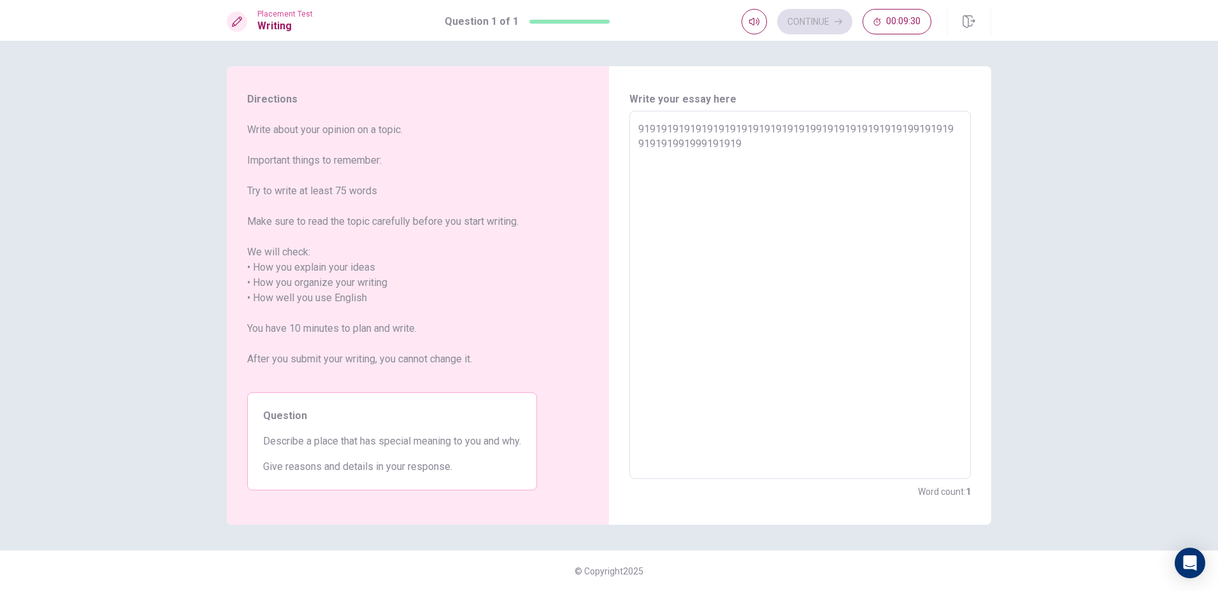
type textarea "91919191919191919191919191919199191919191919191991919199191919919991919191"
type textarea "x"
type textarea "919191919191919191919191919191991919191919191919919191991919199199919191919"
type textarea "x"
type textarea "9191919191919191919191919191919919191919191919199191919919191991999191919191"
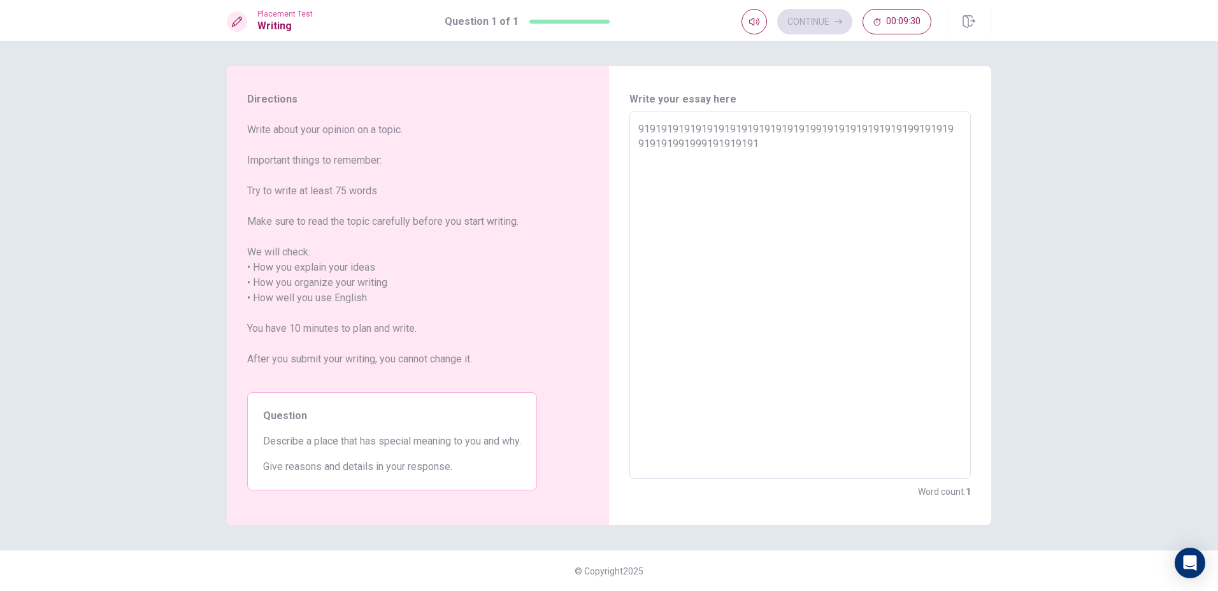
type textarea "x"
type textarea "91919191919191919191919191919199191919191919191991919199191919919991919191919"
type textarea "x"
type textarea "919191919191919191919191919191991919191919191919919191991919199199919191919191"
type textarea "x"
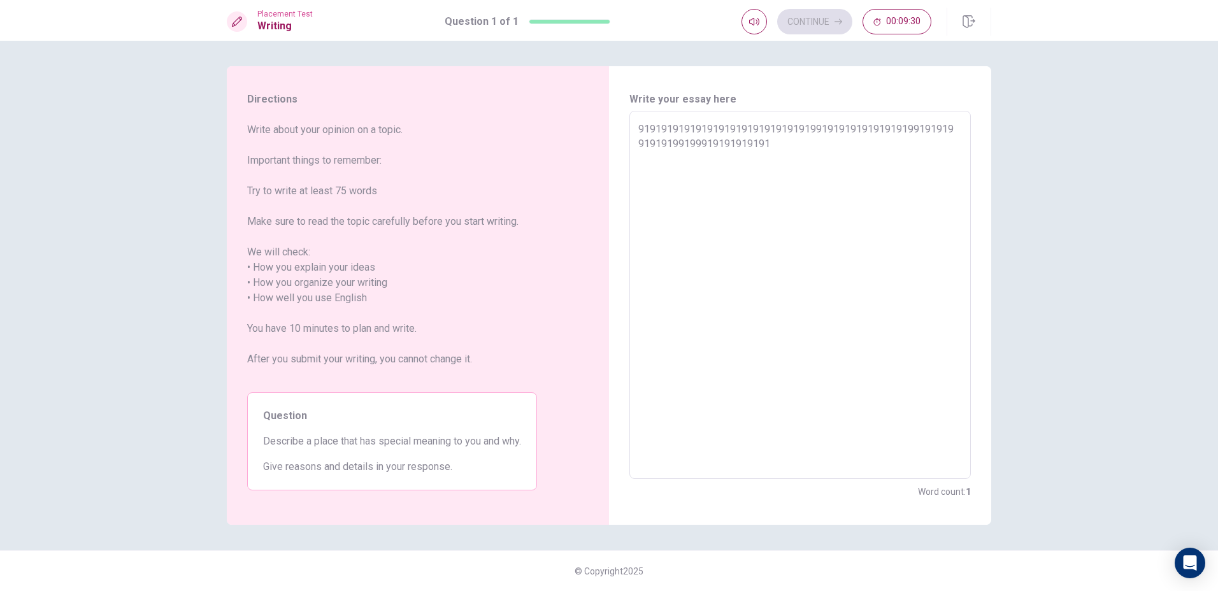
type textarea "9191919191919191919191919191919919191919191919199191919919191991999191919191919"
type textarea "x"
type textarea "91919191919191919191919191919199191919191919191991919199191919919991919191919191"
type textarea "x"
type textarea "9191919191919191919191919191919919191919191919199191919919191991999191919191919…"
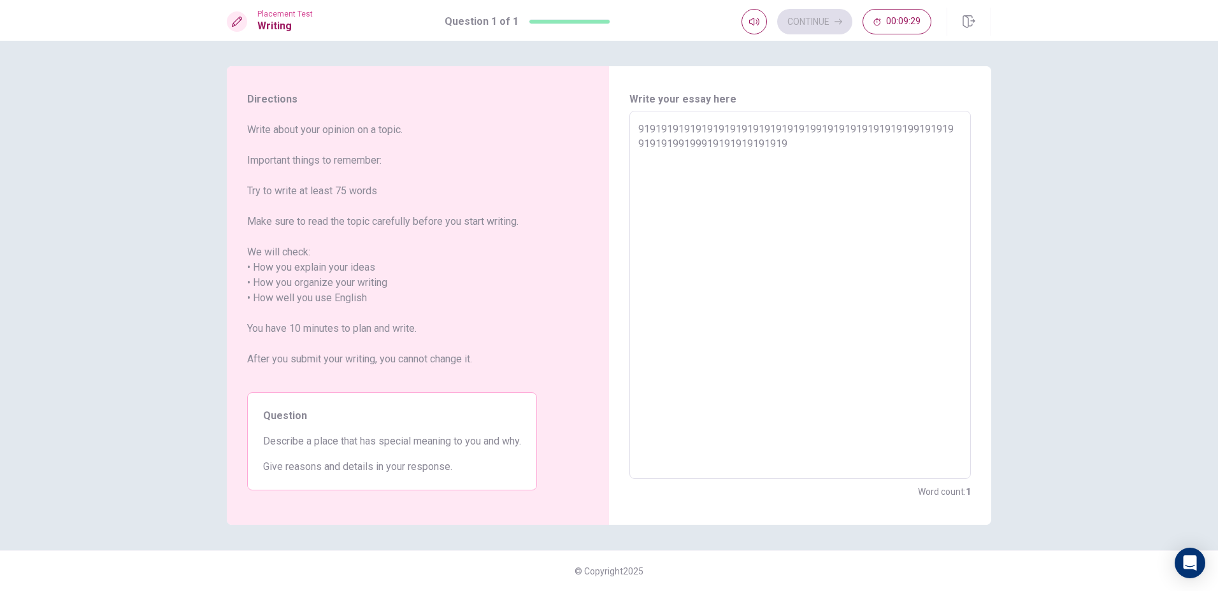
type textarea "x"
type textarea "9191919191919191919191919191919919191919191919199191919919191991999191919191919…"
type textarea "x"
type textarea "9191919191919191919191919191919919191919191919199191919919191991999191919191919…"
type textarea "x"
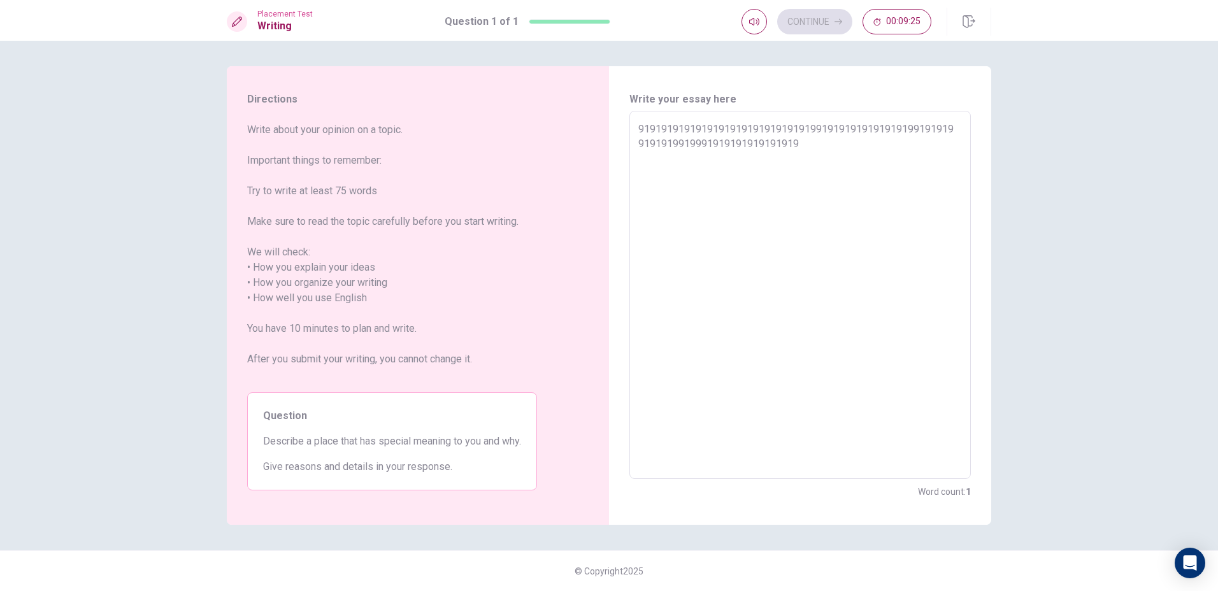
type textarea "9191919191919191919191919191919919191919191919199191919919191991999191919191919…"
drag, startPoint x: 634, startPoint y: 129, endPoint x: 675, endPoint y: 133, distance: 41.5
click at [675, 133] on div "9191919191919191919191919191919919191919191919199191919919191991999191919191919…" at bounding box center [799, 295] width 341 height 368
drag, startPoint x: 634, startPoint y: 127, endPoint x: 652, endPoint y: 126, distance: 17.9
click at [652, 126] on div "9191919191919191919191919191919919191919191919199191919919191991999191919191919…" at bounding box center [799, 295] width 341 height 368
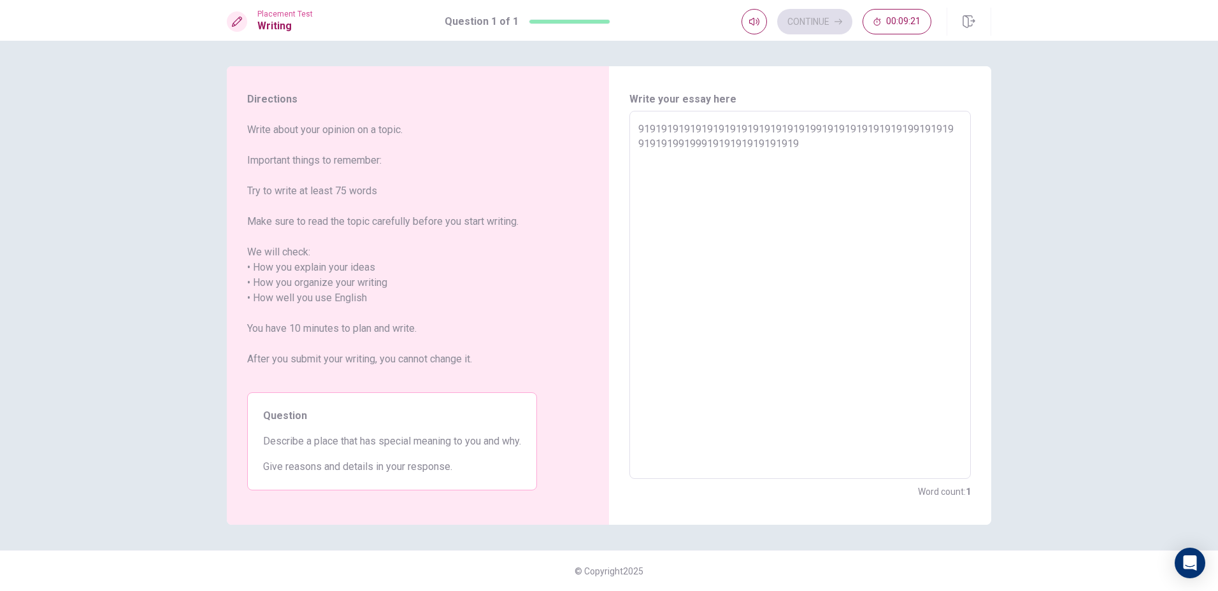
drag, startPoint x: 643, startPoint y: 127, endPoint x: 990, endPoint y: 167, distance: 349.4
click at [990, 167] on div "Write your essay here 919191919191919191919191919191991919191919191919919191991…" at bounding box center [800, 295] width 382 height 459
type textarea "x"
type textarea "9"
type textarea "x"
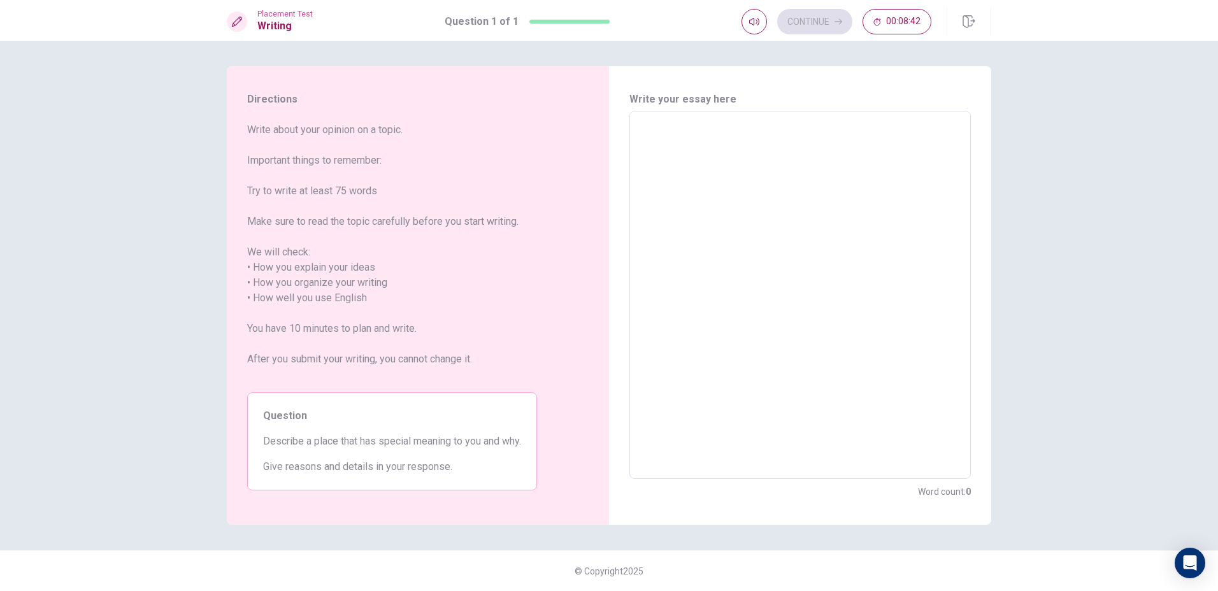
type textarea "A"
type textarea "x"
type textarea "A"
type textarea "x"
type textarea "A s"
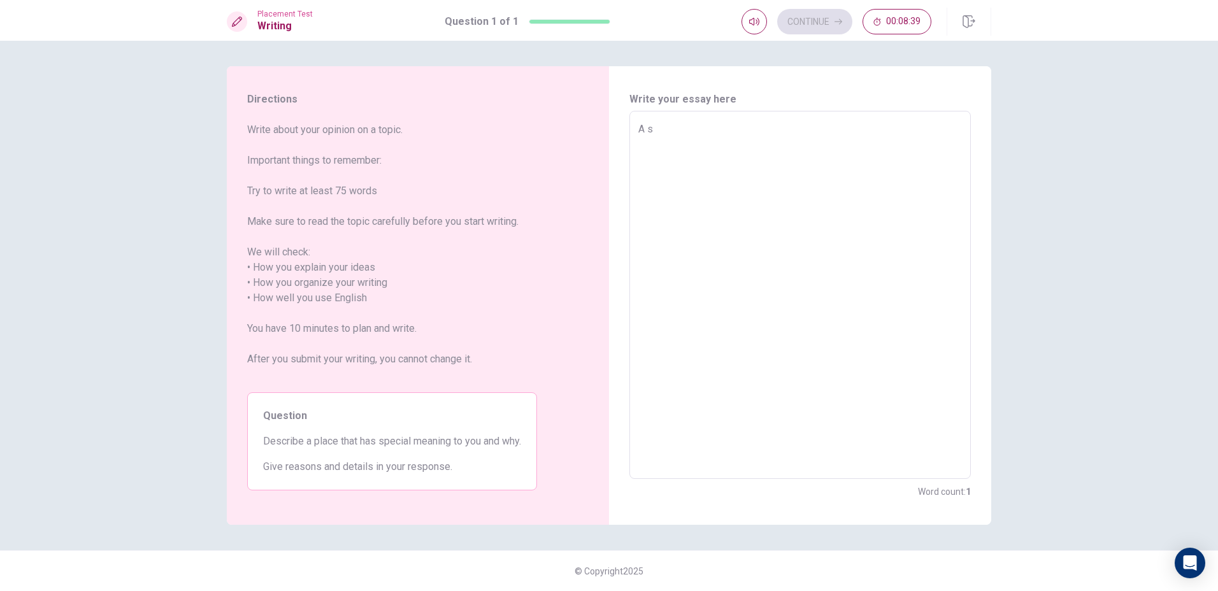
type textarea "x"
type textarea "A sp"
type textarea "x"
type textarea "A spe"
type textarea "x"
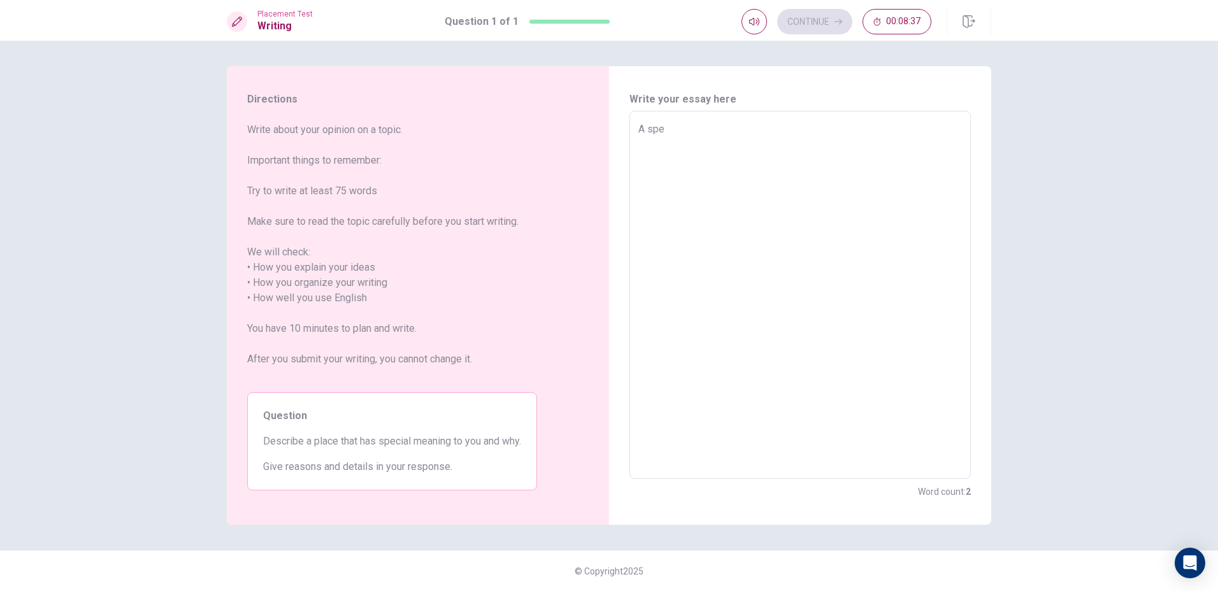
type textarea "A spec"
type textarea "x"
type textarea "A speci"
type textarea "x"
type textarea "A specia"
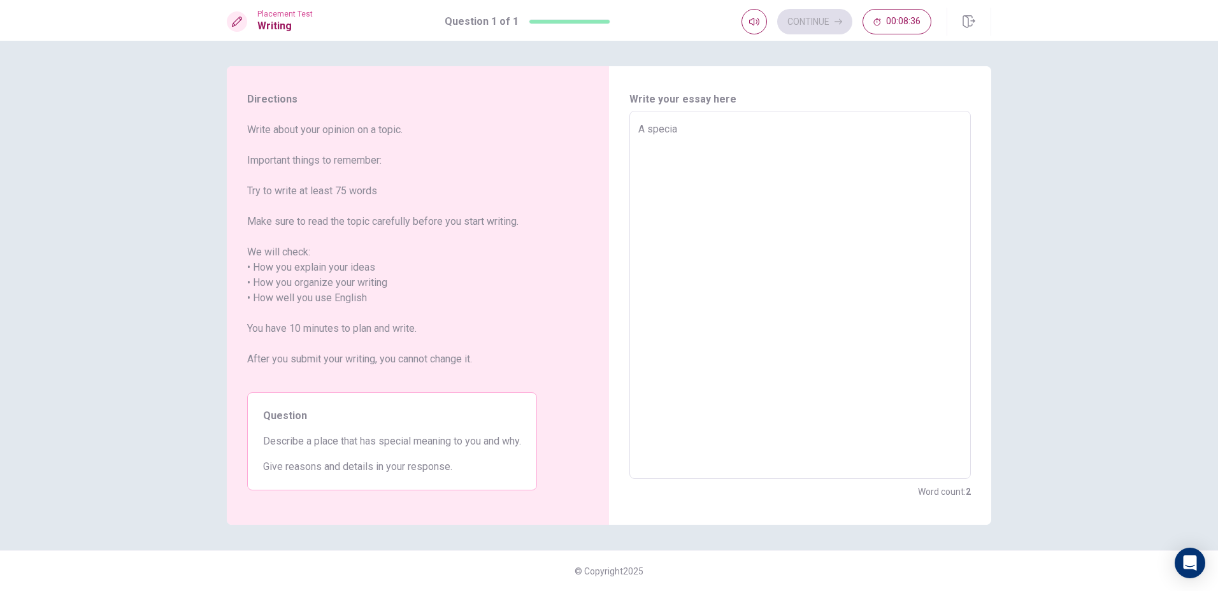
type textarea "x"
type textarea "A special"
type textarea "x"
type textarea "A special"
type textarea "x"
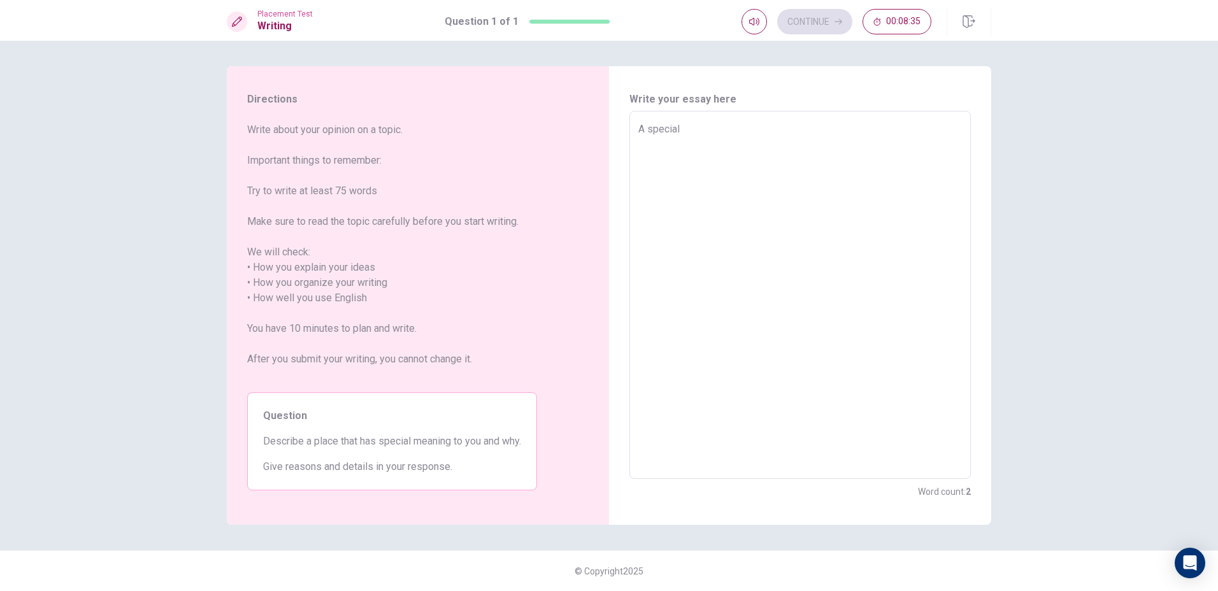
type textarea "A special p"
type textarea "x"
type textarea "A special pl"
type textarea "x"
type textarea "A special pla"
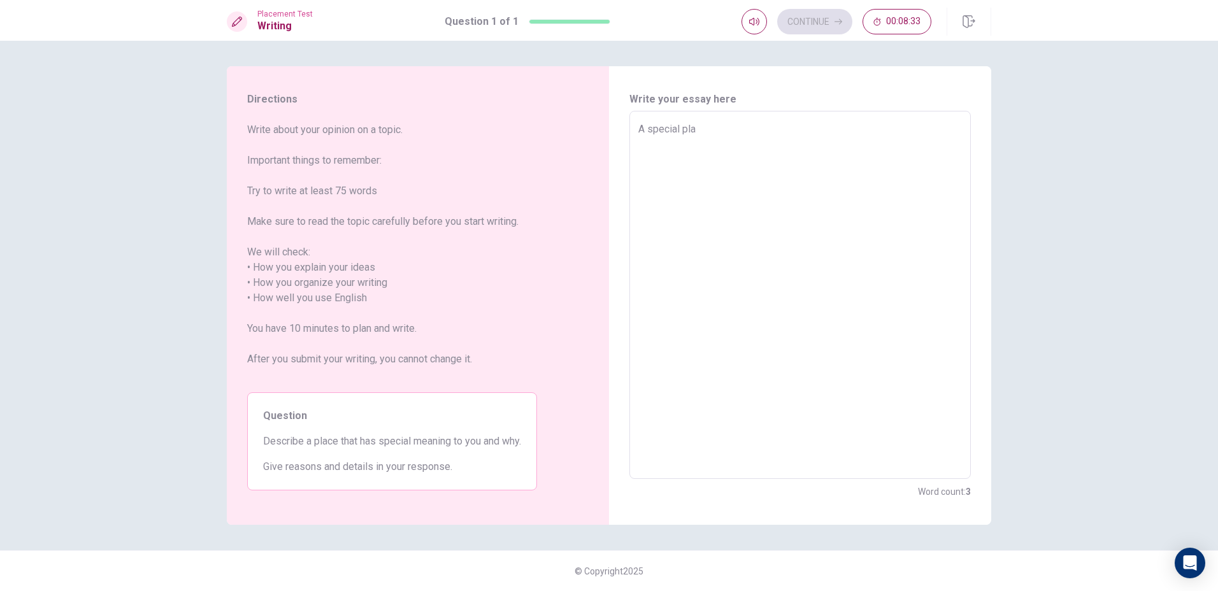
type textarea "x"
type textarea "A special plac"
type textarea "x"
type textarea "A special place"
drag, startPoint x: 1067, startPoint y: 147, endPoint x: 1061, endPoint y: 153, distance: 8.1
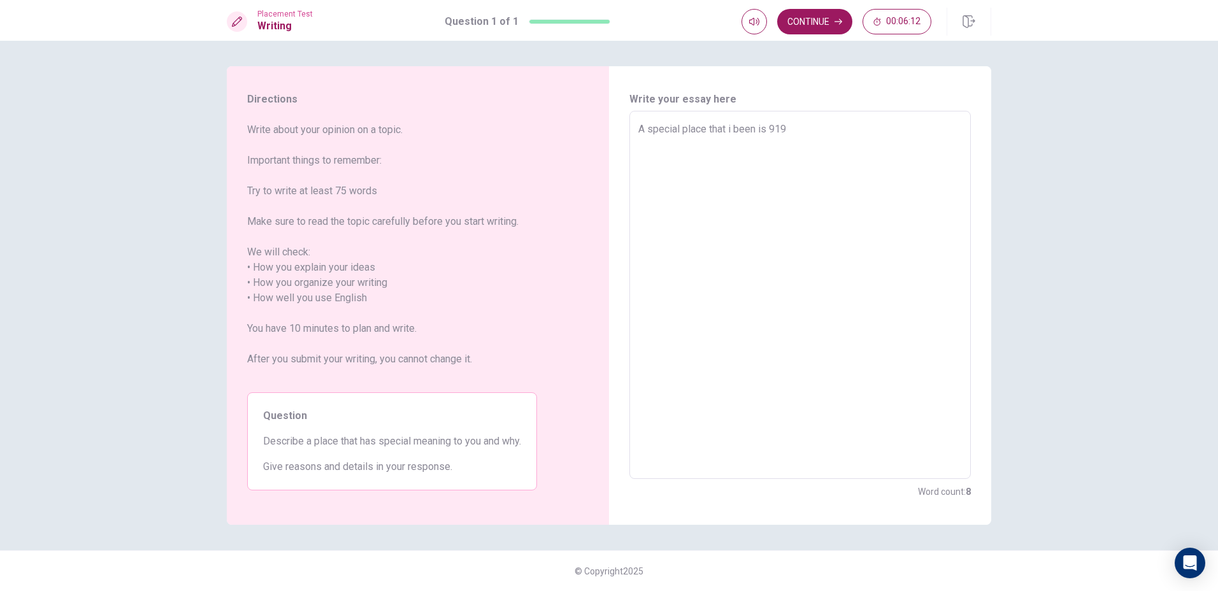
click at [1064, 153] on div "Directions Write about your opinion on a topic. Important things to remember: T…" at bounding box center [609, 316] width 1218 height 550
click at [789, 124] on textarea "A special place that i been is 919" at bounding box center [800, 295] width 324 height 347
click at [784, 131] on textarea "A special place that i been is amrica" at bounding box center [800, 295] width 324 height 347
click at [804, 133] on textarea "A special place that i been is amrica" at bounding box center [800, 295] width 324 height 347
click at [773, 129] on textarea "A special place that i been is [GEOGRAPHIC_DATA]" at bounding box center [800, 295] width 324 height 347
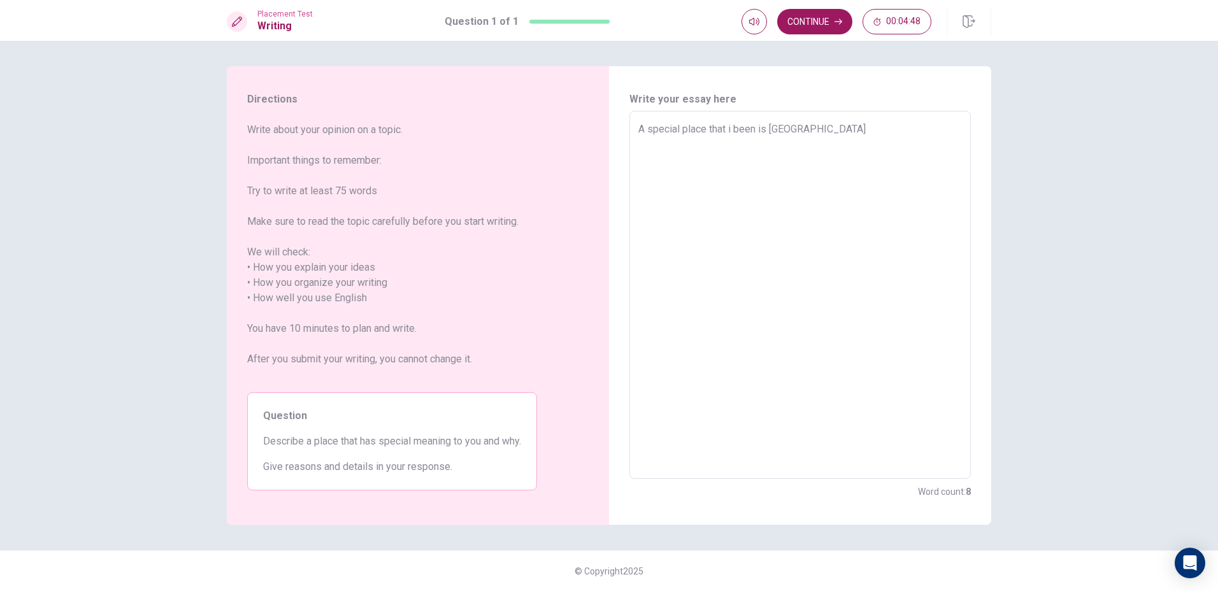
click at [840, 147] on textarea "A special place that i been is [GEOGRAPHIC_DATA]" at bounding box center [800, 295] width 324 height 347
click at [732, 131] on textarea "A special place that i been is America, because" at bounding box center [800, 295] width 324 height 347
drag, startPoint x: 909, startPoint y: 138, endPoint x: 898, endPoint y: 156, distance: 20.9
click at [908, 143] on textarea "A special place that i have been is America, because" at bounding box center [800, 295] width 324 height 347
click at [845, 128] on textarea "A special place that i have been is America, because" at bounding box center [800, 295] width 324 height 347
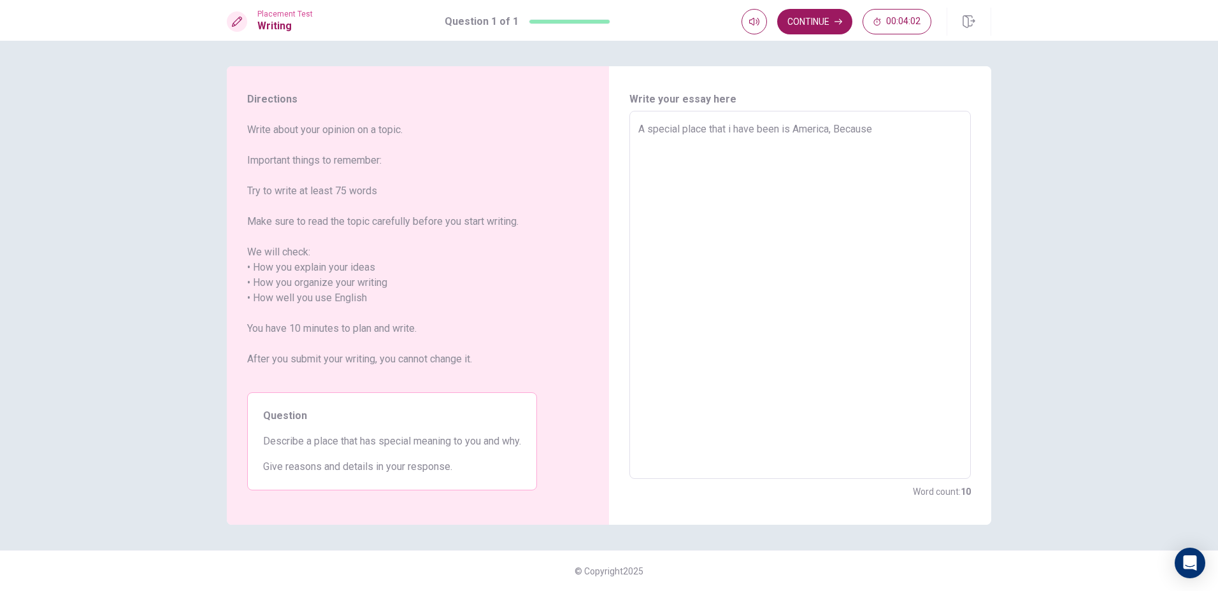
click at [901, 128] on textarea "A special place that i have been is America, Because" at bounding box center [800, 295] width 324 height 347
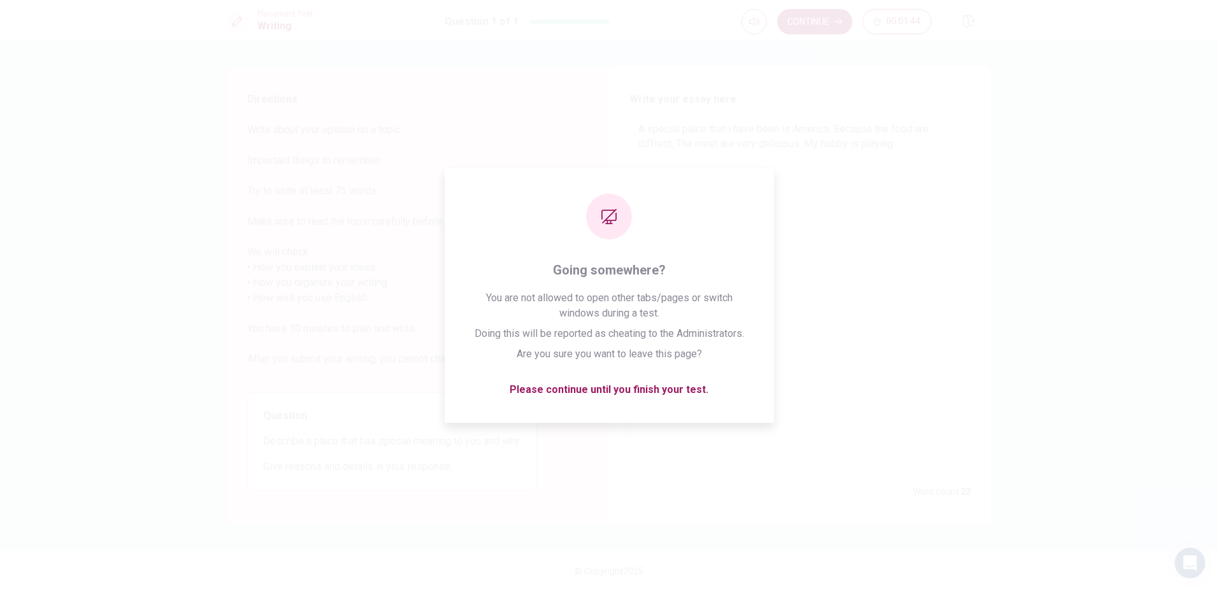
drag, startPoint x: 713, startPoint y: 145, endPoint x: 787, endPoint y: 155, distance: 74.6
click at [782, 155] on textarea "A special place that i have been is America, Because the food are diffrent, The…" at bounding box center [800, 295] width 324 height 347
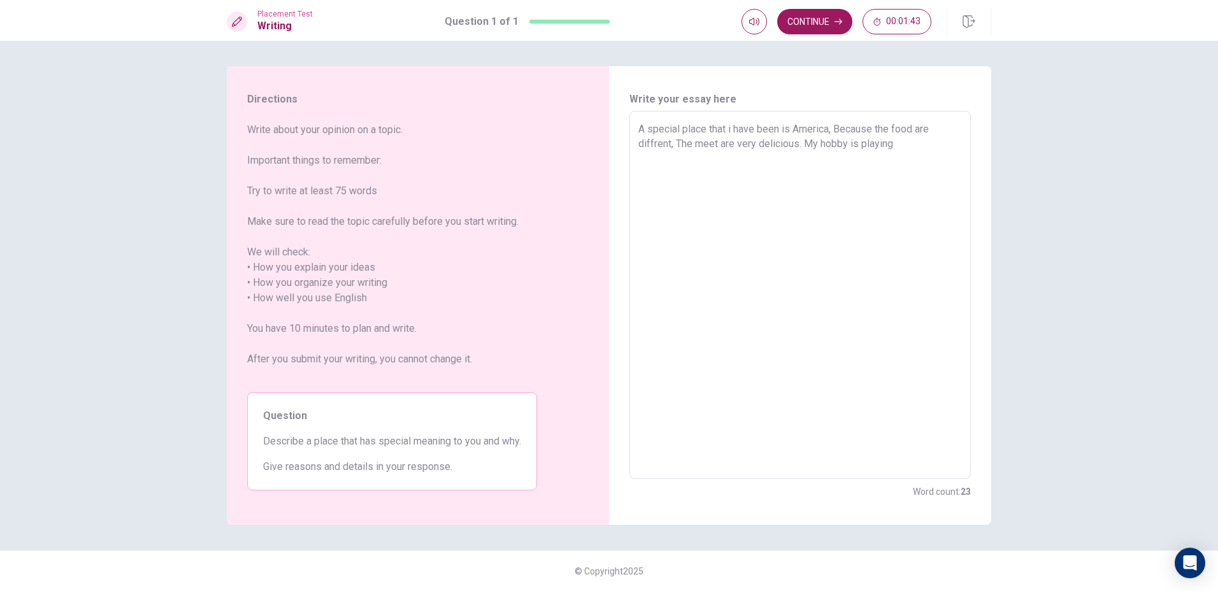
click at [912, 150] on textarea "A special place that i have been is America, Because the food are diffrent, The…" at bounding box center [800, 295] width 324 height 347
click at [657, 157] on textarea "A special place that i have been is America, Because the food are diffrent, The…" at bounding box center [800, 295] width 324 height 347
click at [712, 155] on textarea "A special place that i have been is America, Because the food are diffrent, The…" at bounding box center [800, 295] width 324 height 347
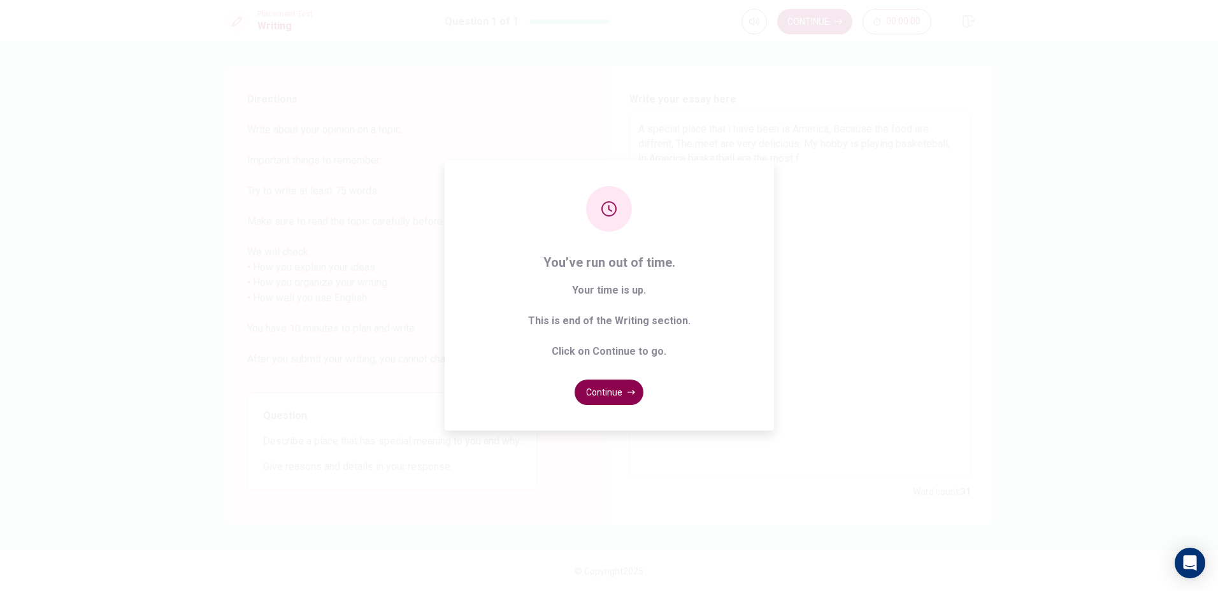
click at [612, 399] on button "Continue" at bounding box center [609, 392] width 69 height 25
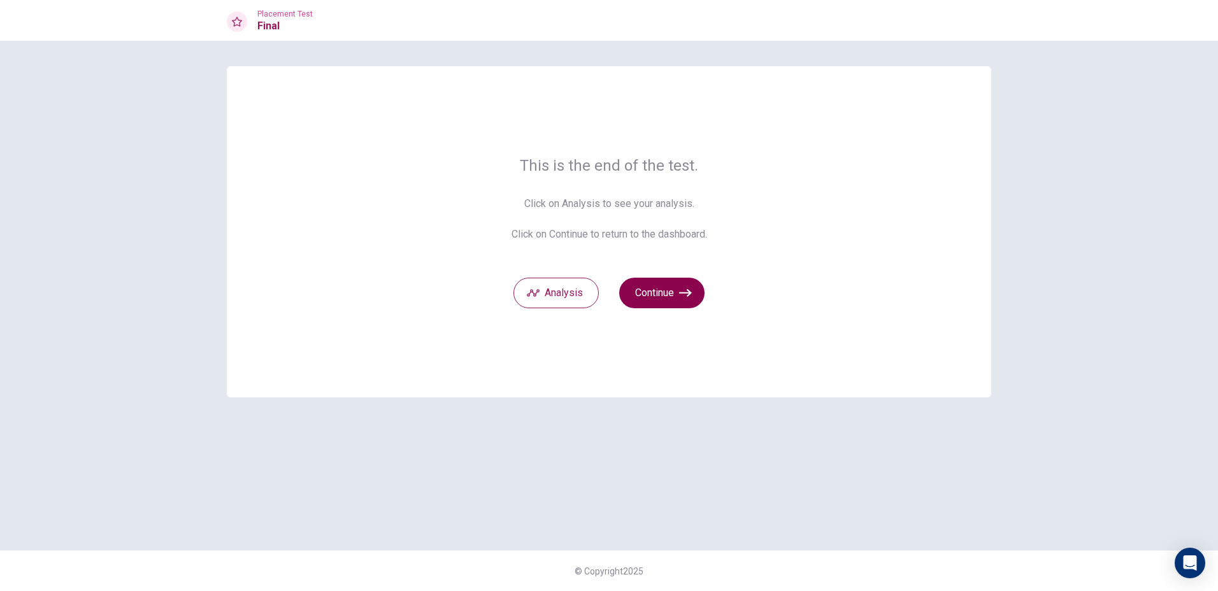
click at [647, 280] on button "Continue" at bounding box center [661, 293] width 85 height 31
